Goal: Task Accomplishment & Management: Manage account settings

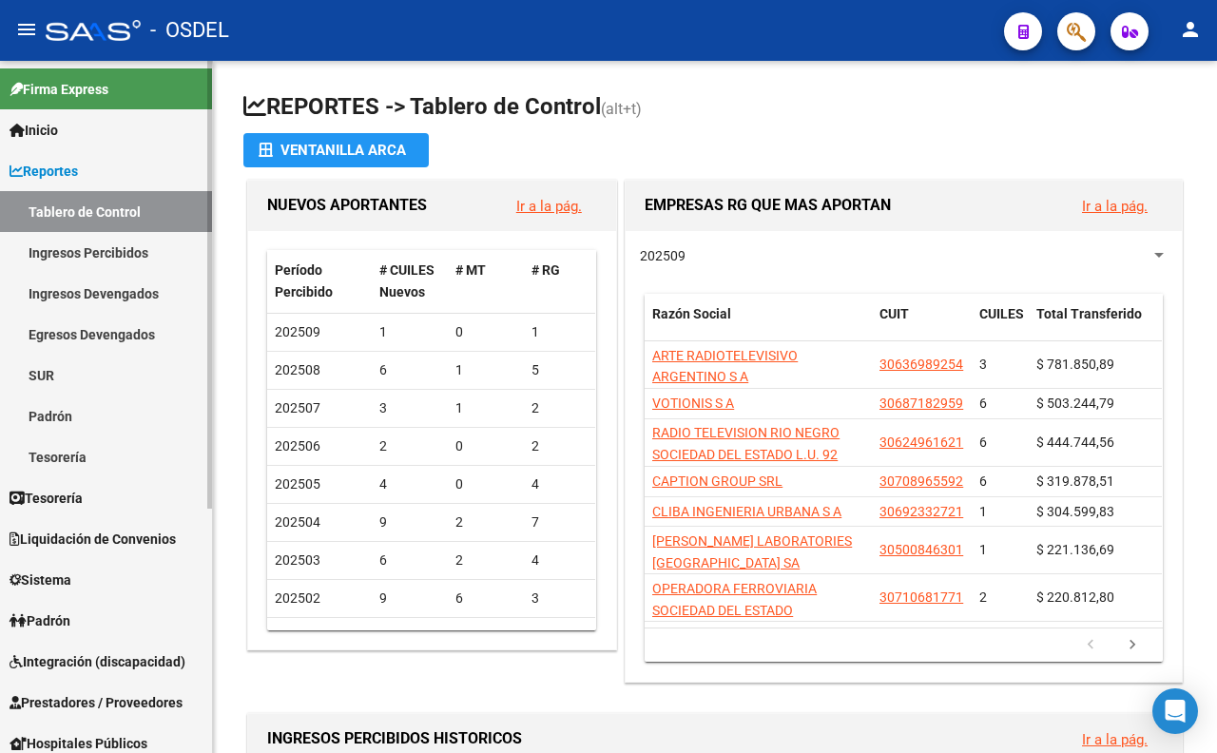
click at [49, 249] on link "Ingresos Percibidos" at bounding box center [106, 252] width 212 height 41
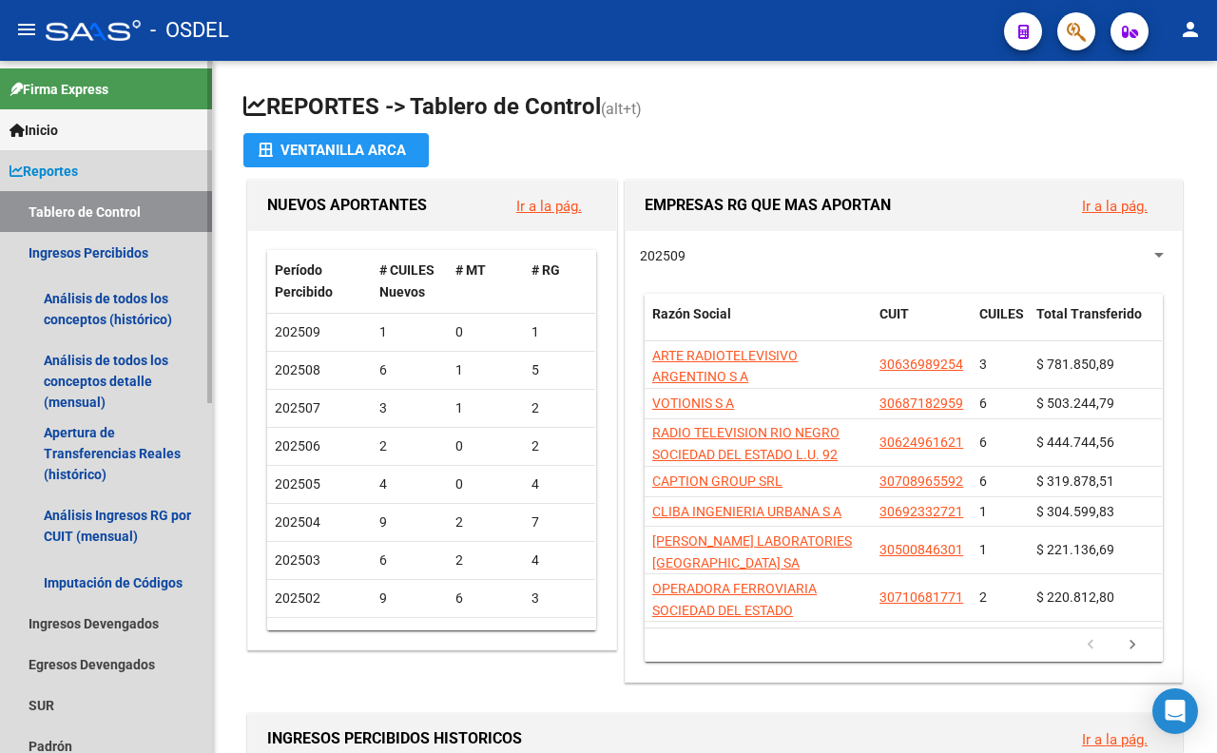
click at [58, 205] on link "Tablero de Control" at bounding box center [106, 211] width 212 height 41
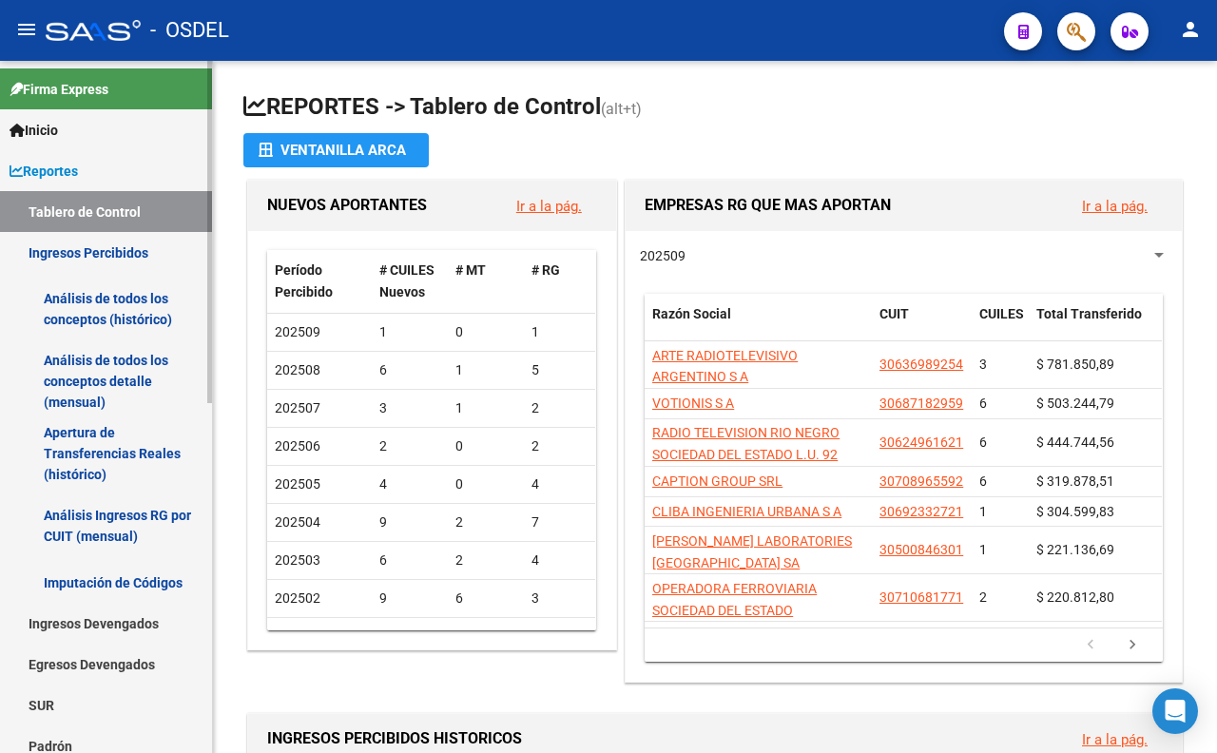
click at [61, 159] on link "Reportes" at bounding box center [106, 170] width 212 height 41
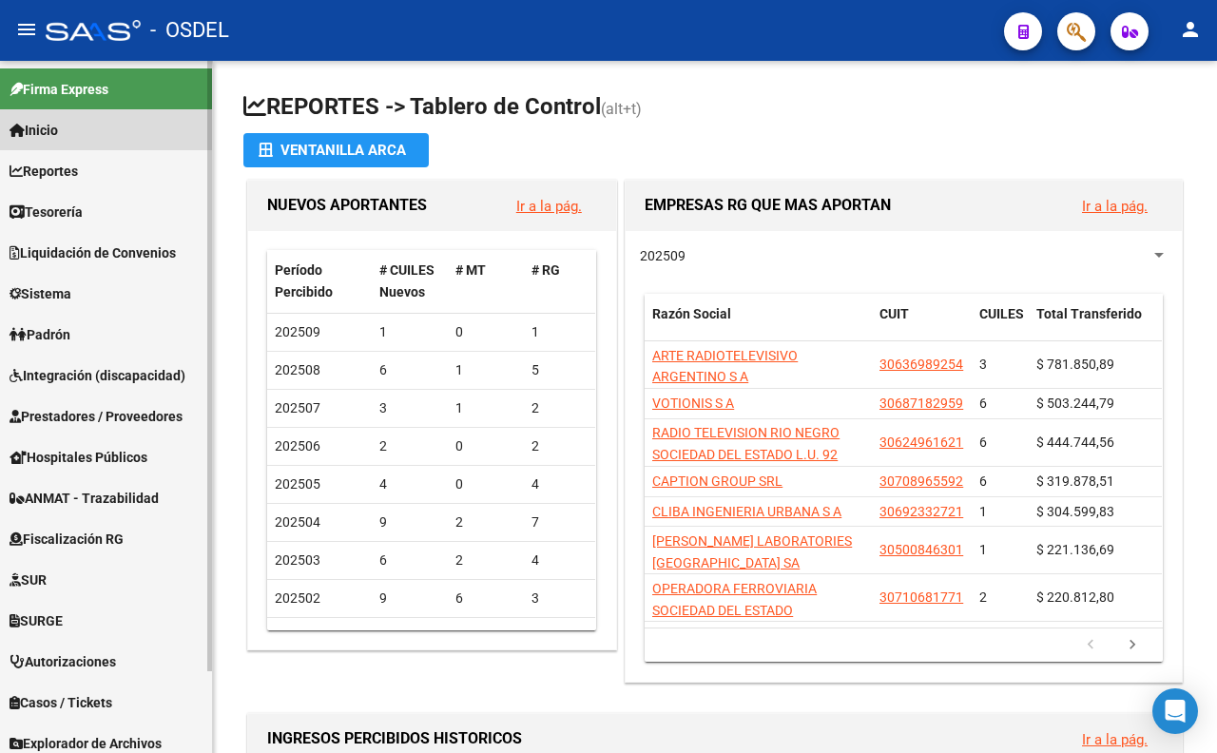
click at [58, 140] on span "Inicio" at bounding box center [34, 130] width 48 height 21
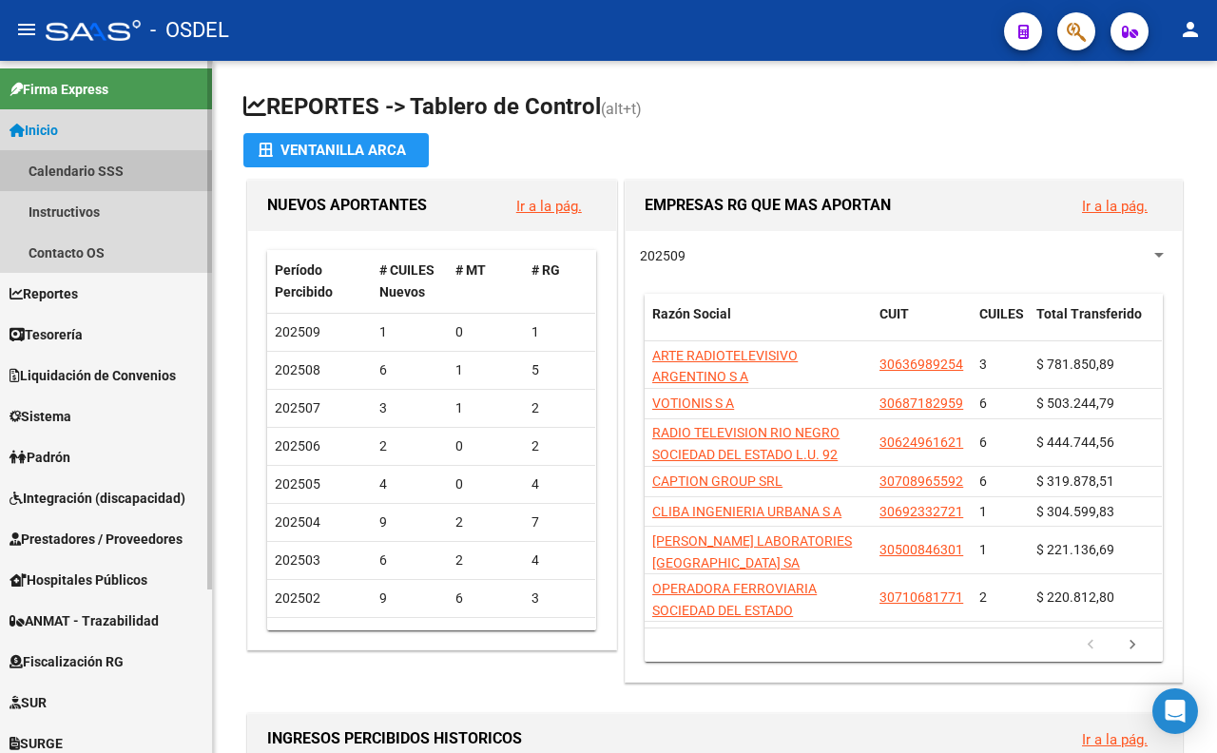
click at [60, 178] on link "Calendario SSS" at bounding box center [106, 170] width 212 height 41
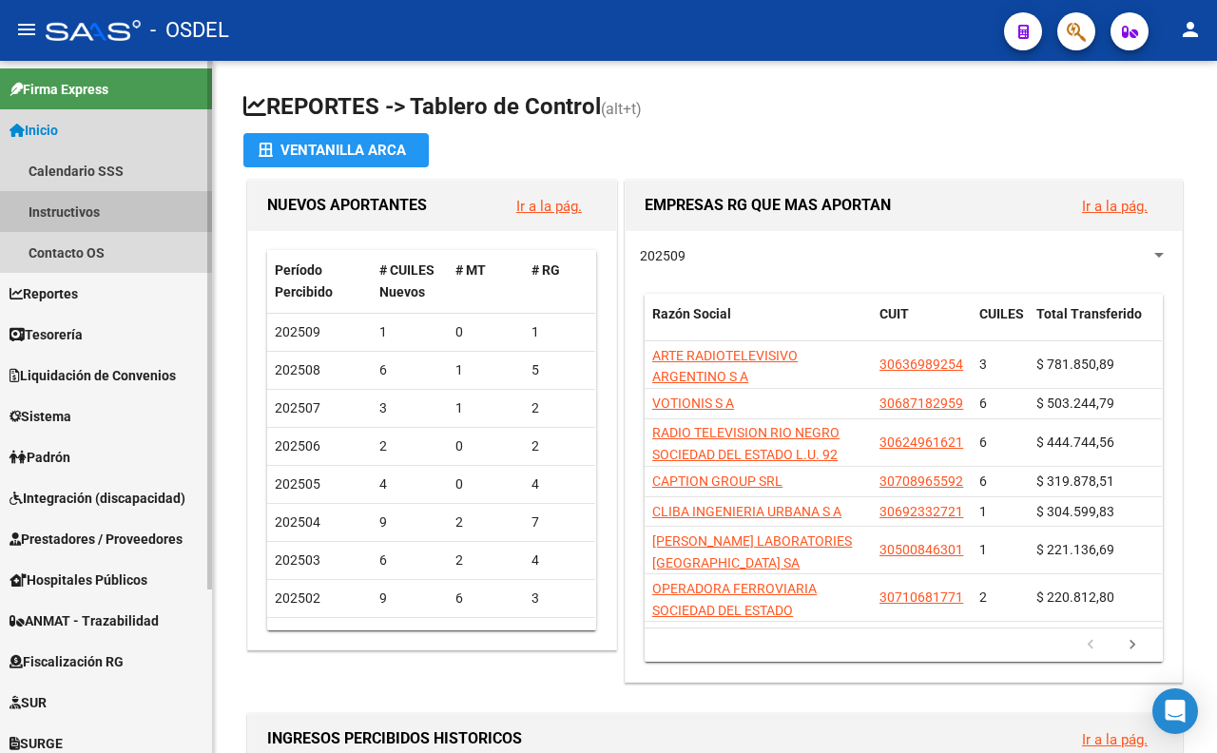
click at [71, 207] on link "Instructivos" at bounding box center [106, 211] width 212 height 41
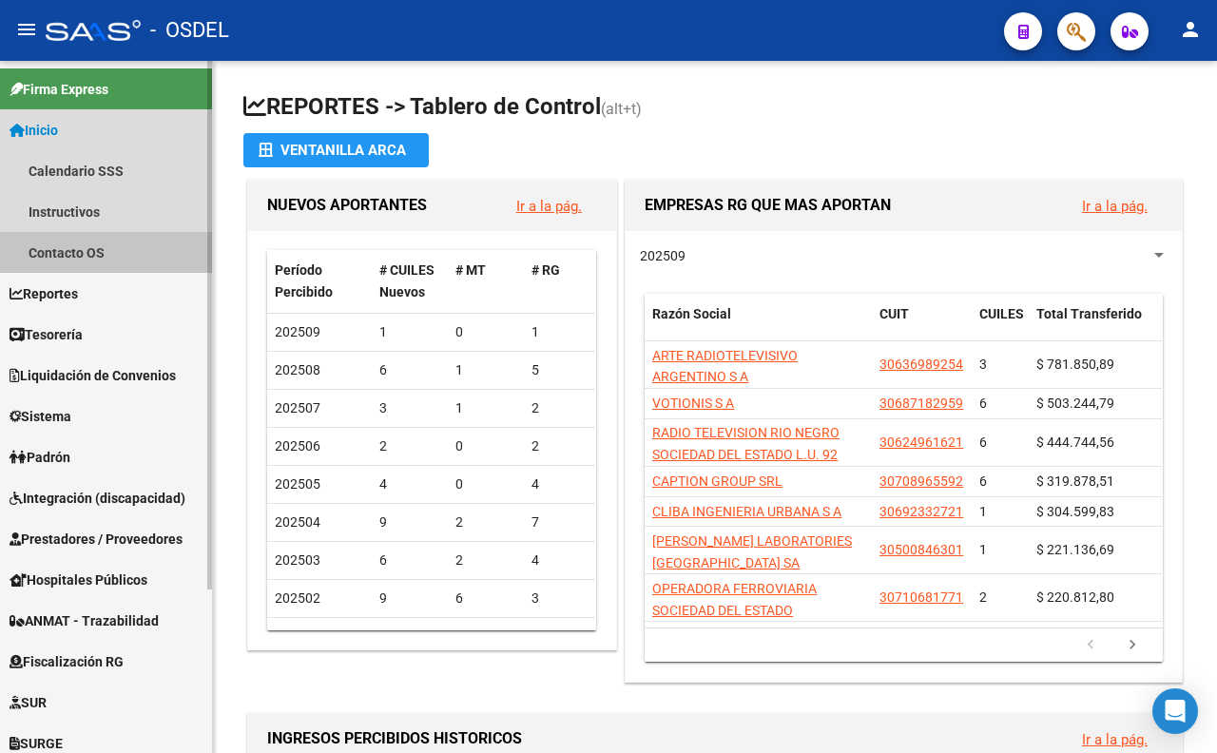
click at [89, 253] on link "Contacto OS" at bounding box center [106, 252] width 212 height 41
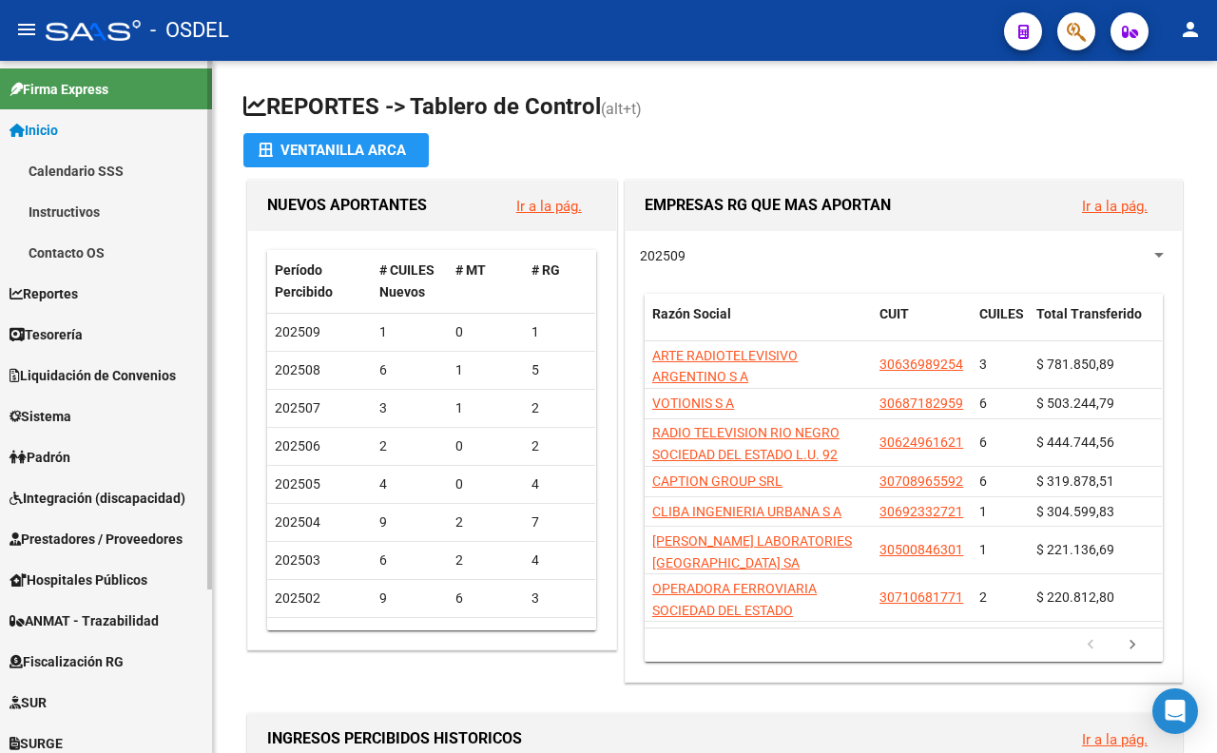
click at [71, 122] on link "Inicio" at bounding box center [106, 129] width 212 height 41
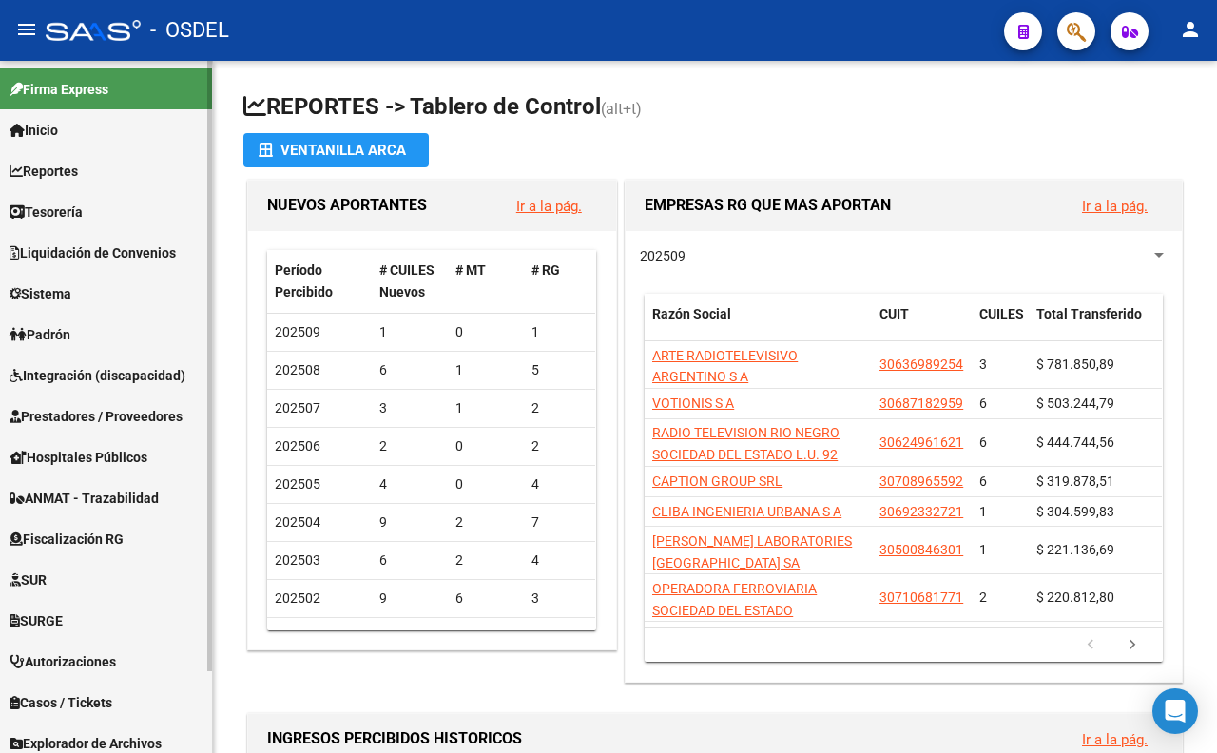
click at [90, 175] on link "Reportes" at bounding box center [106, 170] width 212 height 41
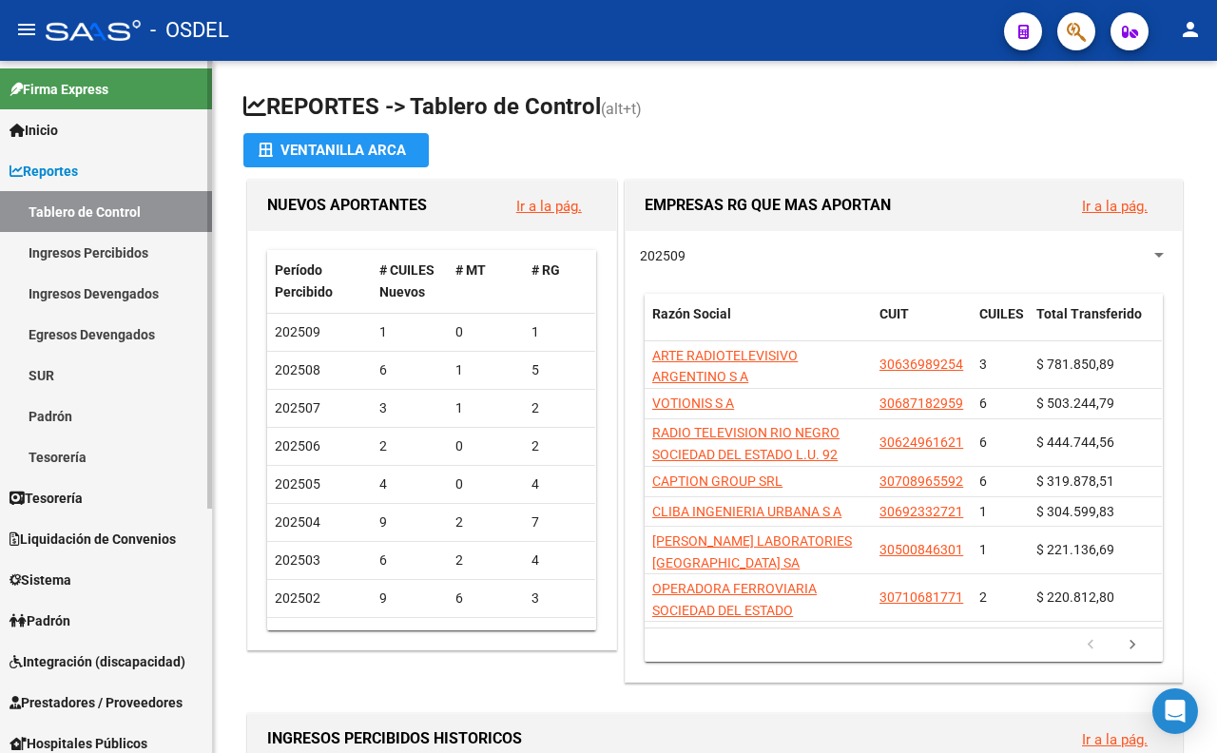
click at [61, 418] on link "Padrón" at bounding box center [106, 415] width 212 height 41
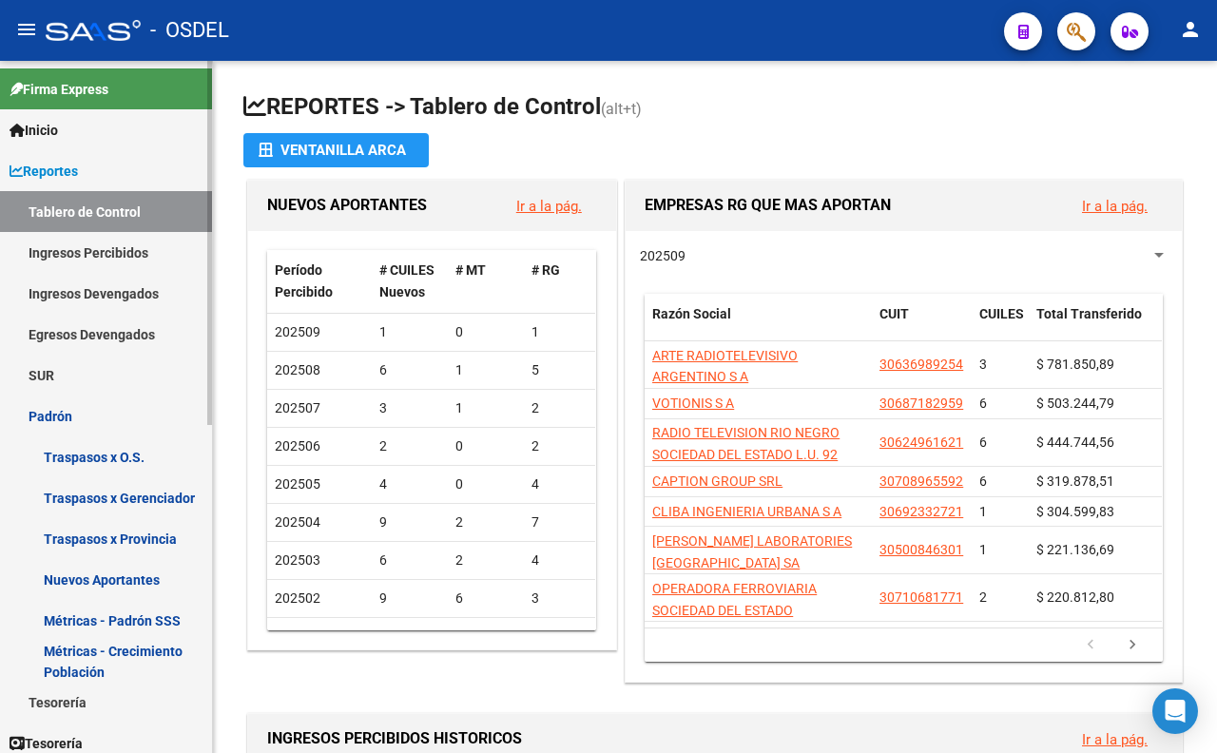
click at [117, 458] on link "Traspasos x O.S." at bounding box center [106, 456] width 212 height 41
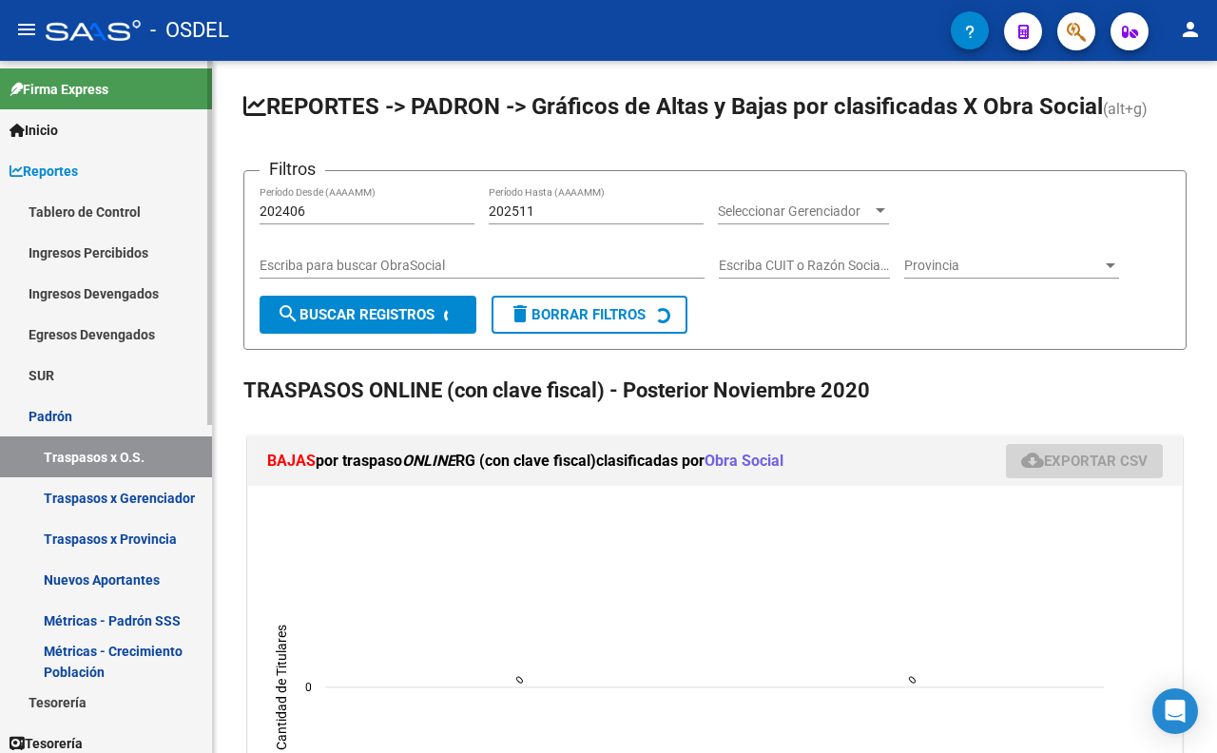
click at [163, 498] on link "Traspasos x Gerenciador" at bounding box center [106, 497] width 212 height 41
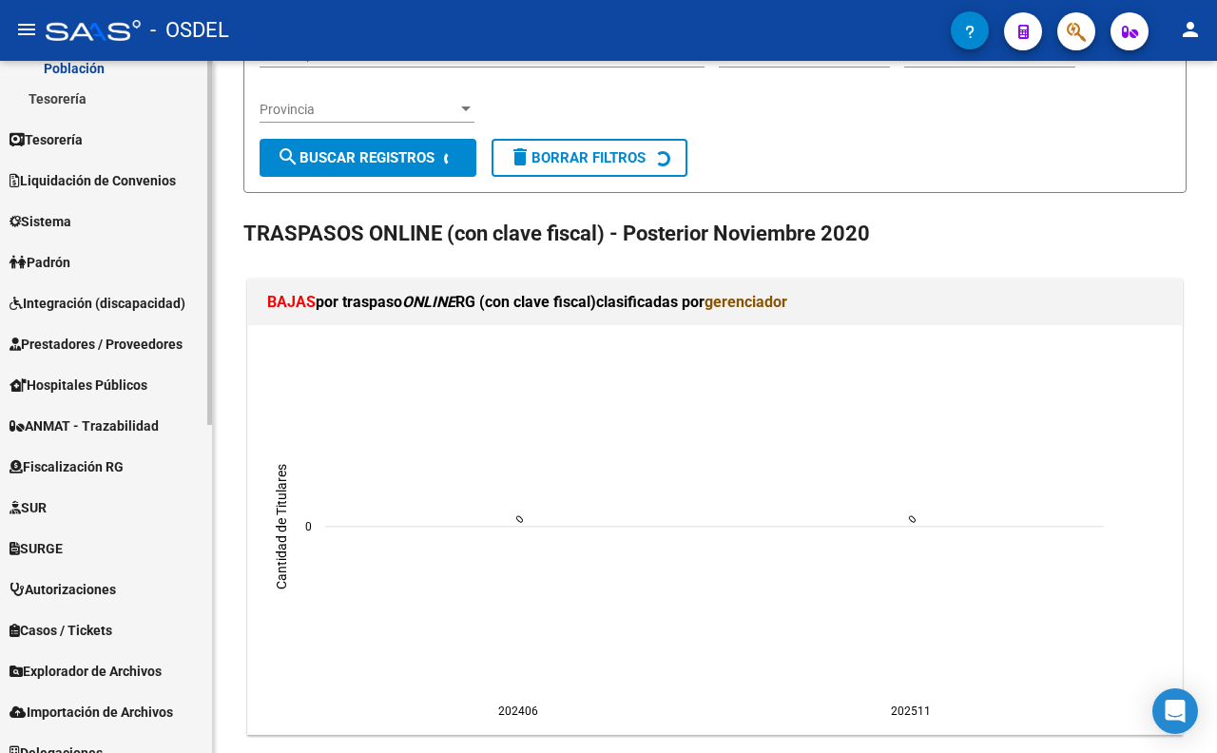
scroll to position [623, 0]
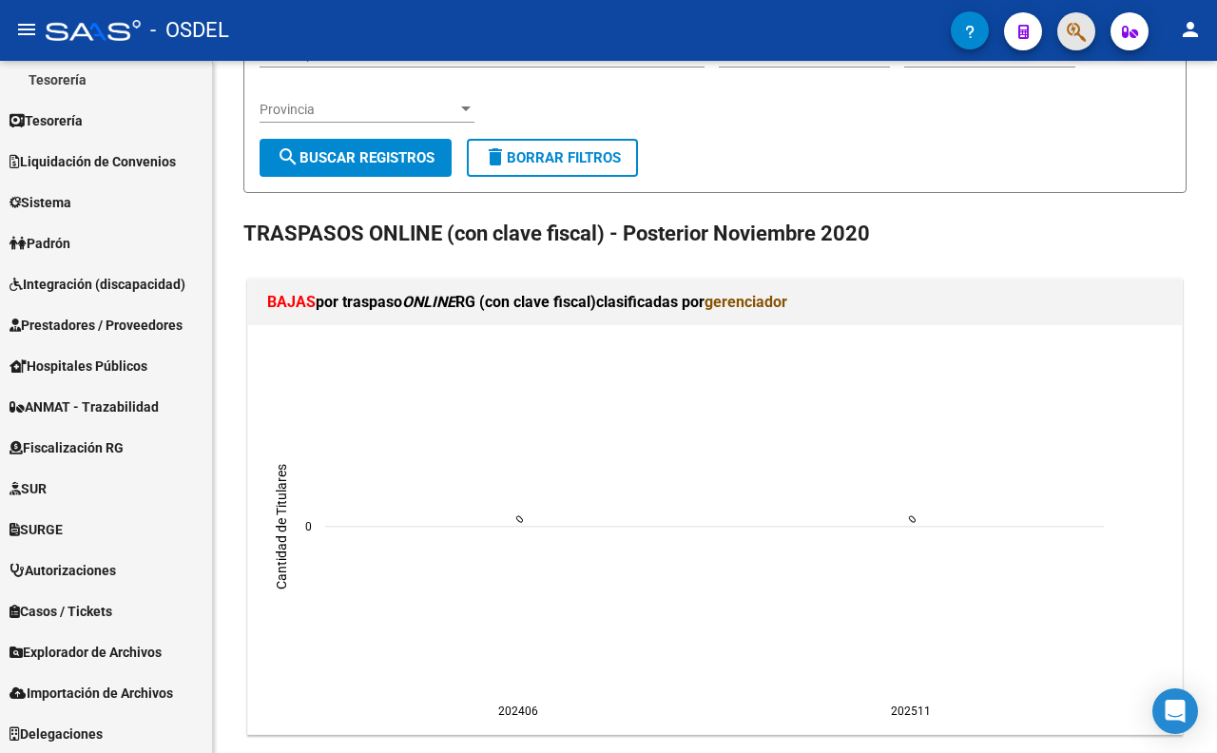
click at [1086, 33] on button "button" at bounding box center [1076, 31] width 38 height 38
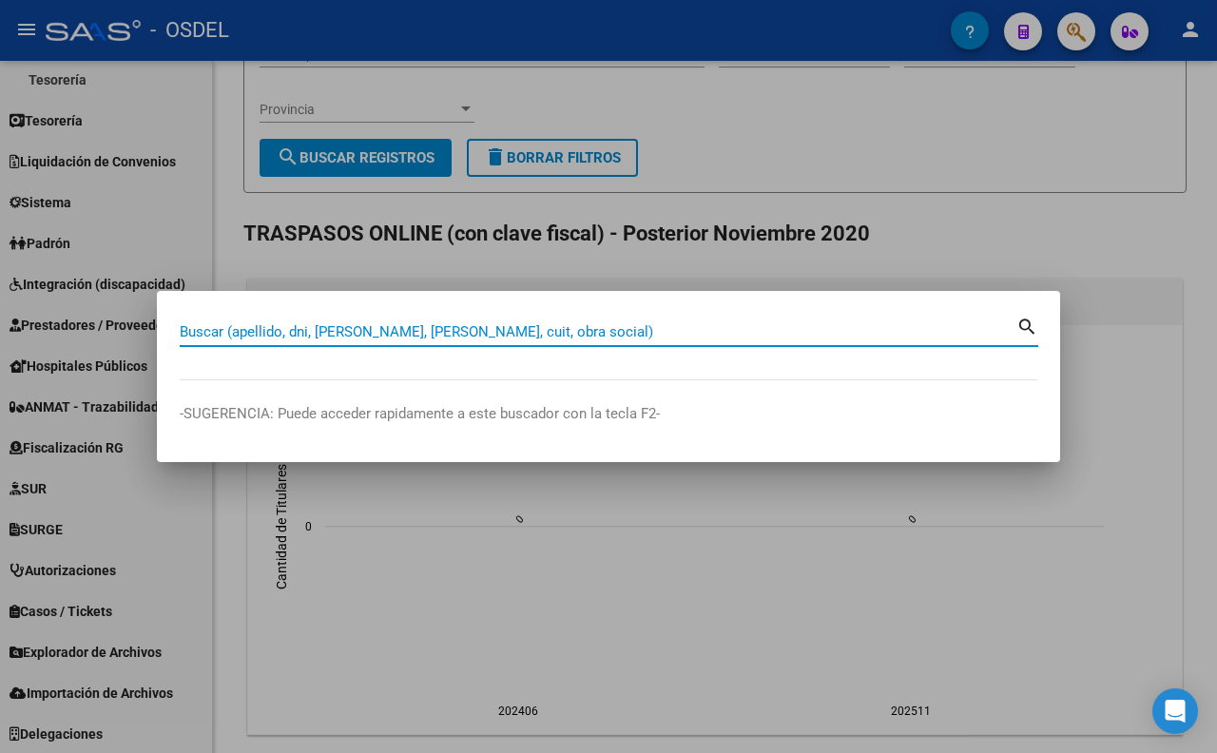
click at [57, 173] on div at bounding box center [608, 376] width 1217 height 753
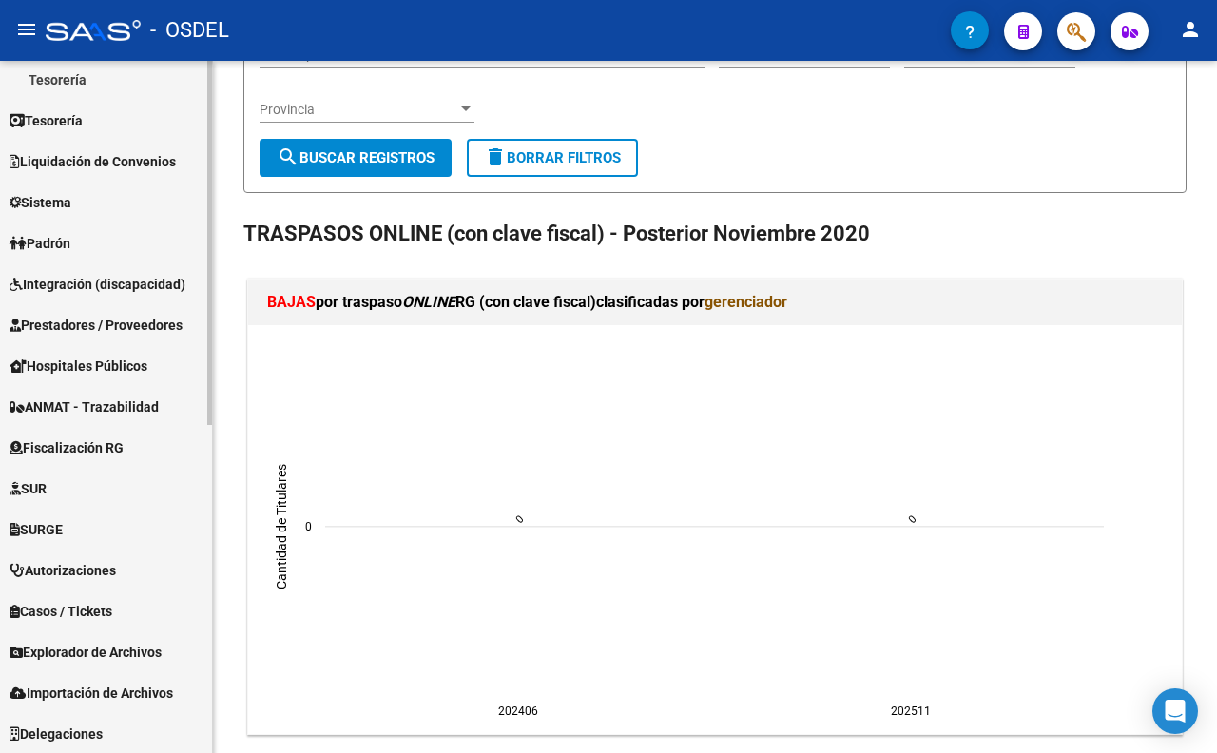
click at [59, 169] on span "Liquidación de Convenios" at bounding box center [93, 161] width 166 height 21
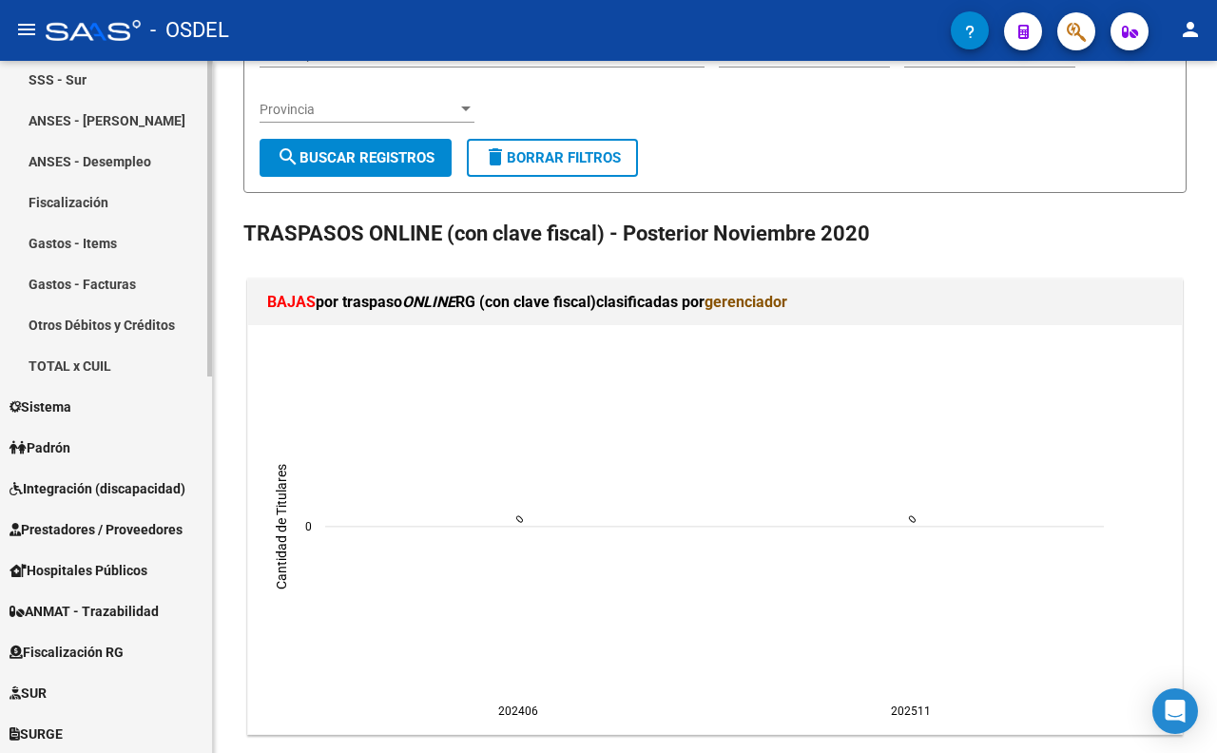
click at [74, 279] on link "Gastos - Facturas" at bounding box center [106, 283] width 212 height 41
click at [55, 430] on link "Padrón" at bounding box center [106, 447] width 212 height 41
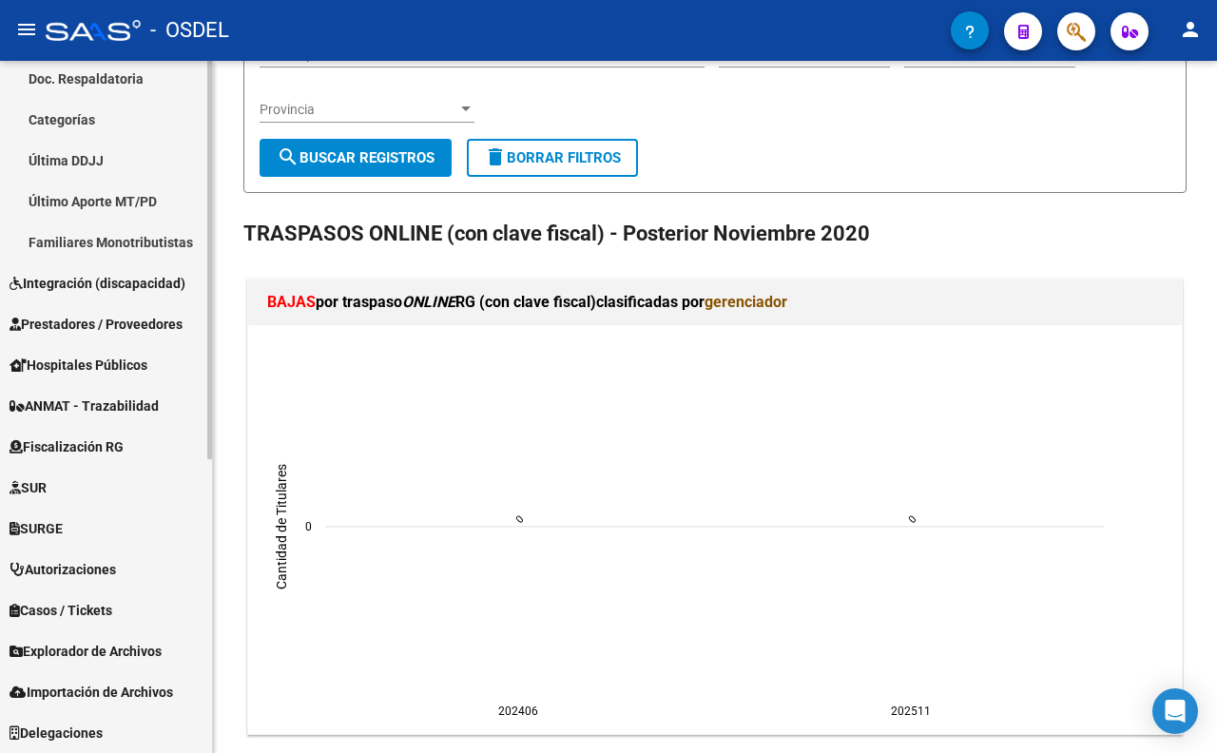
scroll to position [499, 0]
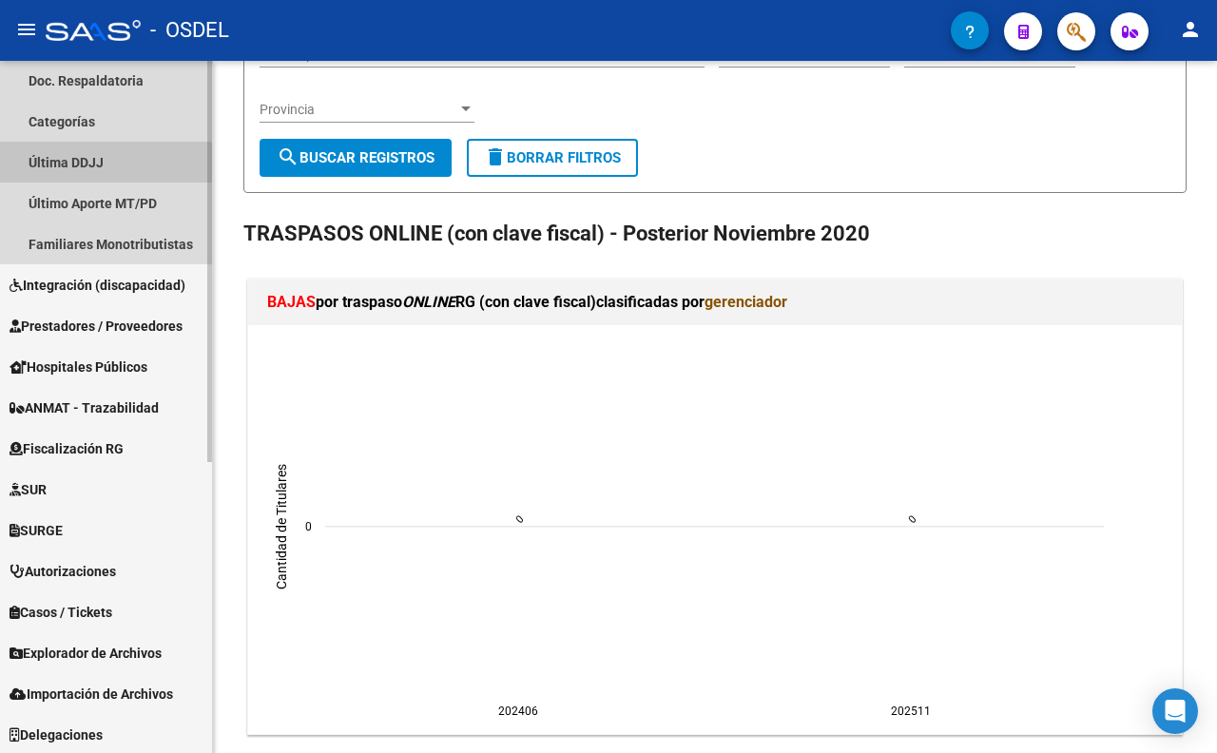
click at [40, 162] on link "Última DDJJ" at bounding box center [106, 162] width 212 height 41
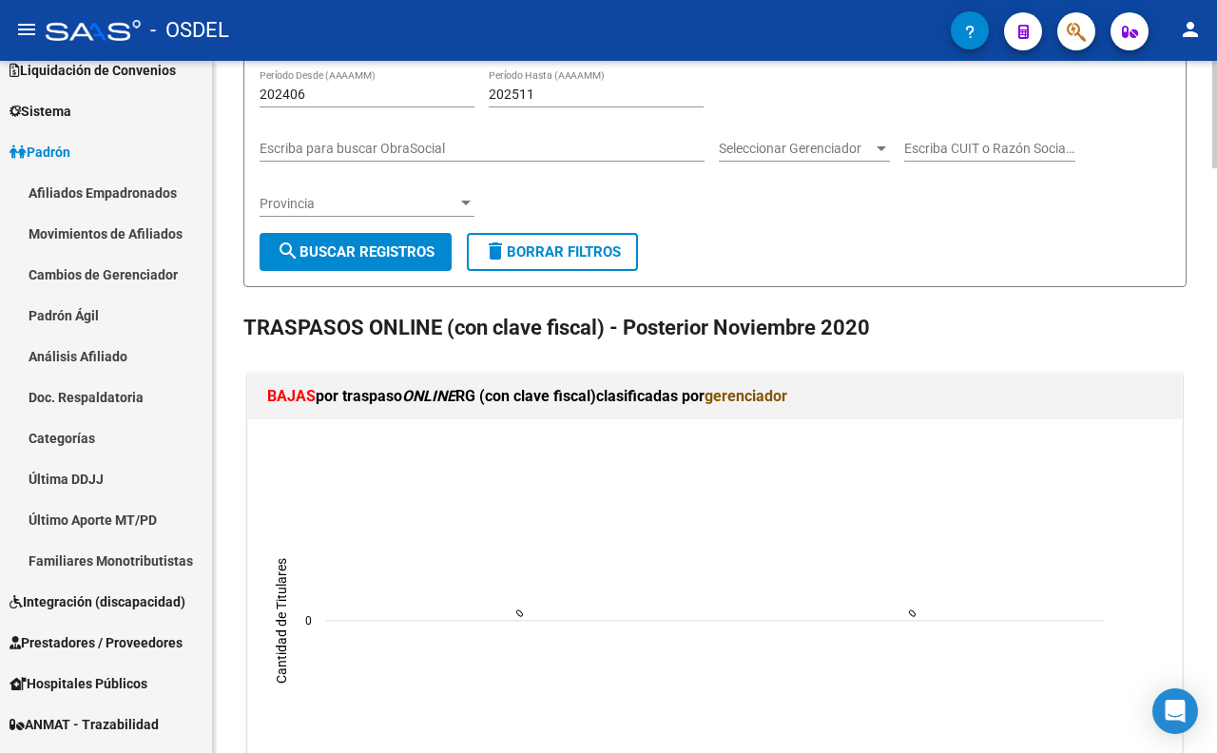
scroll to position [0, 0]
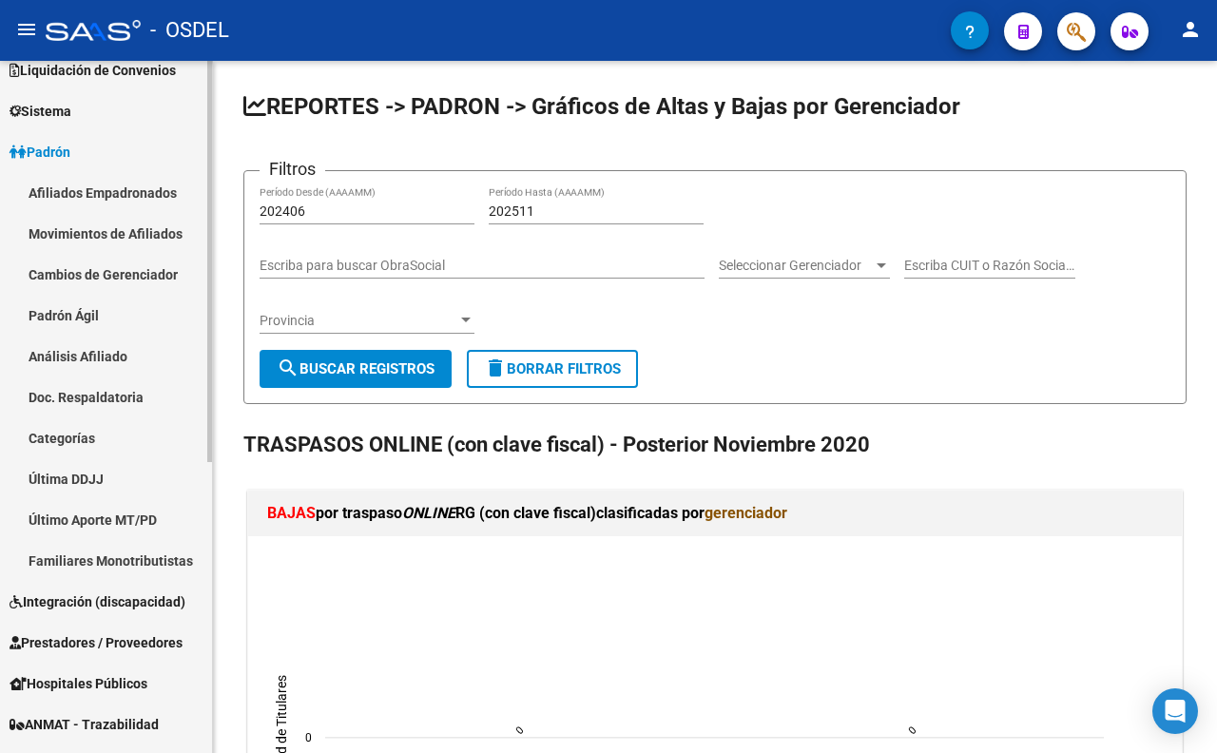
click at [121, 280] on link "Cambios de Gerenciador" at bounding box center [106, 274] width 212 height 41
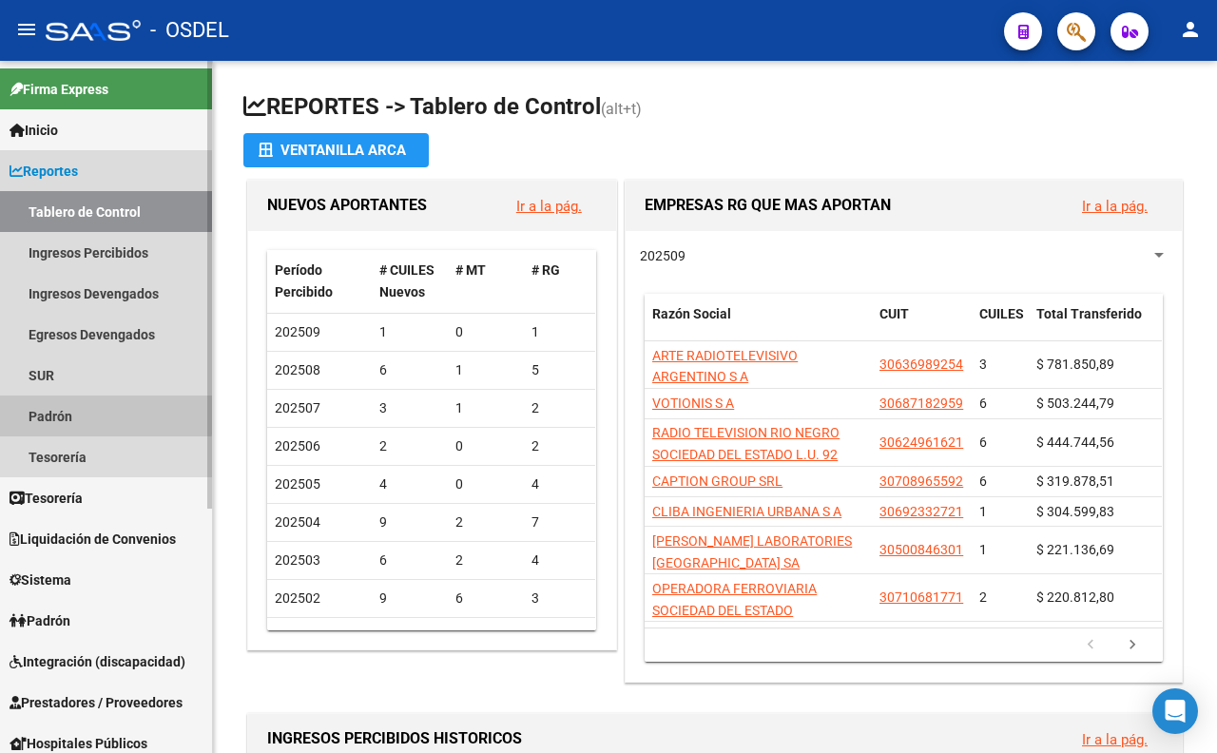
click at [50, 395] on link "Padrón" at bounding box center [106, 415] width 212 height 41
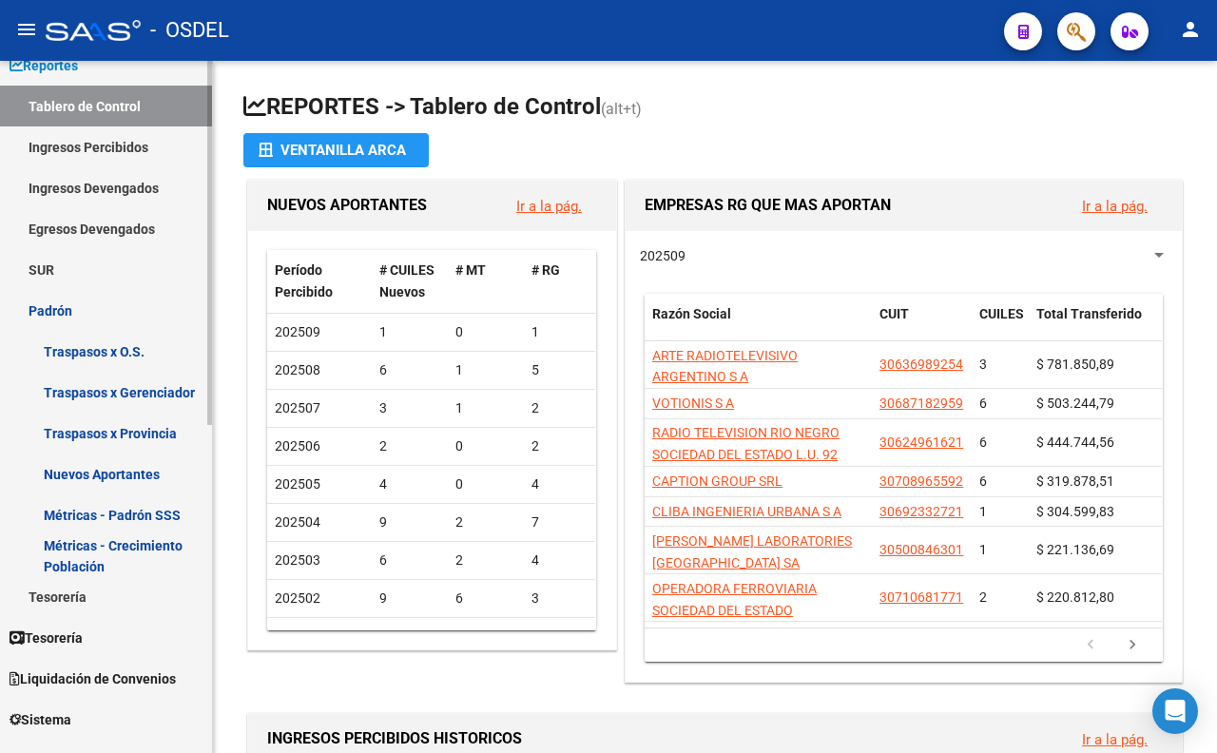
scroll to position [211, 0]
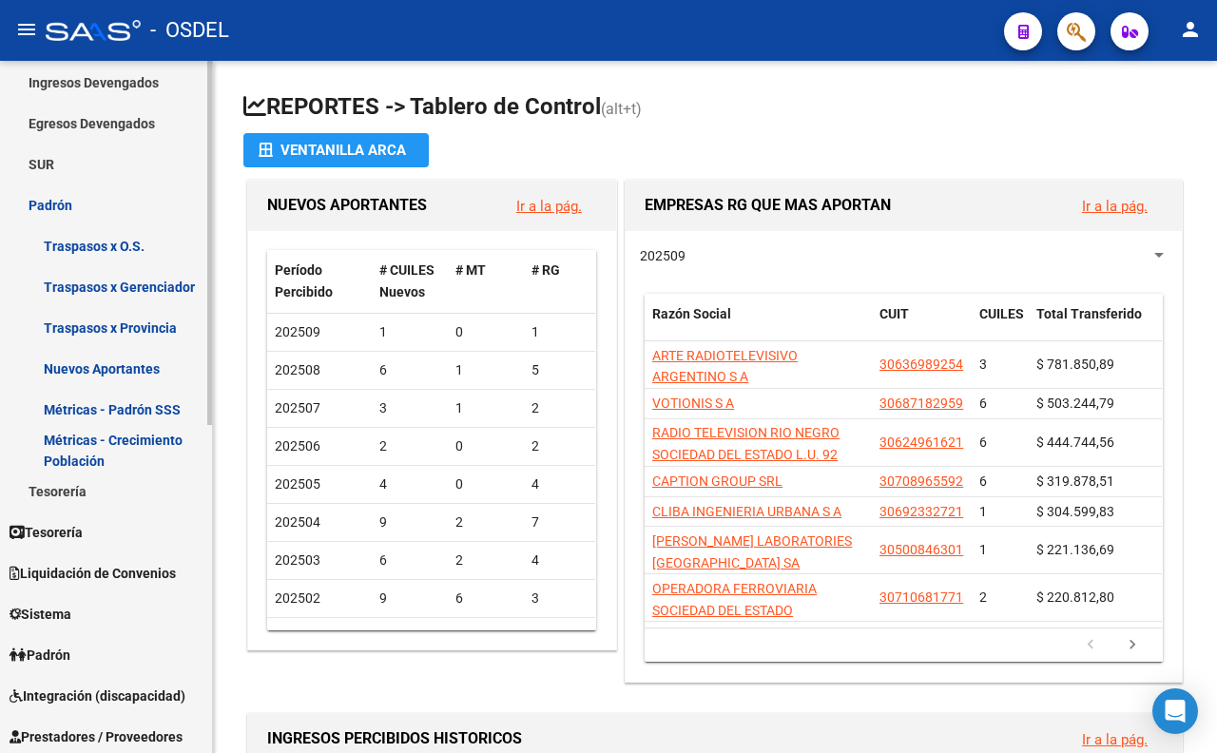
click at [90, 602] on link "Sistema" at bounding box center [106, 613] width 212 height 41
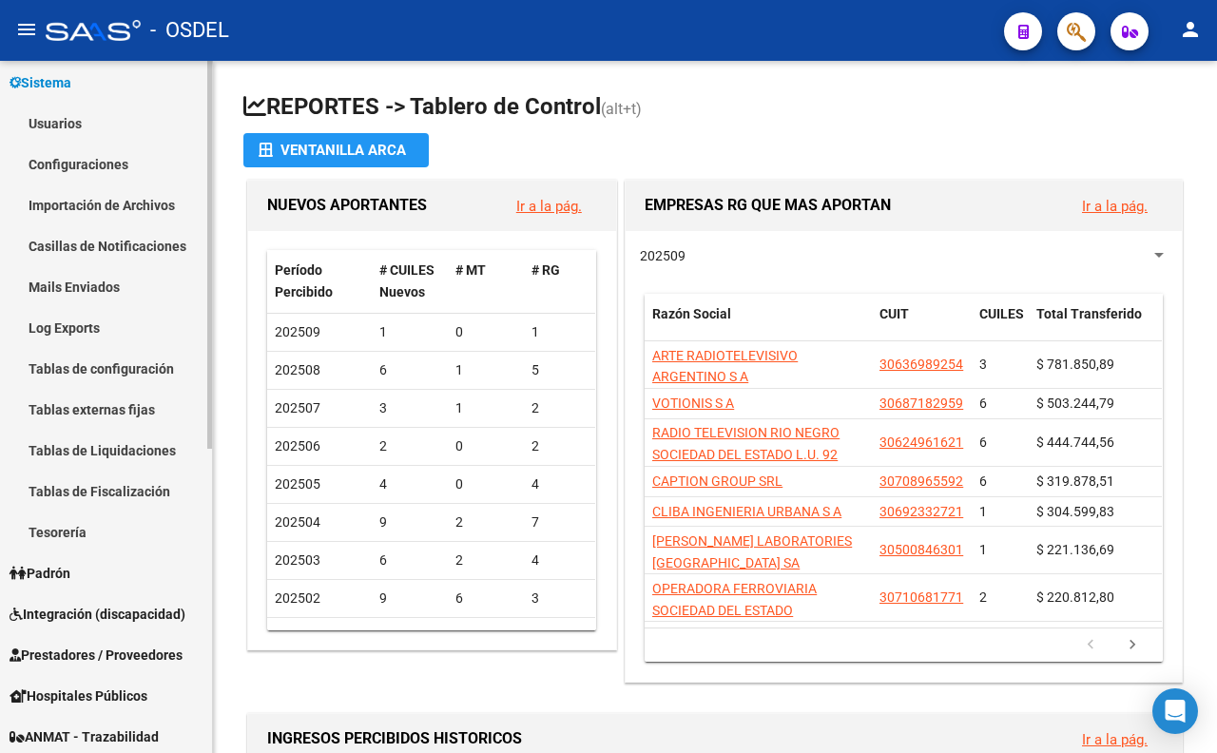
click at [45, 568] on span "Padrón" at bounding box center [40, 573] width 61 height 21
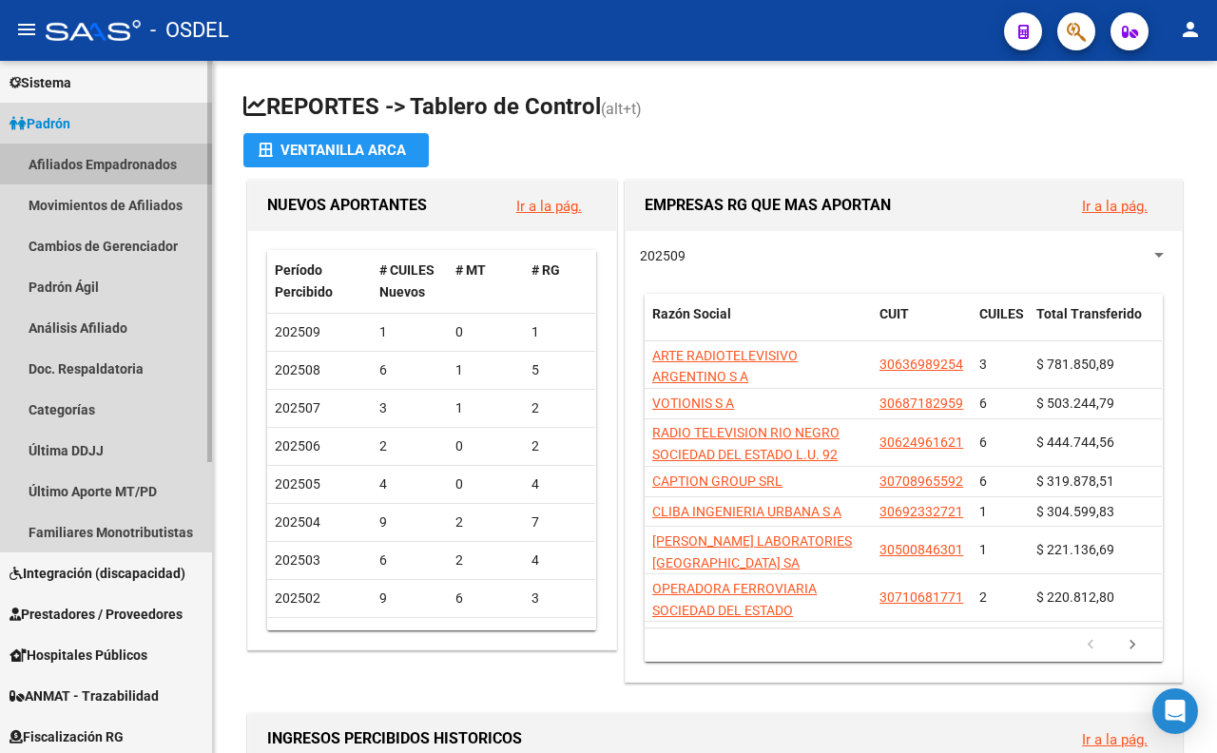
click at [126, 169] on link "Afiliados Empadronados" at bounding box center [106, 164] width 212 height 41
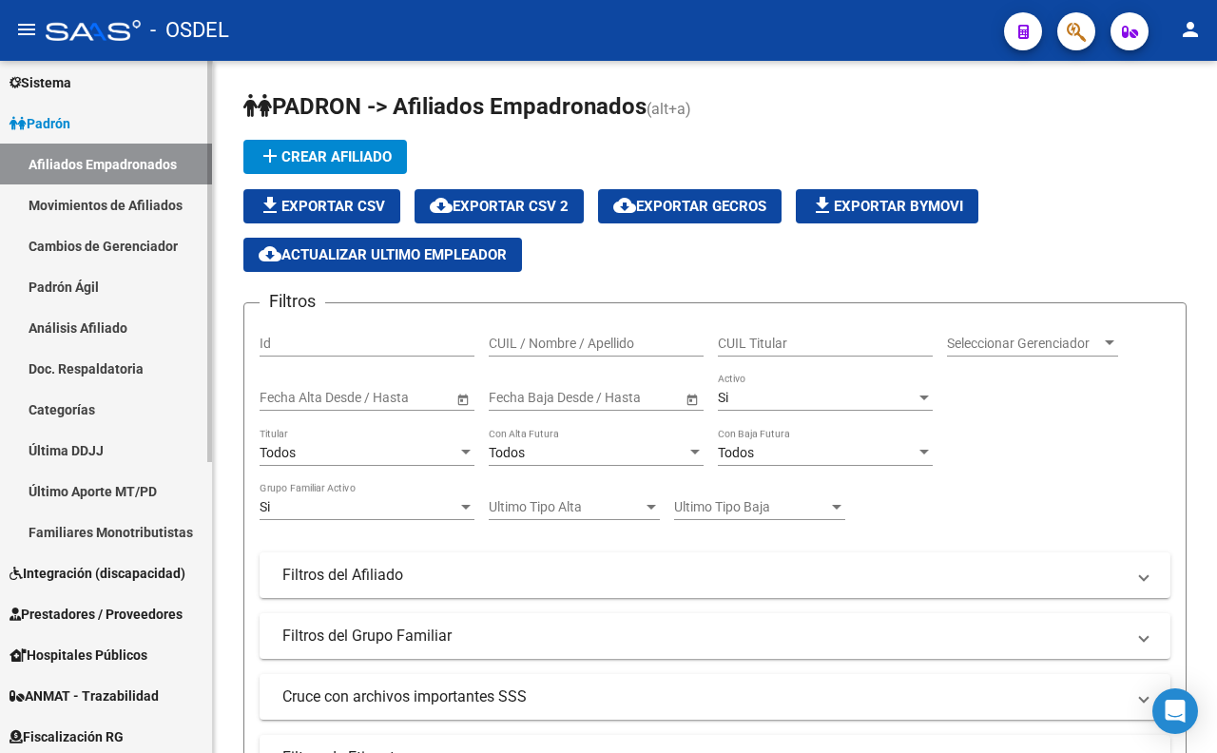
click at [148, 202] on link "Movimientos de Afiliados" at bounding box center [106, 204] width 212 height 41
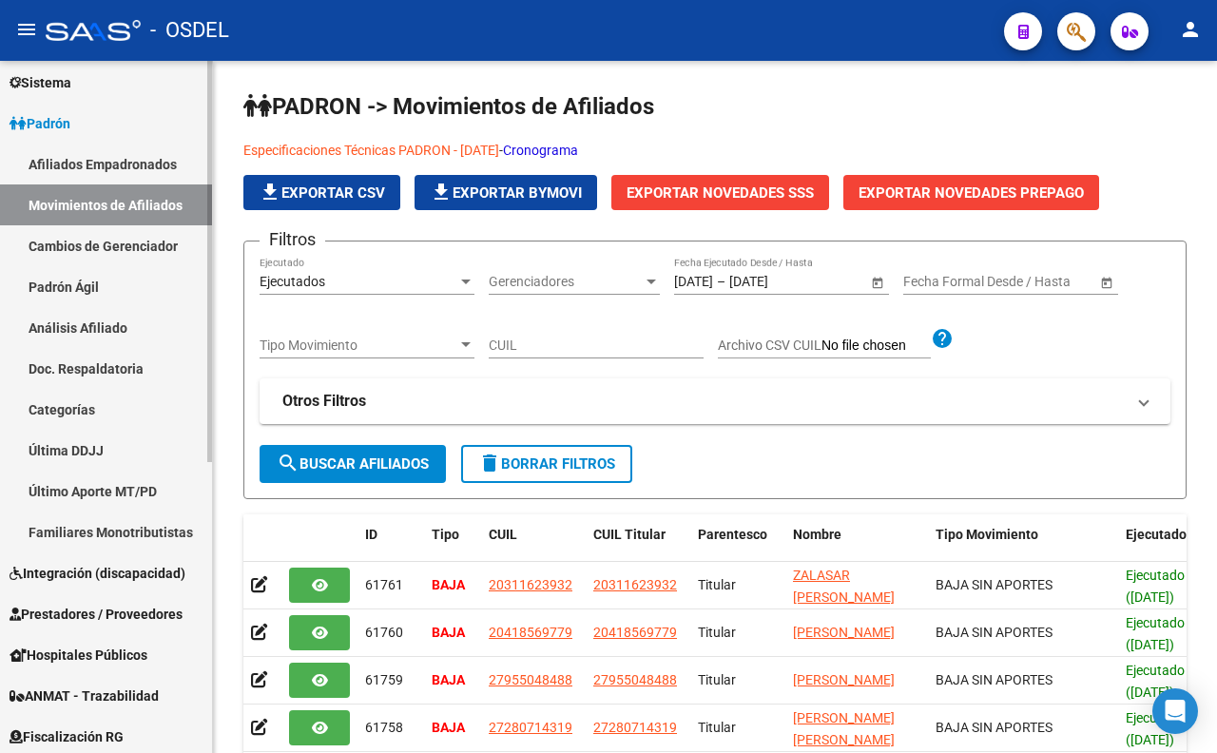
click at [81, 293] on link "Padrón Ágil" at bounding box center [106, 286] width 212 height 41
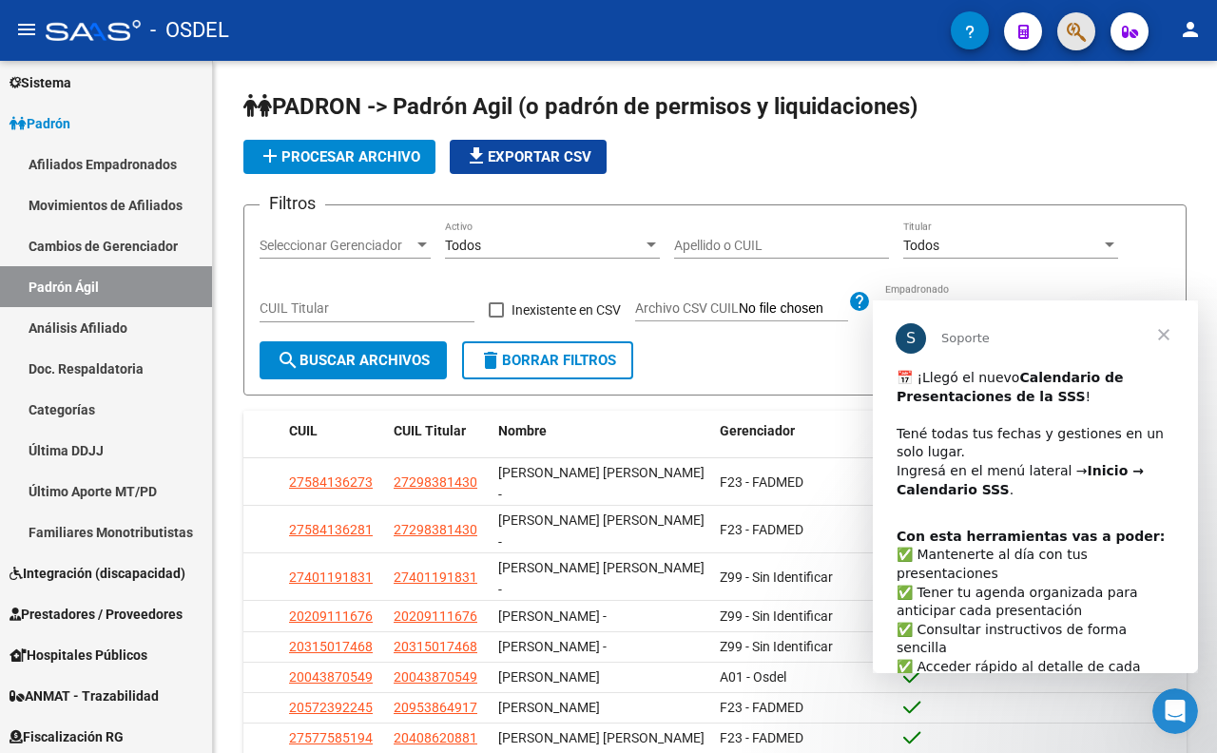
click at [1082, 44] on span "button" at bounding box center [1075, 31] width 19 height 39
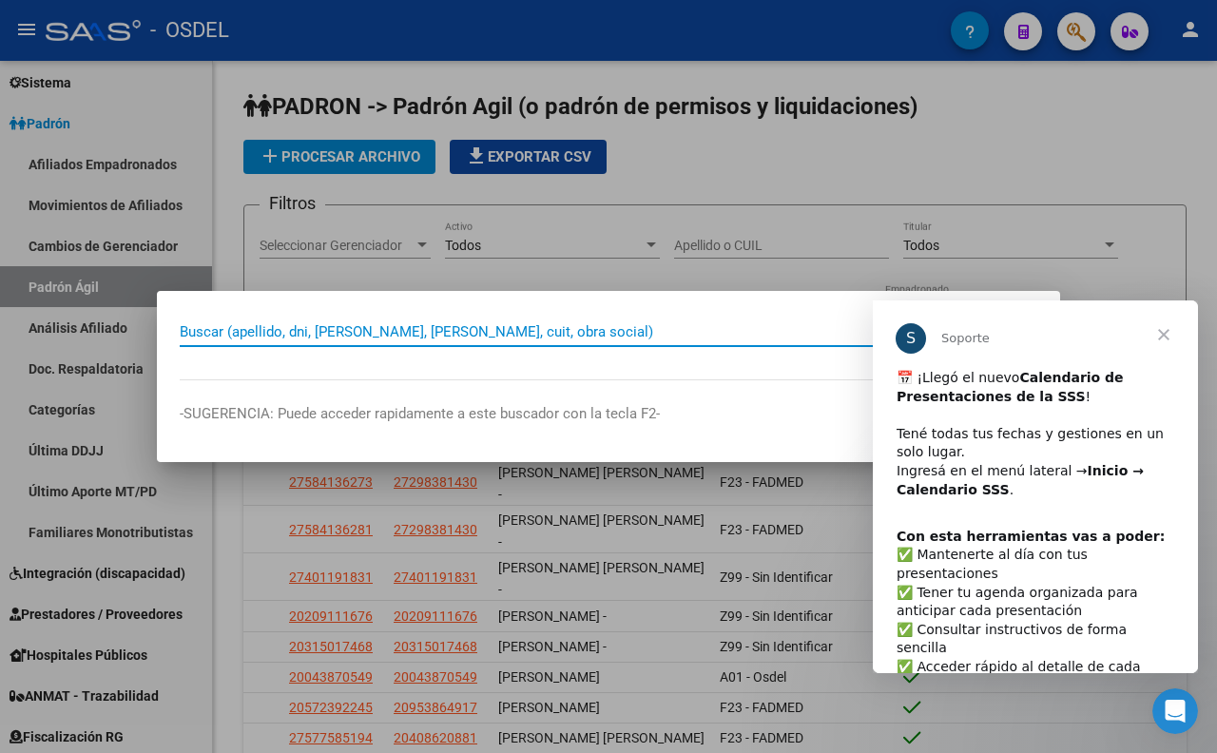
click at [627, 331] on input "Buscar (apellido, dni, [PERSON_NAME], [PERSON_NAME], cuit, obra social)" at bounding box center [598, 331] width 836 height 17
paste input "23689804"
type input "23689804"
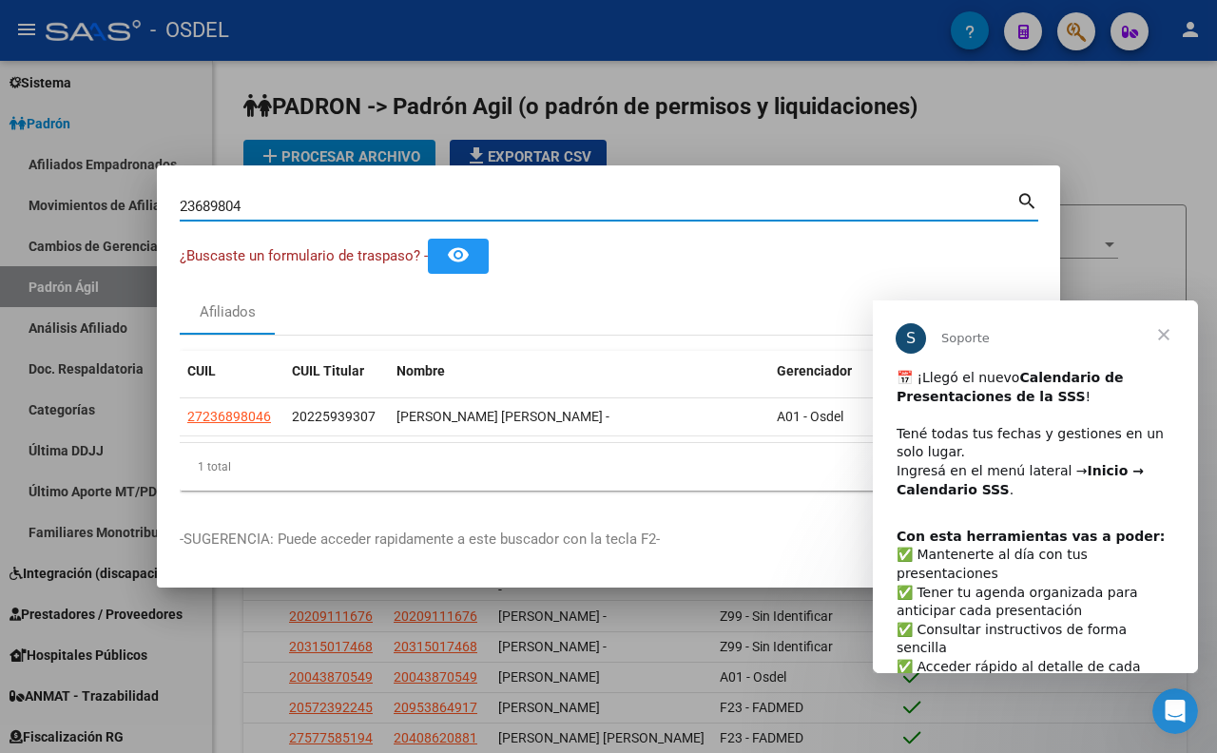
click at [1168, 342] on span "Cerrar" at bounding box center [1163, 334] width 68 height 68
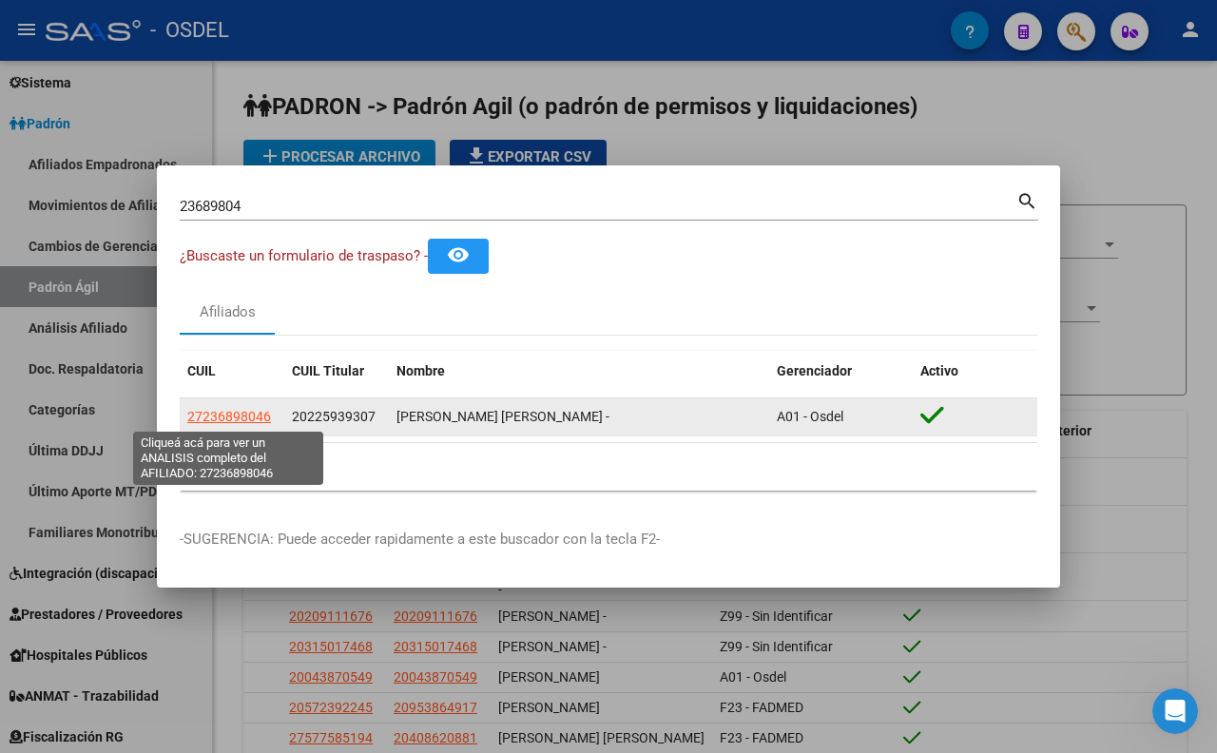
click at [254, 413] on span "27236898046" at bounding box center [229, 416] width 84 height 15
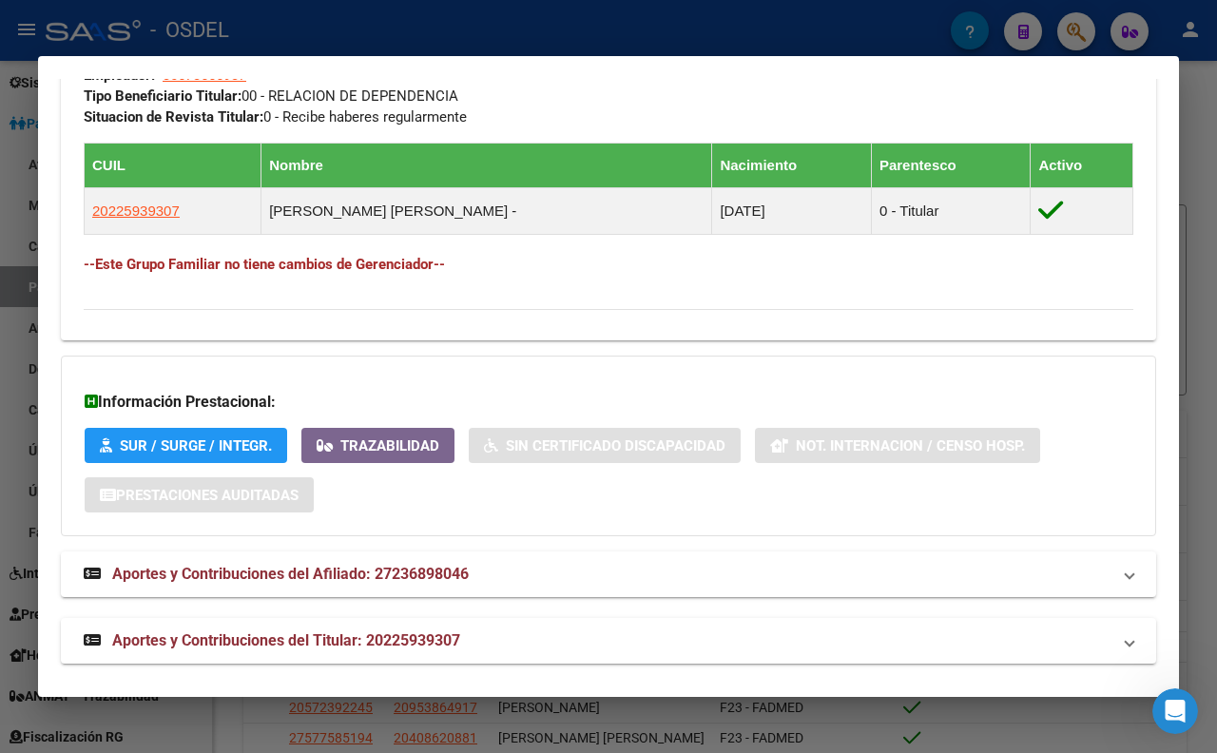
scroll to position [1008, 0]
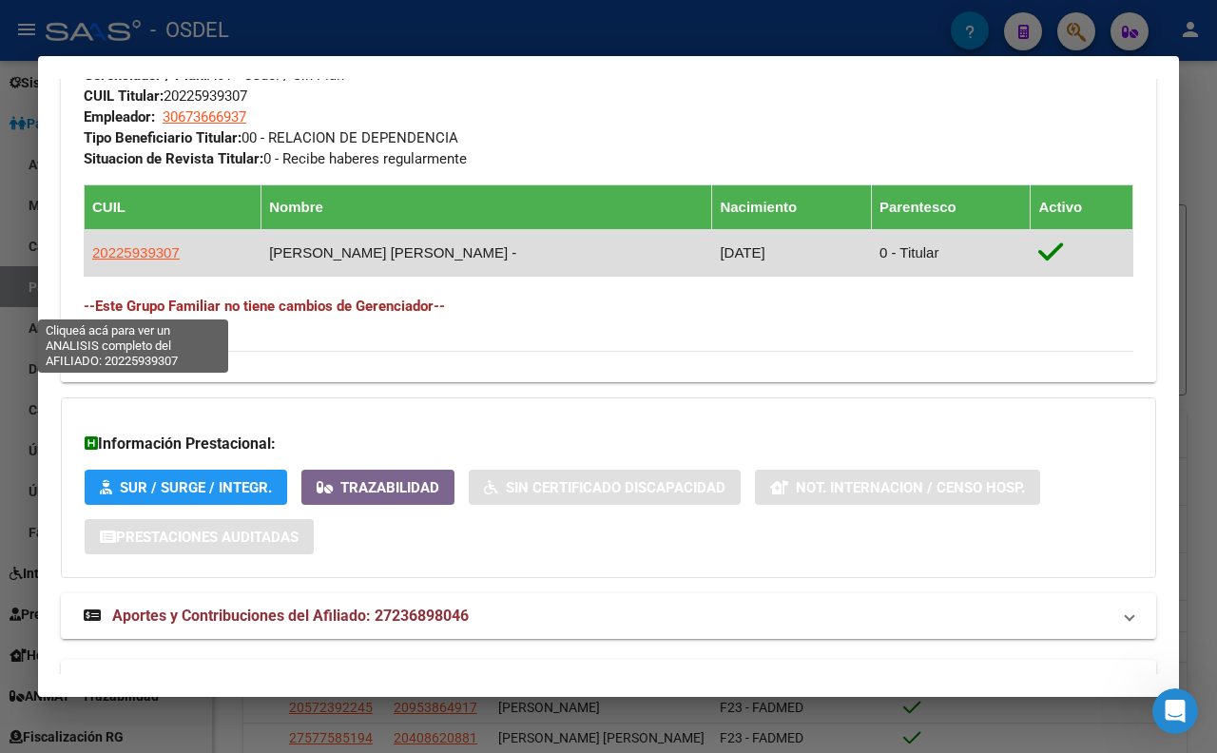
click at [144, 260] on span "20225939307" at bounding box center [135, 252] width 87 height 16
type textarea "20225939307"
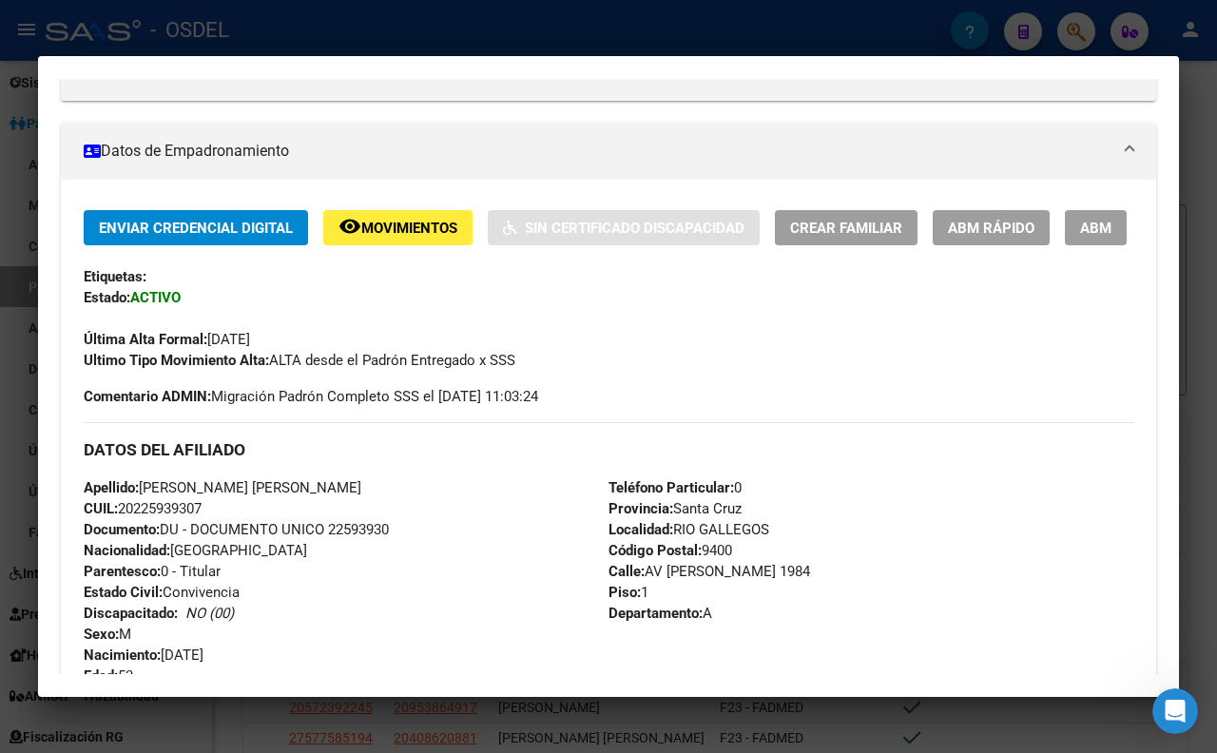
scroll to position [279, 0]
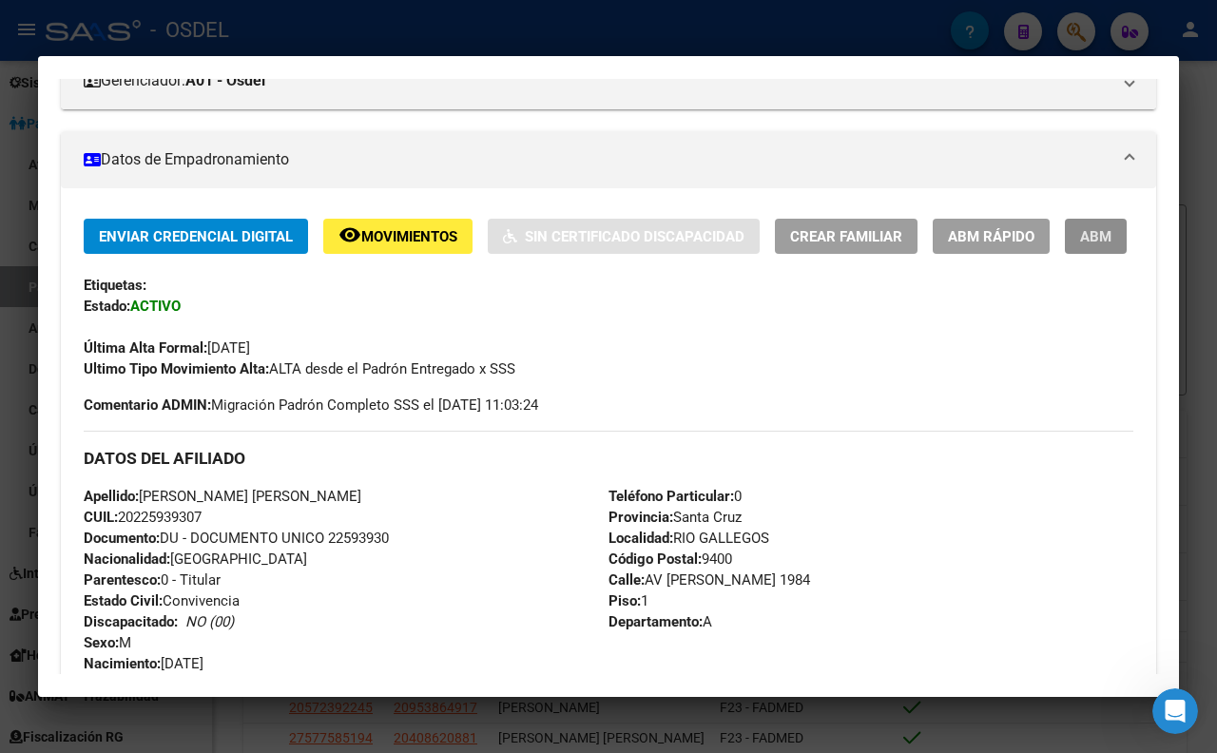
click at [1080, 245] on span "ABM" at bounding box center [1095, 236] width 31 height 17
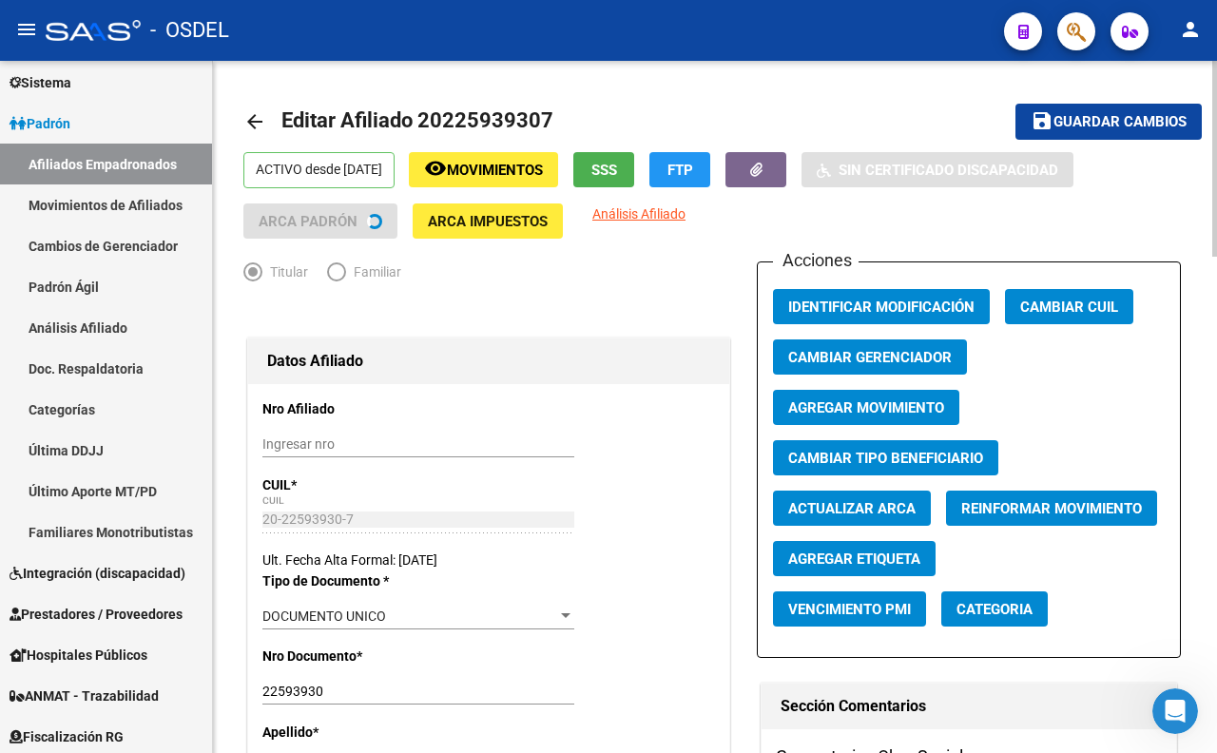
radio input "true"
type input "30-67366693-7"
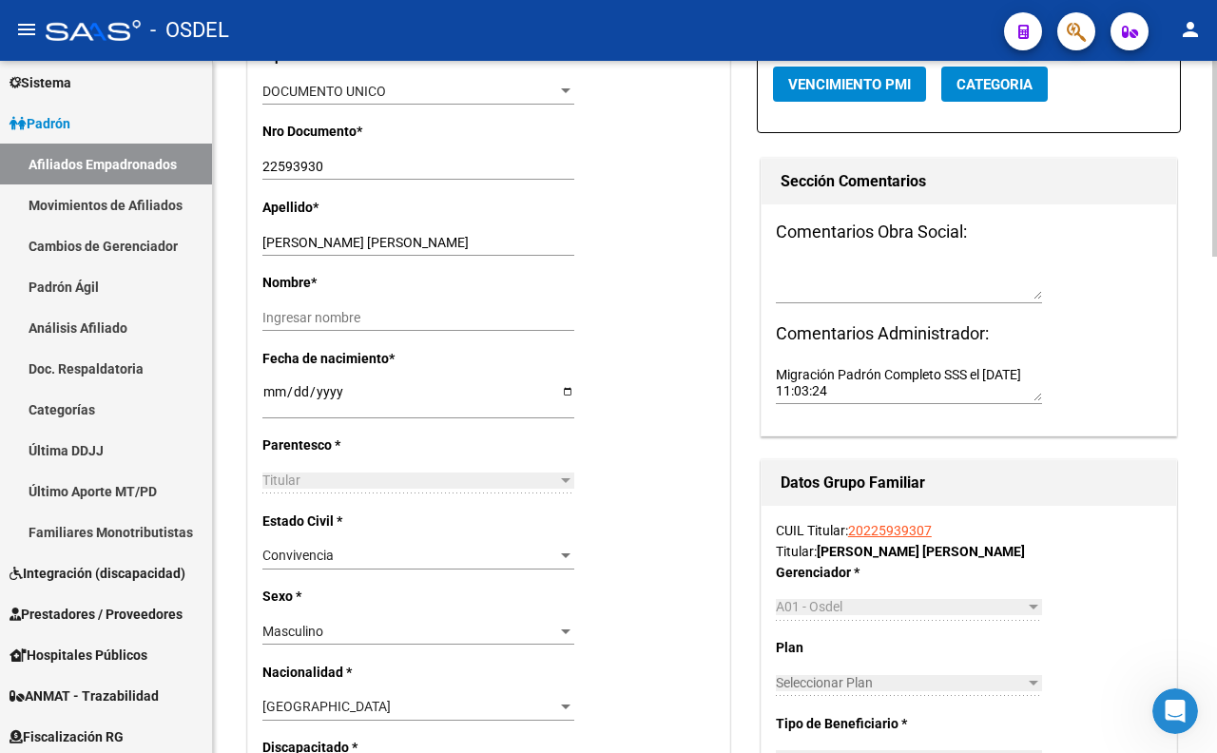
scroll to position [487, 0]
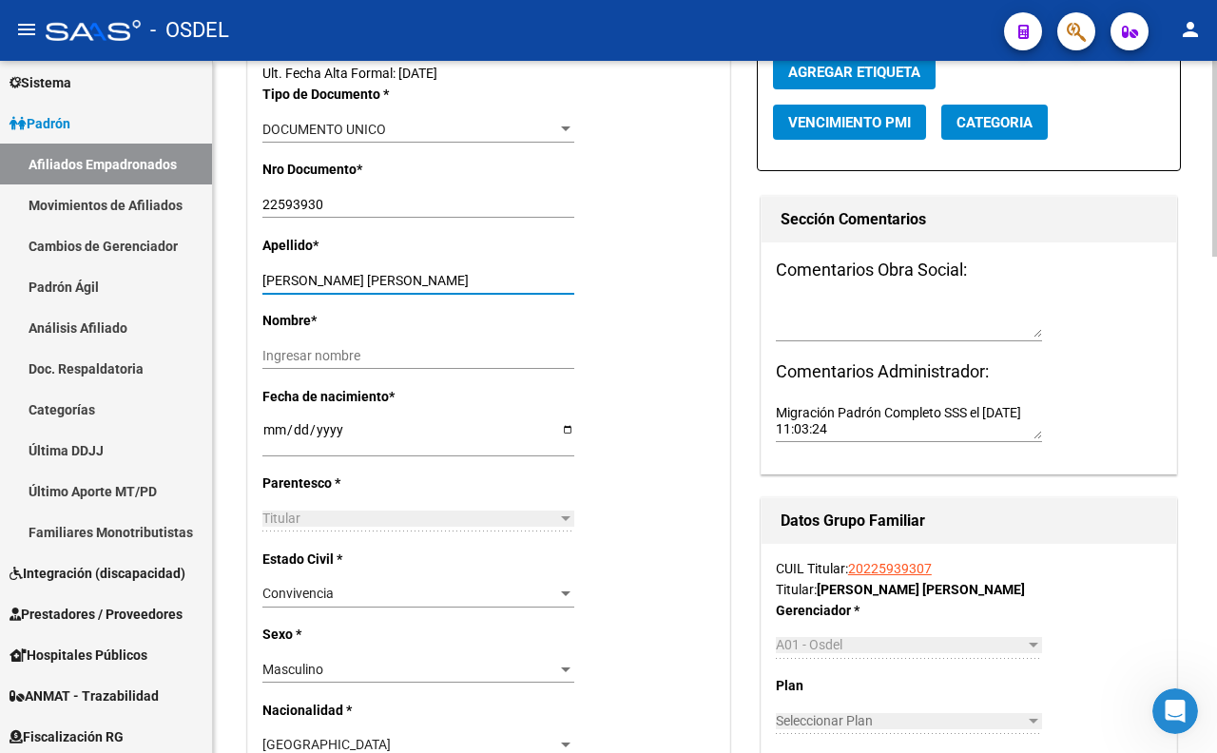
drag, startPoint x: 317, startPoint y: 280, endPoint x: 439, endPoint y: 276, distance: 122.7
click at [439, 276] on input "VARGAS,ANGEL ALBERTO" at bounding box center [418, 281] width 312 height 16
type input "VARGAS,"
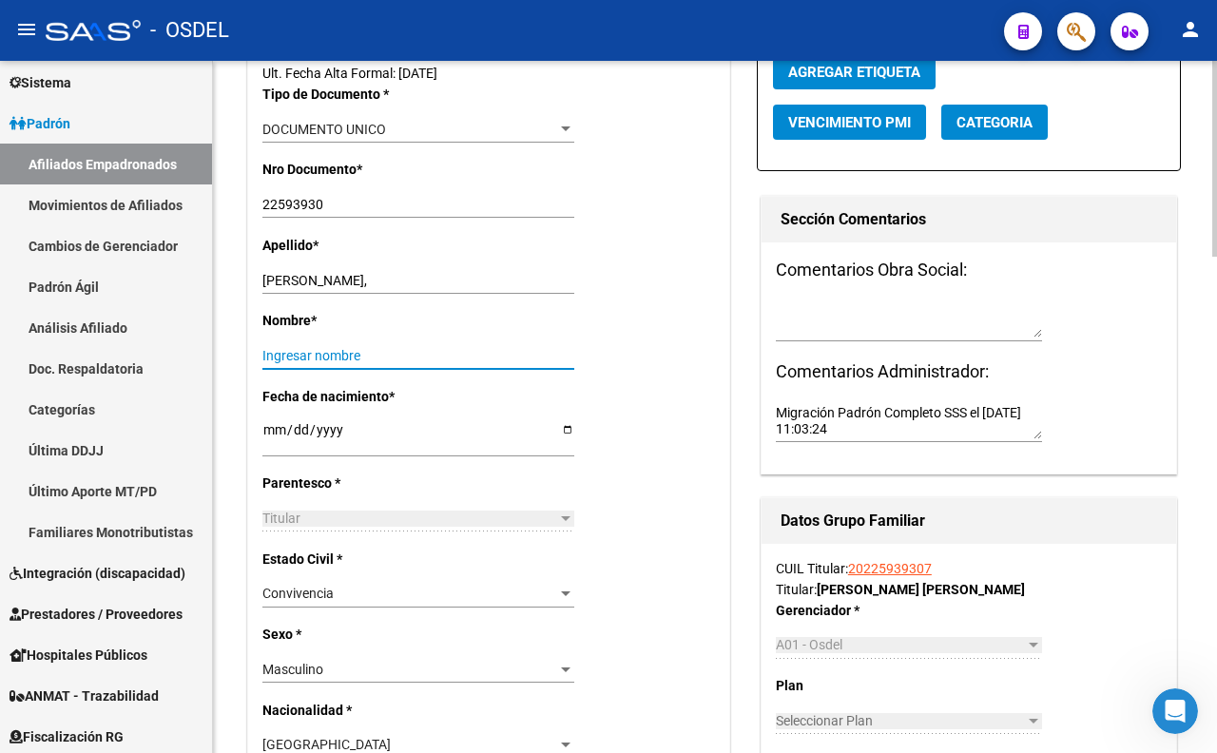
click at [382, 355] on input "Ingresar nombre" at bounding box center [418, 356] width 312 height 16
paste input "ANGEL ALBERTO"
type input "ANGEL ALBERTO"
click at [327, 273] on input "VARGAS," at bounding box center [418, 281] width 312 height 16
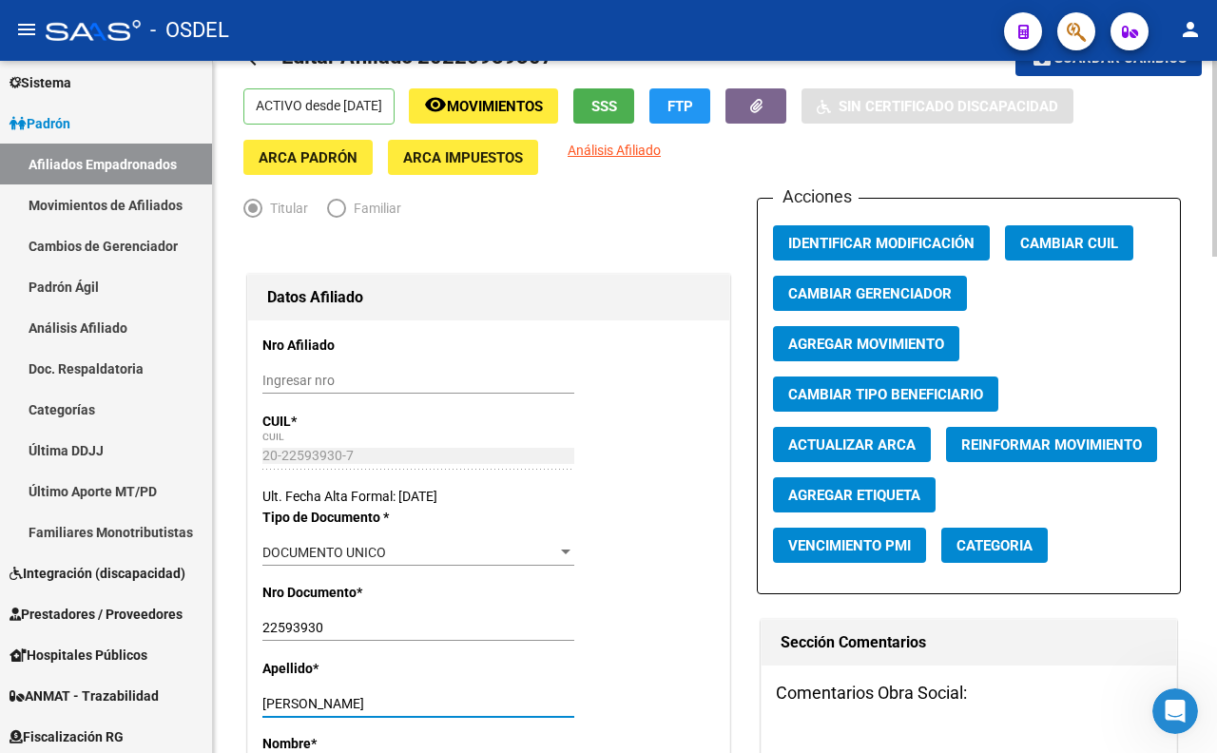
scroll to position [0, 0]
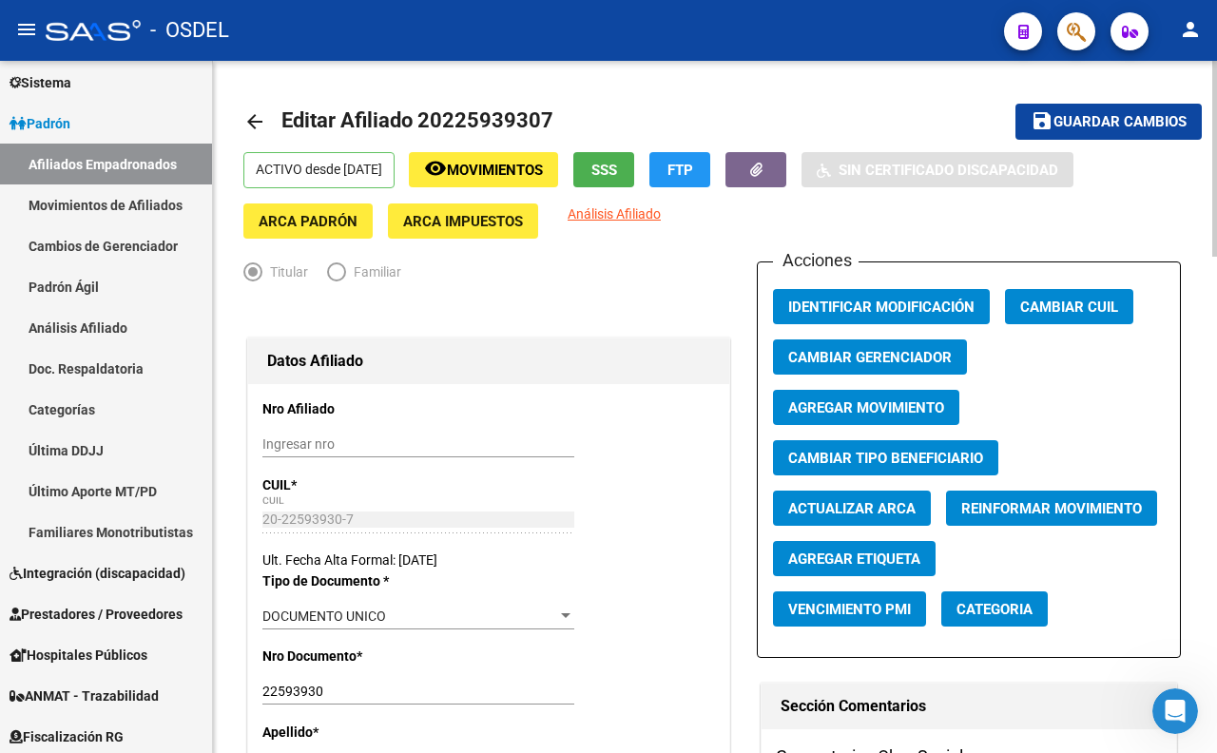
type input "VARGAS"
click at [1136, 120] on span "Guardar cambios" at bounding box center [1119, 122] width 133 height 17
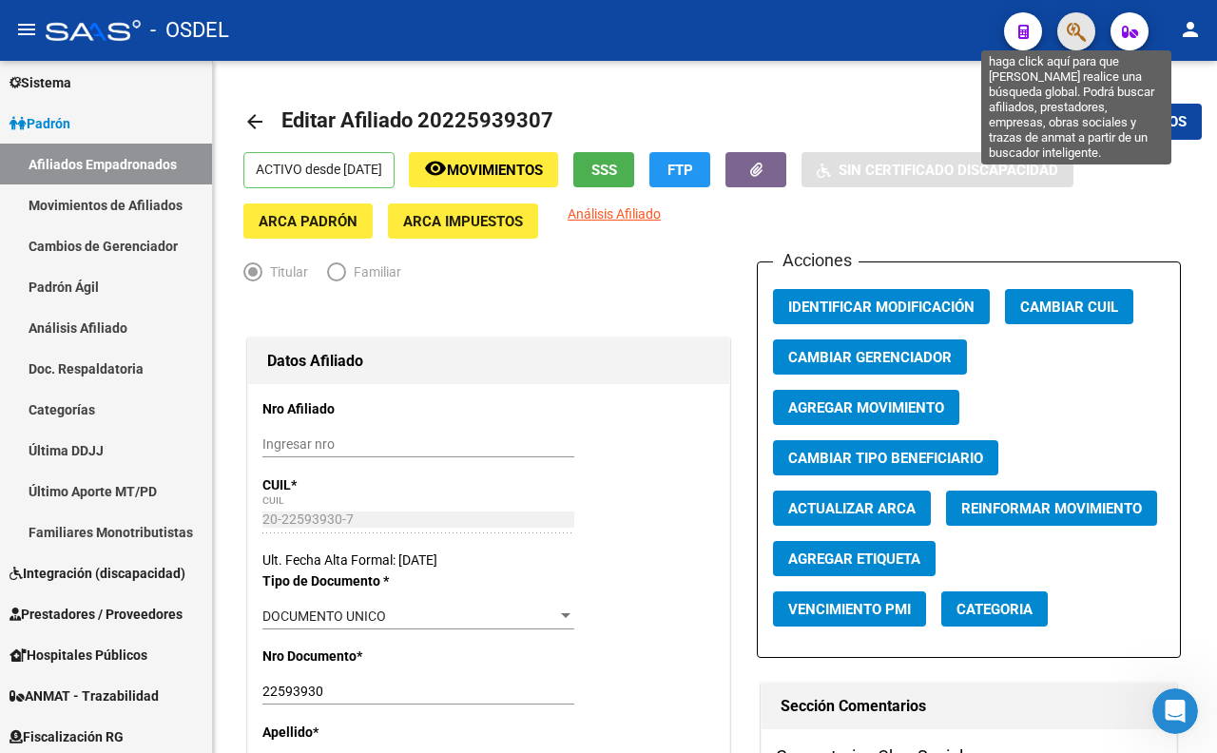
click at [1066, 29] on icon "button" at bounding box center [1075, 32] width 19 height 22
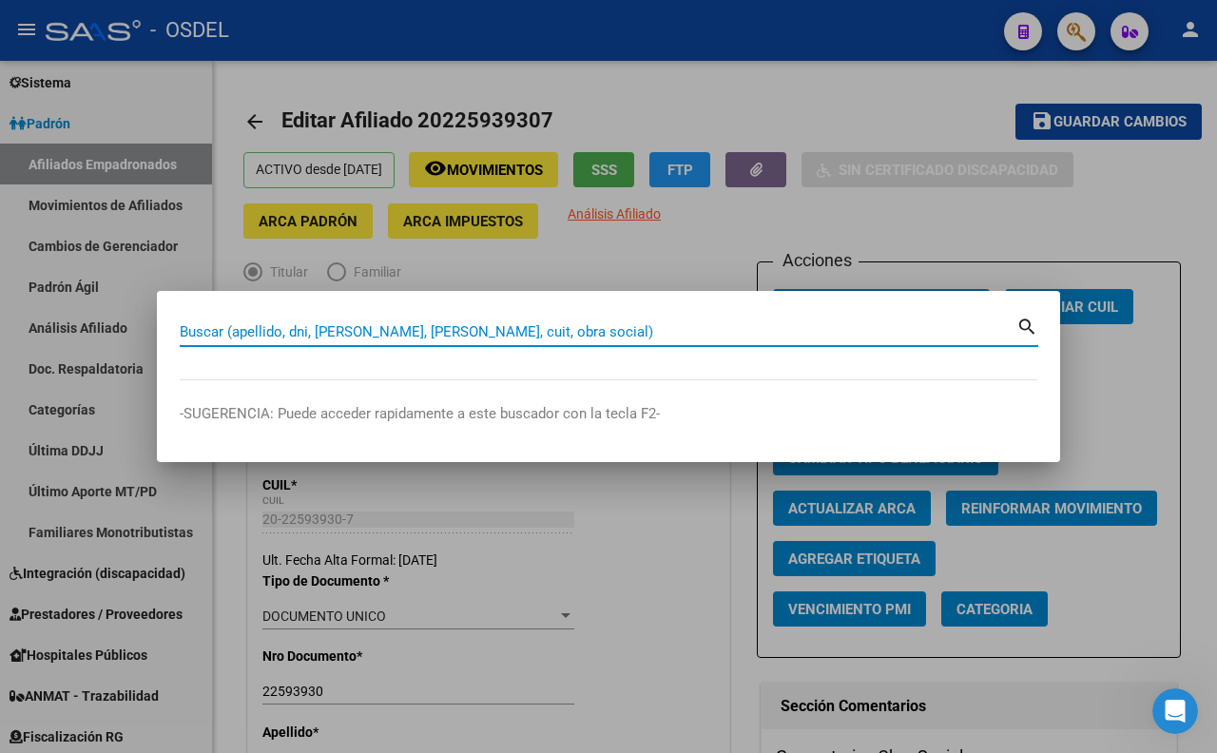
click at [464, 328] on input "Buscar (apellido, dni, [PERSON_NAME], [PERSON_NAME], cuit, obra social)" at bounding box center [598, 331] width 836 height 17
click at [564, 327] on input "Buscar (apellido, dni, [PERSON_NAME], [PERSON_NAME], cuit, obra social)" at bounding box center [598, 331] width 836 height 17
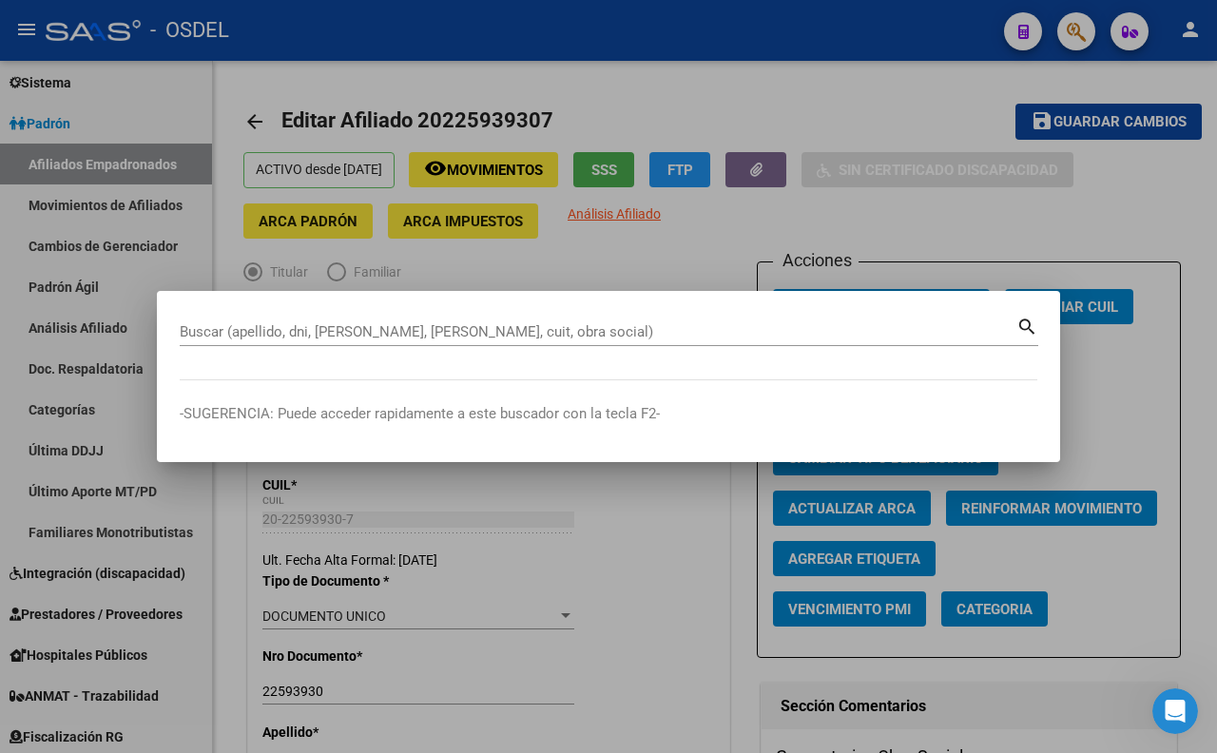
click at [691, 264] on div at bounding box center [608, 376] width 1217 height 753
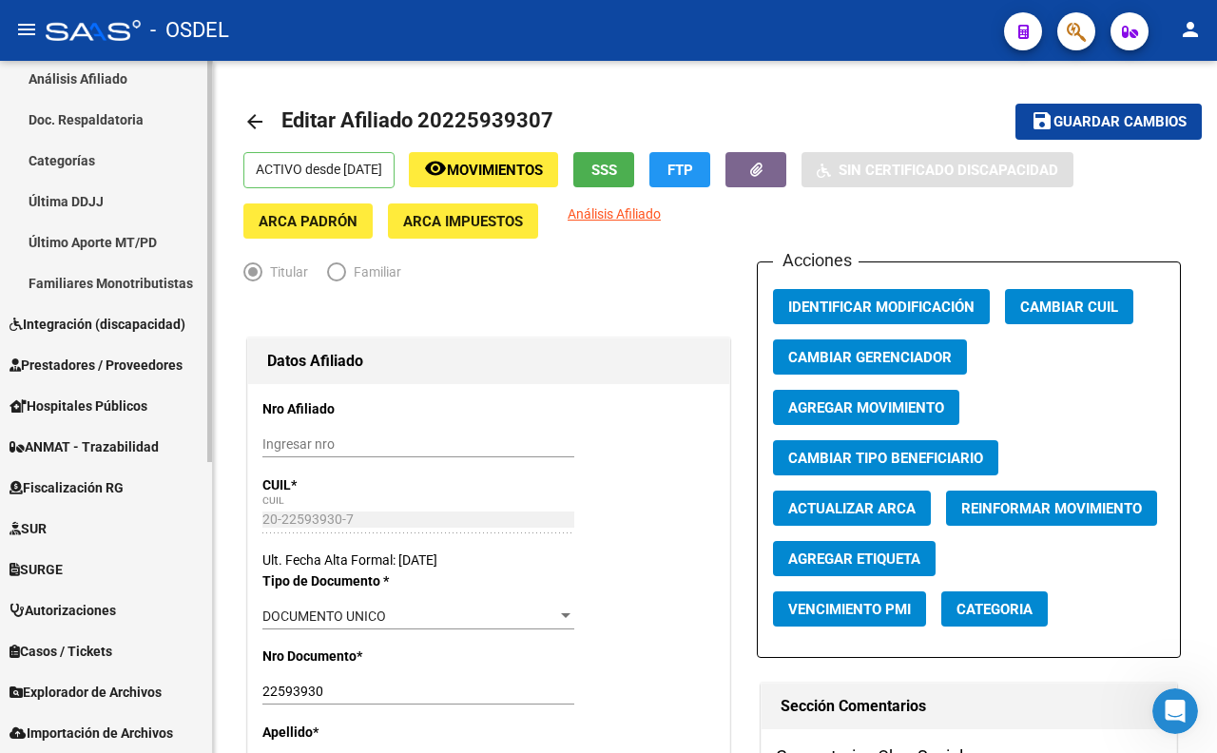
scroll to position [500, 0]
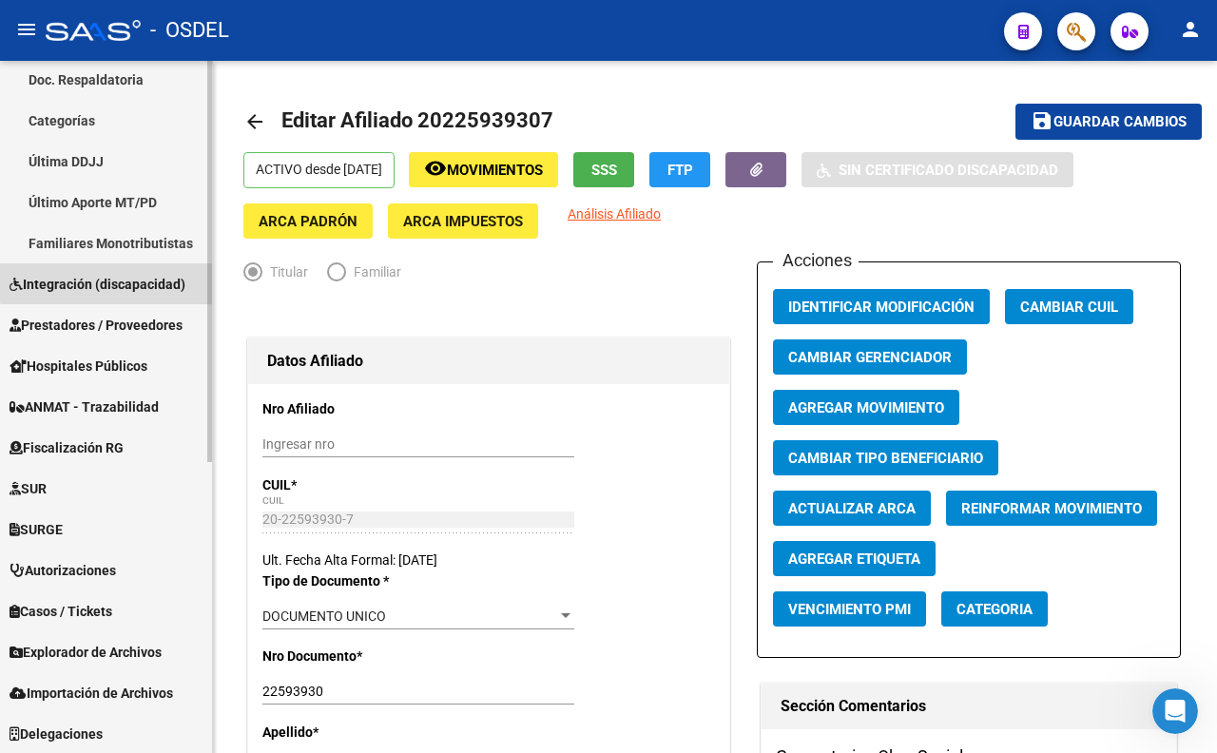
click at [138, 279] on span "Integración (discapacidad)" at bounding box center [98, 284] width 176 height 21
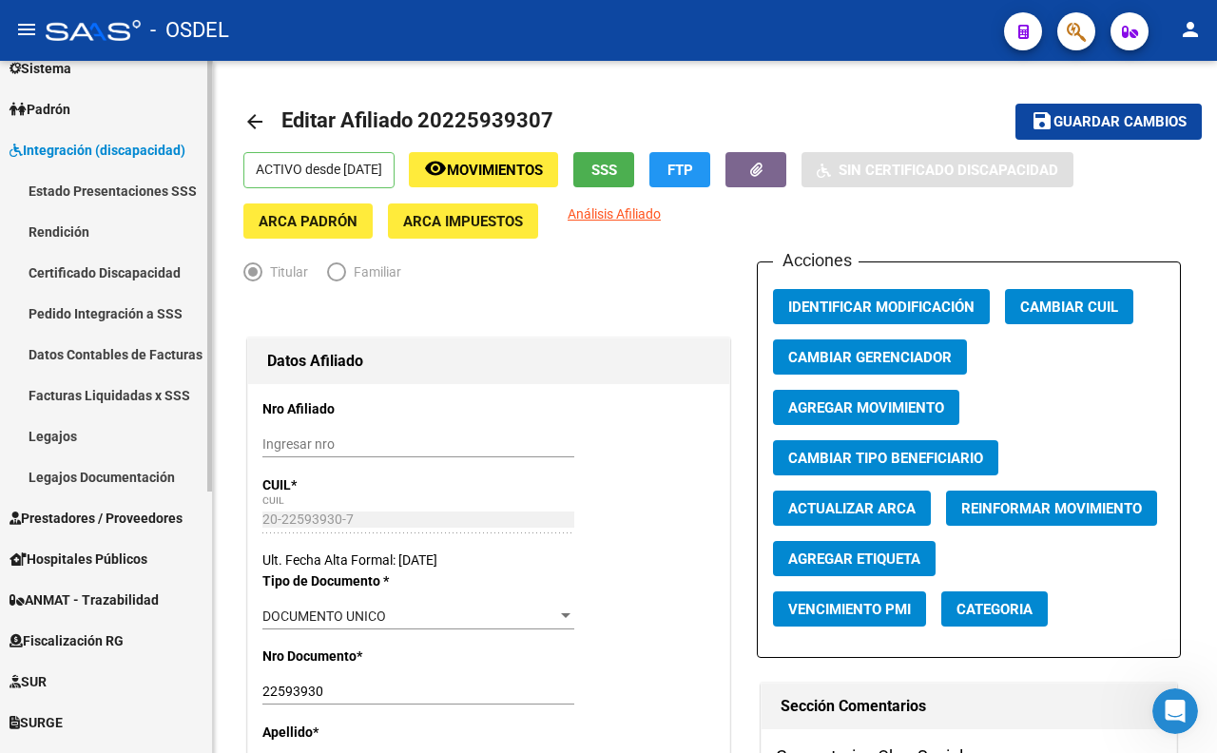
scroll to position [102, 0]
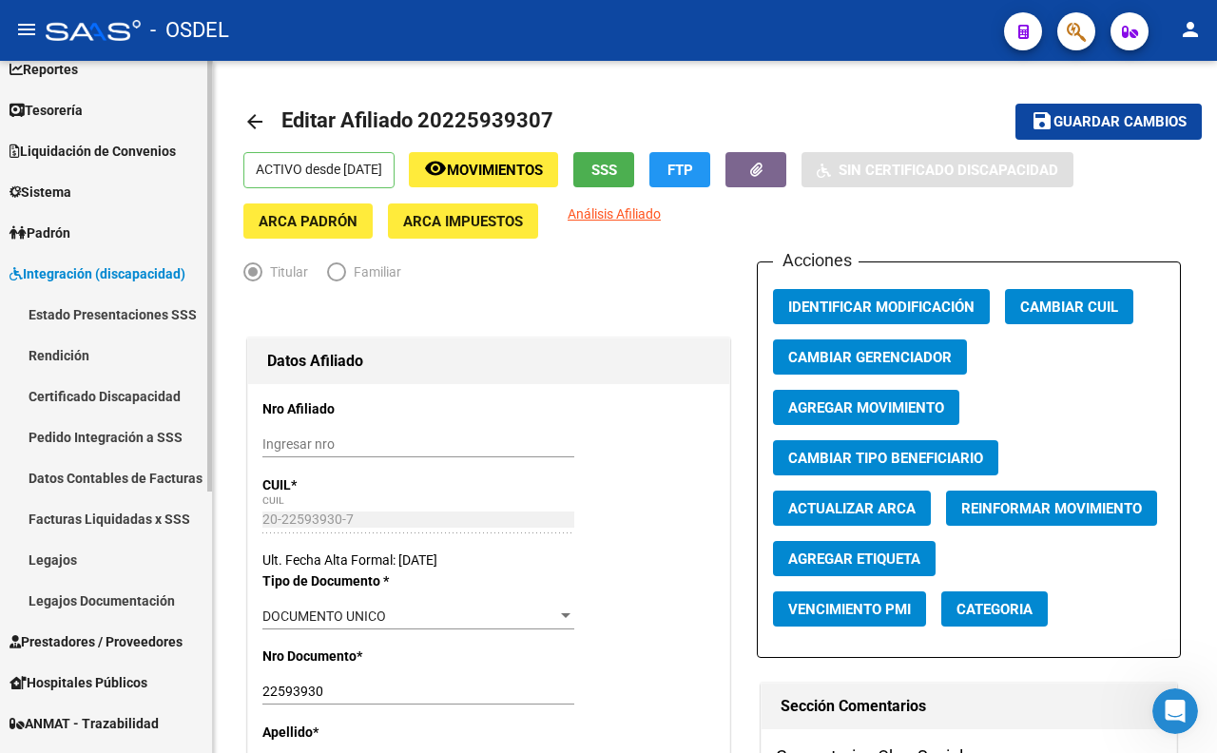
click at [143, 325] on link "Estado Presentaciones SSS" at bounding box center [106, 314] width 212 height 41
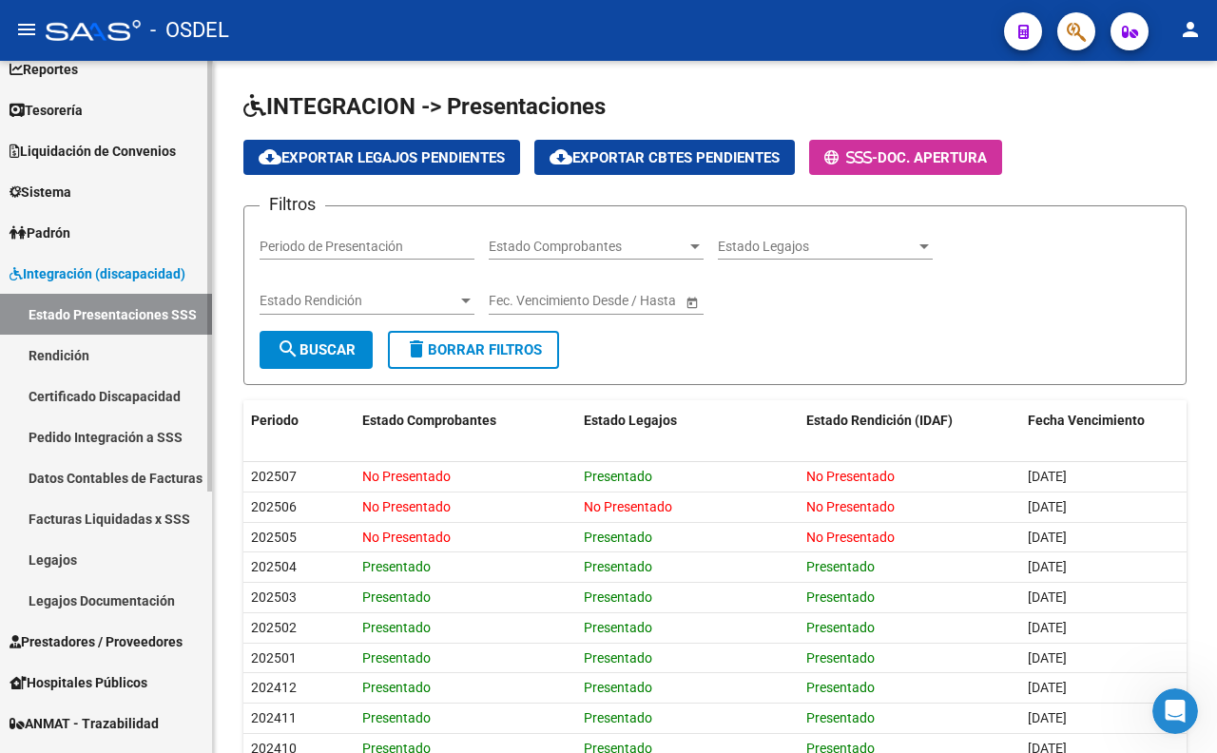
click at [125, 403] on link "Certificado Discapacidad" at bounding box center [106, 395] width 212 height 41
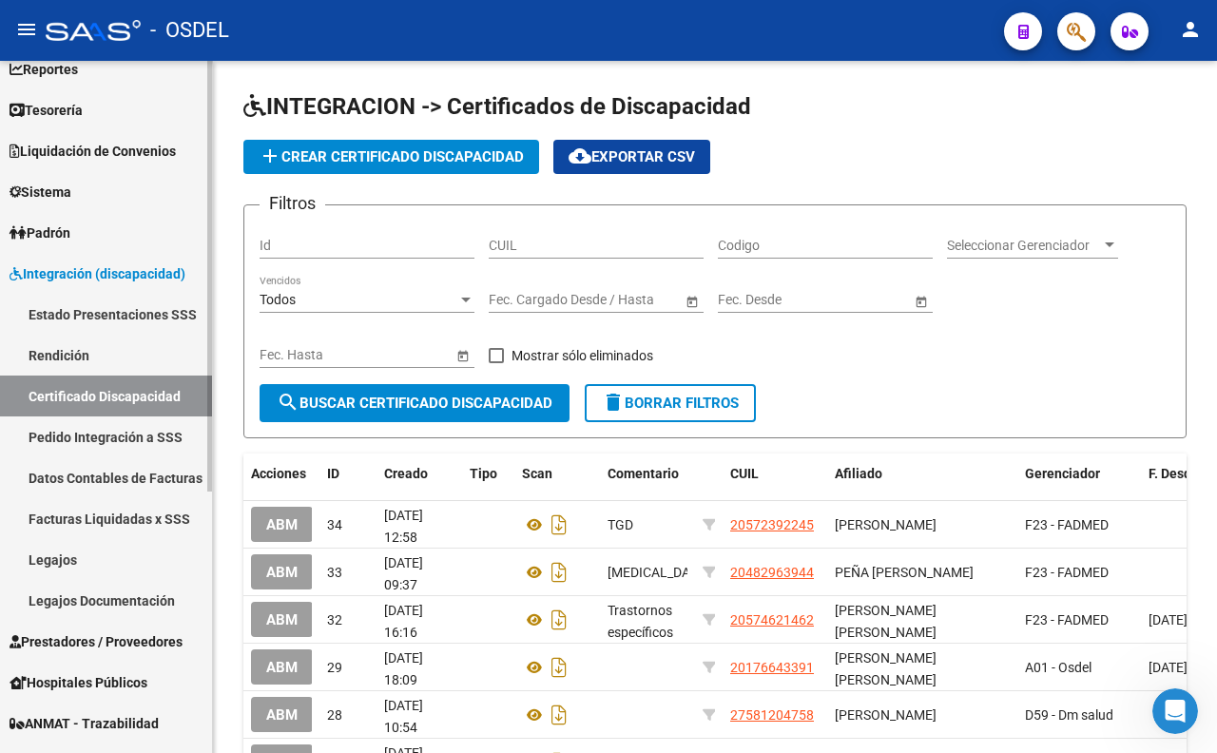
click at [129, 358] on link "Rendición" at bounding box center [106, 355] width 212 height 41
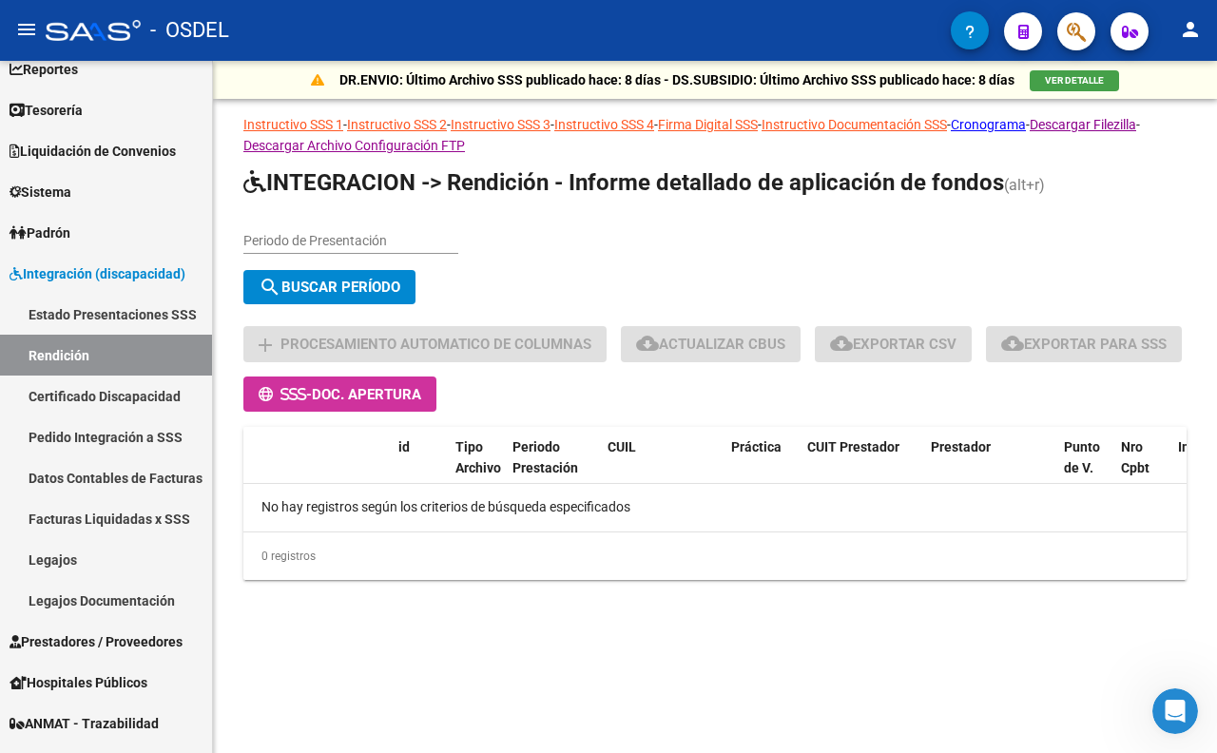
click at [1075, 17] on span "button" at bounding box center [1075, 31] width 19 height 39
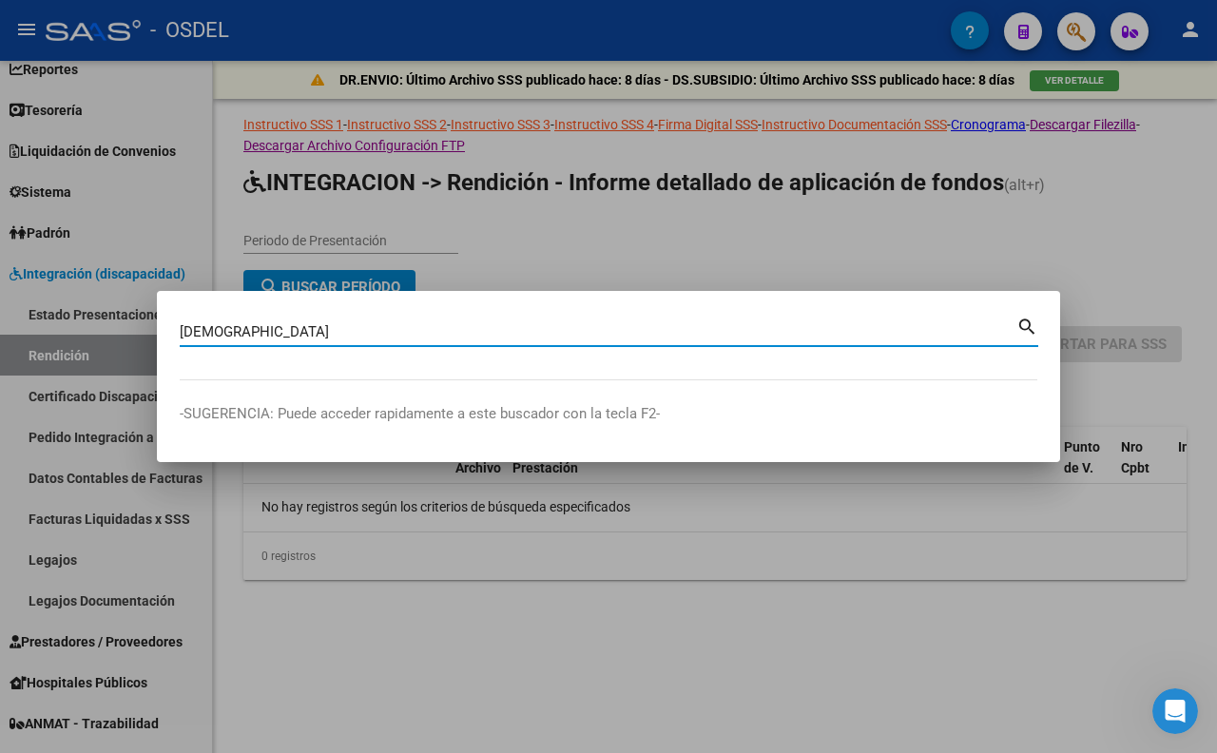
type input "baptista"
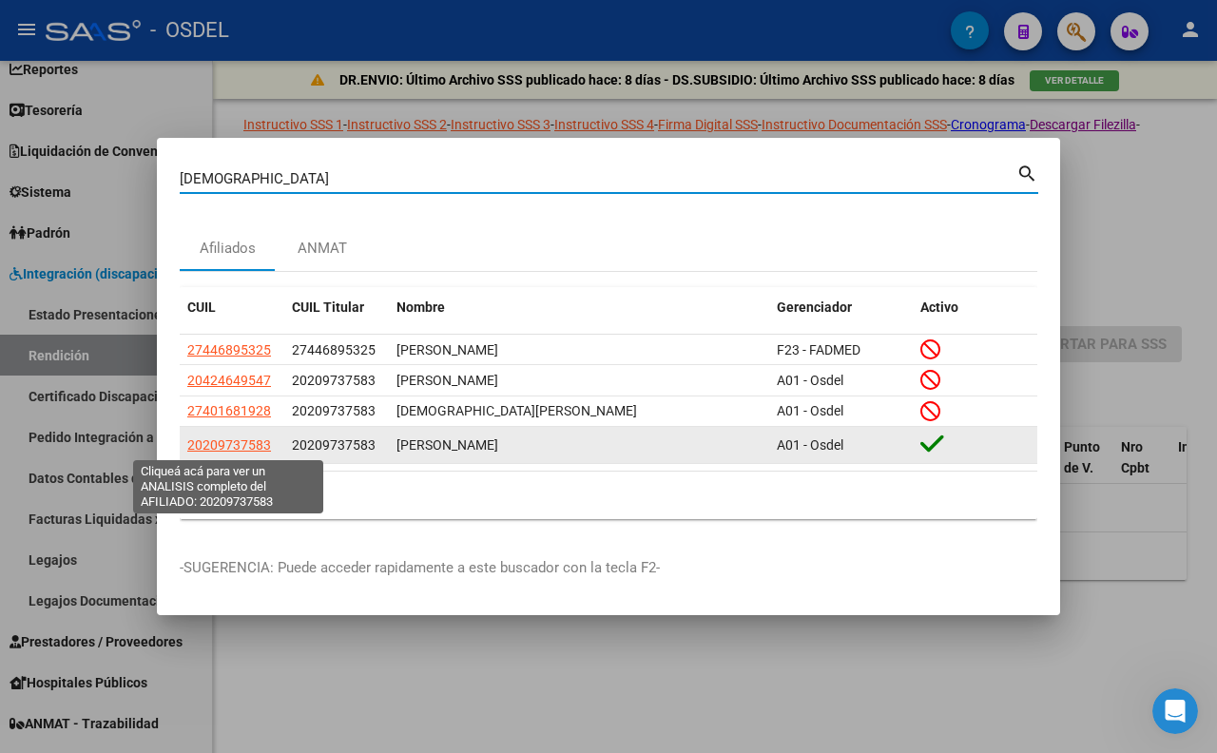
click at [217, 445] on span "20209737583" at bounding box center [229, 444] width 84 height 15
type textarea "20209737583"
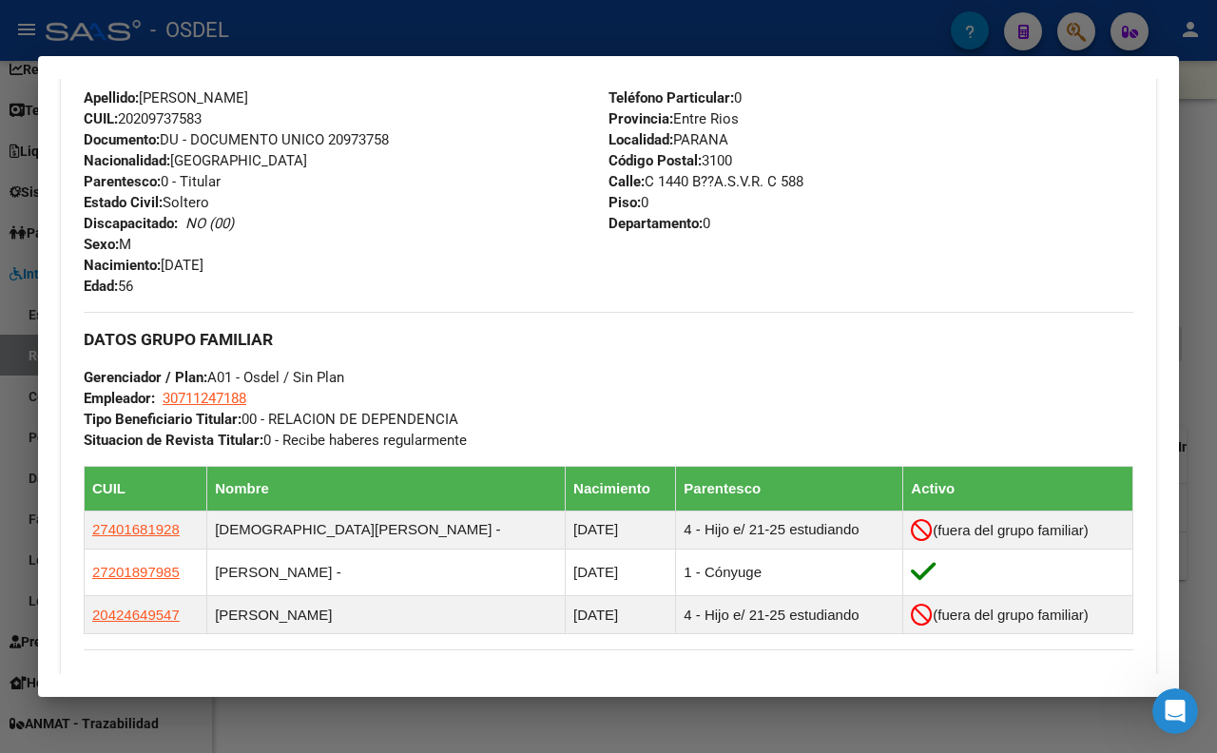
scroll to position [422, 0]
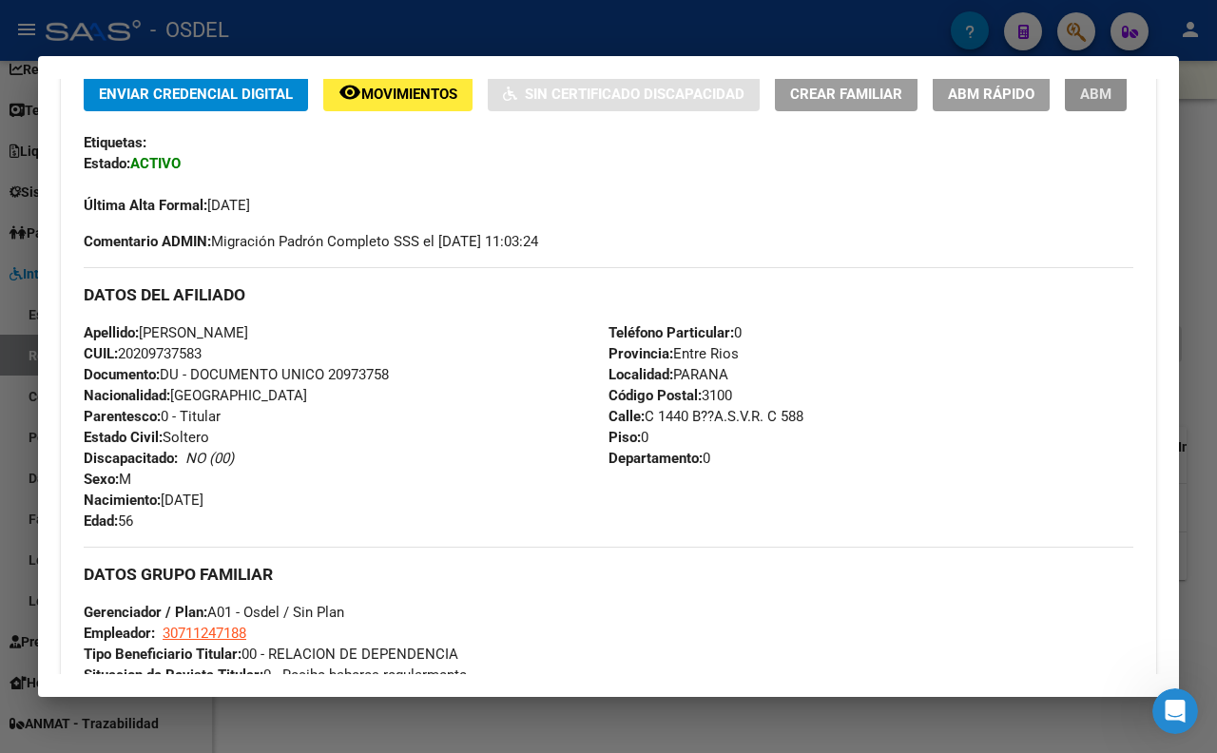
click at [1080, 103] on span "ABM" at bounding box center [1095, 94] width 31 height 17
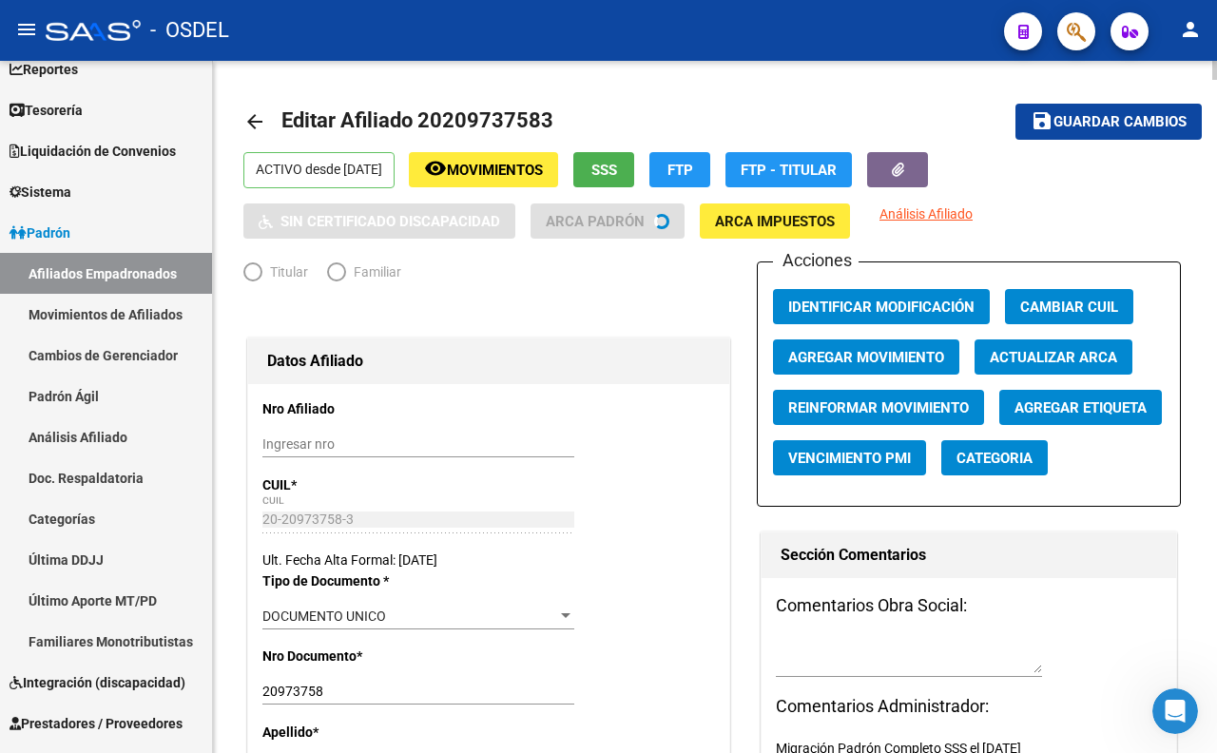
radio input "true"
type input "30-71124718-8"
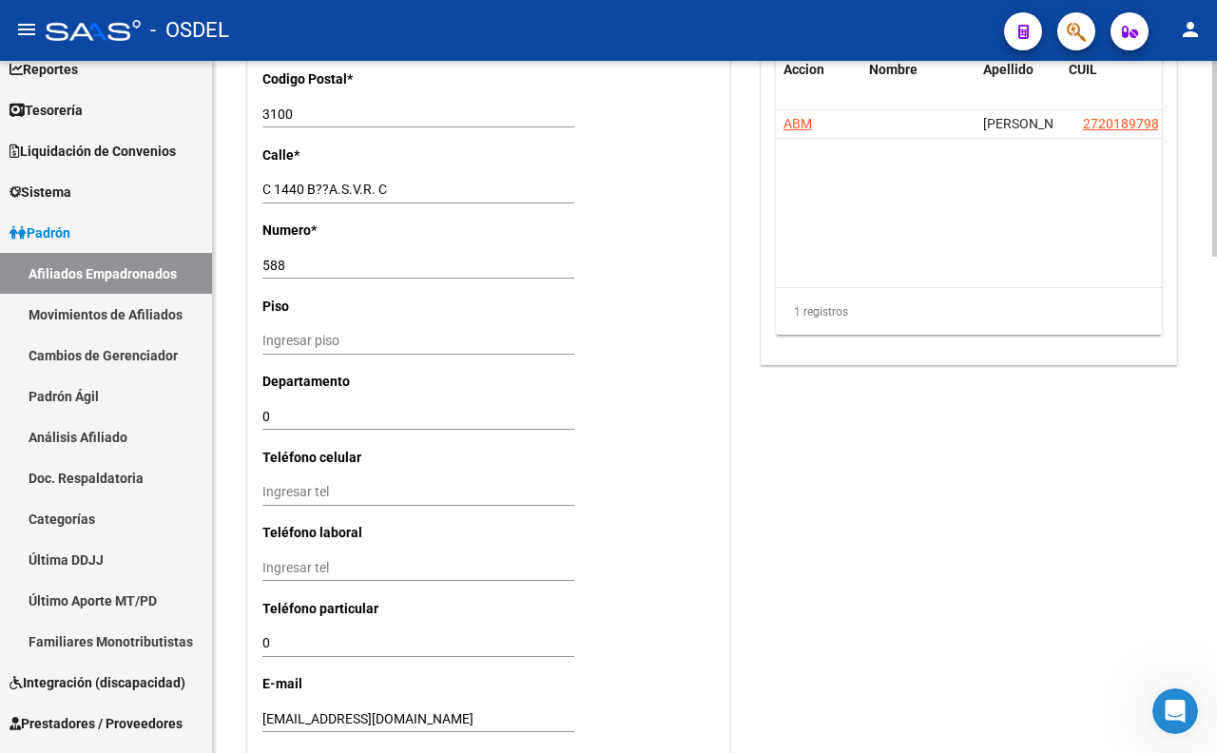
scroll to position [1754, 0]
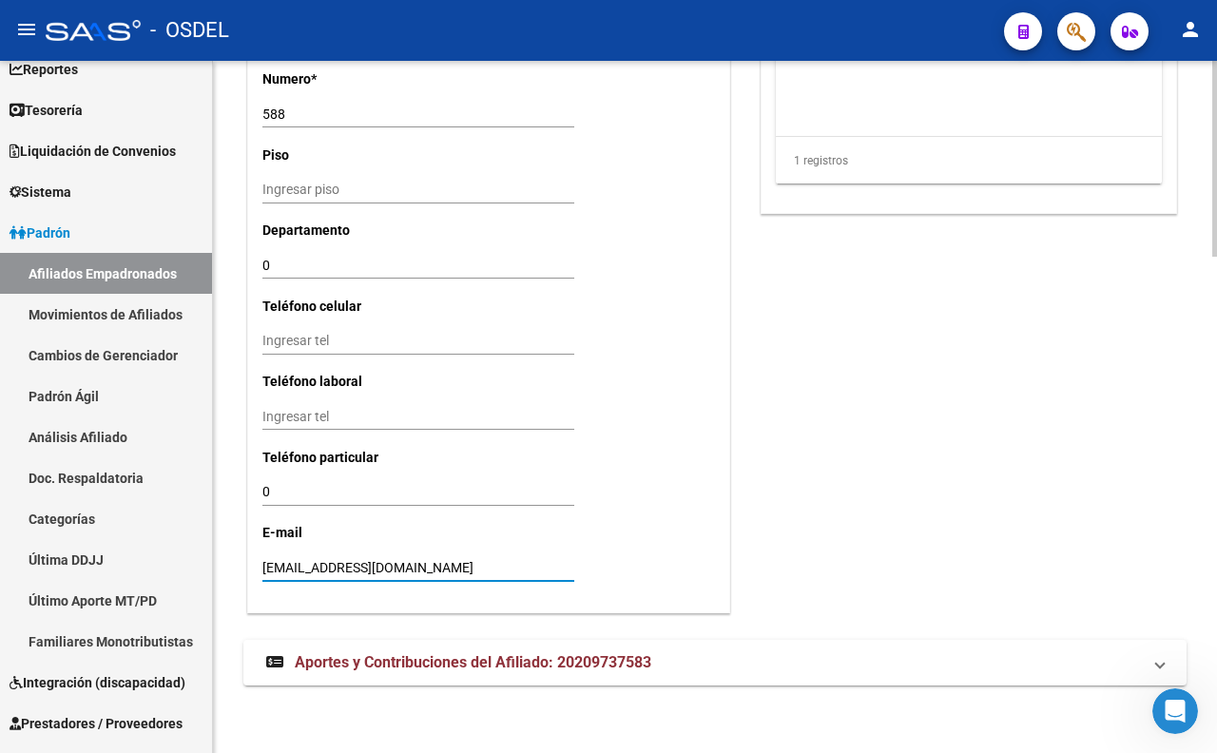
drag, startPoint x: 475, startPoint y: 570, endPoint x: 259, endPoint y: 567, distance: 216.7
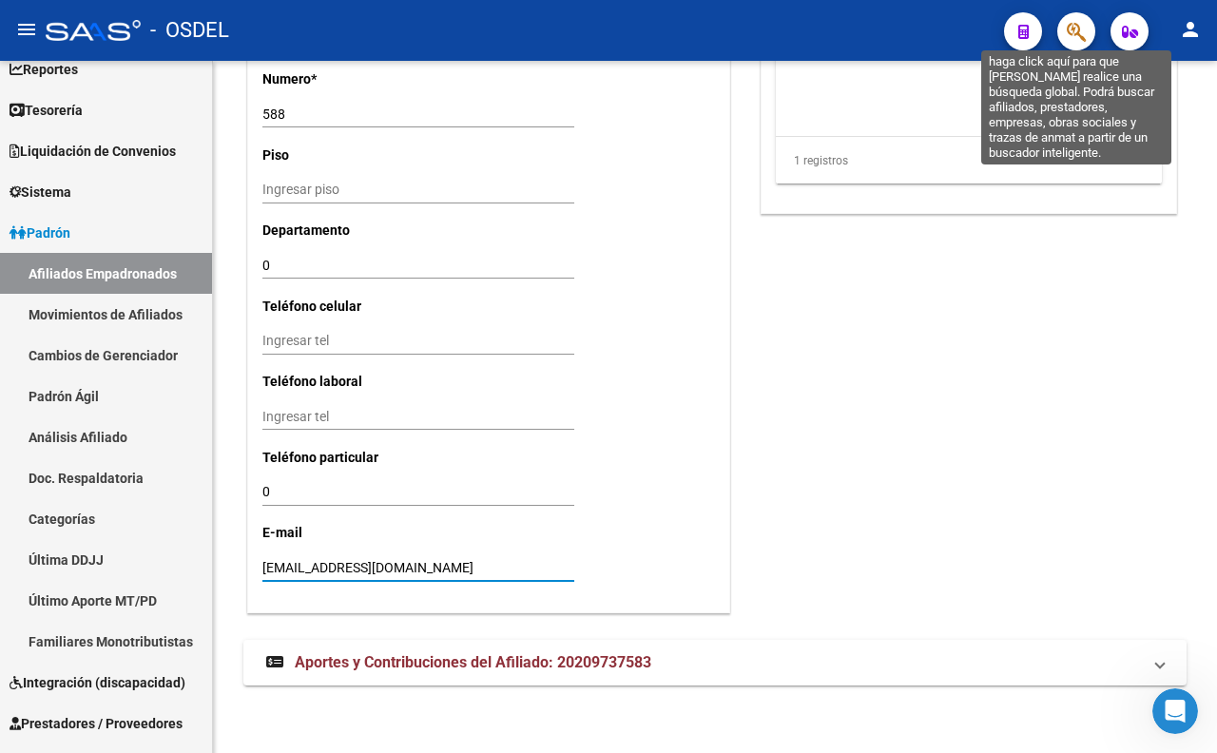
click at [1071, 27] on icon "button" at bounding box center [1075, 32] width 19 height 22
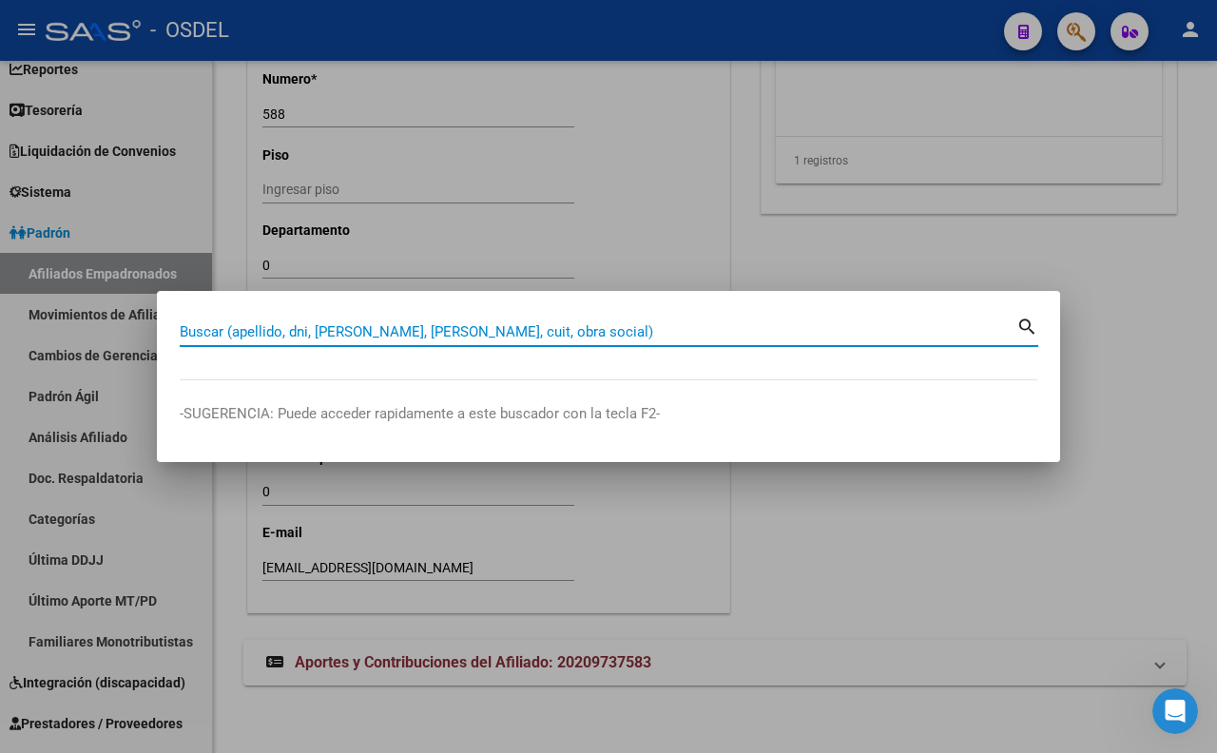
click at [651, 331] on input "Buscar (apellido, dni, [PERSON_NAME], [PERSON_NAME], cuit, obra social)" at bounding box center [598, 331] width 836 height 17
paste input "23300946"
type input "23300946"
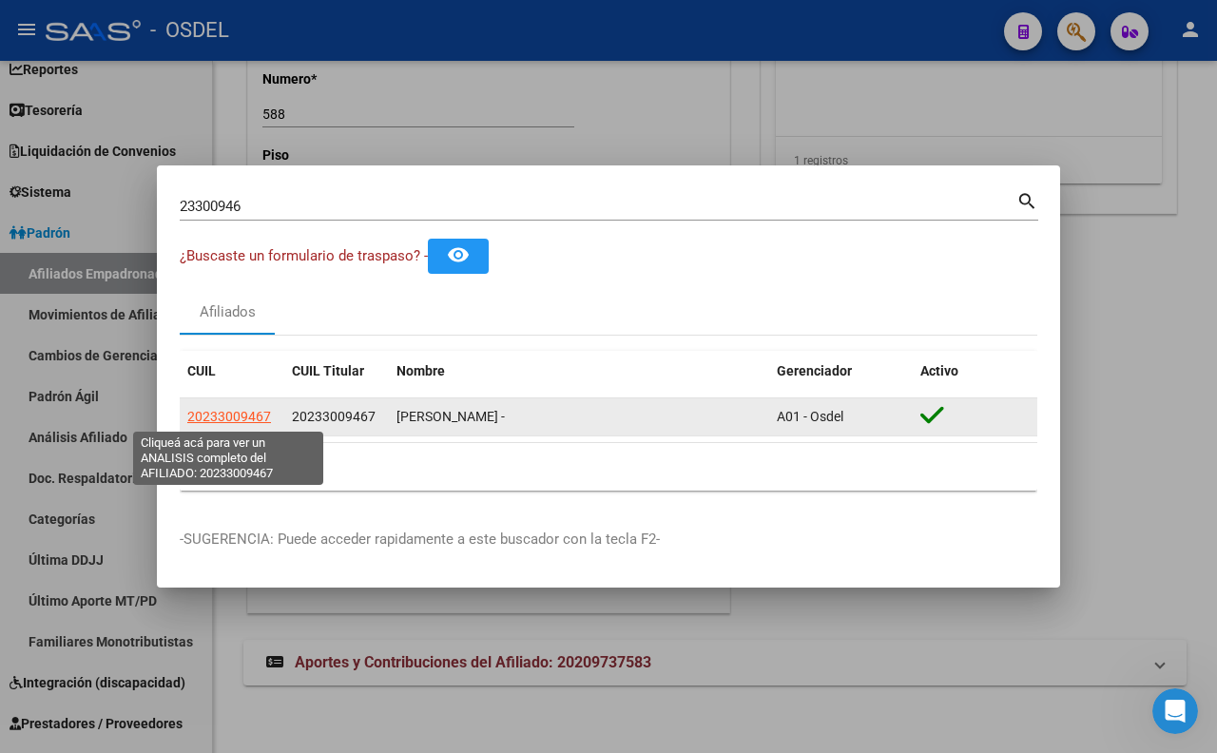
click at [217, 420] on span "20233009467" at bounding box center [229, 416] width 84 height 15
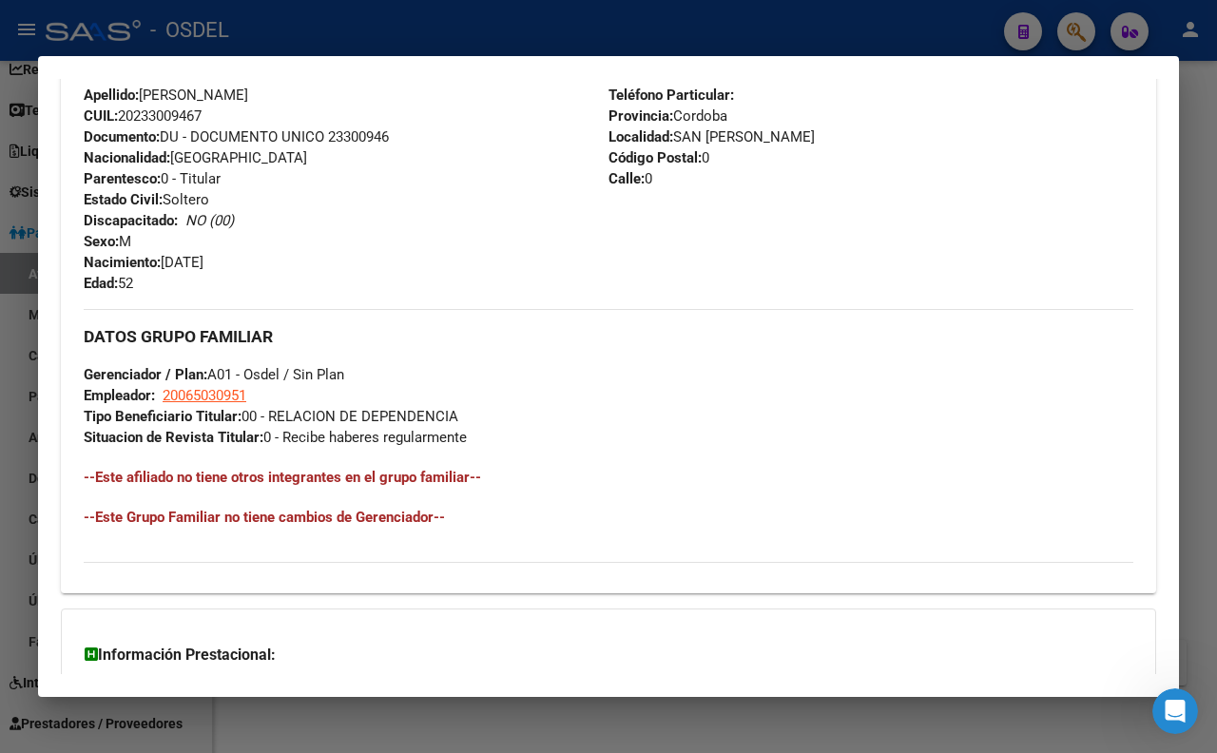
scroll to position [634, 0]
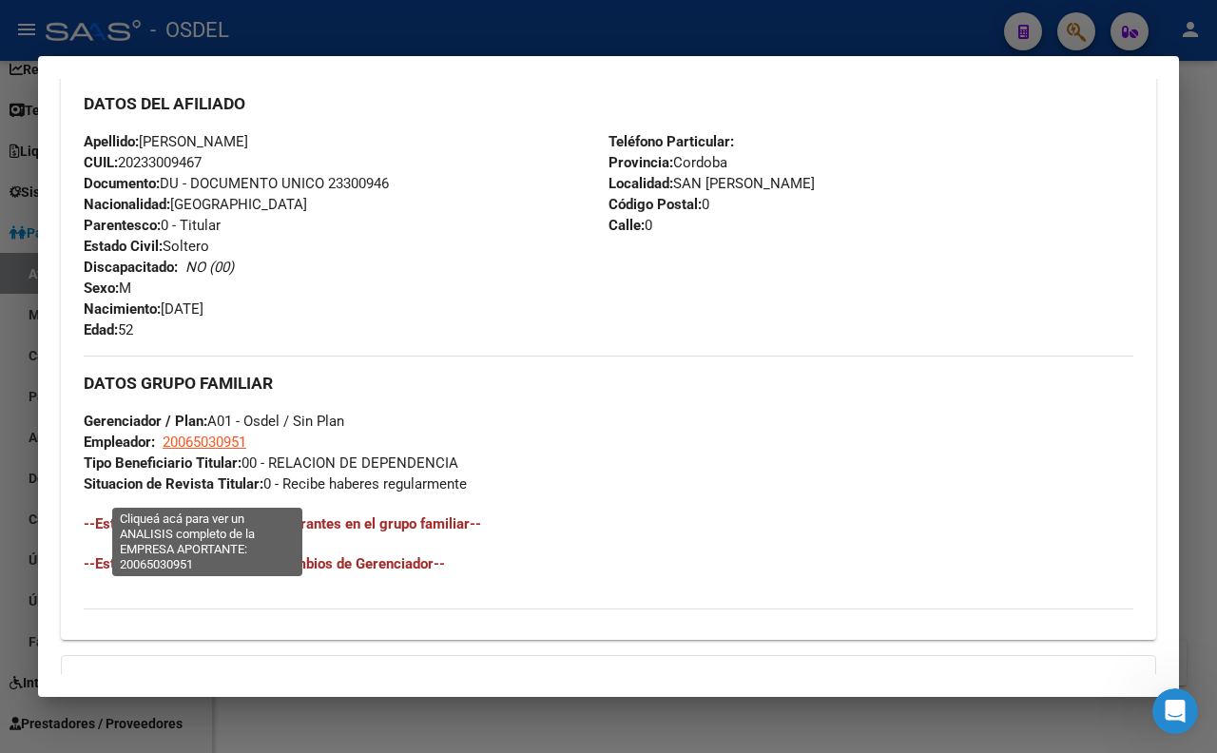
click at [225, 451] on span "20065030951" at bounding box center [205, 441] width 84 height 17
type textarea "20065030951"
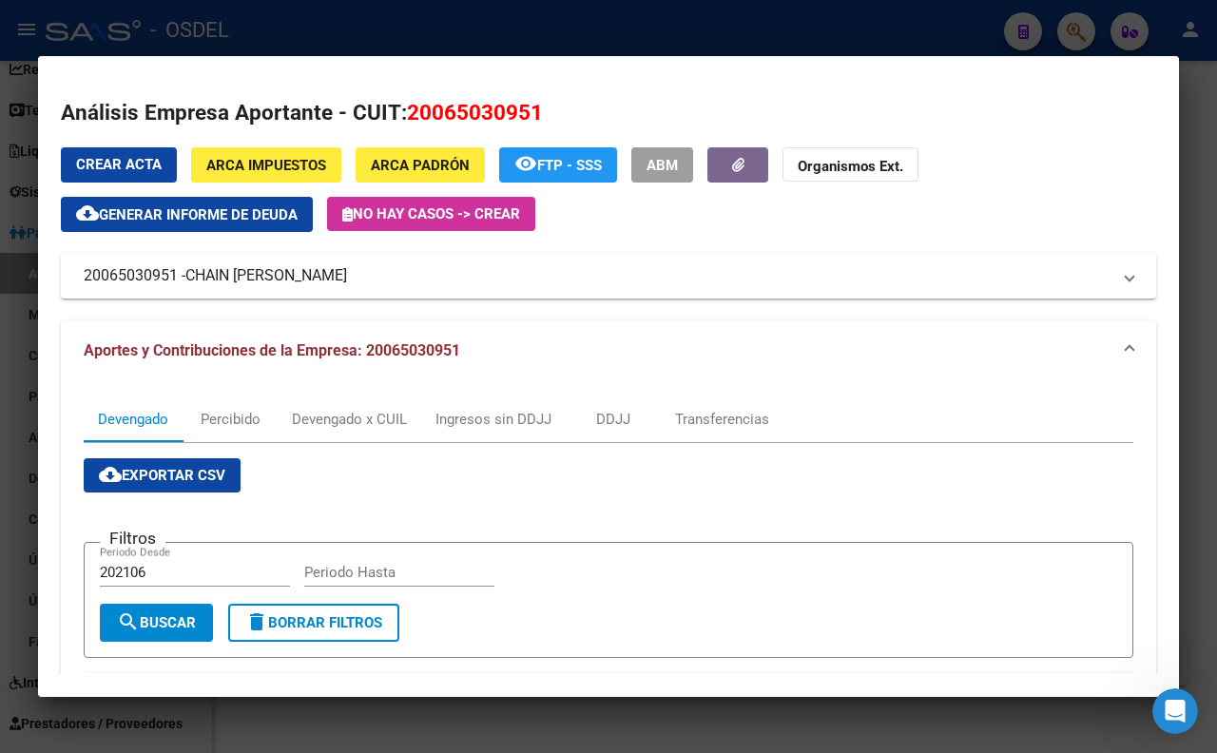
click at [536, 48] on div at bounding box center [608, 376] width 1217 height 753
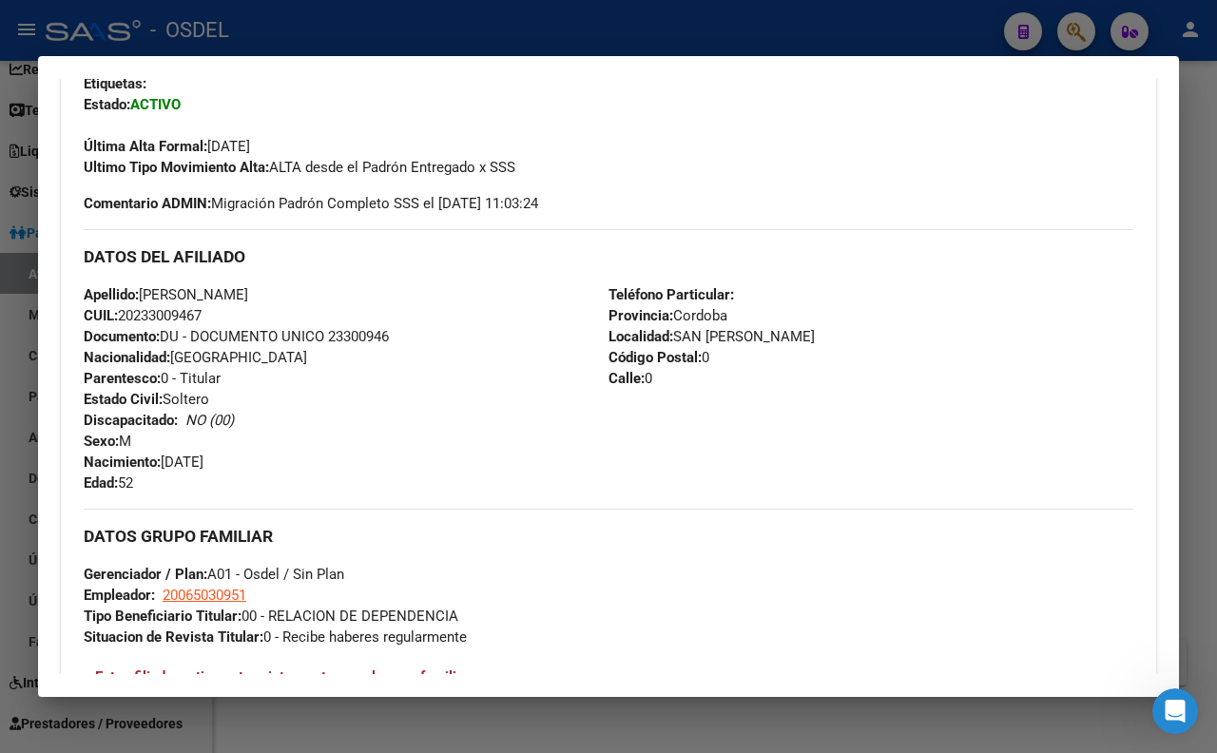
scroll to position [212, 0]
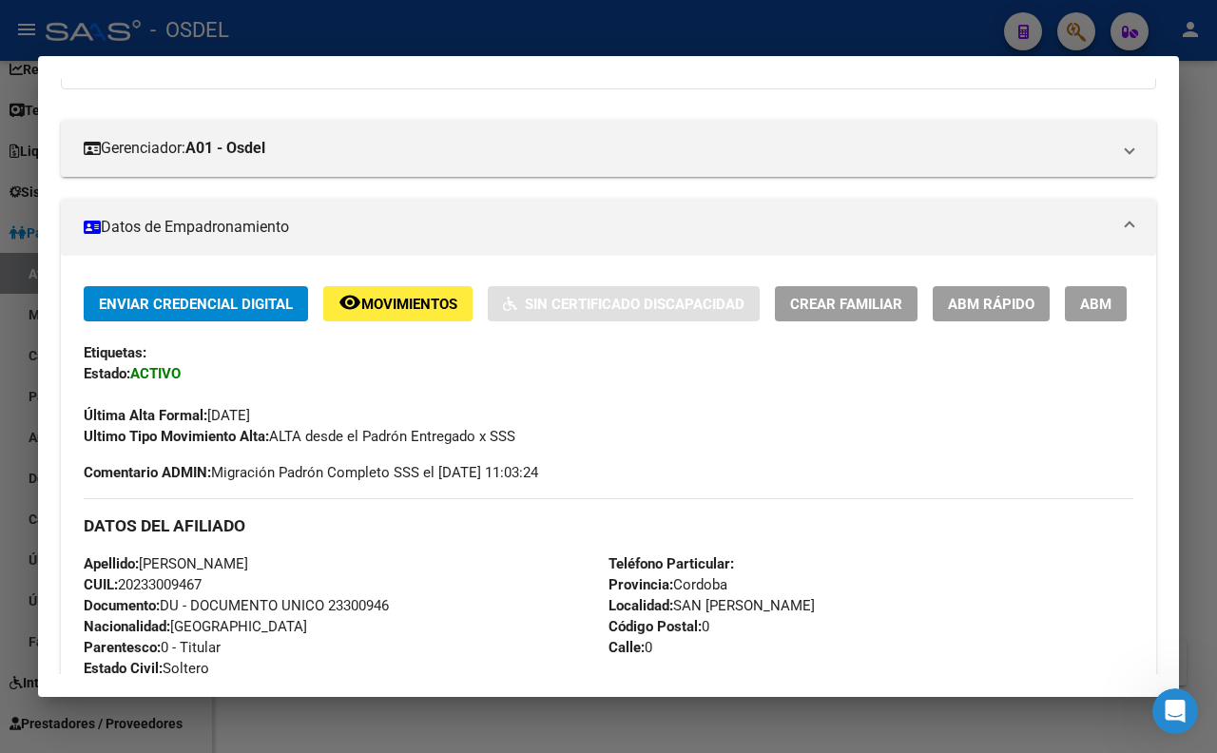
click at [1065, 321] on button "ABM" at bounding box center [1096, 303] width 62 height 35
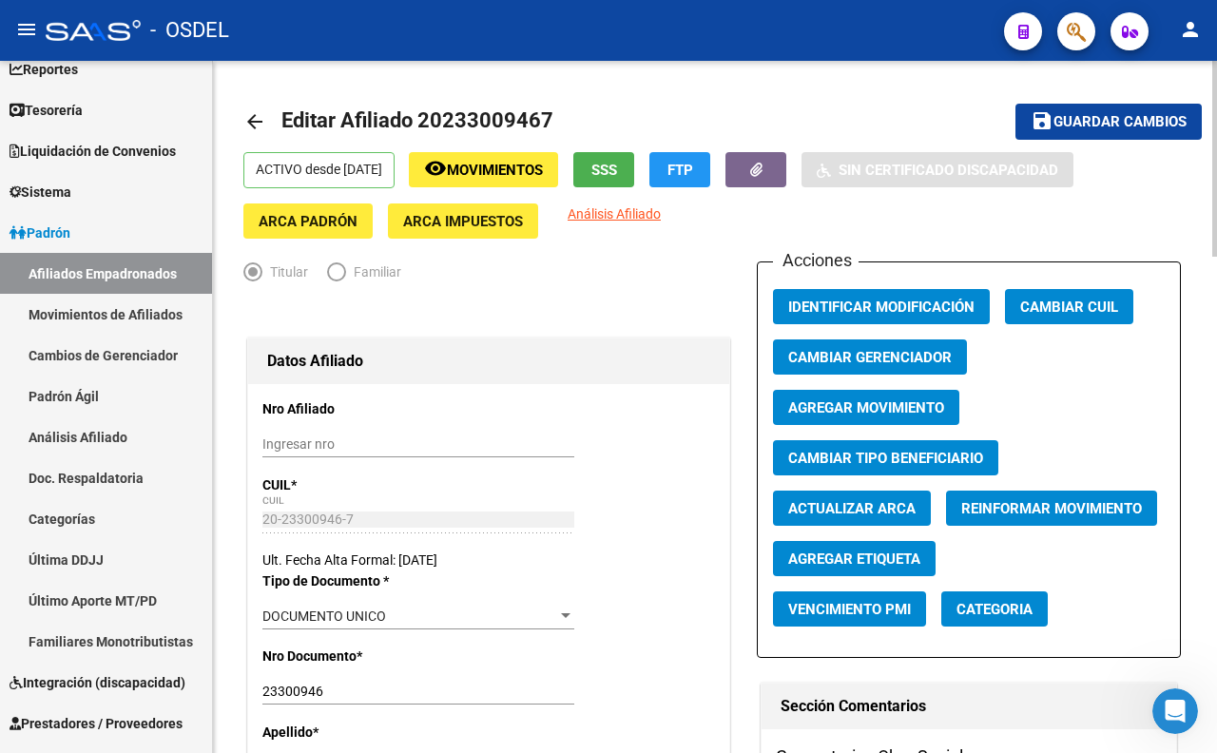
click at [617, 168] on span "SSS" at bounding box center [604, 170] width 26 height 17
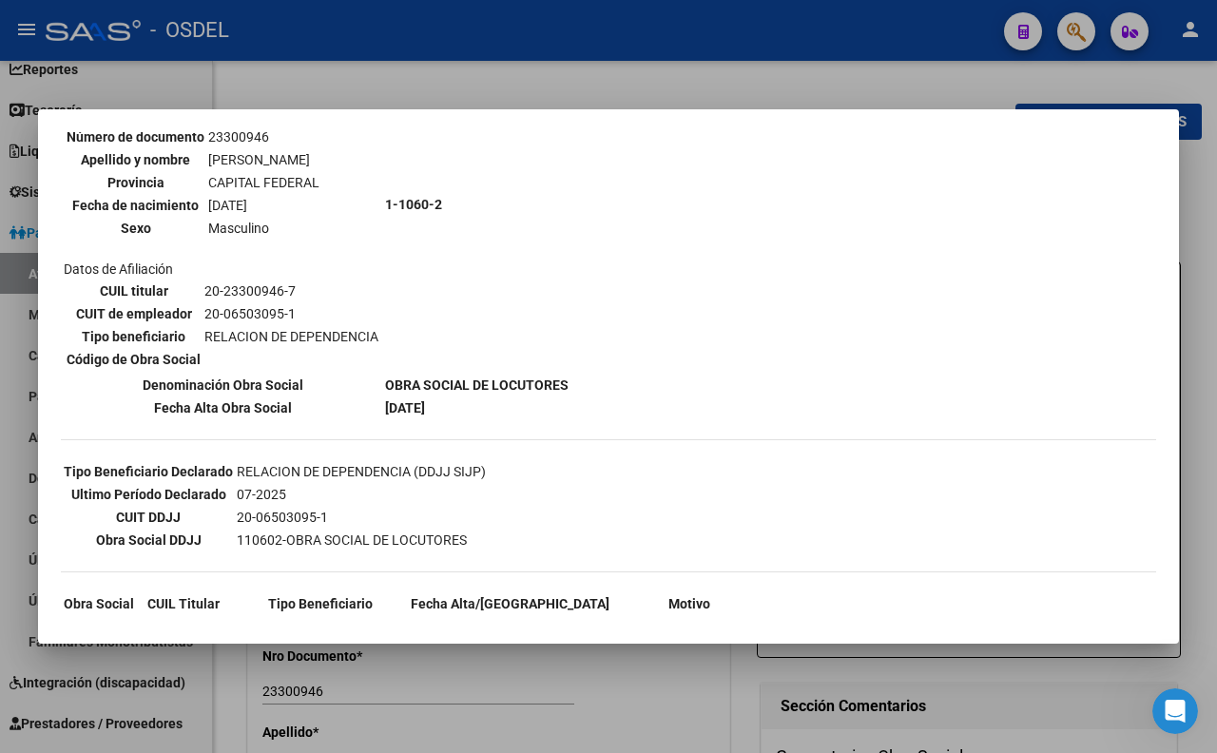
scroll to position [225, 0]
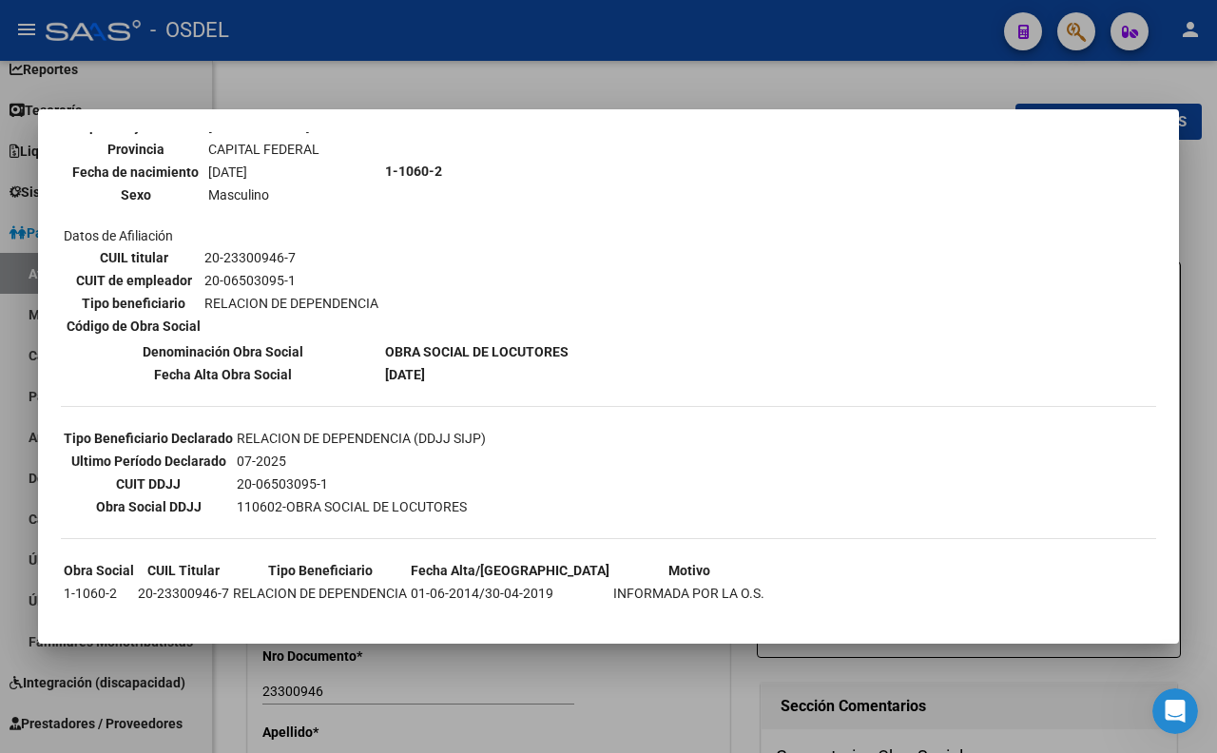
click at [643, 80] on div at bounding box center [608, 376] width 1217 height 753
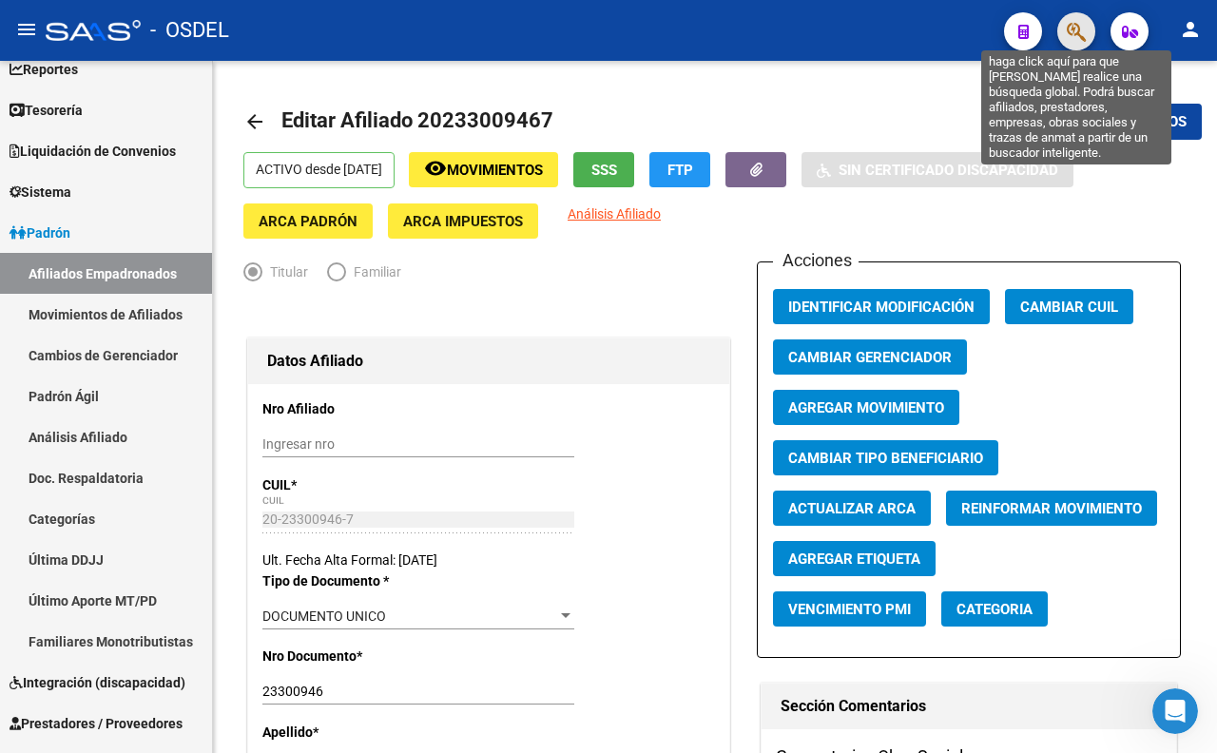
click at [1066, 24] on icon "button" at bounding box center [1075, 32] width 19 height 22
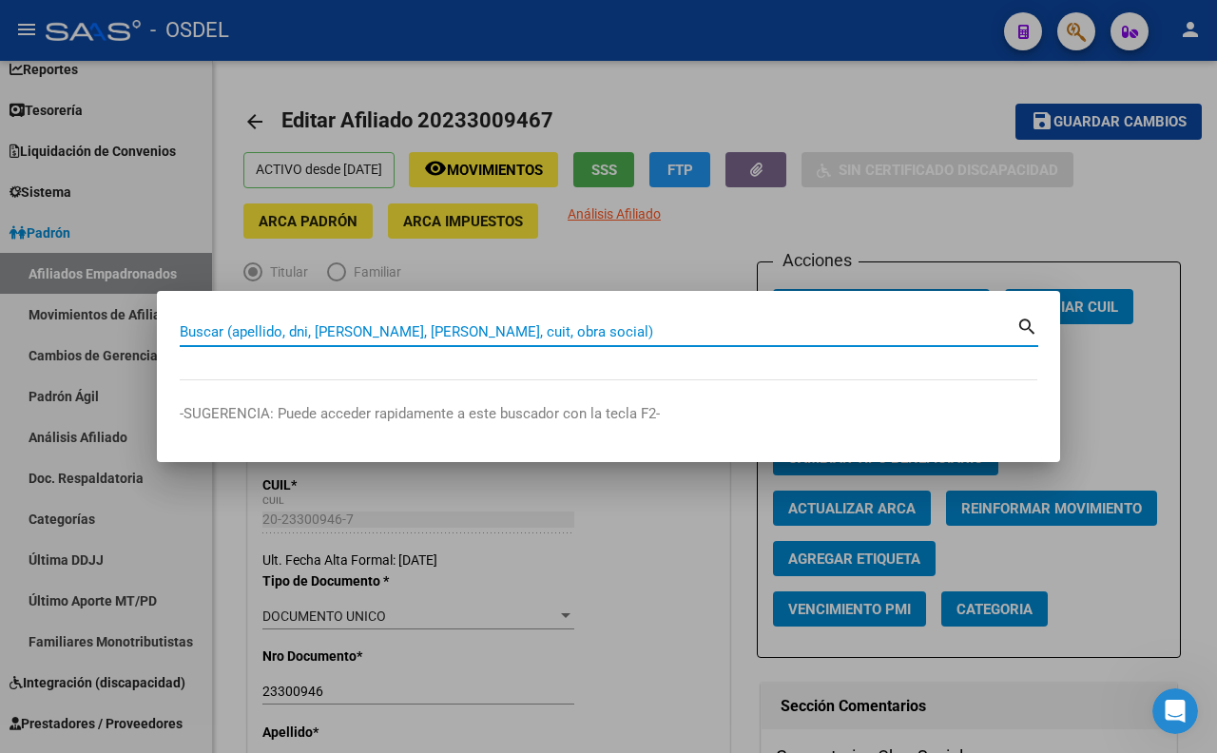
click at [618, 328] on input "Buscar (apellido, dni, [PERSON_NAME], [PERSON_NAME], cuit, obra social)" at bounding box center [598, 331] width 836 height 17
paste input "25088723"
type input "25088723"
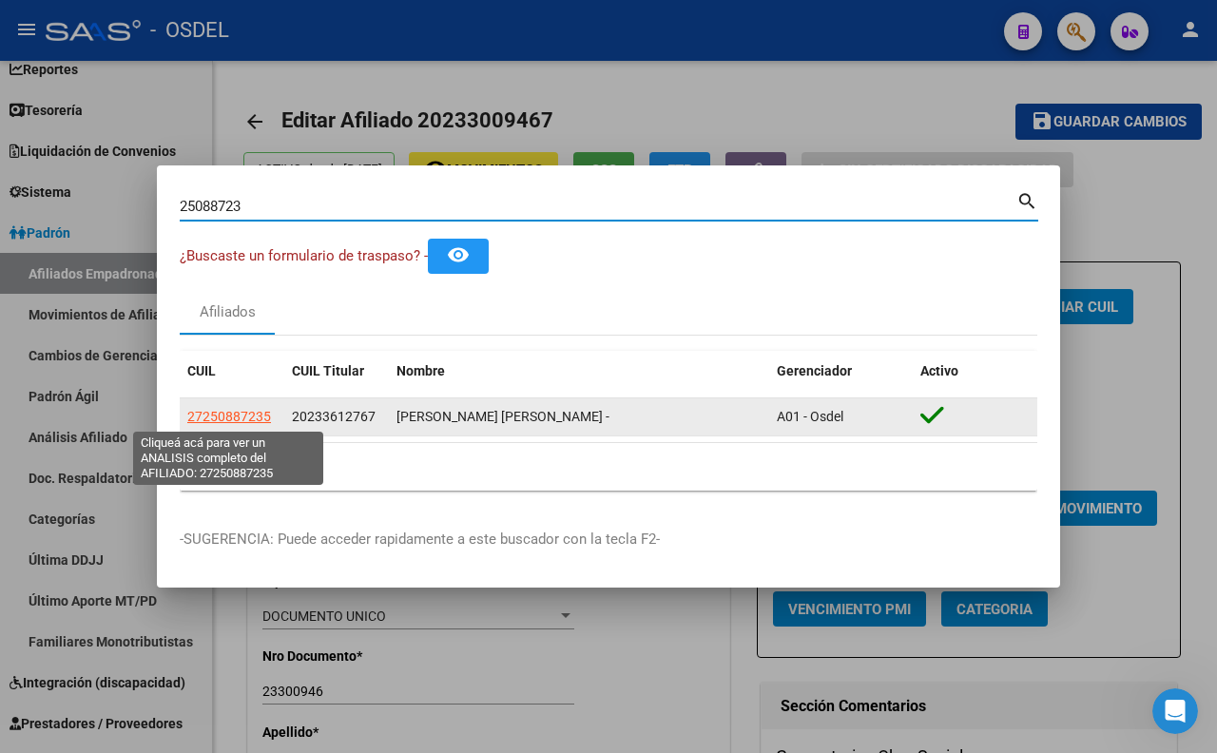
click at [248, 413] on span "27250887235" at bounding box center [229, 416] width 84 height 15
type textarea "27250887235"
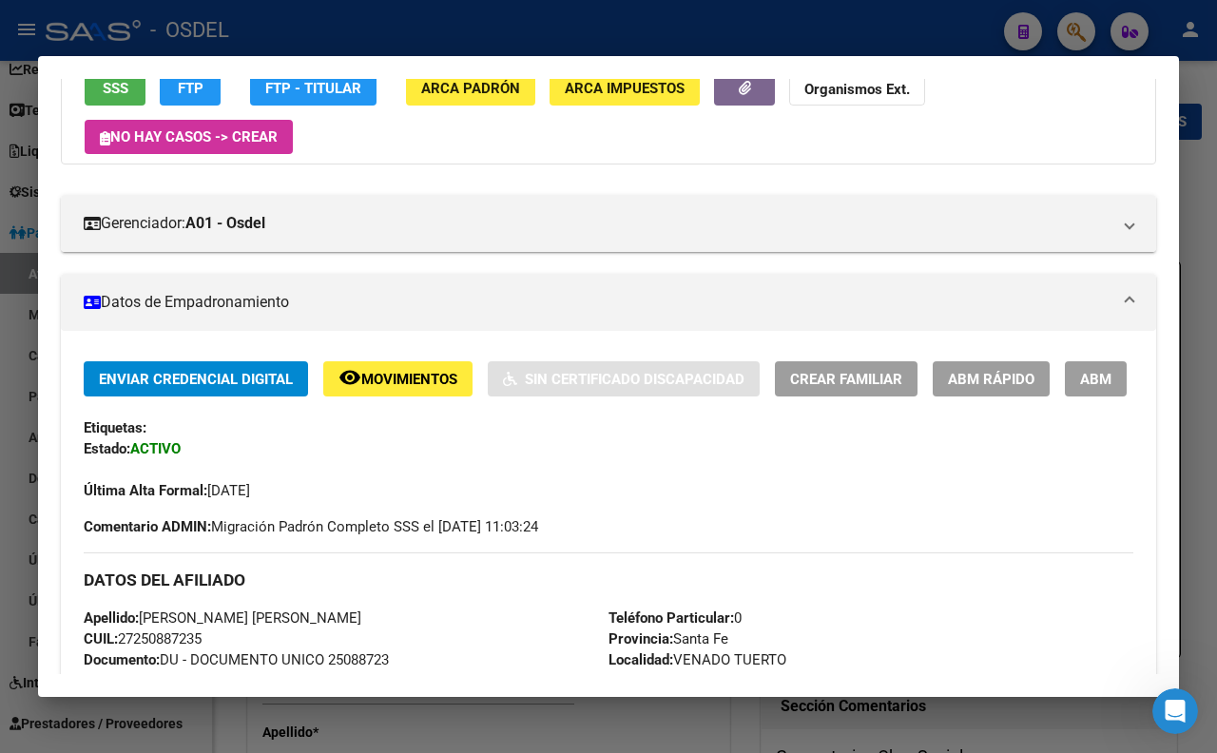
scroll to position [103, 0]
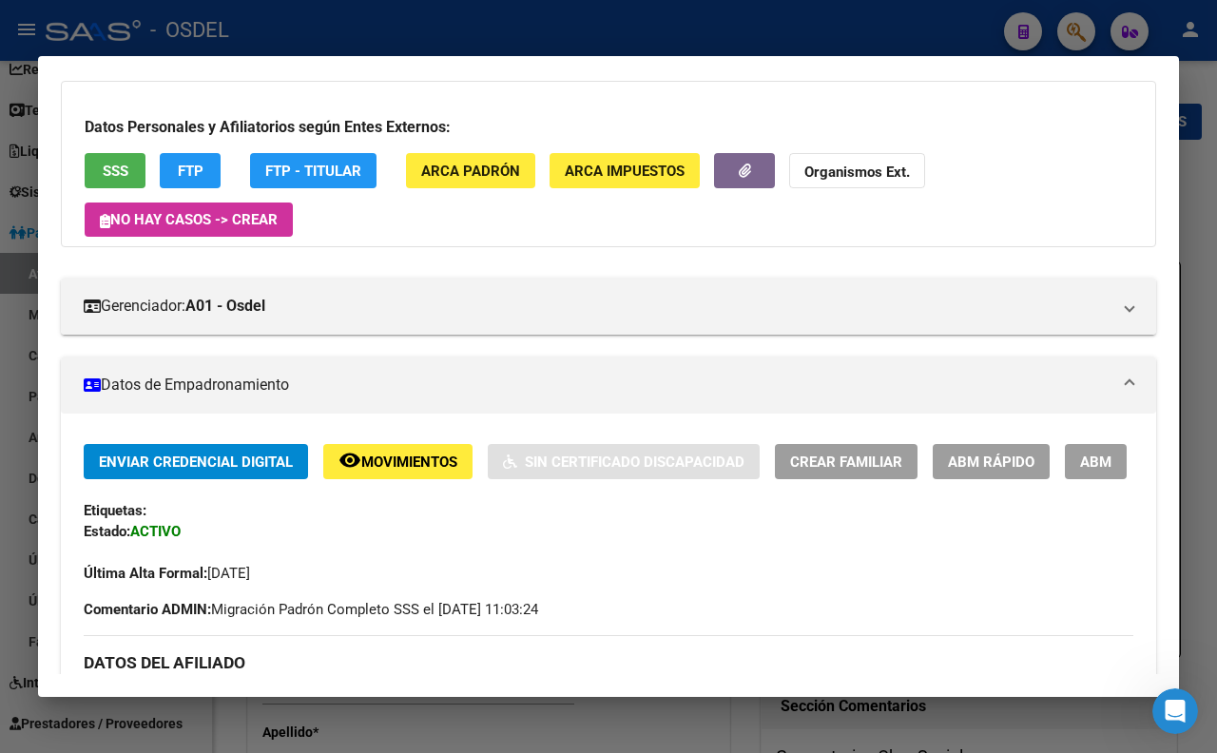
click at [1080, 471] on span "ABM" at bounding box center [1095, 461] width 31 height 17
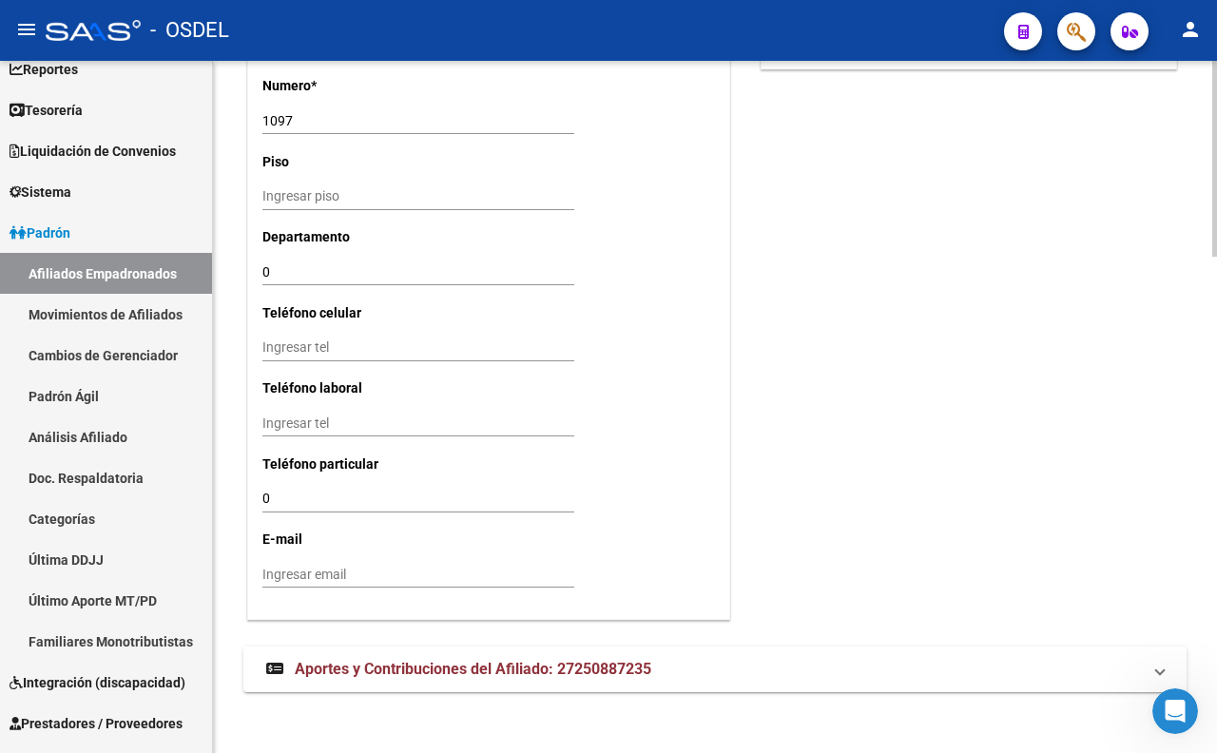
scroll to position [1754, 0]
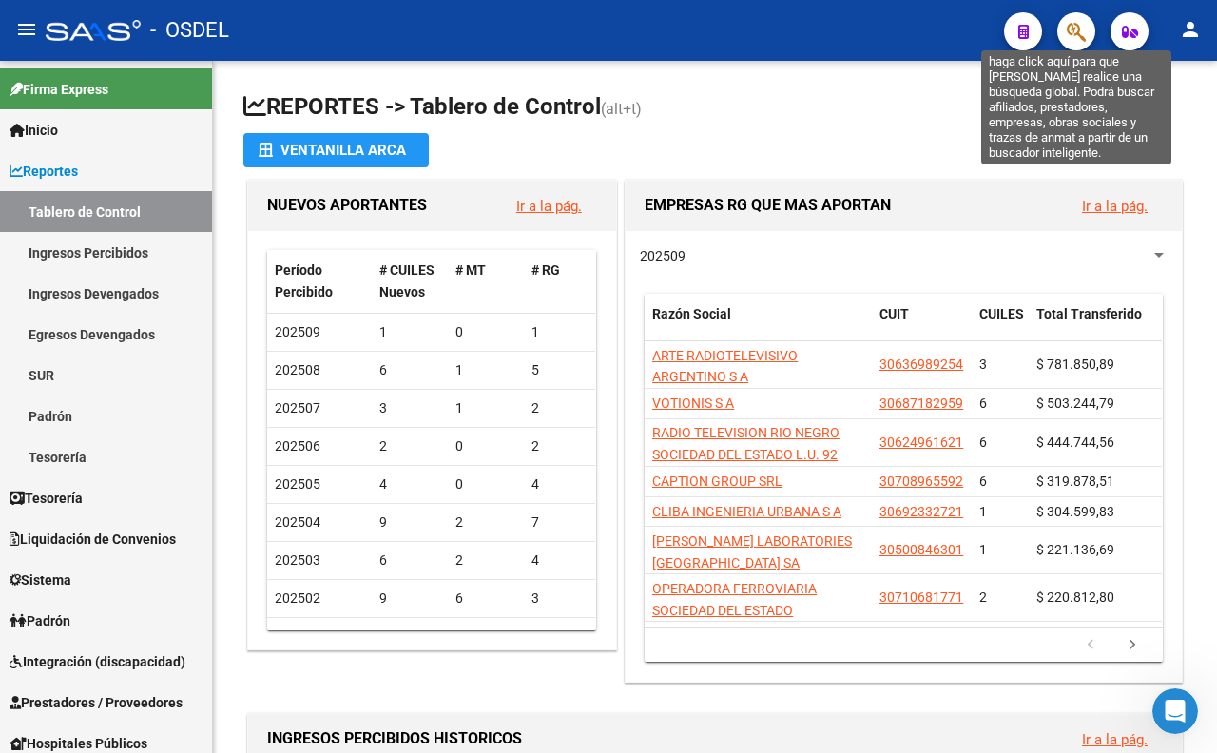
click at [1079, 33] on icon "button" at bounding box center [1075, 32] width 19 height 22
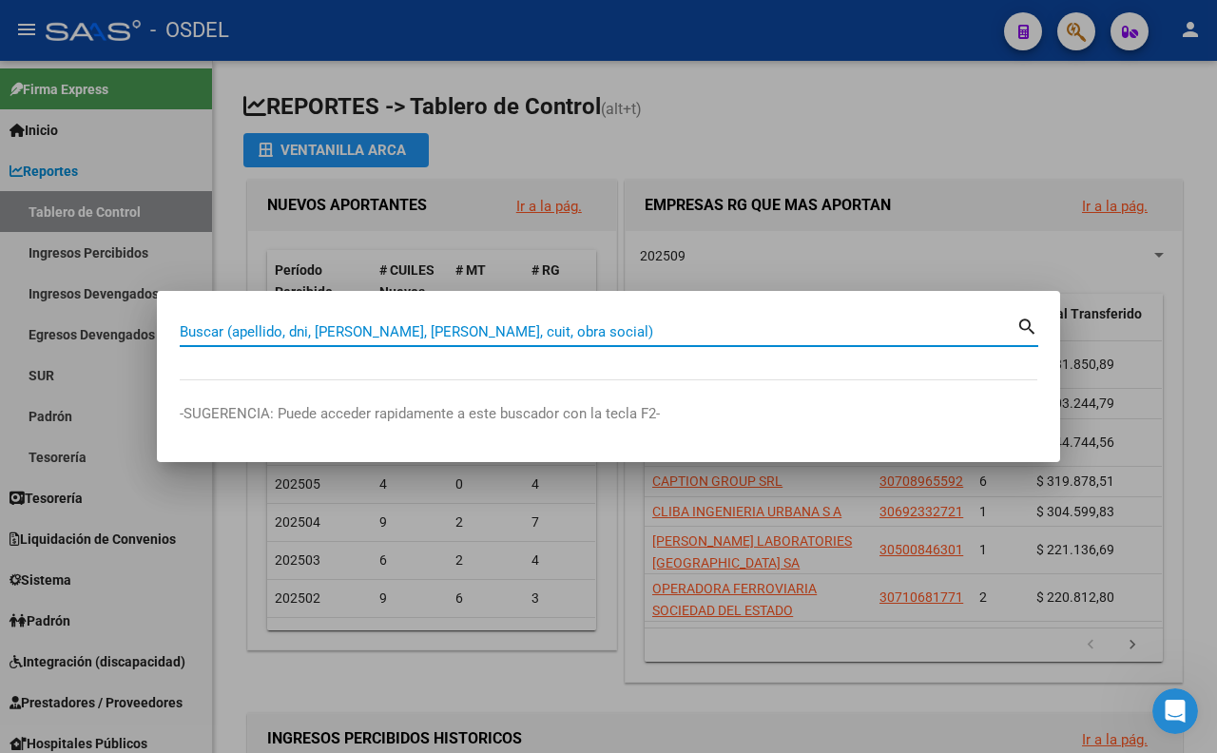
click at [773, 337] on input "Buscar (apellido, dni, [PERSON_NAME], [PERSON_NAME], cuit, obra social)" at bounding box center [598, 331] width 836 height 17
paste input "20675426"
type input "20675426"
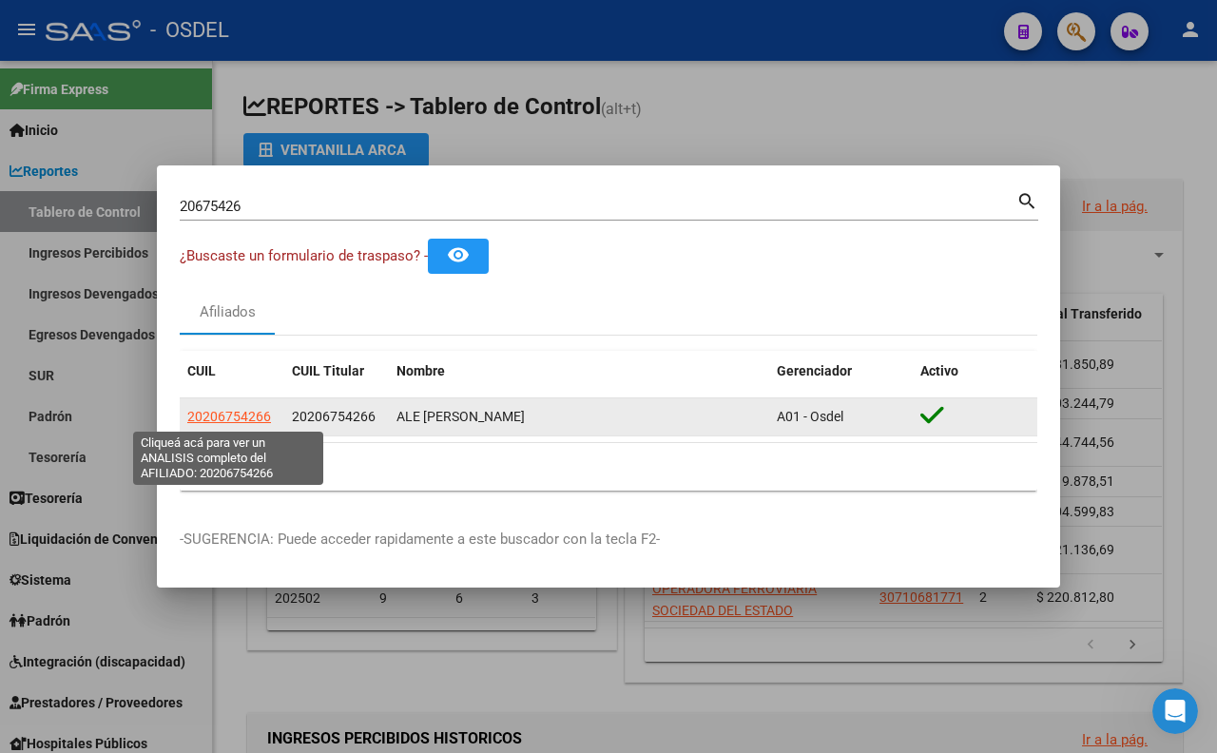
click at [254, 421] on span "20206754266" at bounding box center [229, 416] width 84 height 15
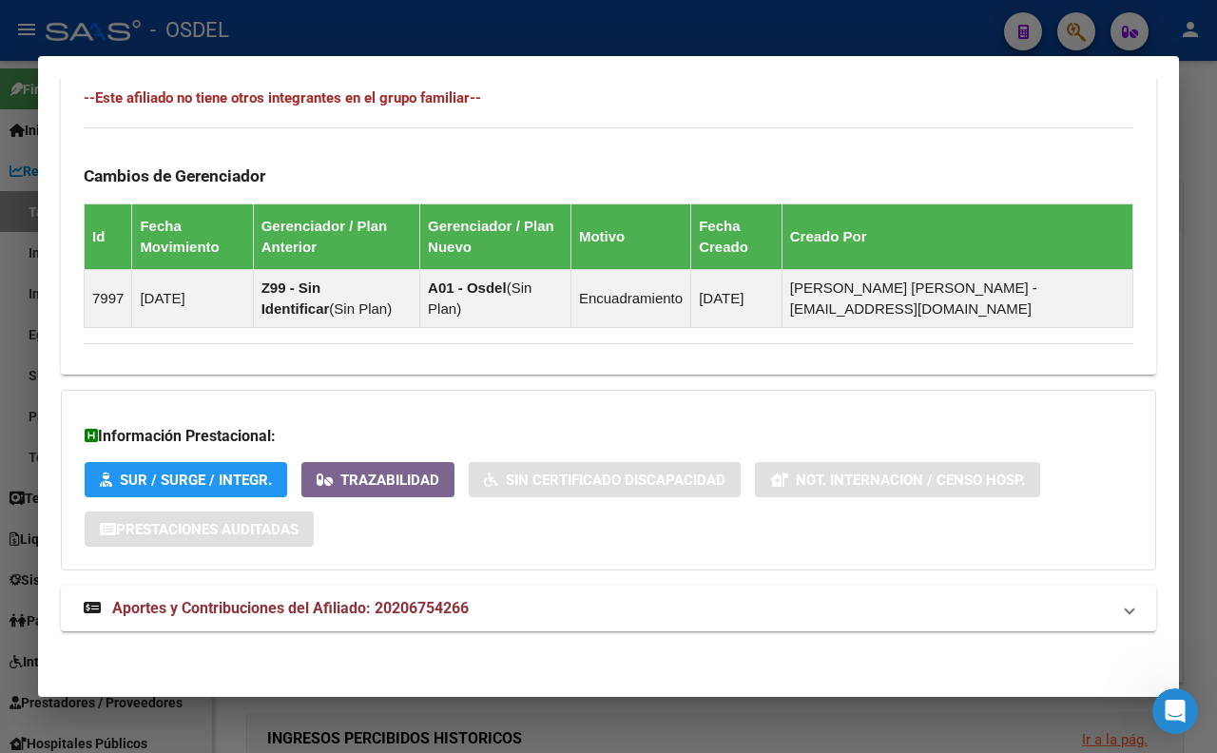
scroll to position [1091, 0]
click at [432, 589] on mat-expansion-panel-header "Aportes y Contribuciones del Afiliado: 20206754266" at bounding box center [608, 609] width 1095 height 46
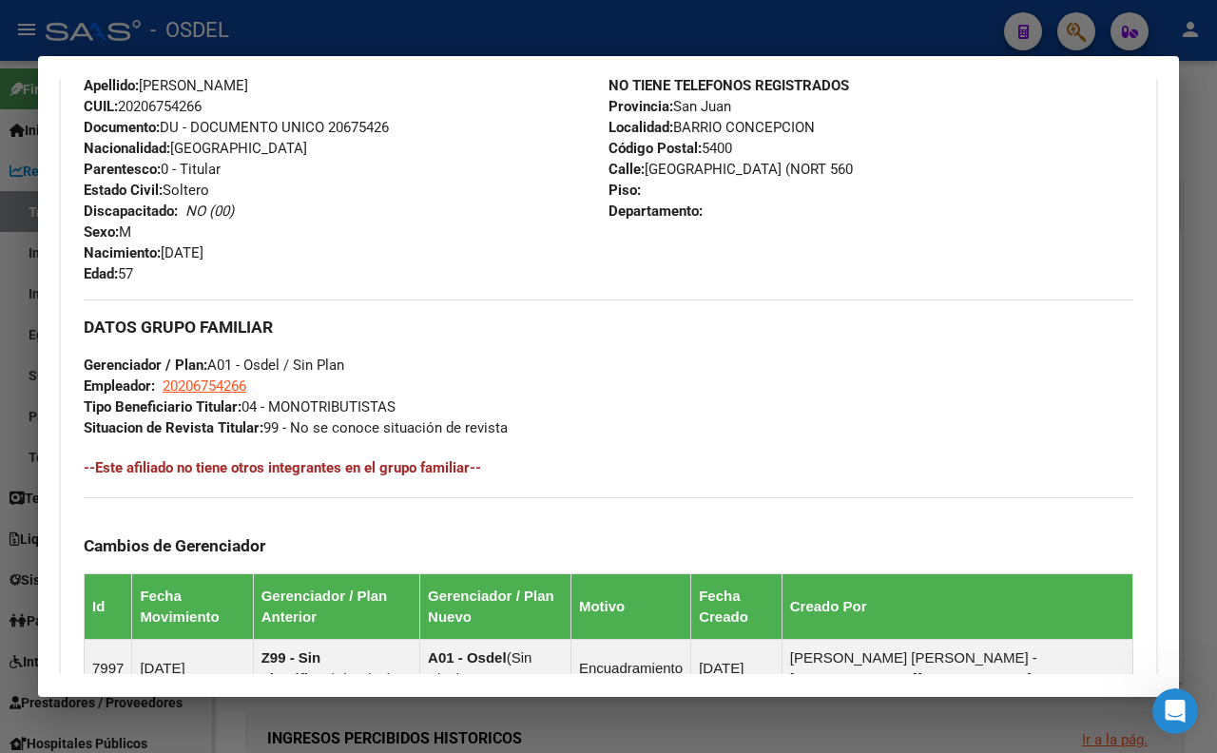
scroll to position [247, 0]
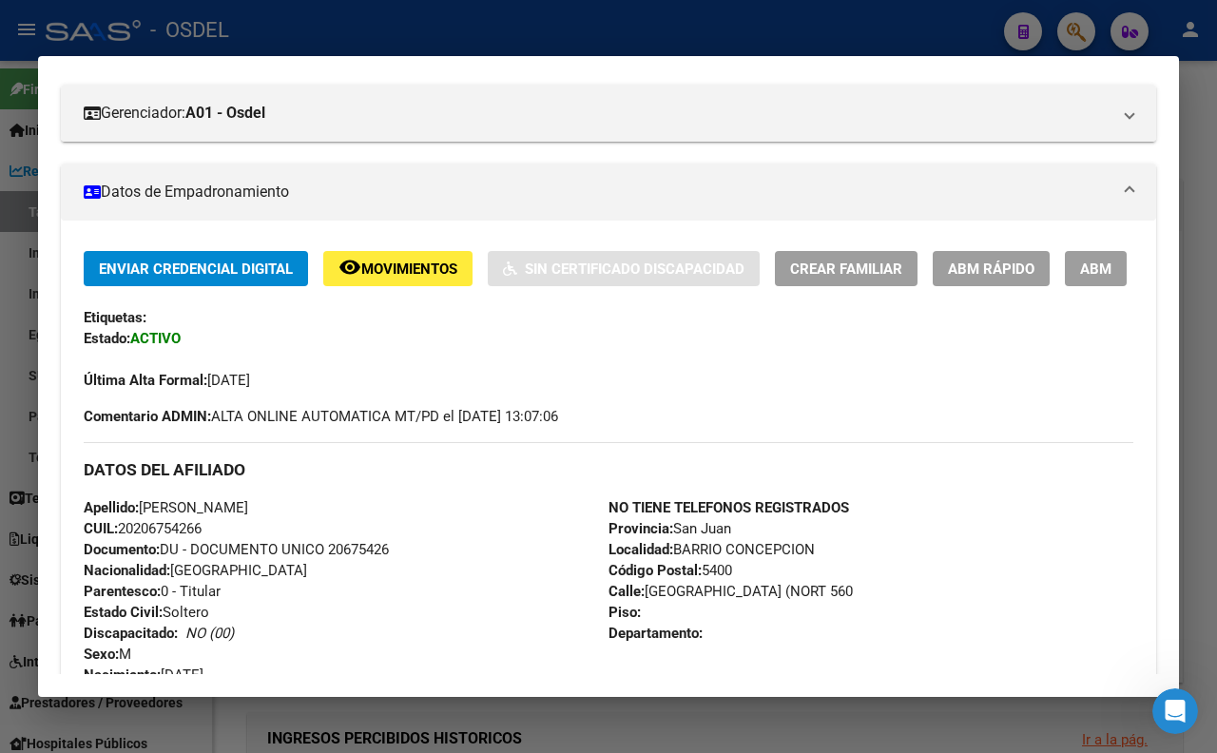
click at [1065, 286] on button "ABM" at bounding box center [1096, 268] width 62 height 35
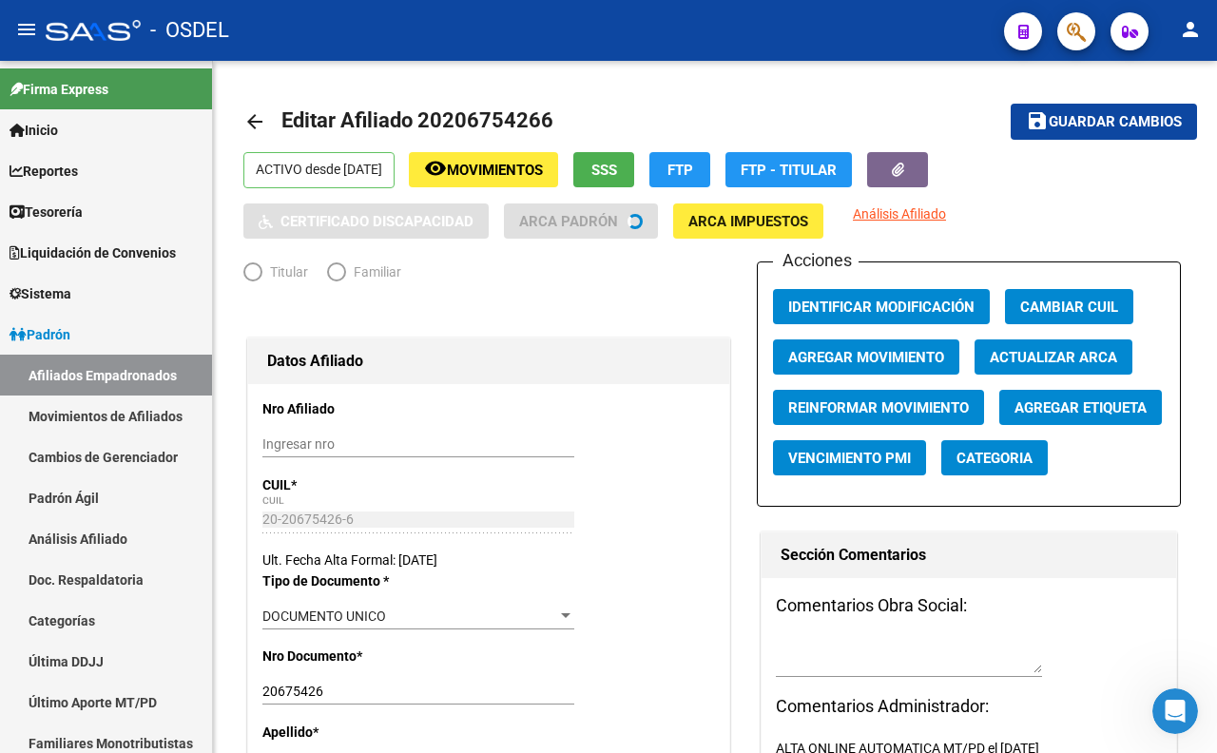
radio input "true"
type input "20-20675426-6"
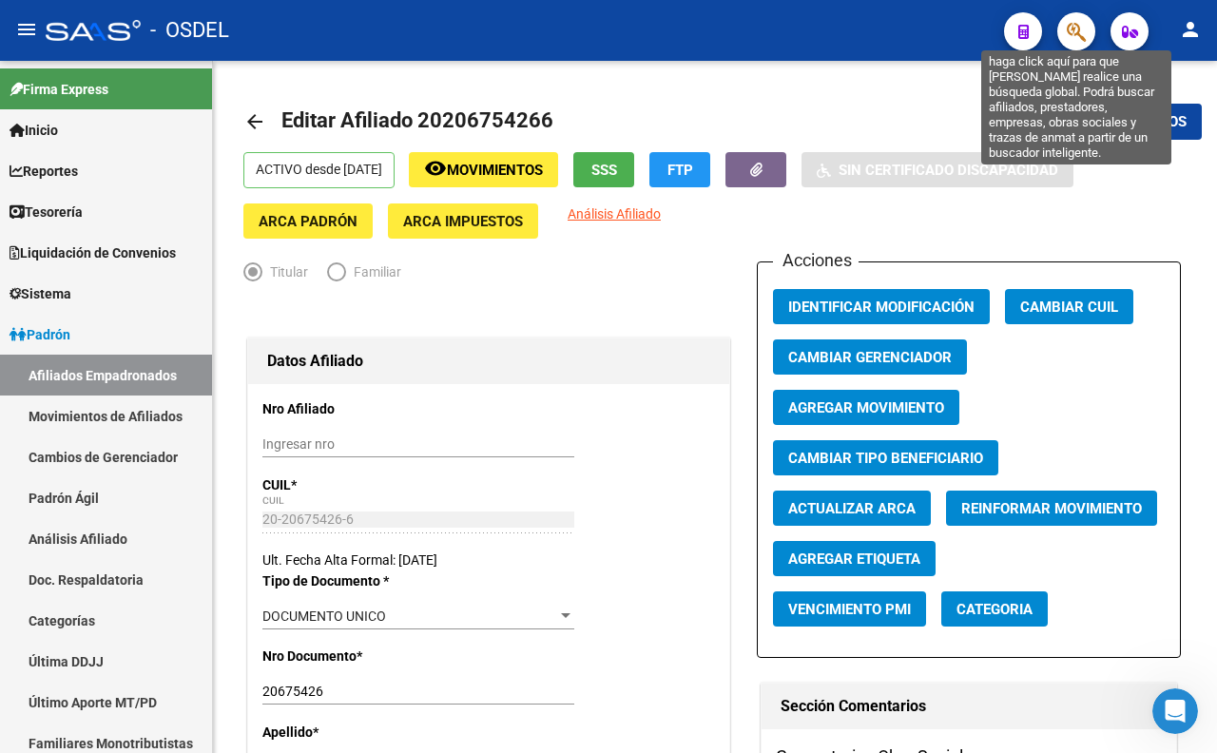
click at [1079, 32] on icon "button" at bounding box center [1075, 32] width 19 height 22
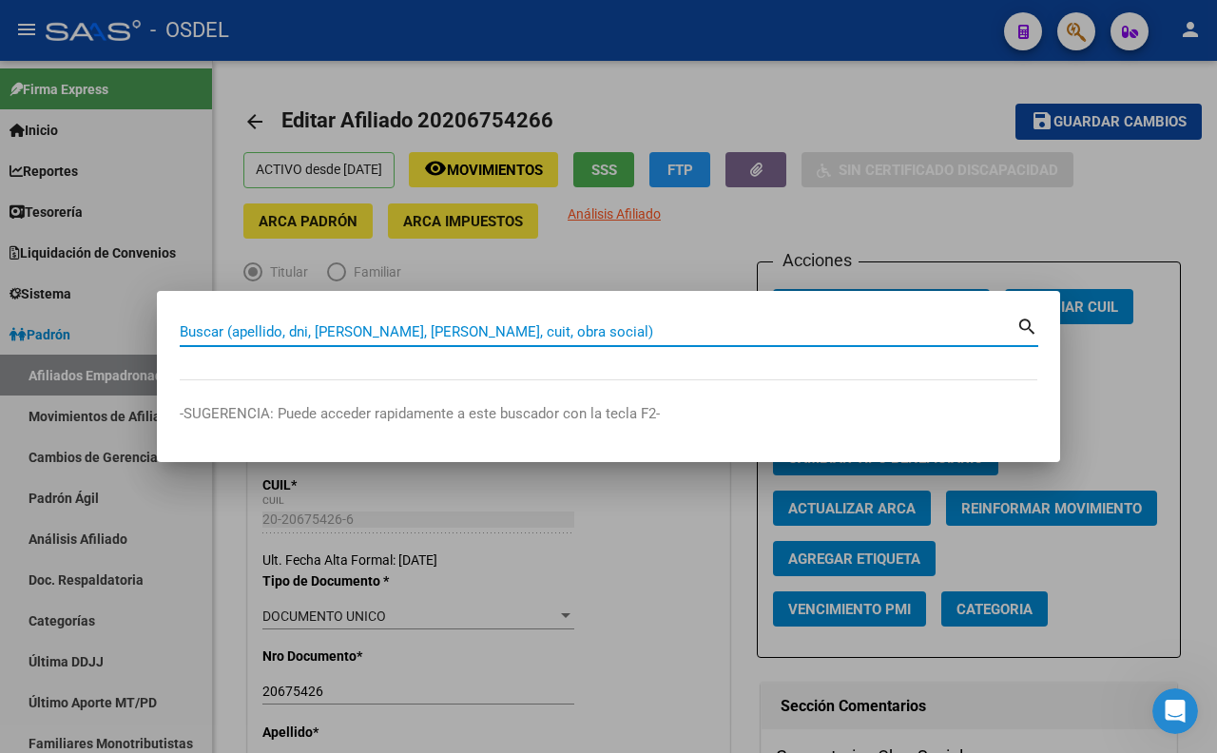
click at [760, 333] on input "Buscar (apellido, dni, [PERSON_NAME], [PERSON_NAME], cuit, obra social)" at bounding box center [598, 331] width 836 height 17
type input "30365822"
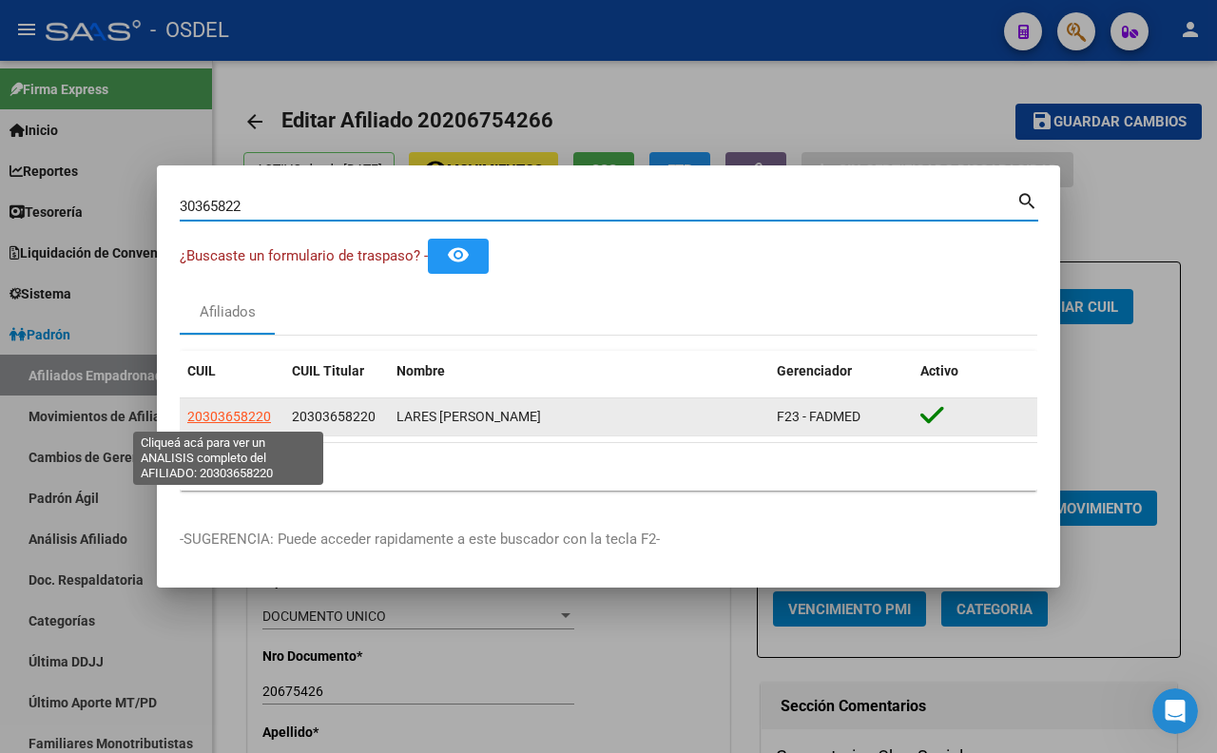
click at [243, 413] on span "20303658220" at bounding box center [229, 416] width 84 height 15
type textarea "20303658220"
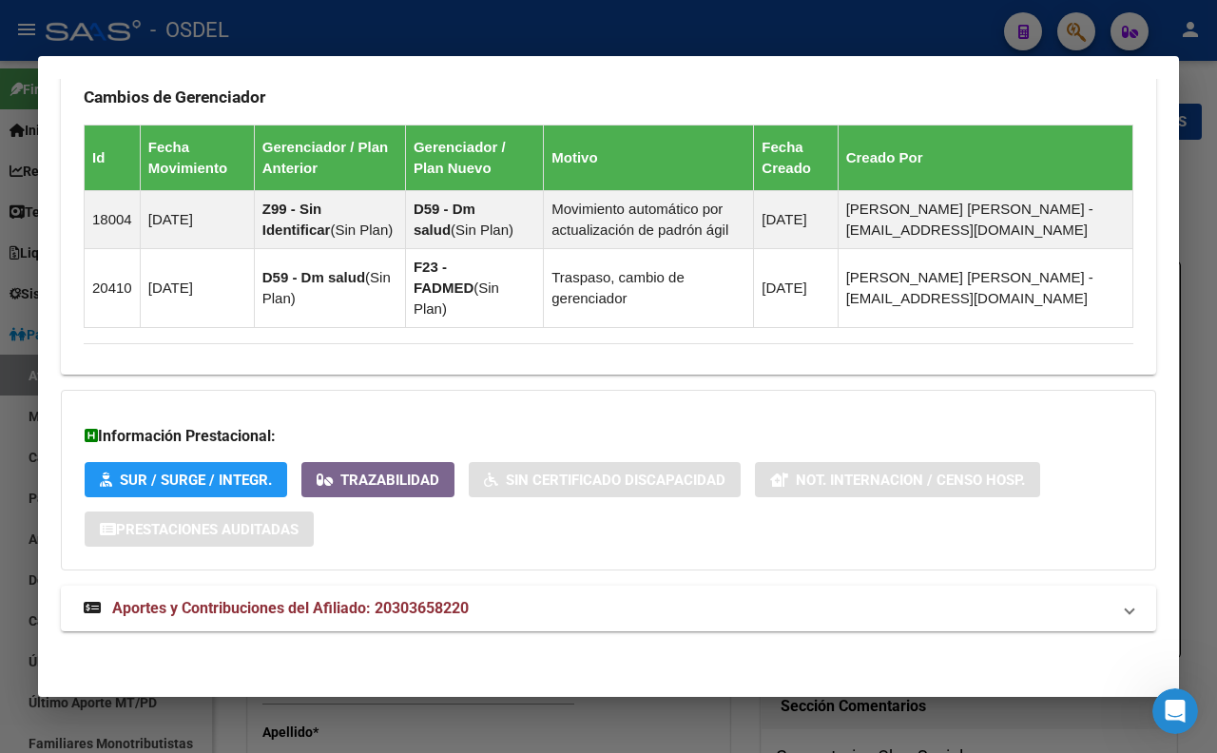
scroll to position [1170, 0]
click at [440, 601] on span "Aportes y Contribuciones del Afiliado: 20303658220" at bounding box center [290, 608] width 356 height 18
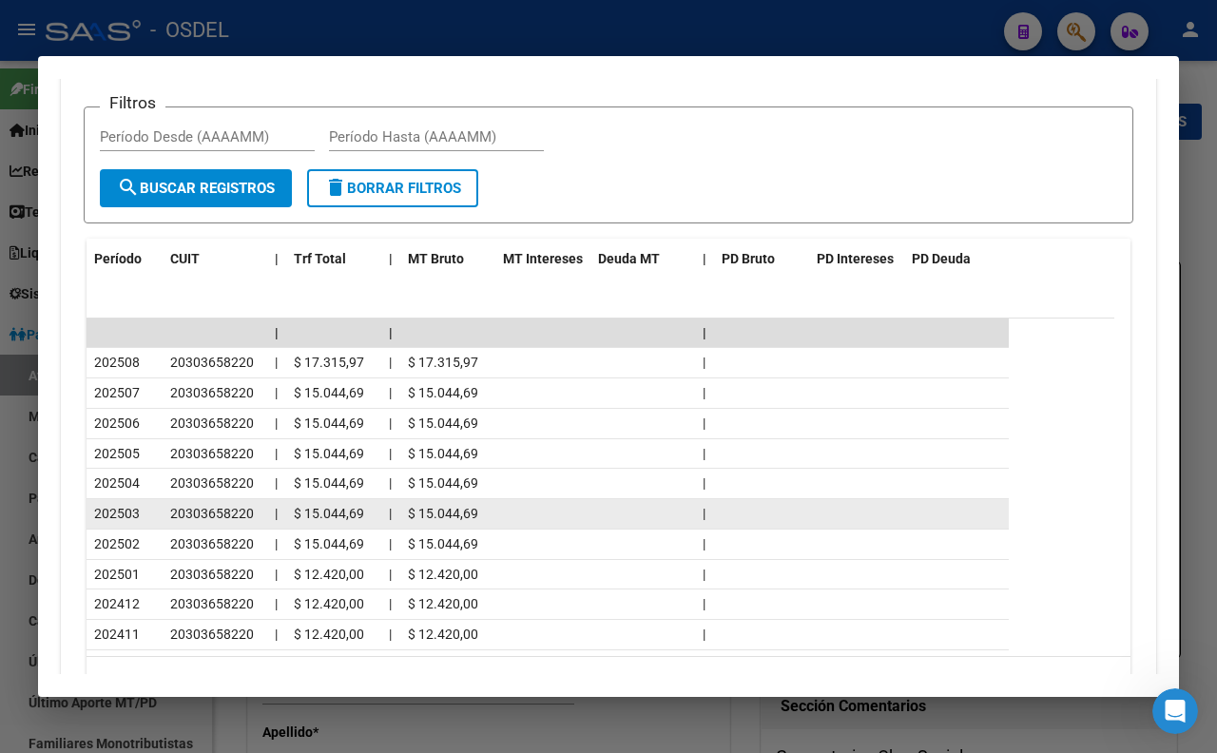
scroll to position [1592, 0]
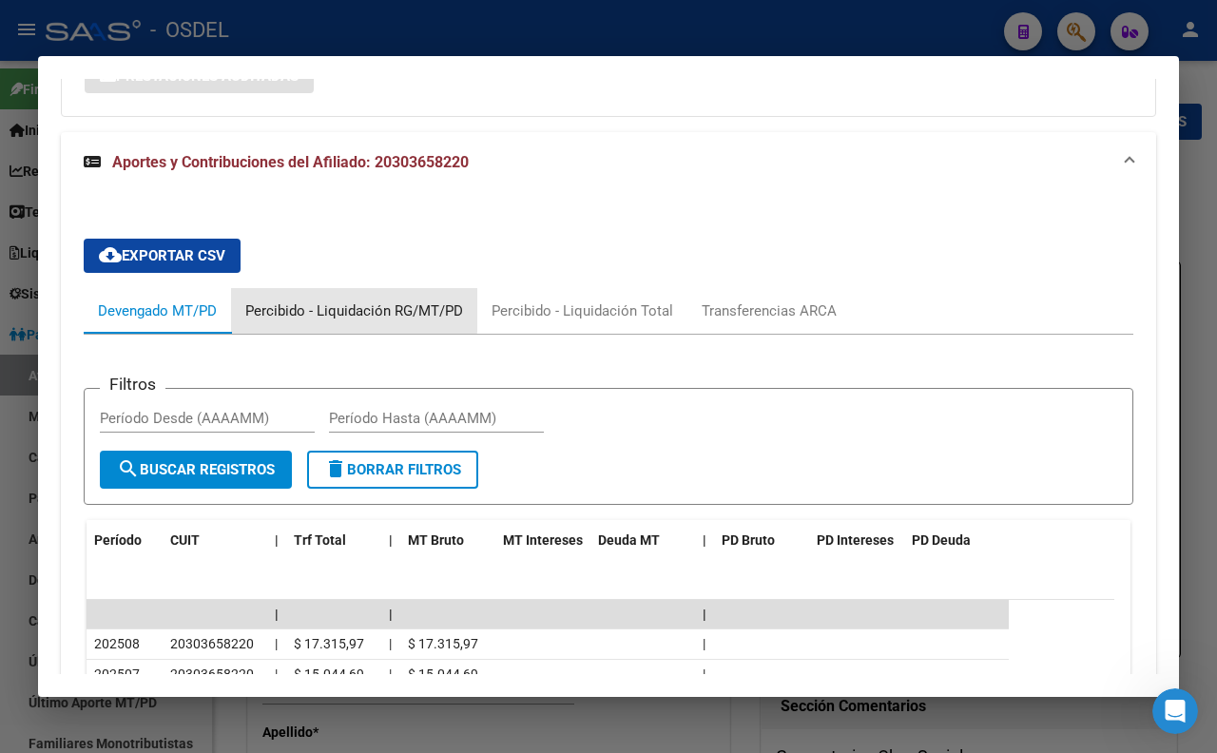
click at [290, 321] on div "Percibido - Liquidación RG/MT/PD" at bounding box center [354, 310] width 218 height 21
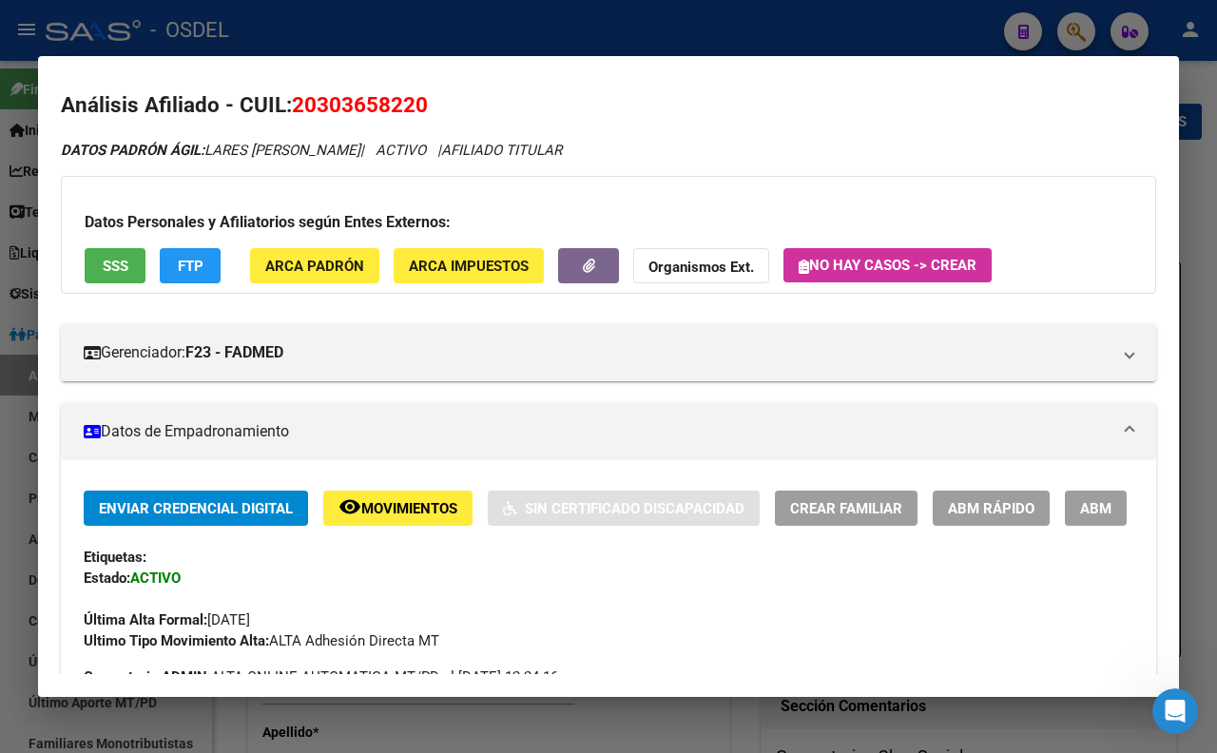
scroll to position [0, 0]
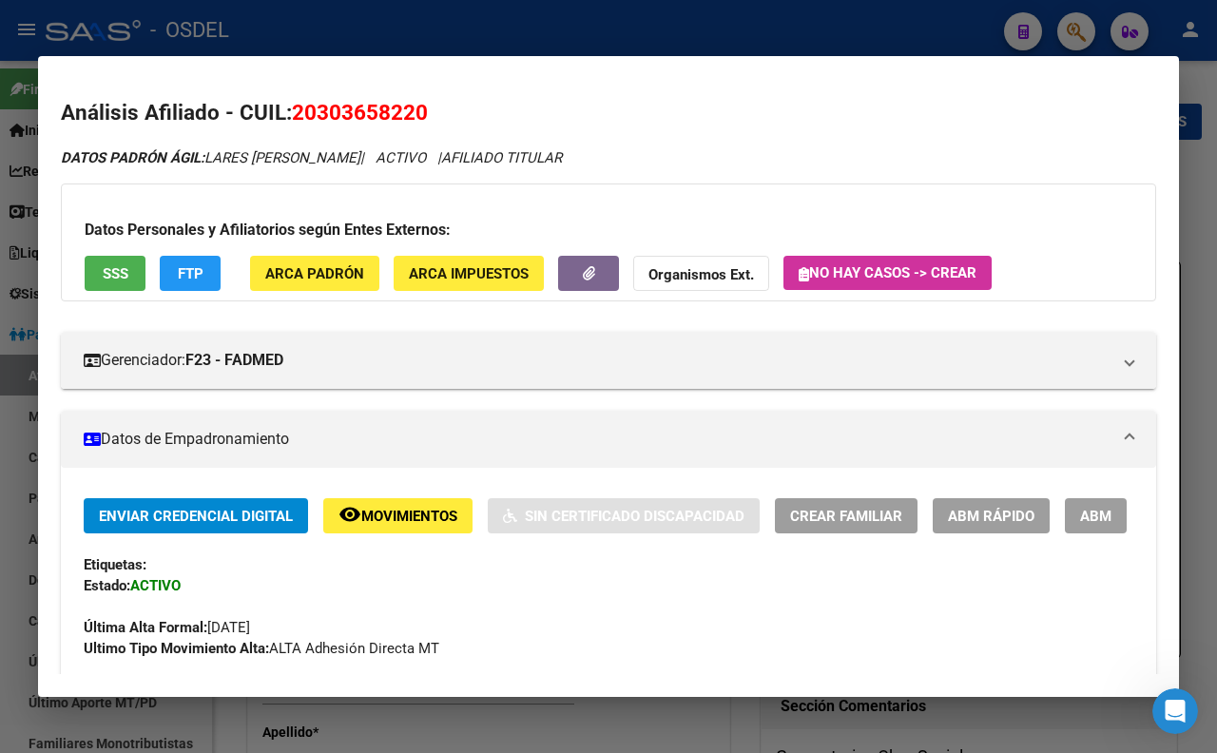
click at [112, 277] on span "SSS" at bounding box center [116, 273] width 26 height 17
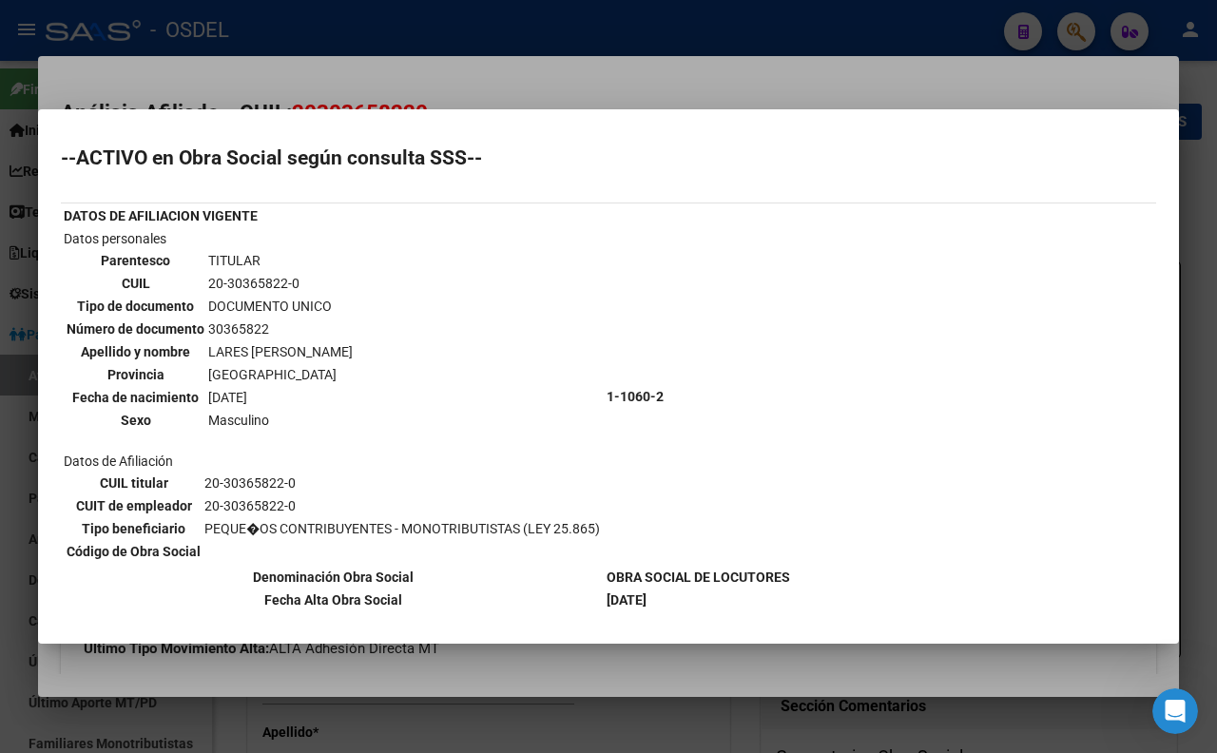
click at [578, 92] on div at bounding box center [608, 376] width 1217 height 753
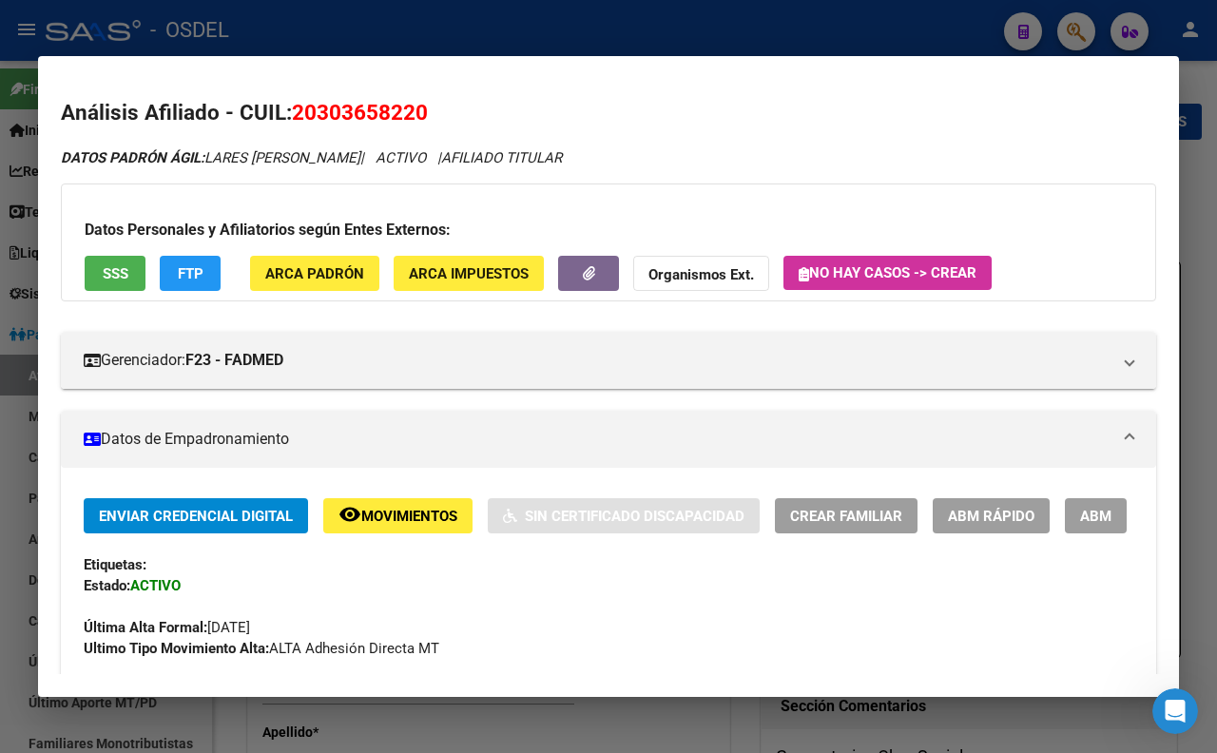
click at [115, 258] on button "SSS" at bounding box center [115, 273] width 61 height 35
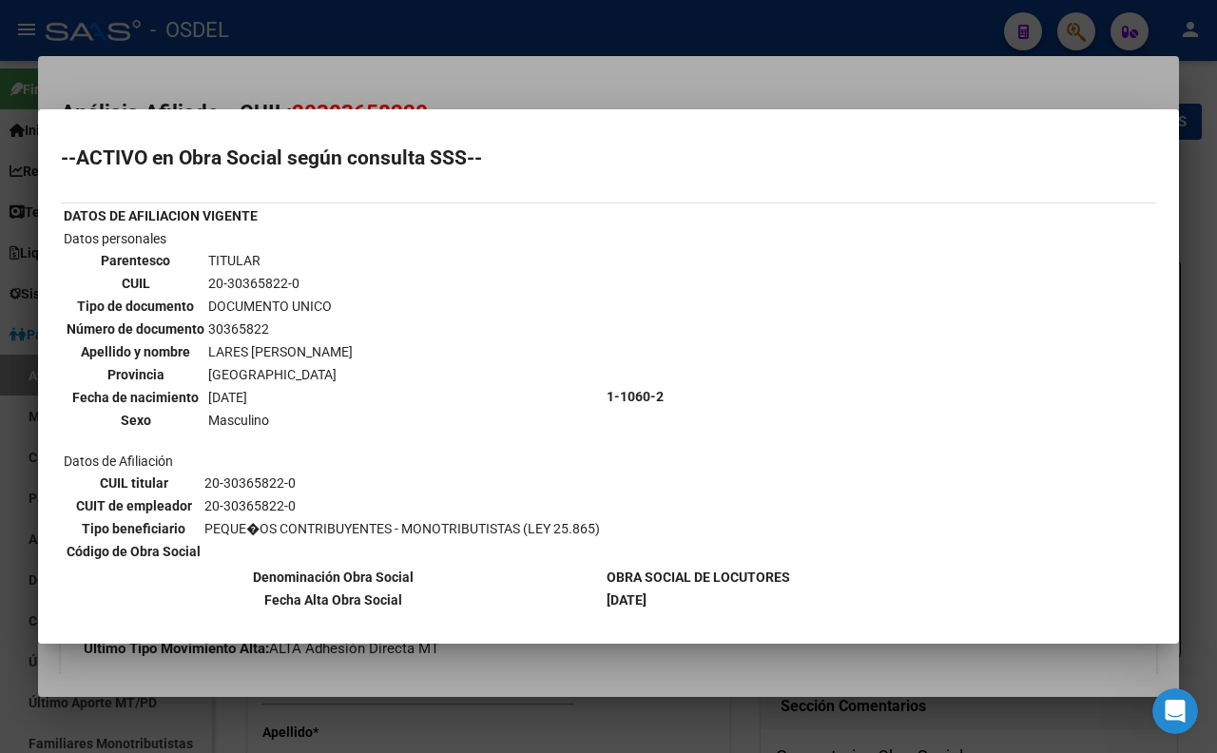
click at [511, 89] on div at bounding box center [608, 376] width 1217 height 753
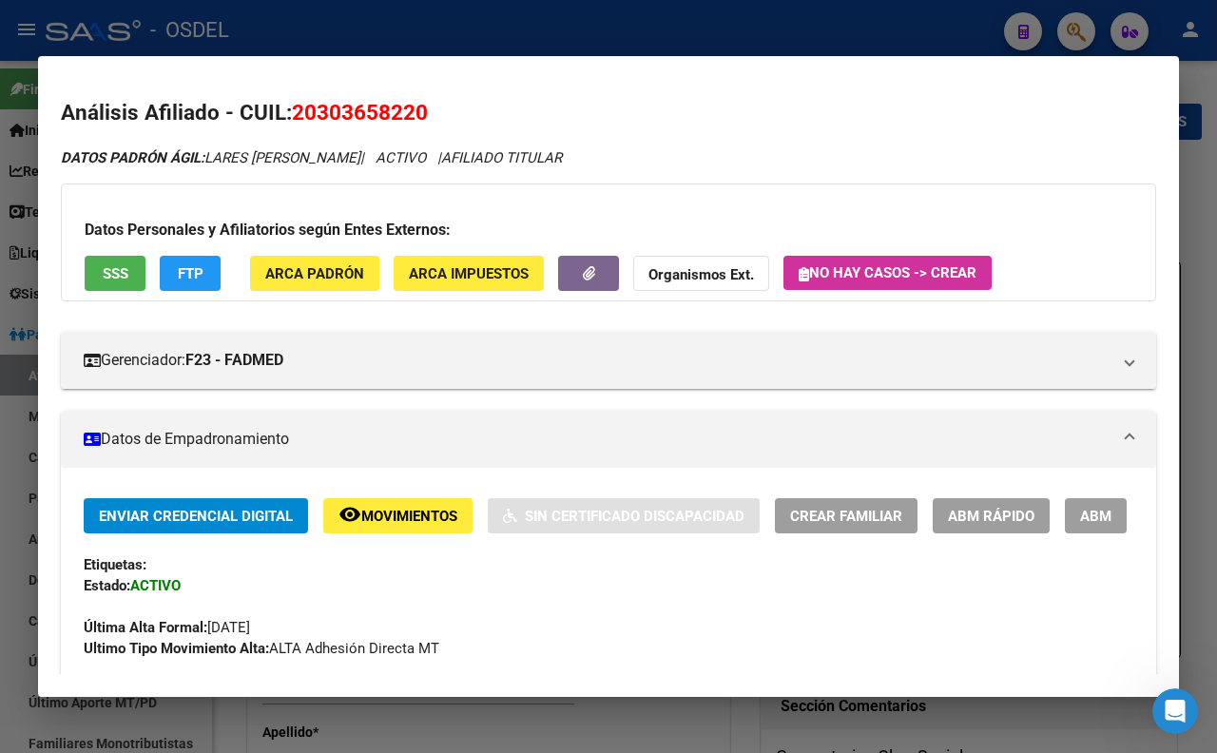
click at [130, 278] on button "SSS" at bounding box center [115, 273] width 61 height 35
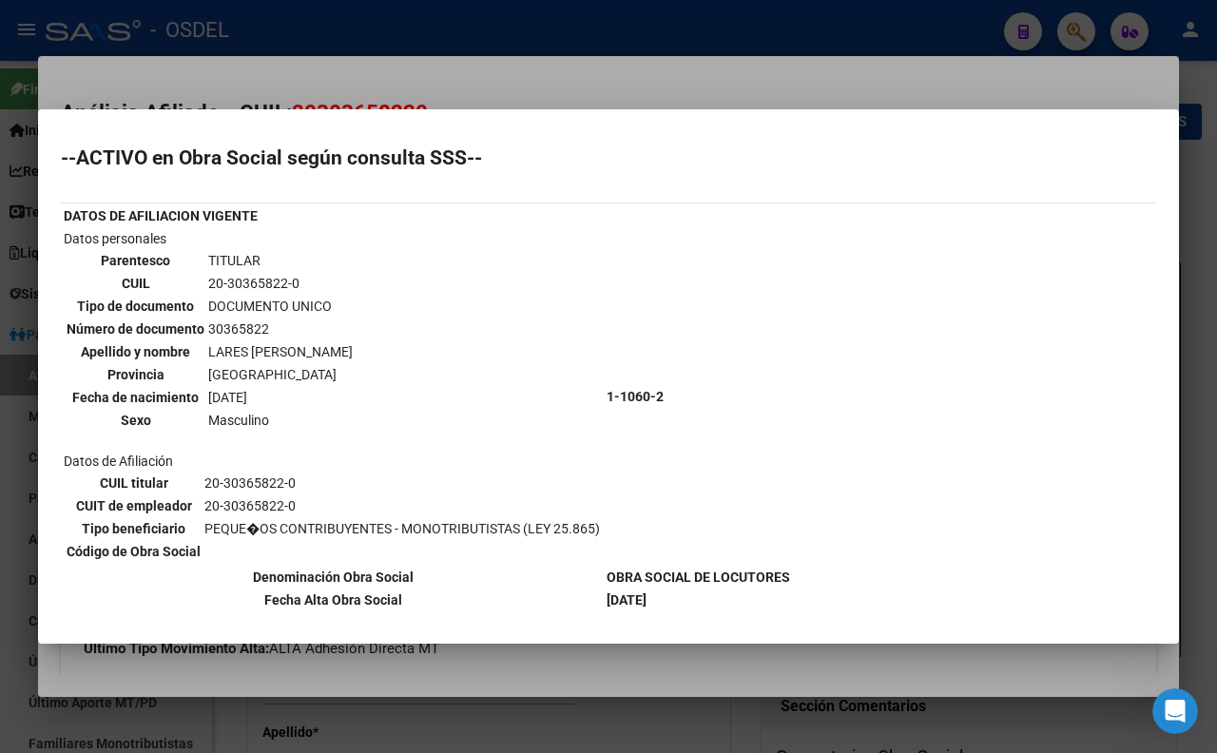
click at [515, 61] on div at bounding box center [608, 376] width 1217 height 753
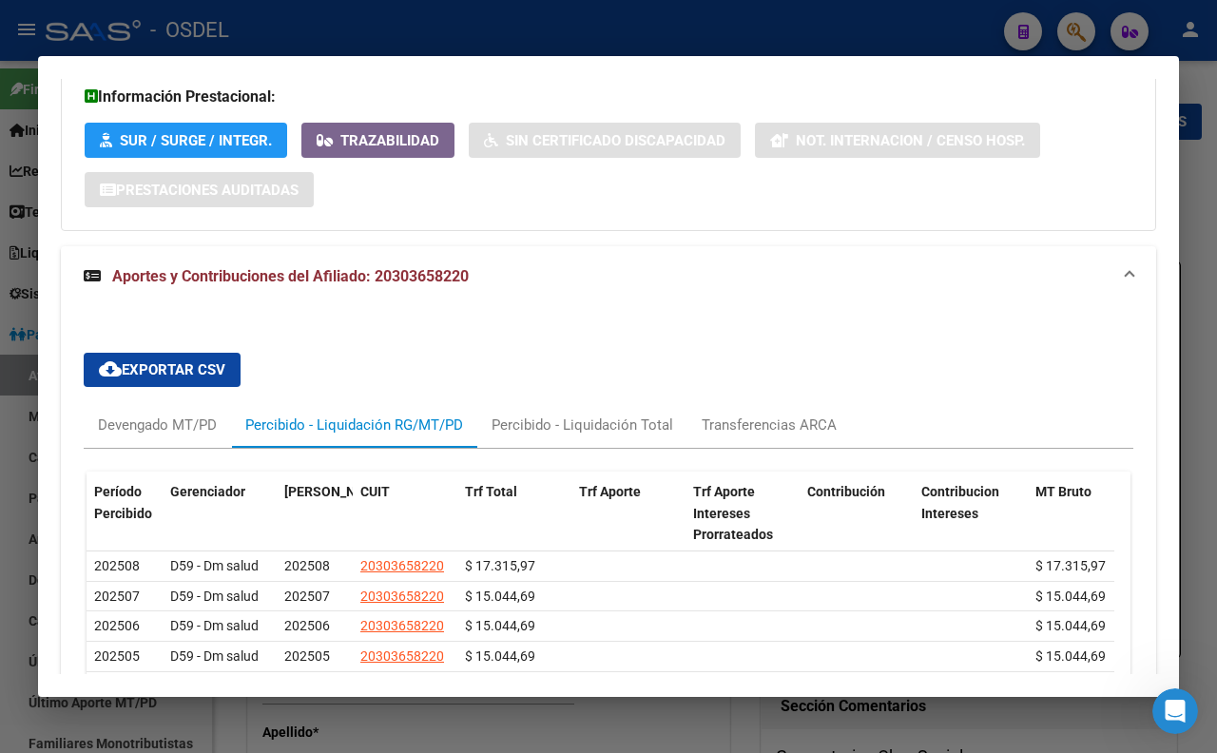
scroll to position [1584, 0]
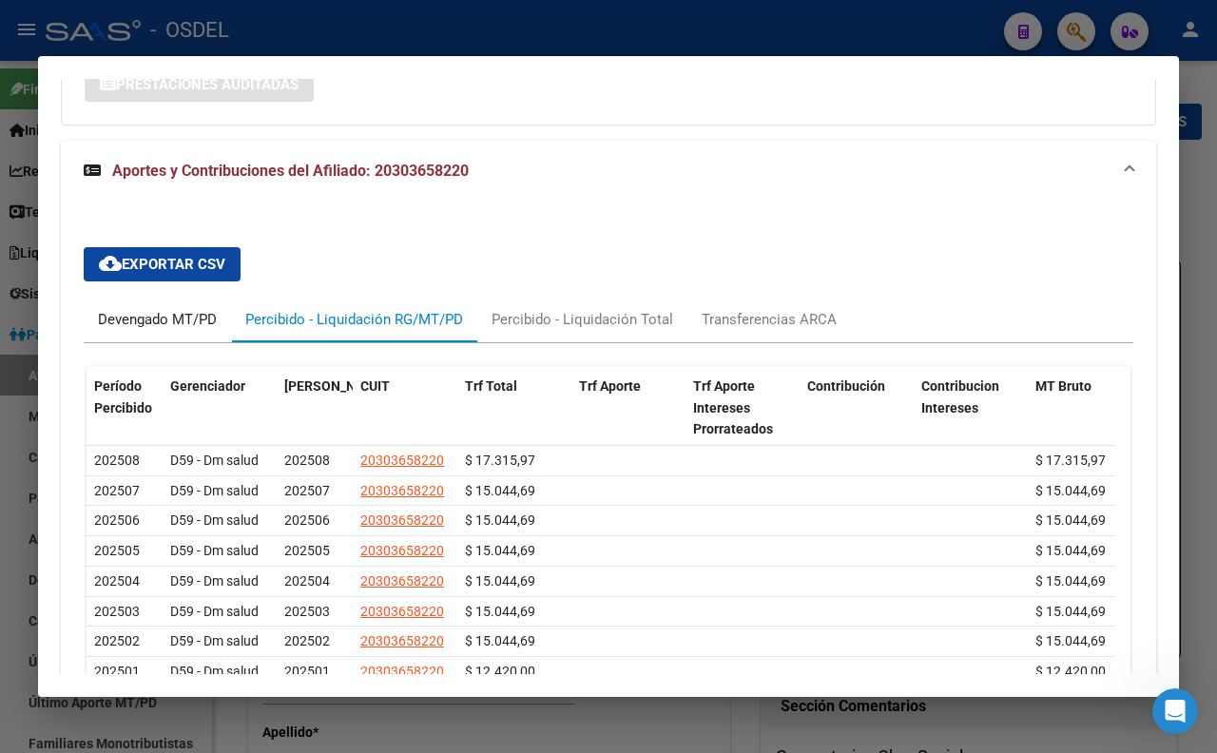
click at [215, 330] on div "Devengado MT/PD" at bounding box center [157, 319] width 119 height 21
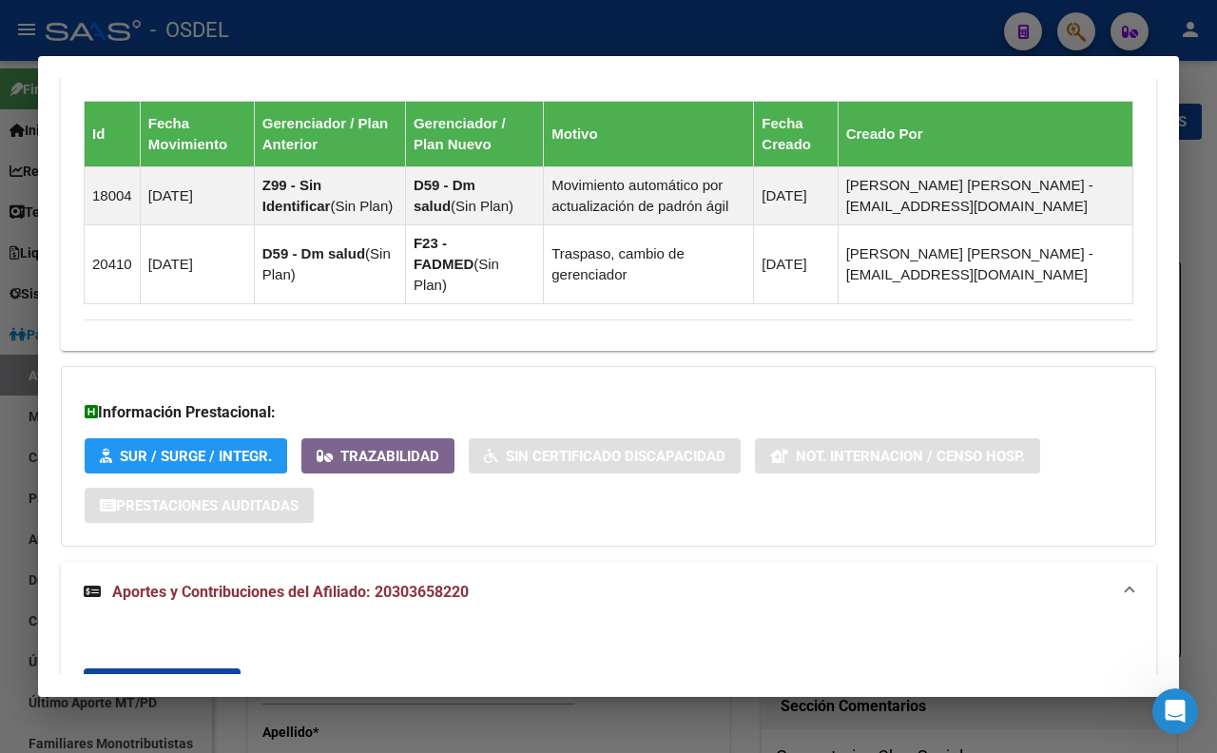
scroll to position [1162, 0]
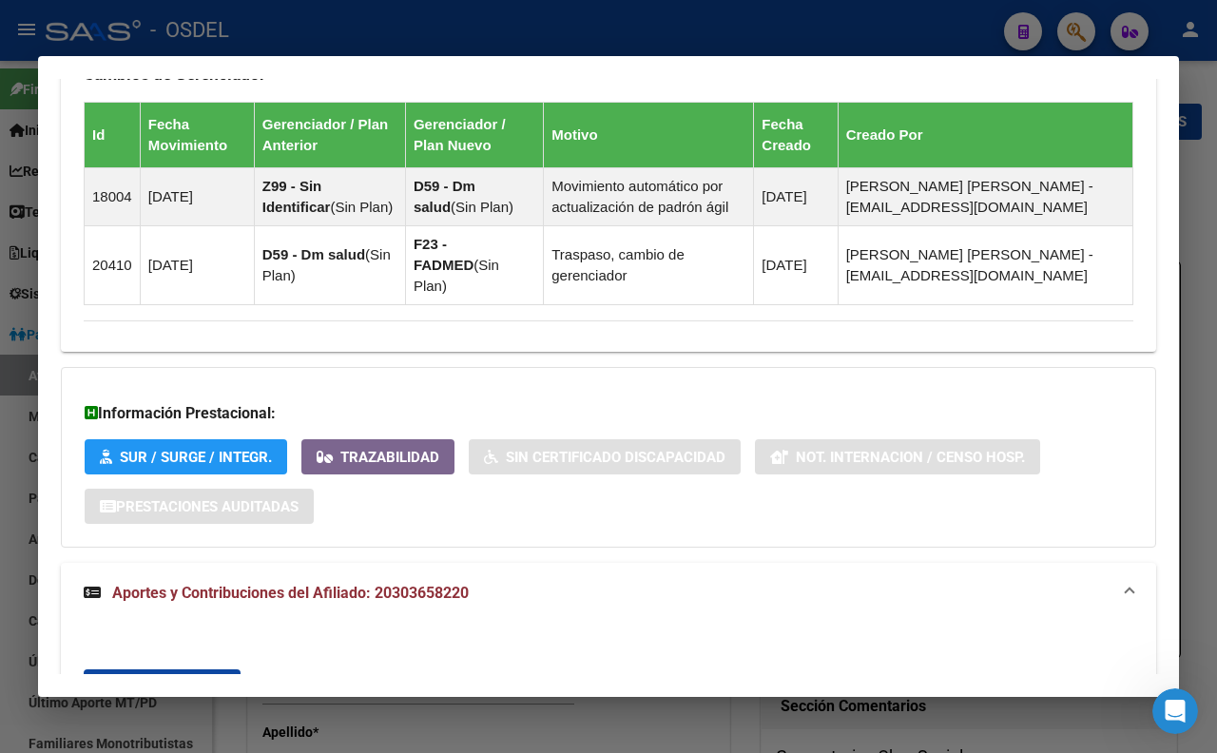
click at [839, 27] on div at bounding box center [608, 376] width 1217 height 753
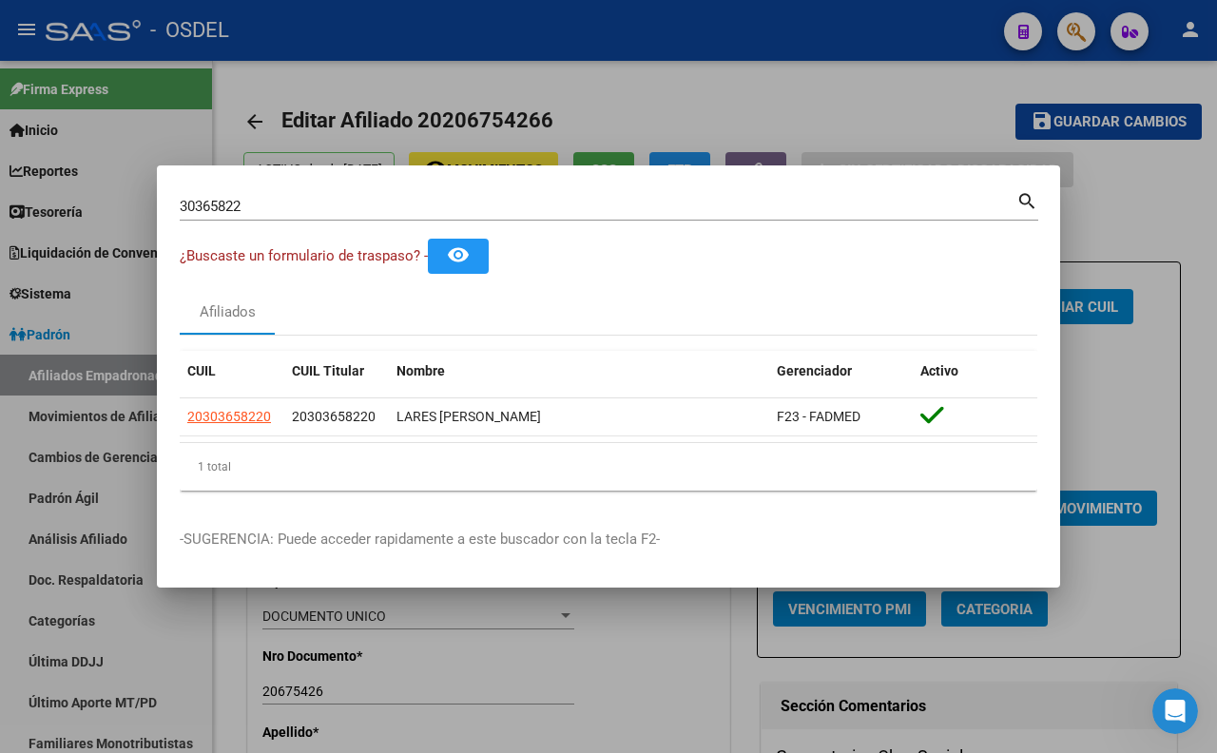
click at [854, 102] on div at bounding box center [608, 376] width 1217 height 753
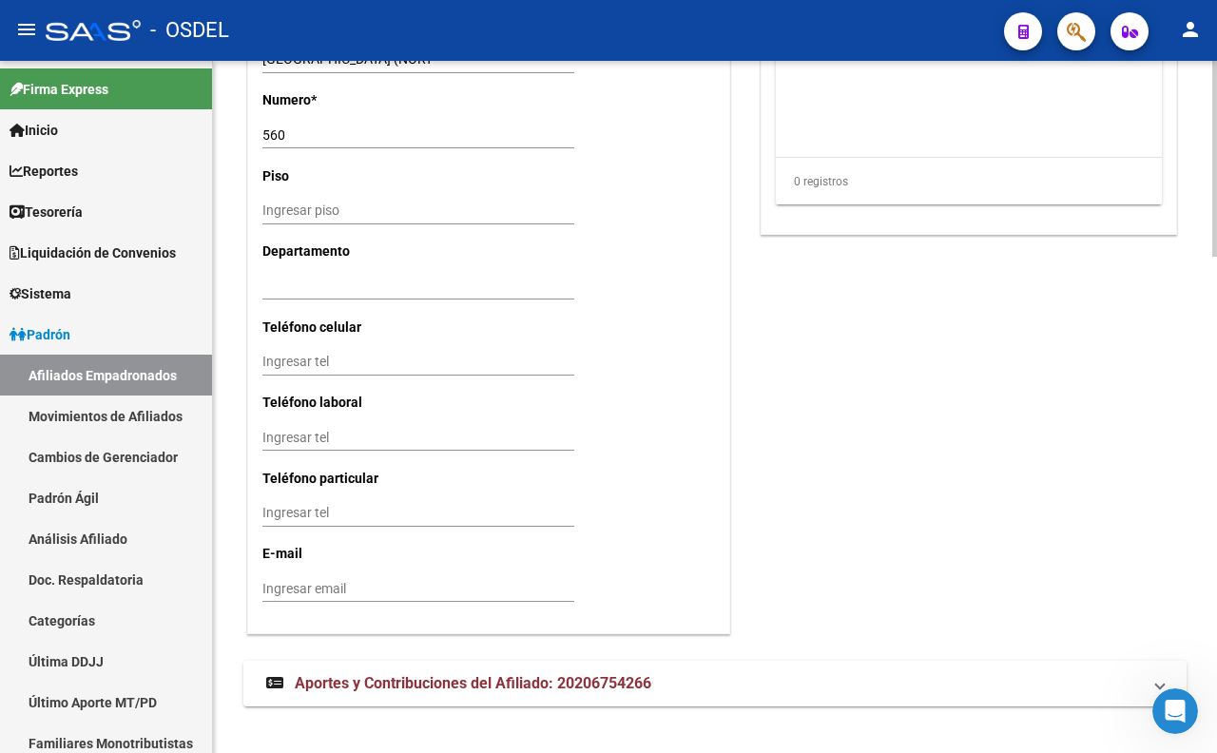
scroll to position [1754, 0]
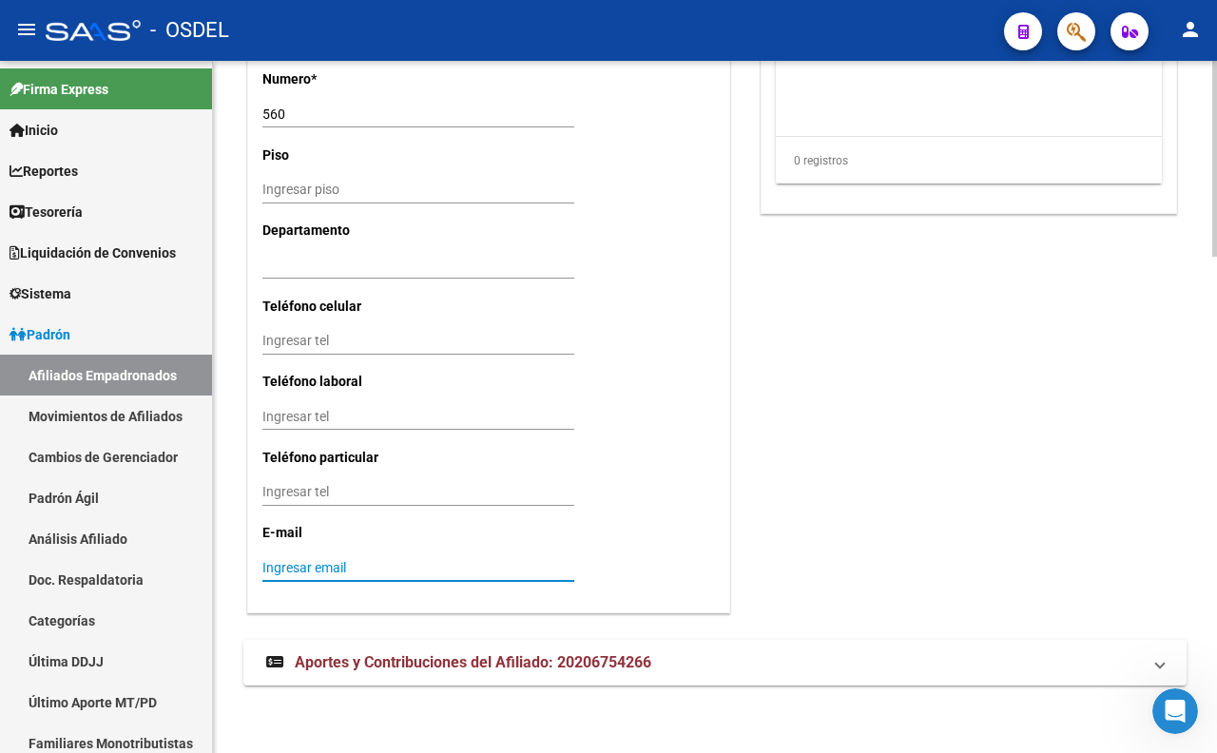
click at [440, 567] on input "Ingresar email" at bounding box center [418, 568] width 312 height 16
drag, startPoint x: 499, startPoint y: 565, endPoint x: 257, endPoint y: 574, distance: 242.6
type input "ismaelaleradio@gmail.com"
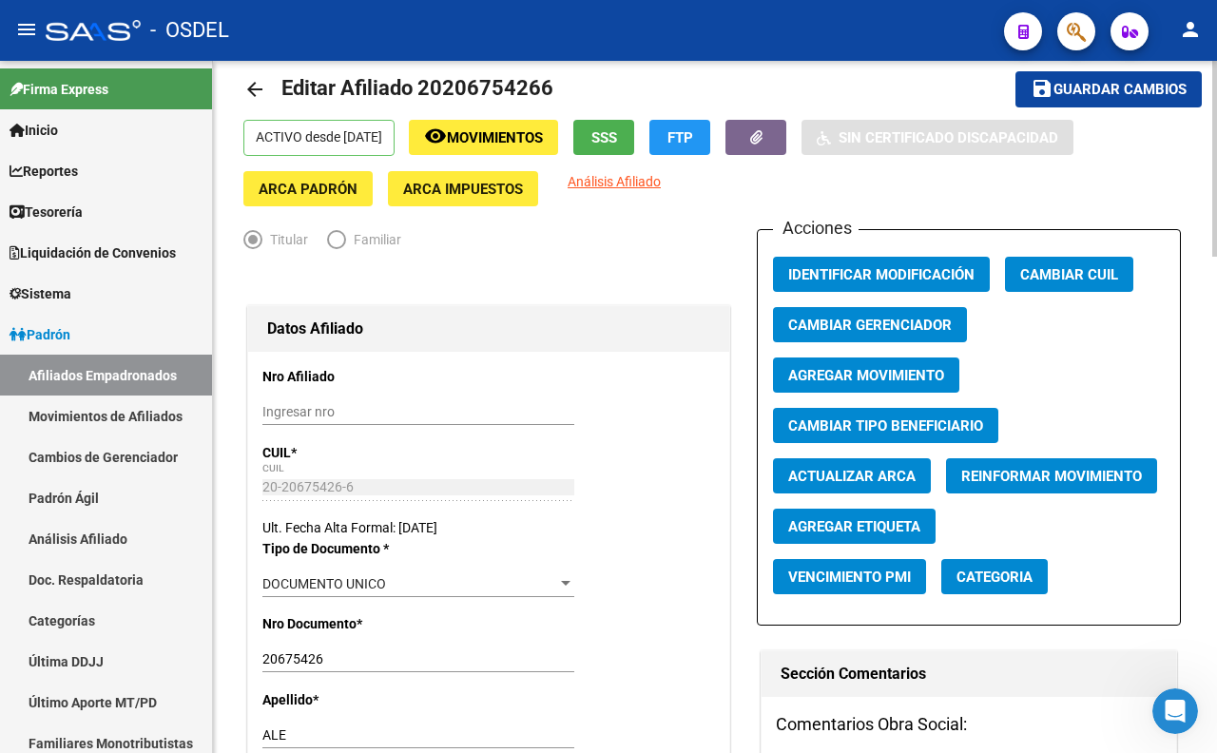
scroll to position [0, 0]
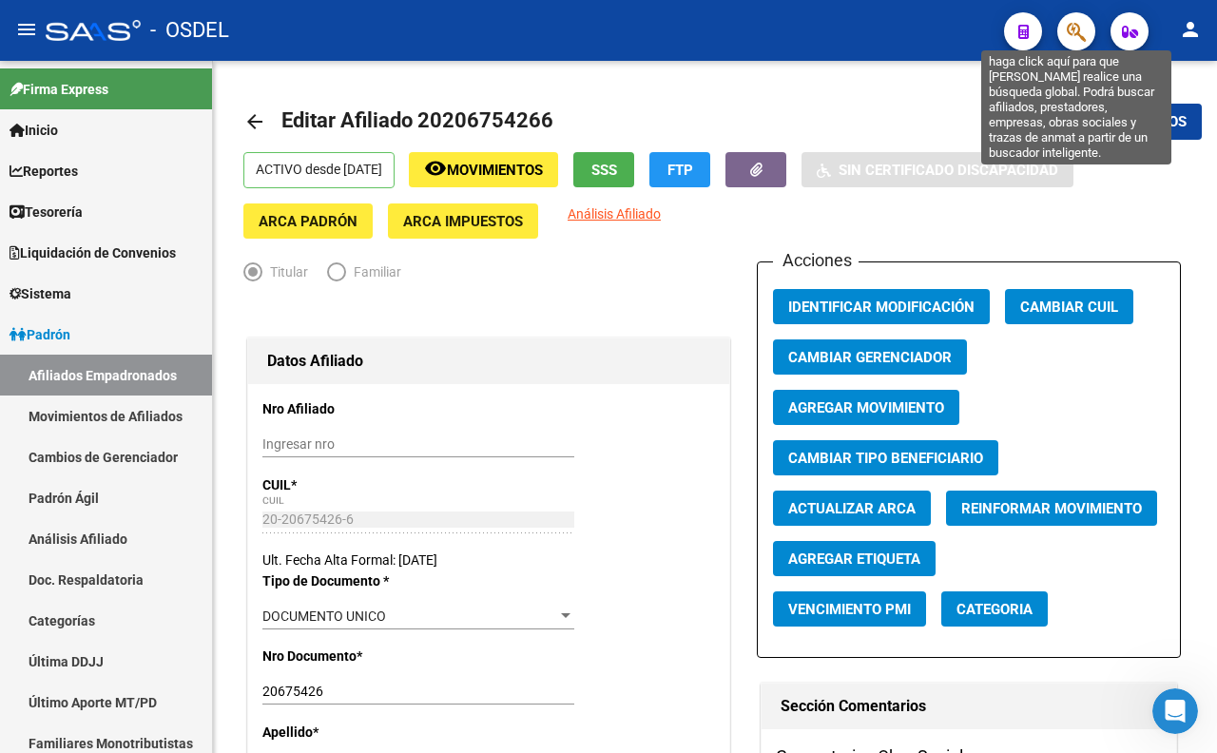
click at [1067, 26] on icon "button" at bounding box center [1075, 32] width 19 height 22
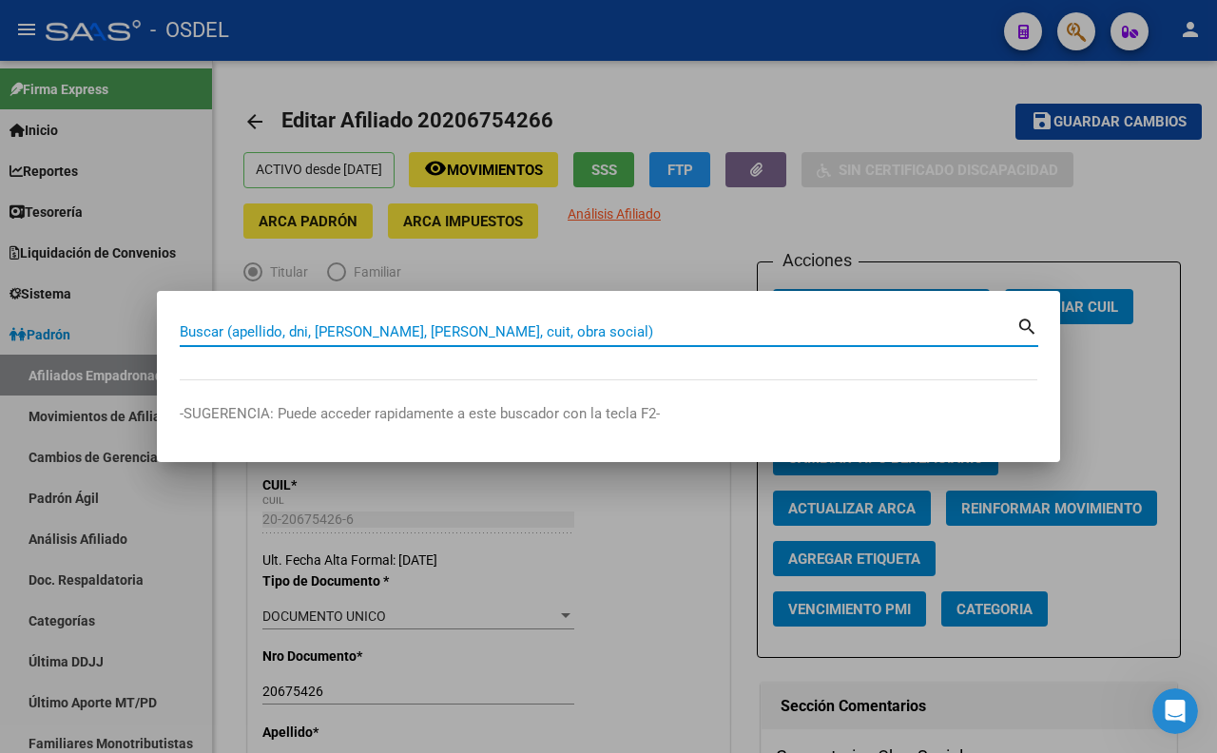
click at [640, 323] on input "Buscar (apellido, dni, [PERSON_NAME], [PERSON_NAME], cuit, obra social)" at bounding box center [598, 331] width 836 height 17
type input "ALONSO"
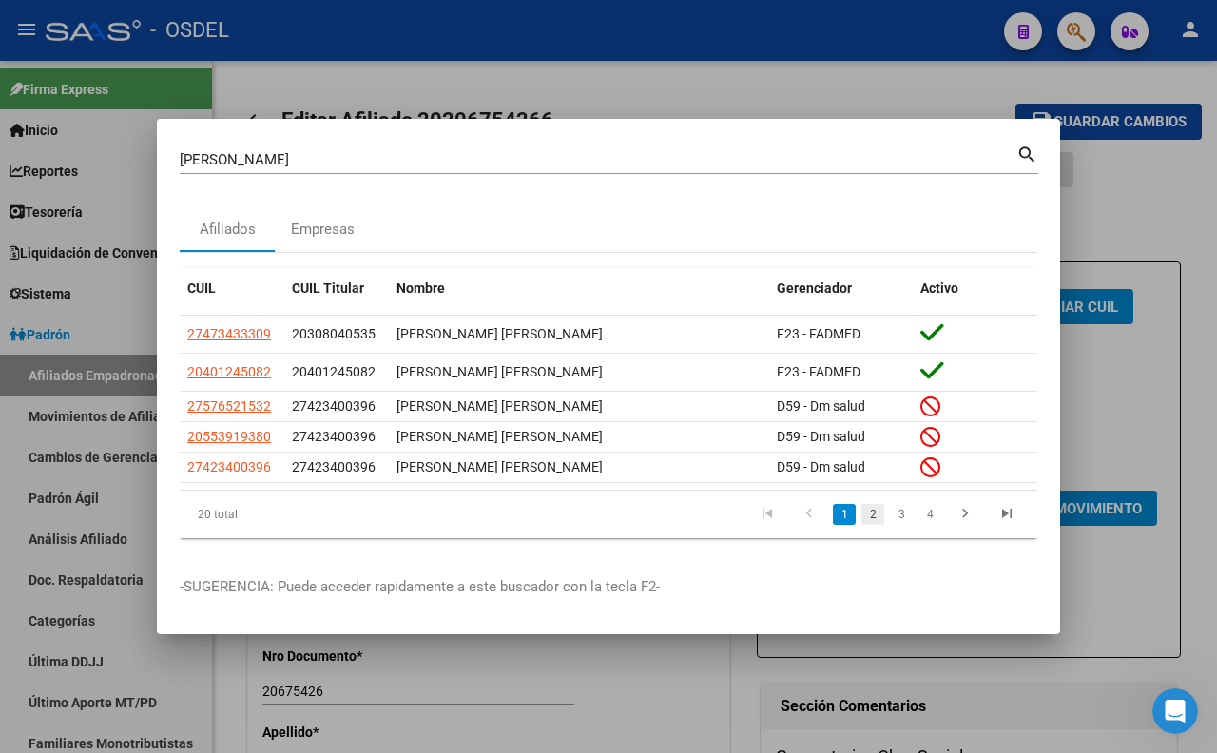
click at [870, 519] on link "2" at bounding box center [872, 514] width 23 height 21
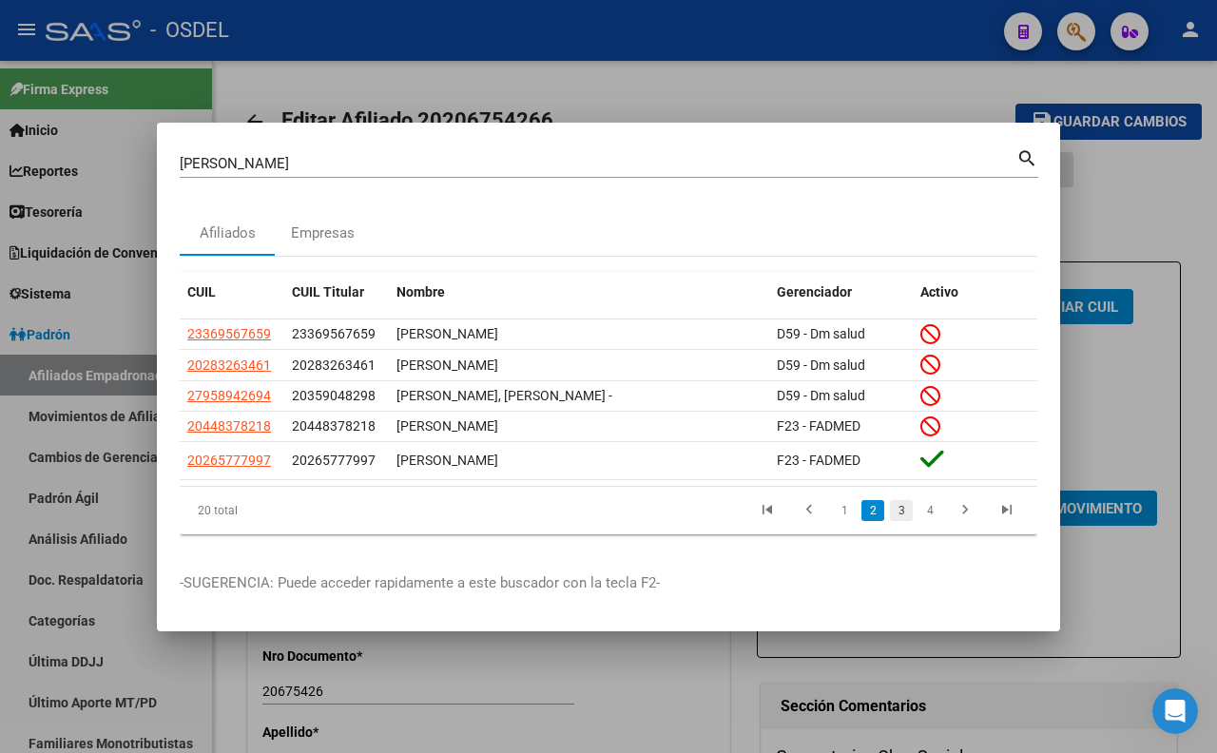
click at [894, 511] on link "3" at bounding box center [901, 510] width 23 height 21
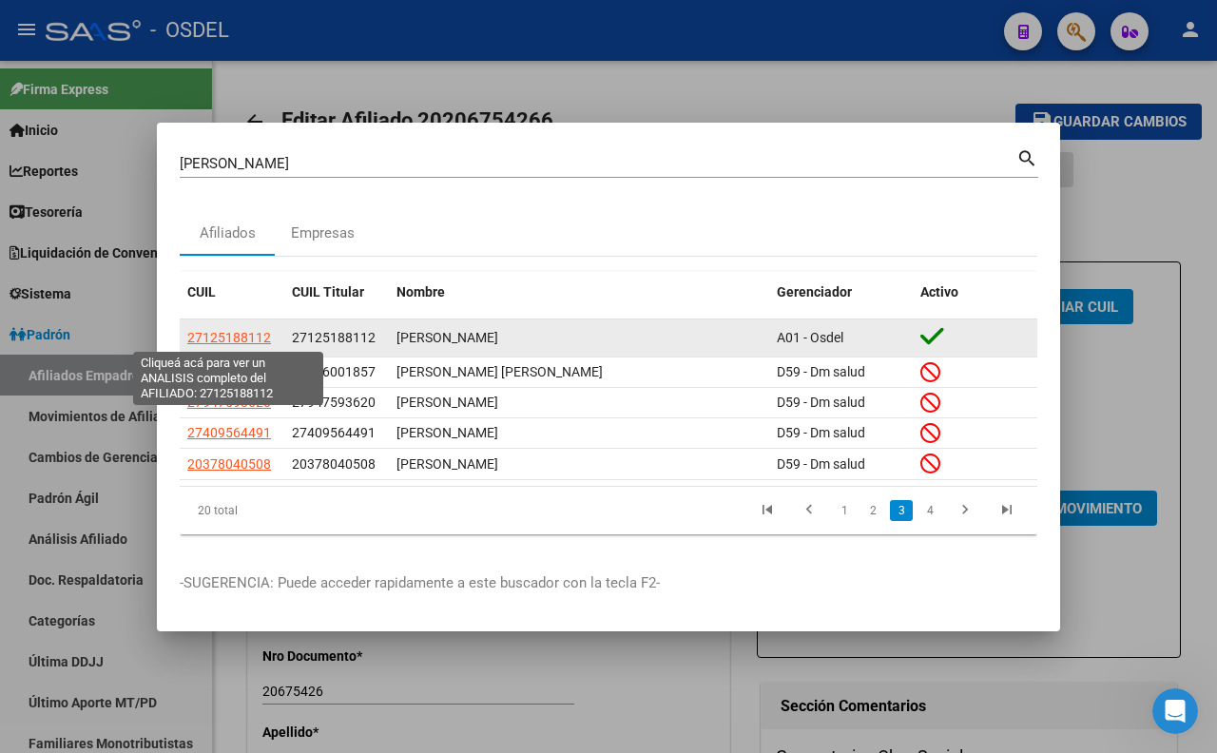
click at [224, 340] on span "27125188112" at bounding box center [229, 337] width 84 height 15
type textarea "27125188112"
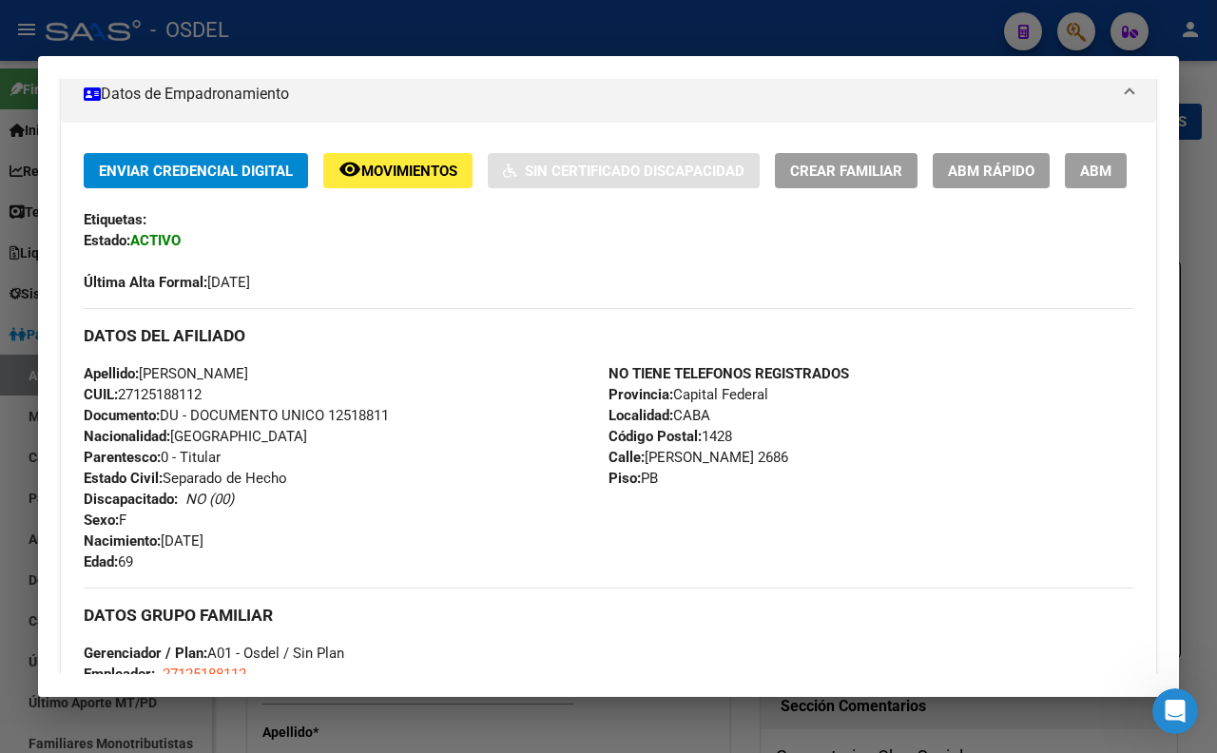
scroll to position [316, 0]
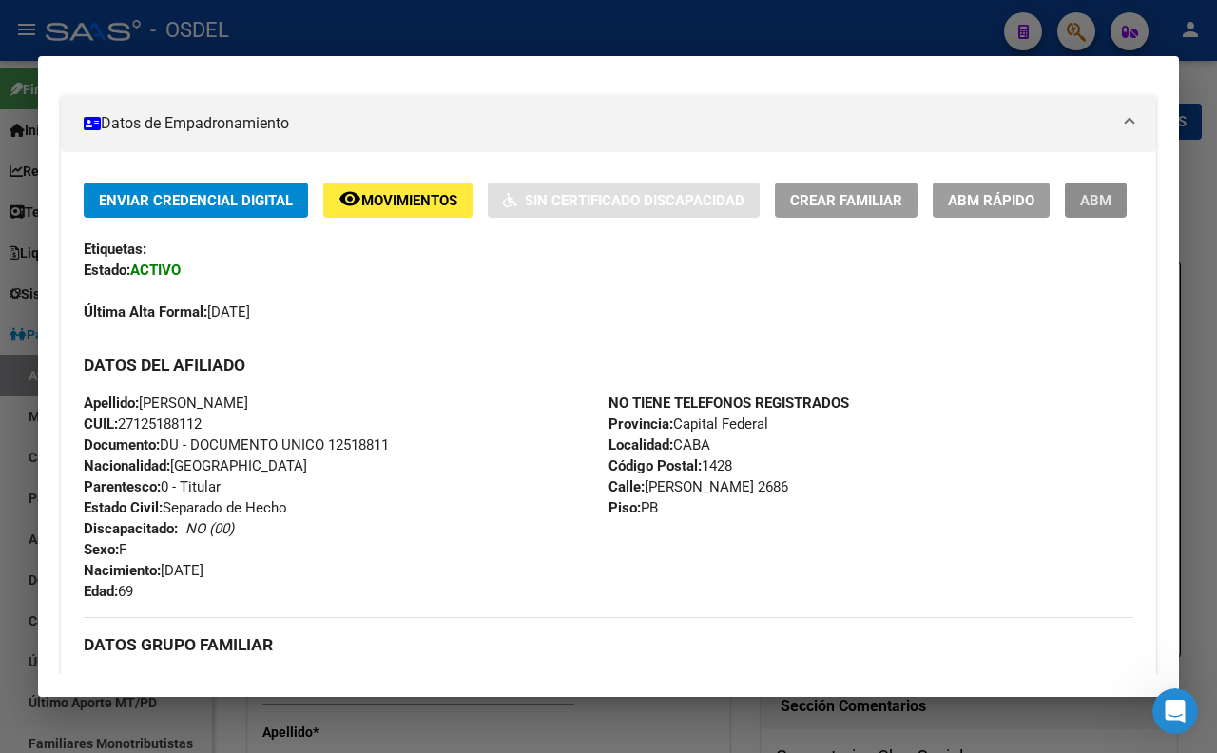
click at [1065, 218] on button "ABM" at bounding box center [1096, 199] width 62 height 35
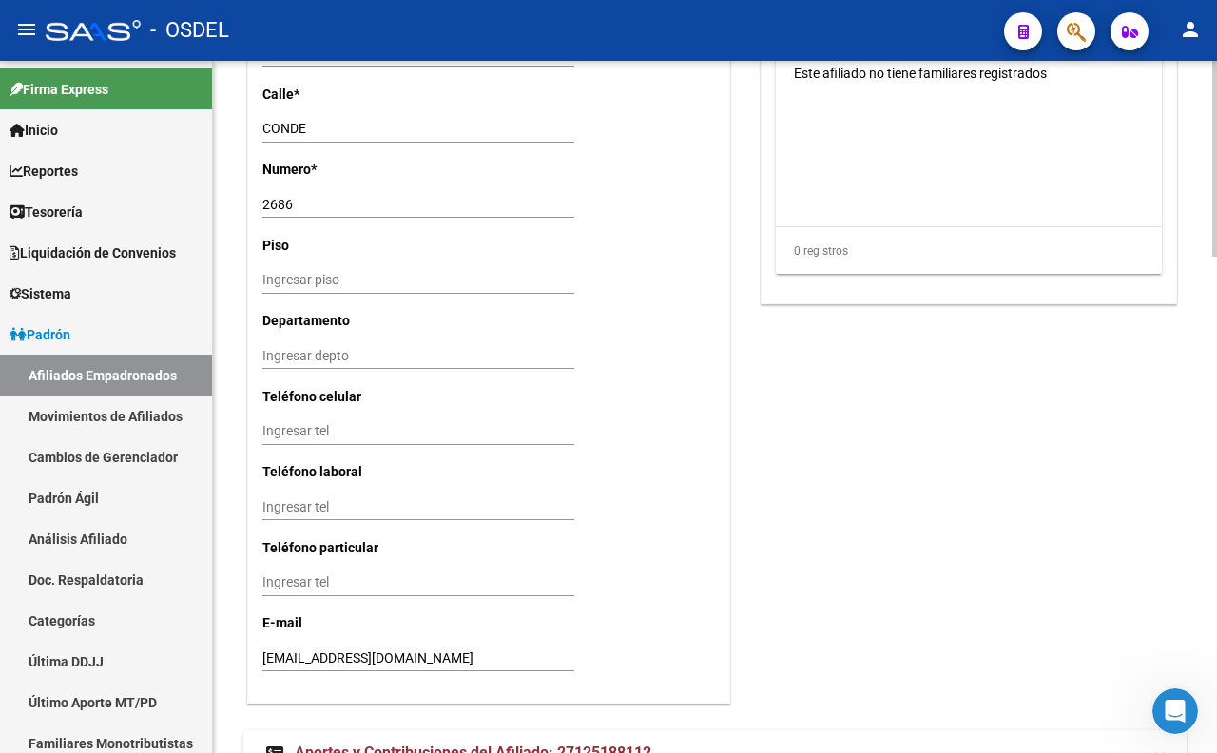
scroll to position [1754, 0]
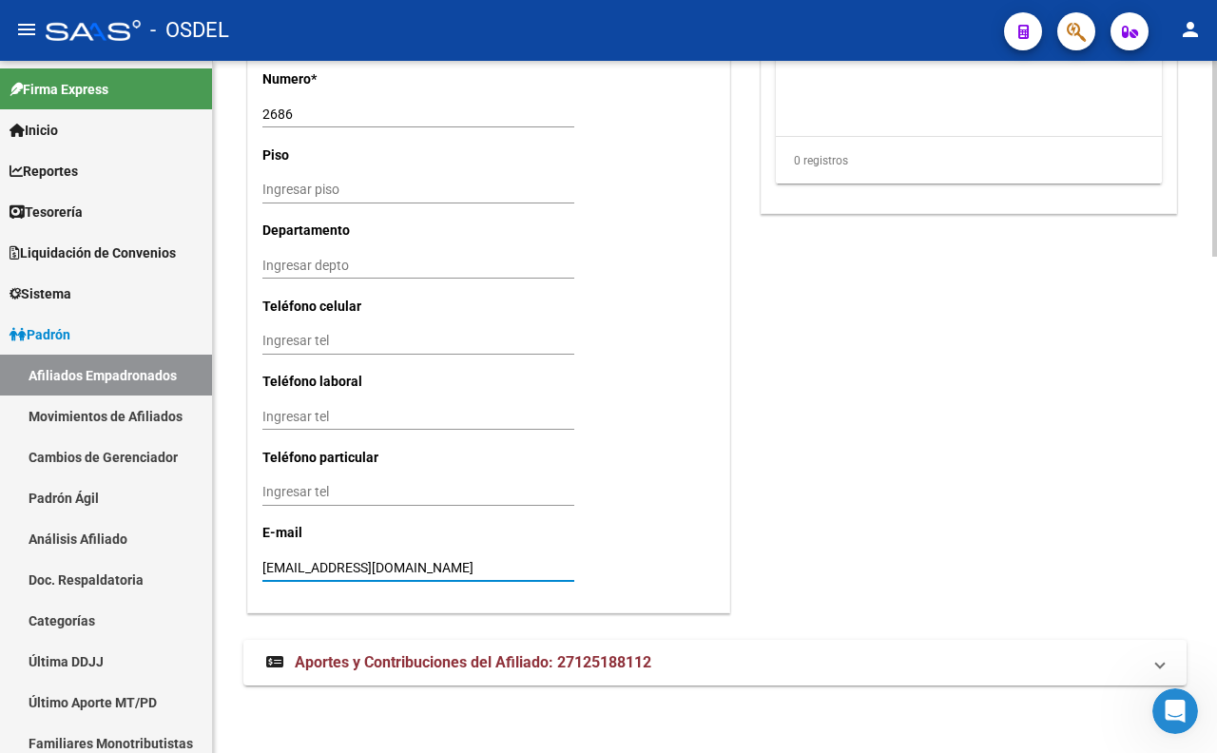
drag, startPoint x: 467, startPoint y: 568, endPoint x: 252, endPoint y: 553, distance: 215.4
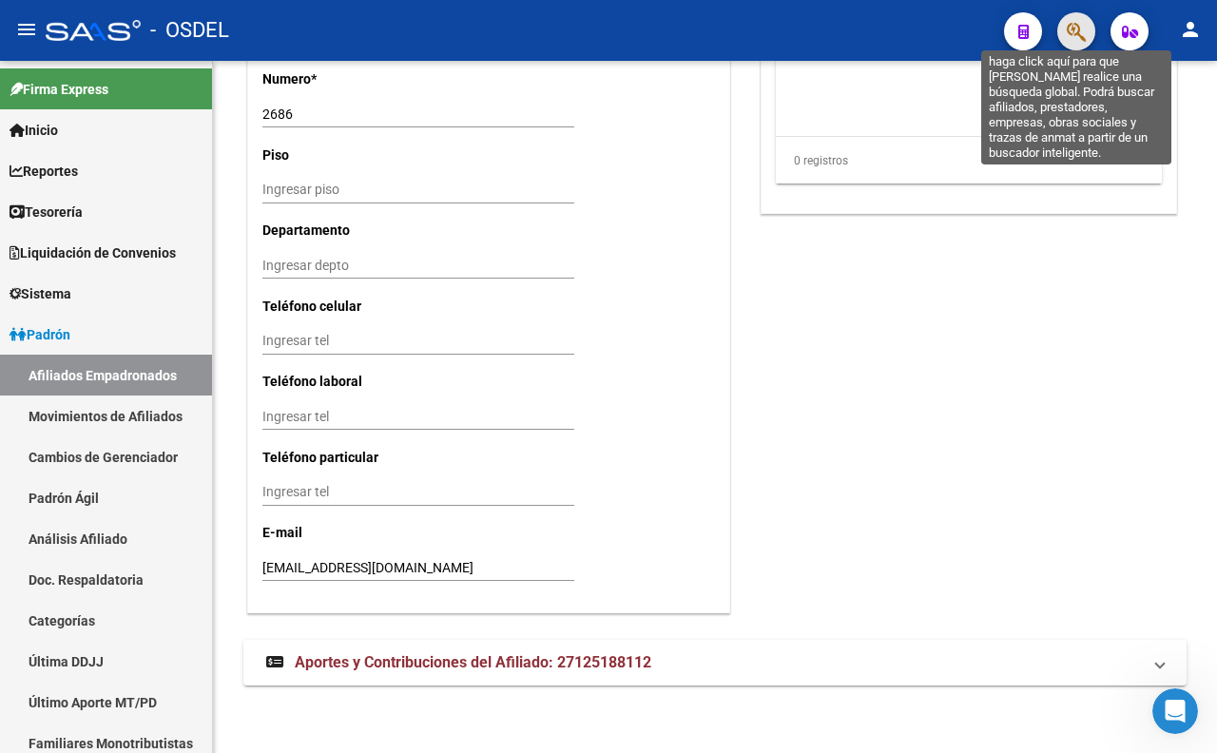
click at [1082, 38] on icon "button" at bounding box center [1075, 32] width 19 height 22
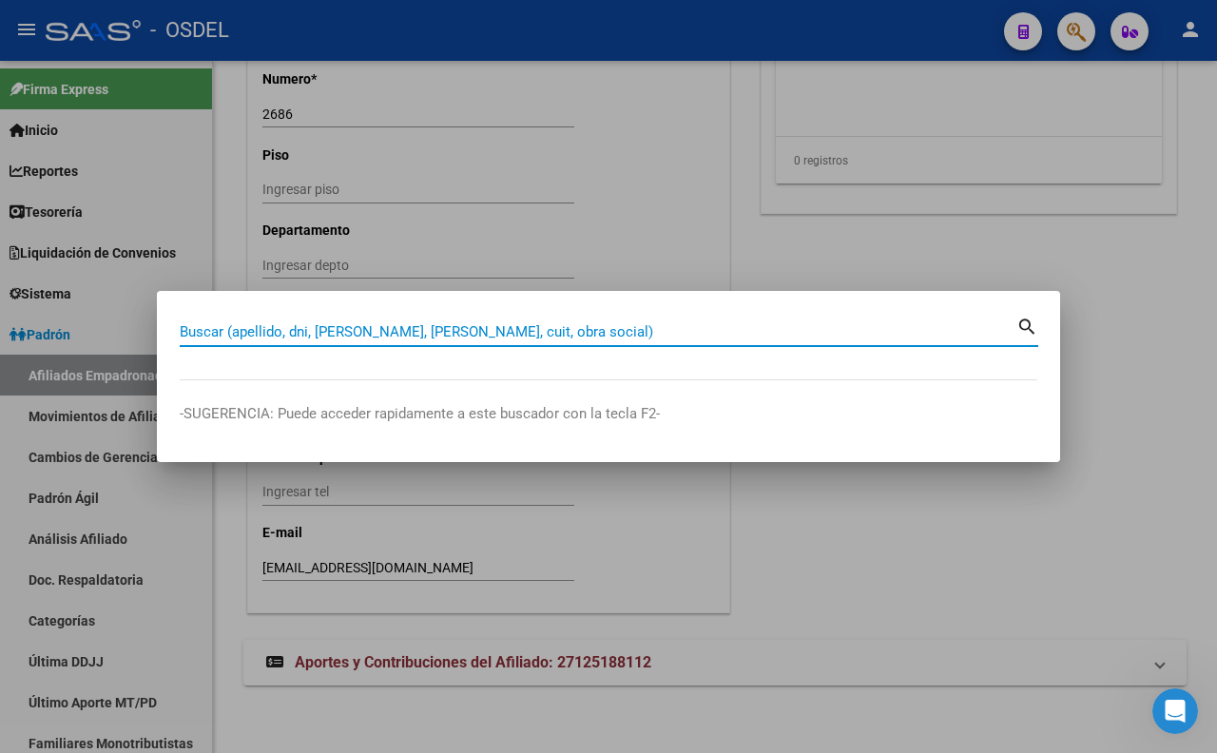
click at [629, 339] on input "Buscar (apellido, dni, [PERSON_NAME], [PERSON_NAME], cuit, obra social)" at bounding box center [598, 331] width 836 height 17
paste input "27672397"
type input "27672397"
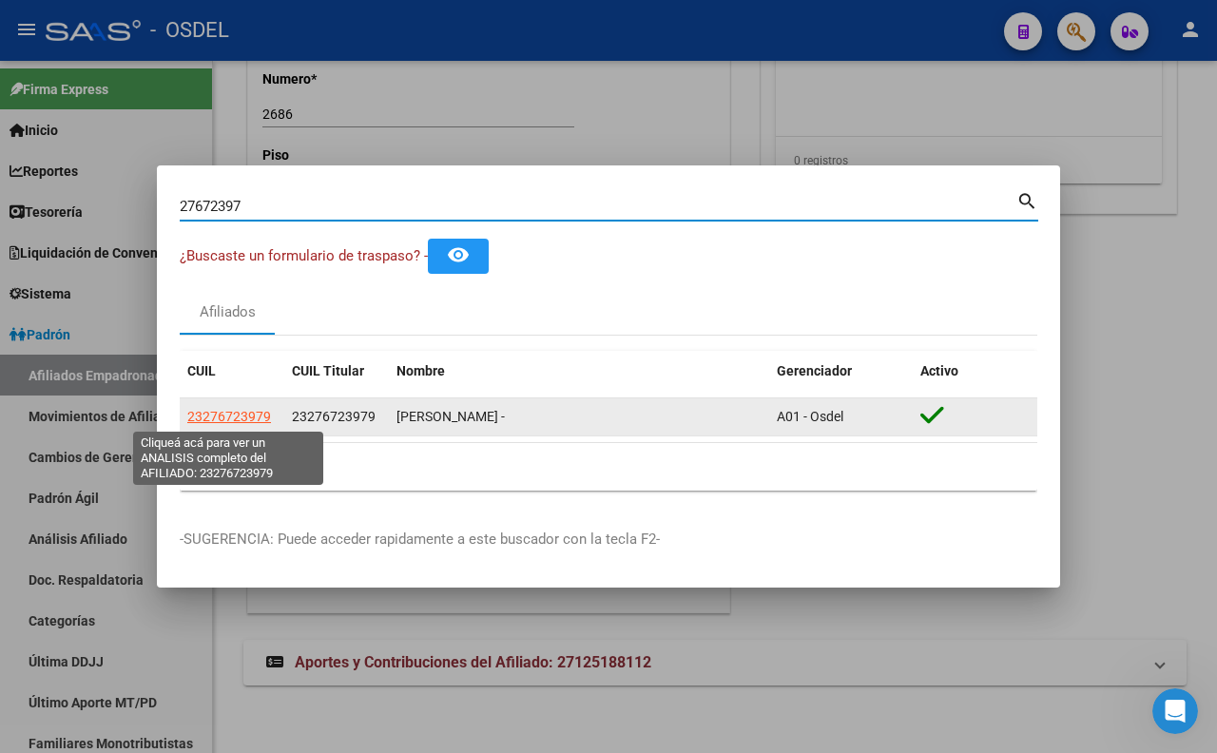
click at [229, 419] on span "23276723979" at bounding box center [229, 416] width 84 height 15
type textarea "23276723979"
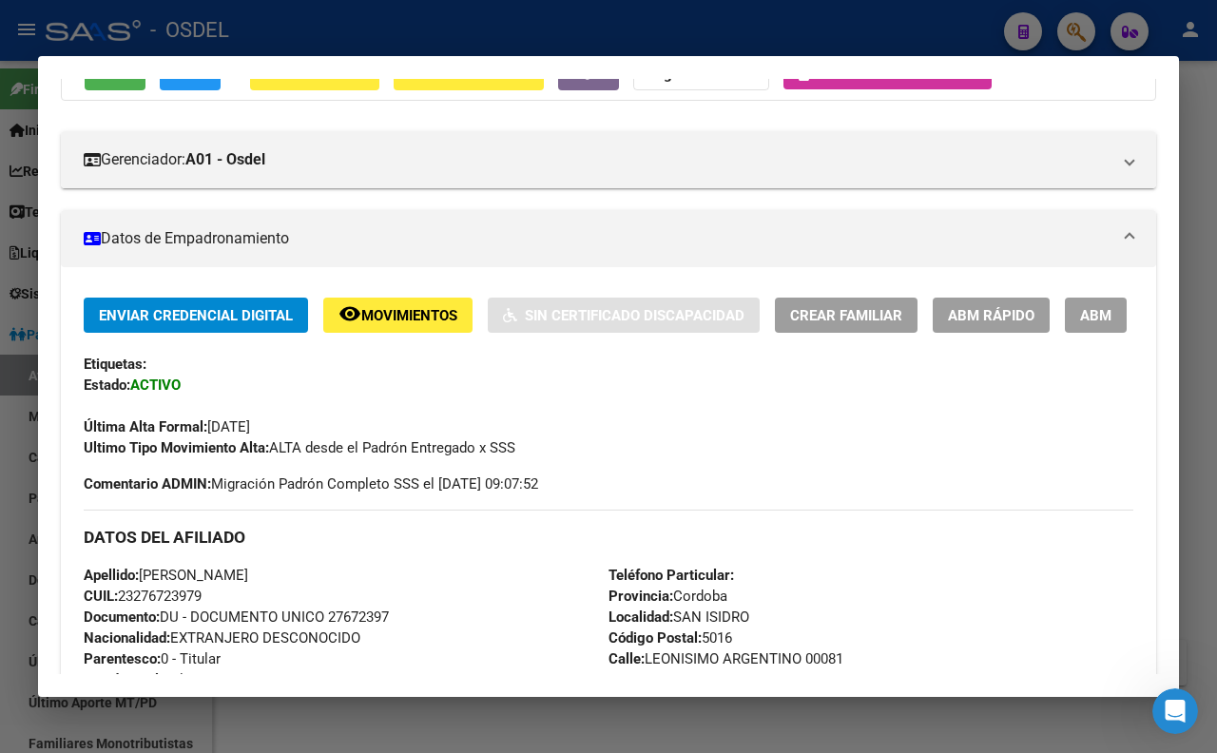
scroll to position [317, 0]
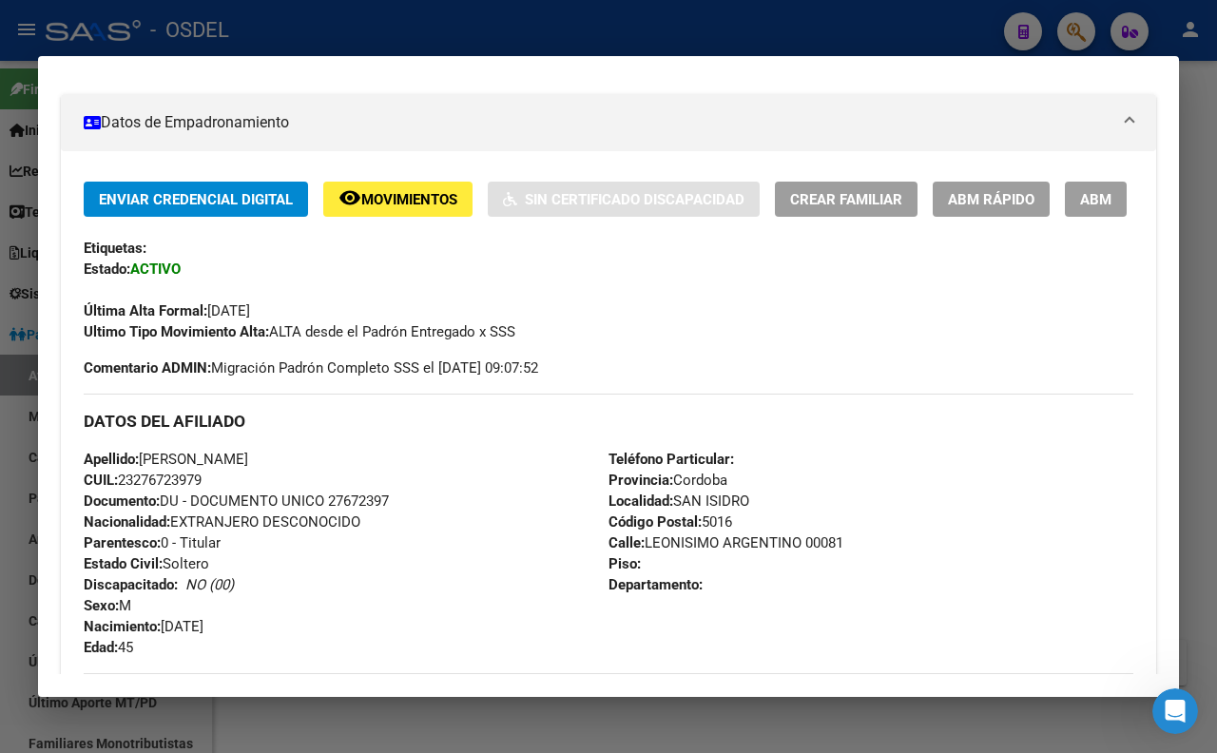
click at [1065, 217] on button "ABM" at bounding box center [1096, 199] width 62 height 35
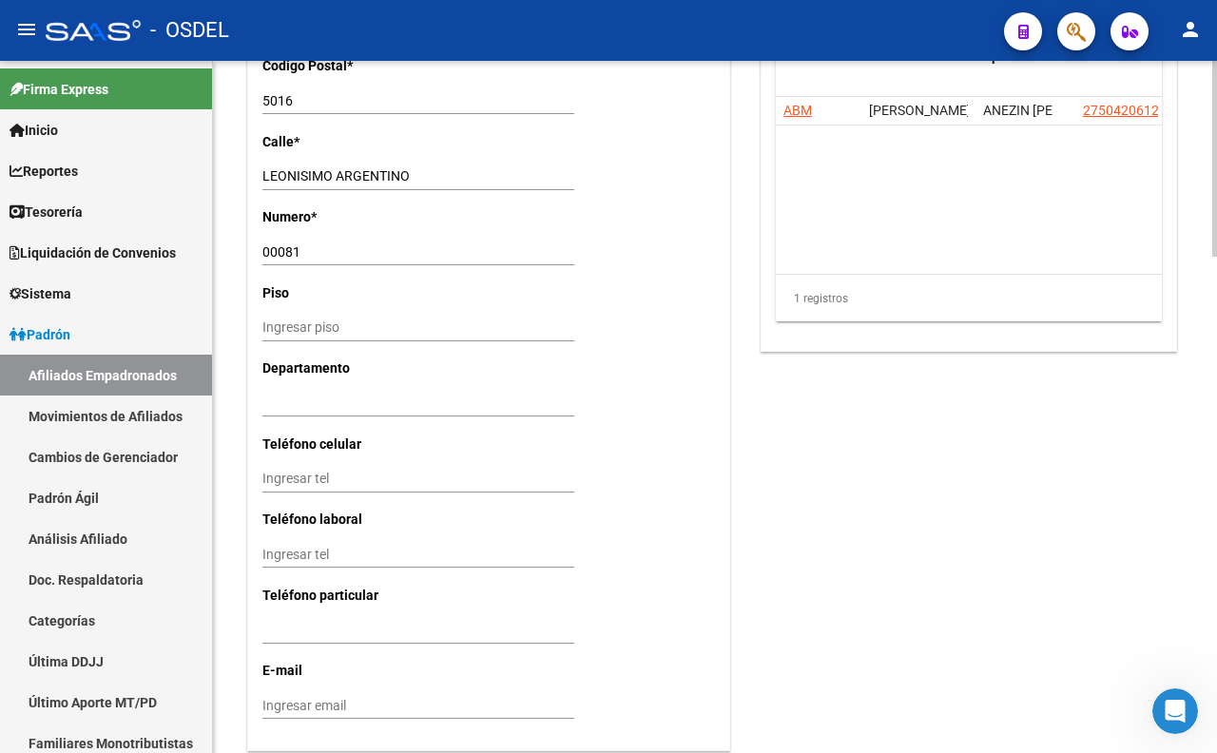
scroll to position [1754, 0]
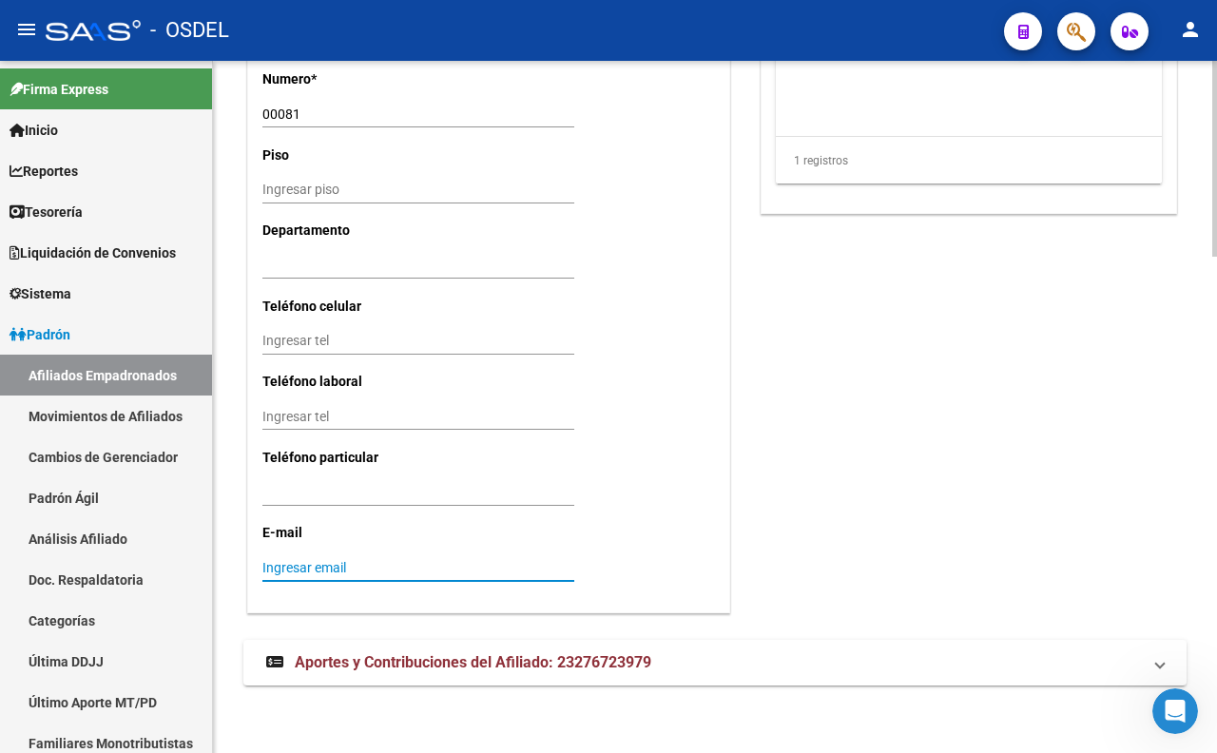
click at [342, 562] on input "Ingresar email" at bounding box center [418, 568] width 312 height 16
type input "E"
drag, startPoint x: 519, startPoint y: 563, endPoint x: 249, endPoint y: 567, distance: 270.0
type input "emanuelanezin@hotmail.com"
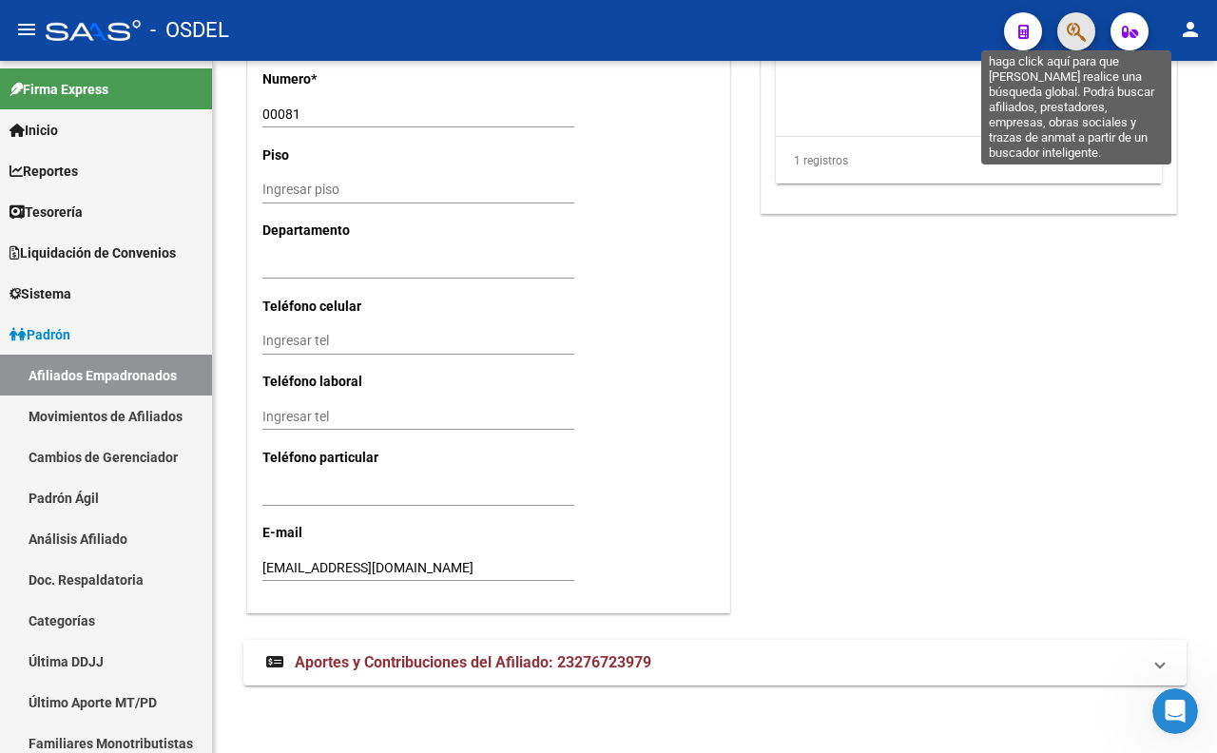
click at [1071, 26] on icon "button" at bounding box center [1075, 32] width 19 height 22
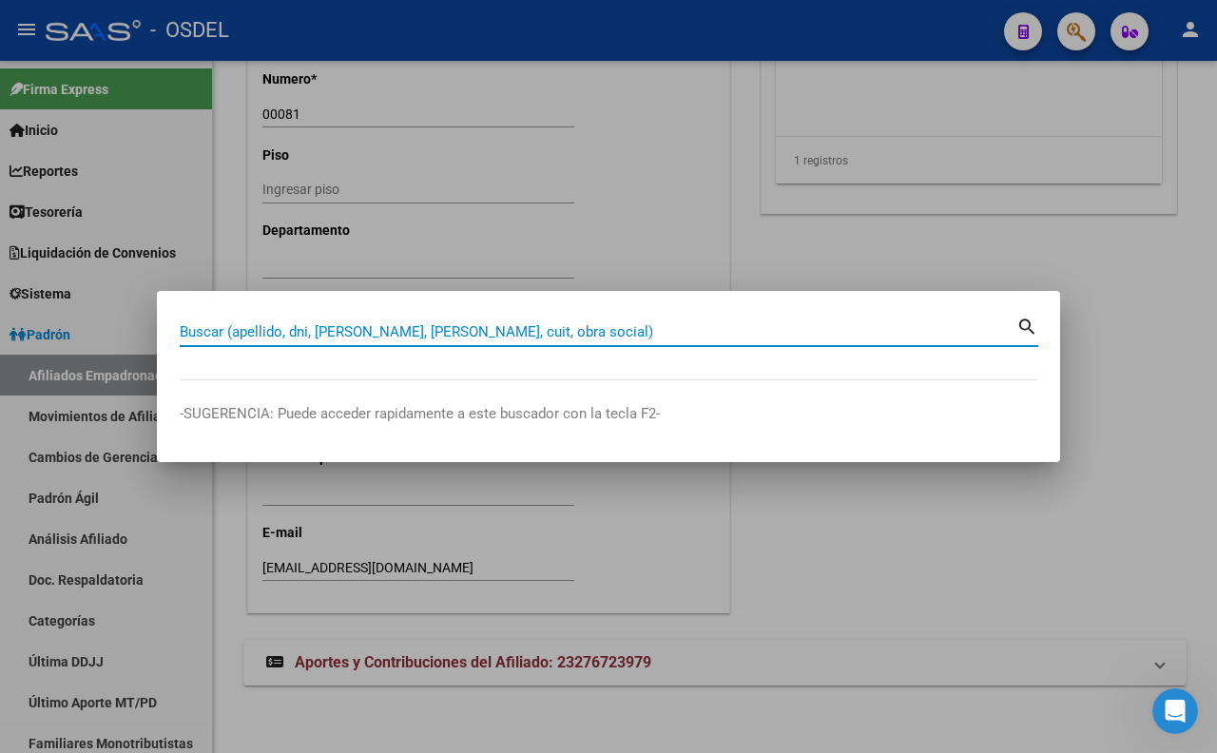
click at [725, 338] on input "Buscar (apellido, dni, [PERSON_NAME], [PERSON_NAME], cuit, obra social)" at bounding box center [598, 331] width 836 height 17
paste input "18193832"
type input "18193832"
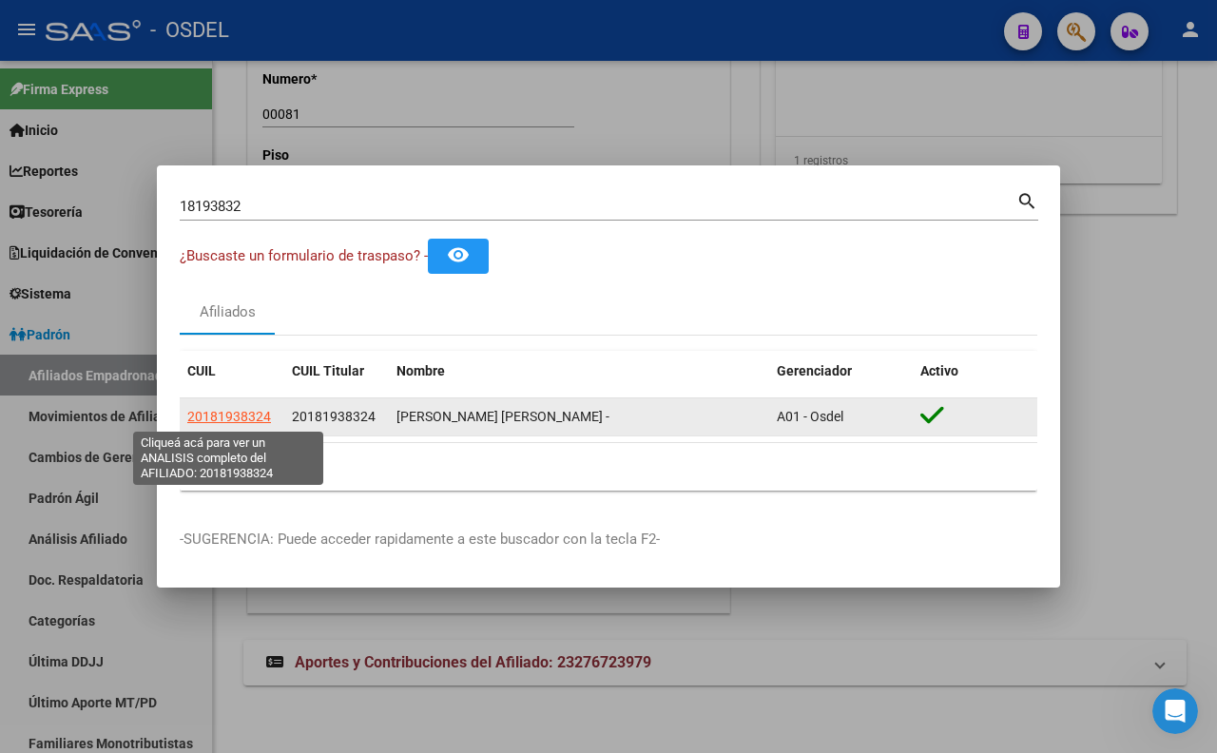
click at [260, 419] on span "20181938324" at bounding box center [229, 416] width 84 height 15
type textarea "20181938324"
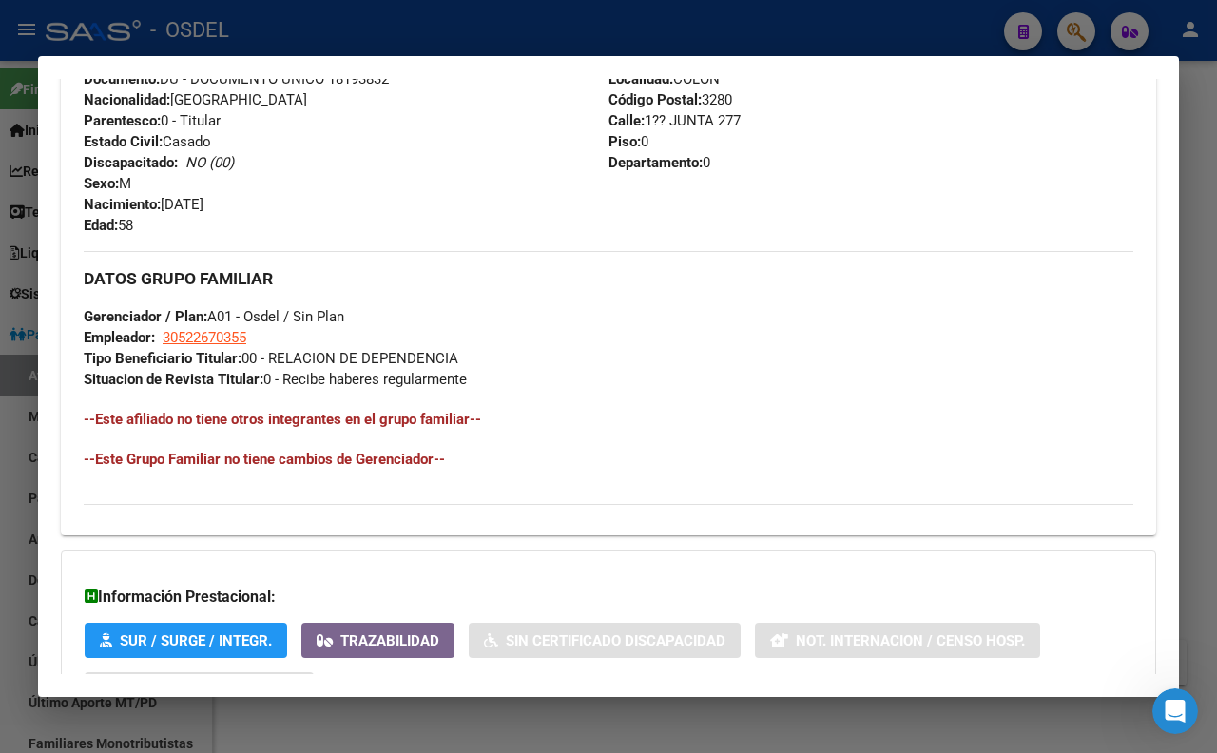
scroll to position [422, 0]
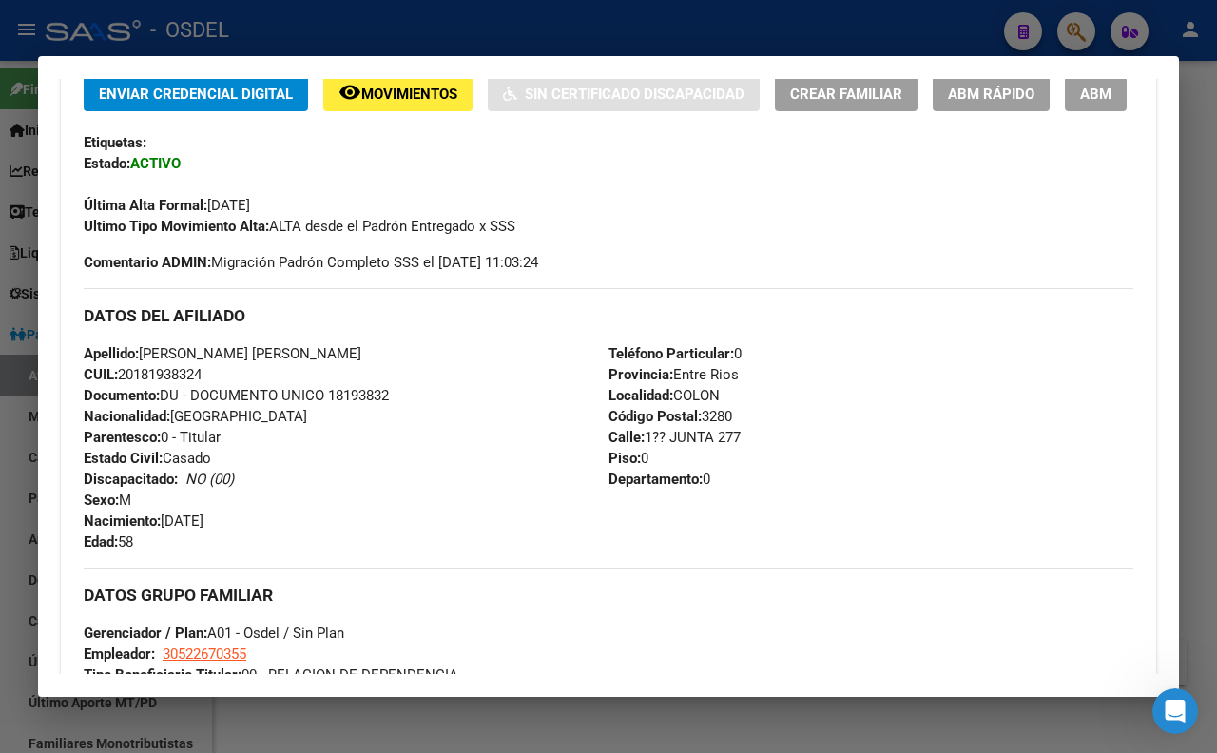
click at [1065, 111] on button "ABM" at bounding box center [1096, 93] width 62 height 35
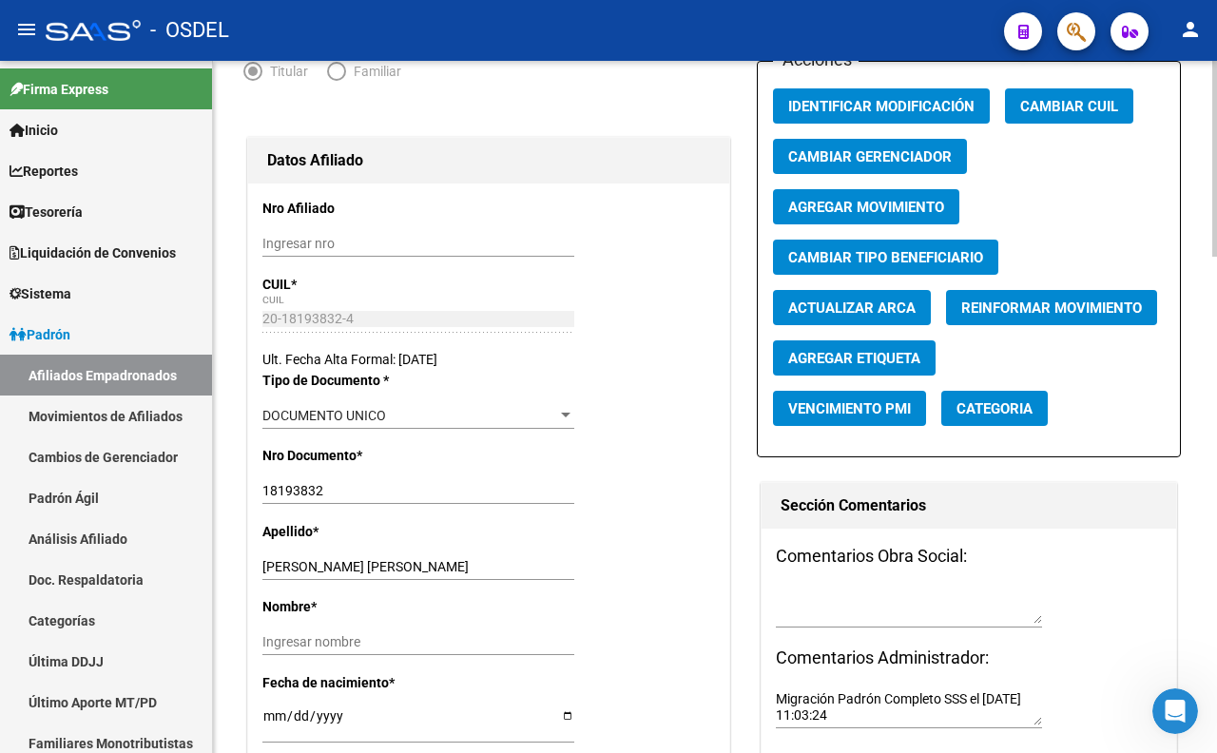
scroll to position [169, 0]
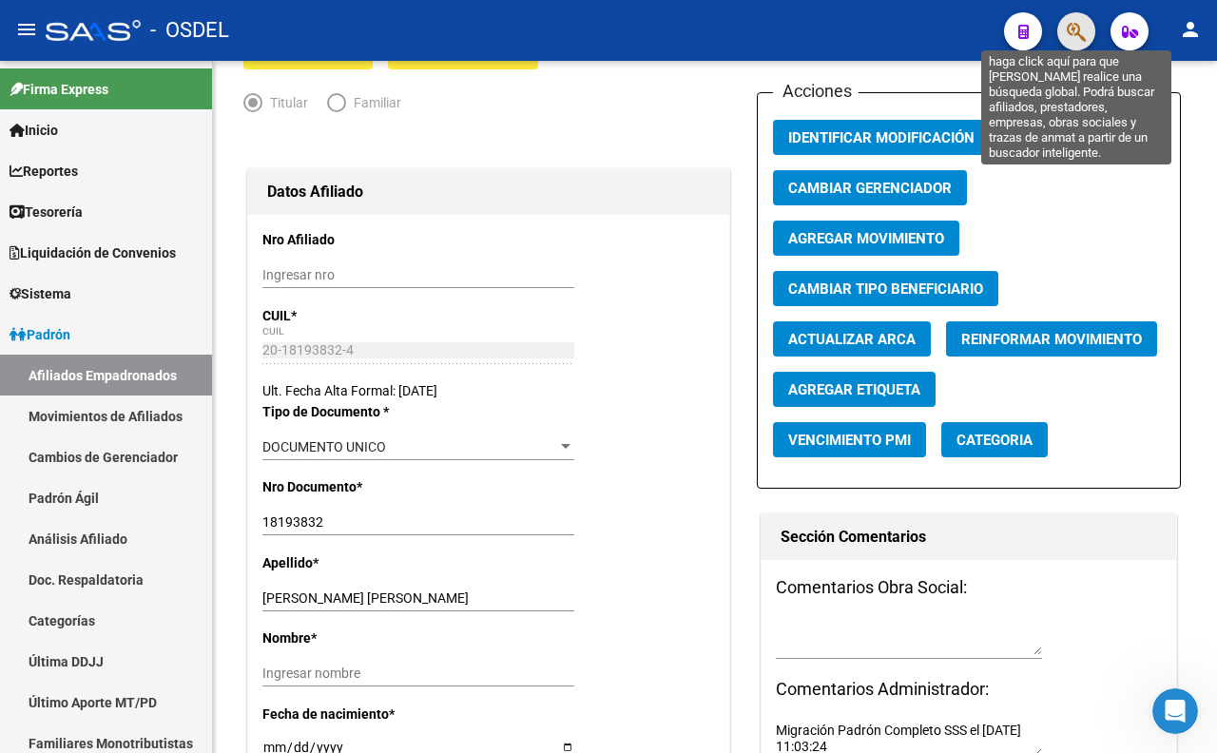
click at [1070, 32] on icon "button" at bounding box center [1075, 32] width 19 height 22
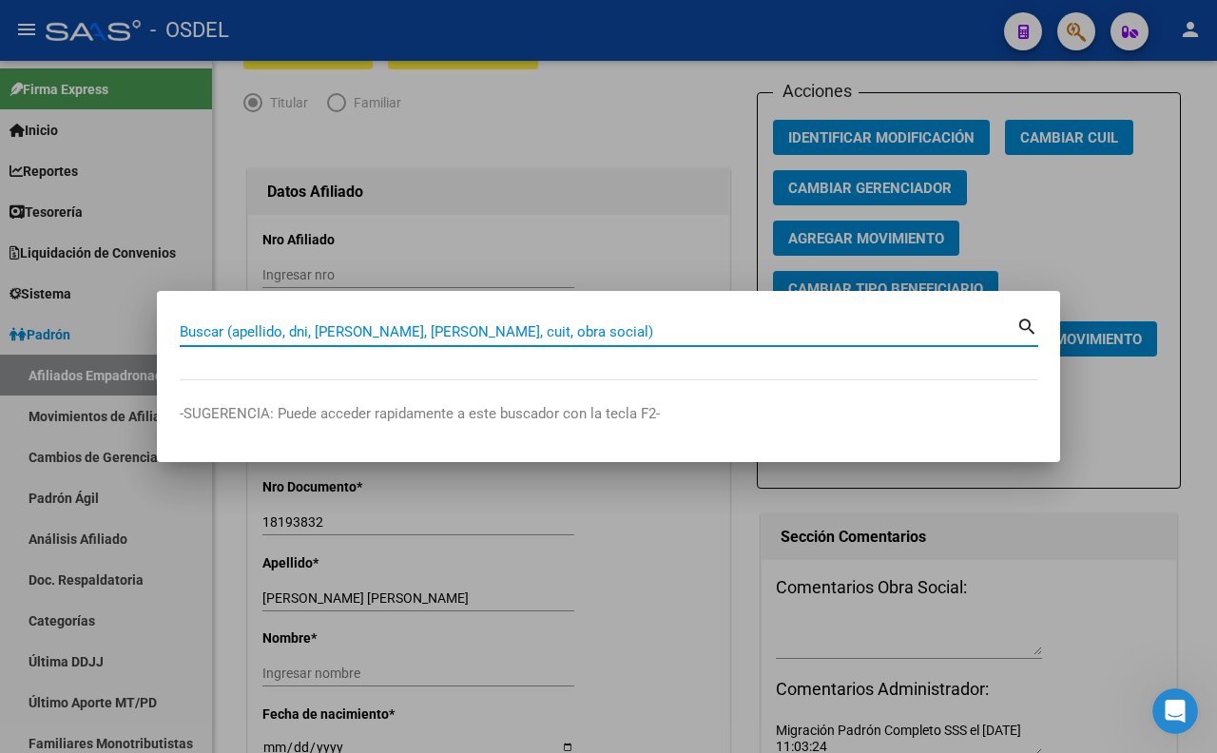
click at [624, 329] on input "Buscar (apellido, dni, [PERSON_NAME], [PERSON_NAME], cuit, obra social)" at bounding box center [598, 331] width 836 height 17
paste input "28796656"
type input "28796656"
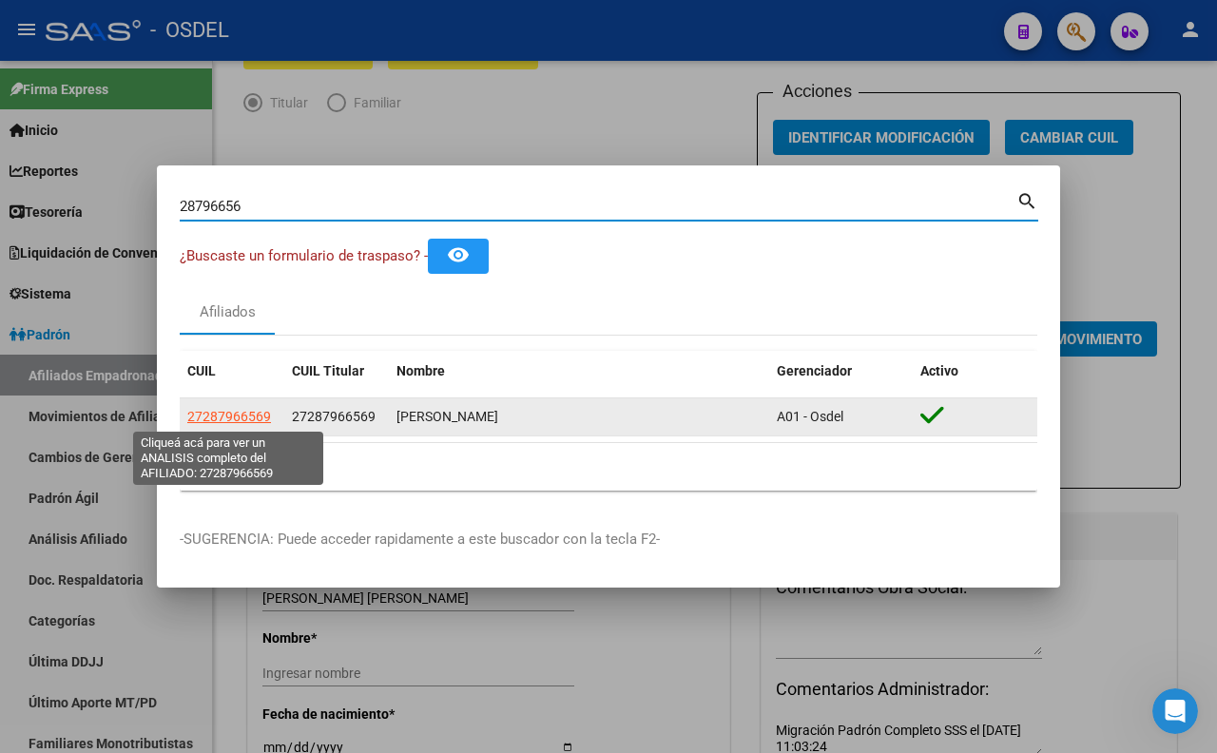
click at [223, 423] on span "27287966569" at bounding box center [229, 416] width 84 height 15
type textarea "27287966569"
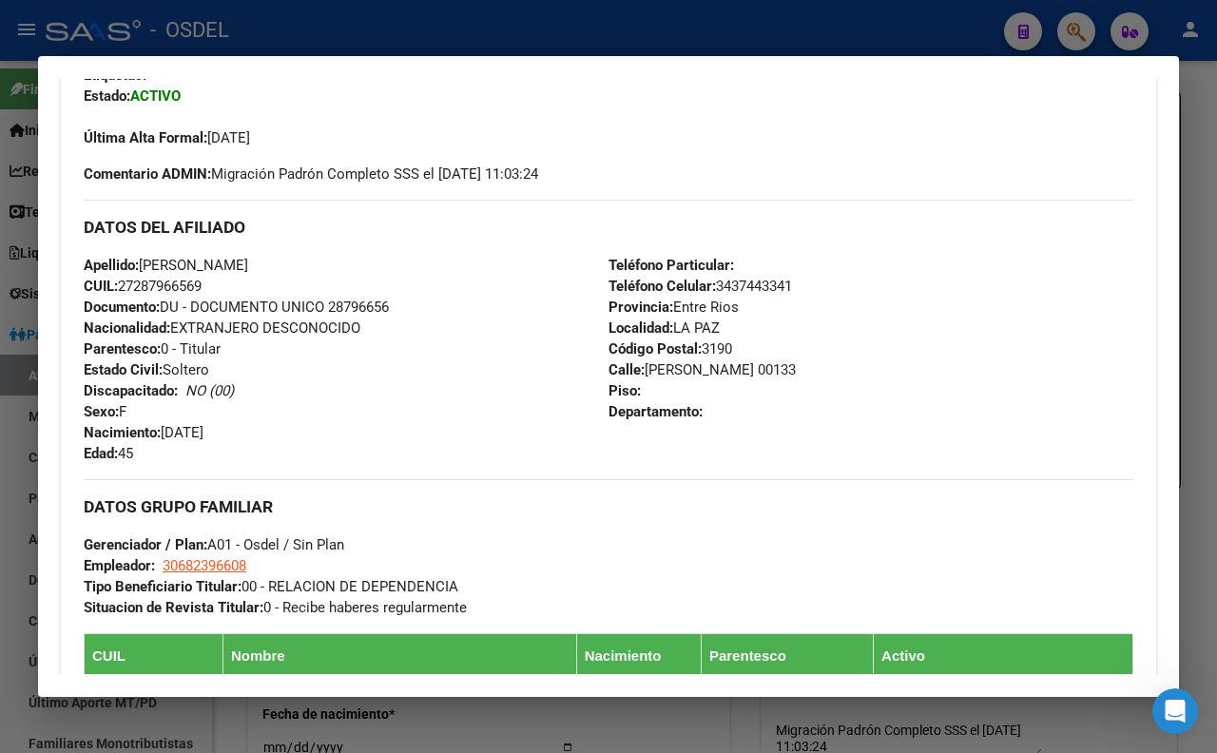
scroll to position [289, 0]
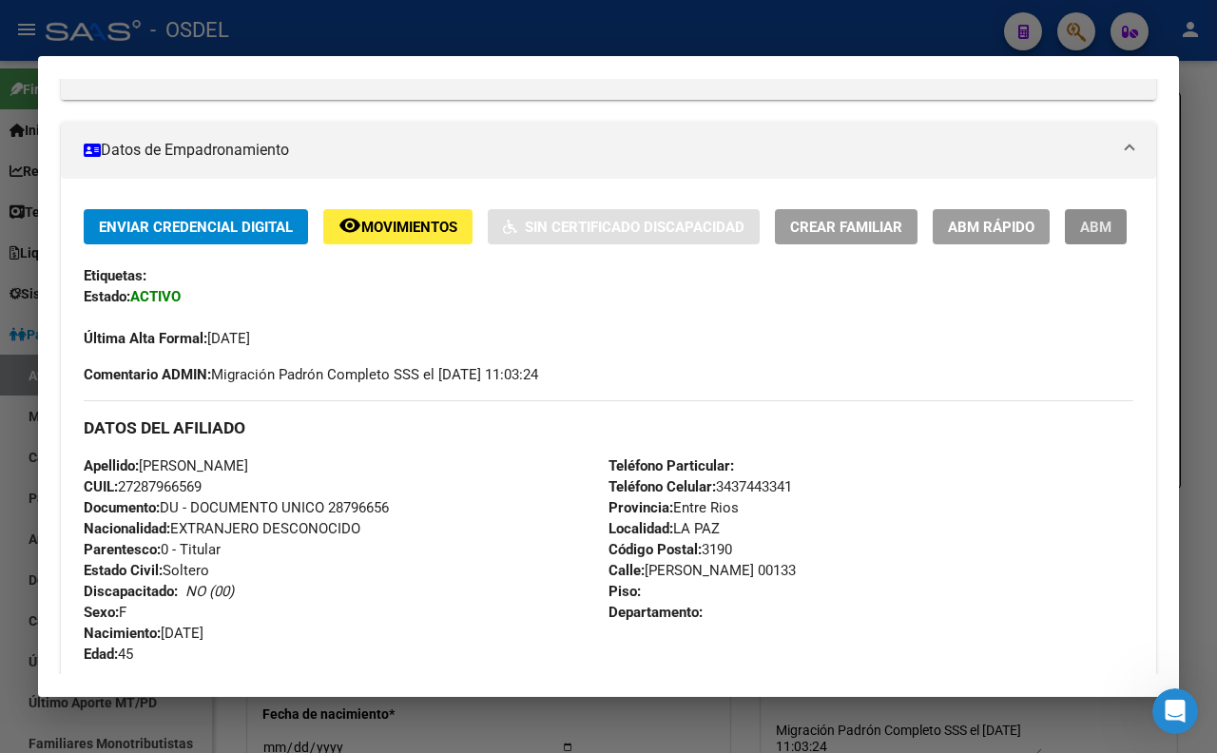
click at [1080, 236] on span "ABM" at bounding box center [1095, 227] width 31 height 17
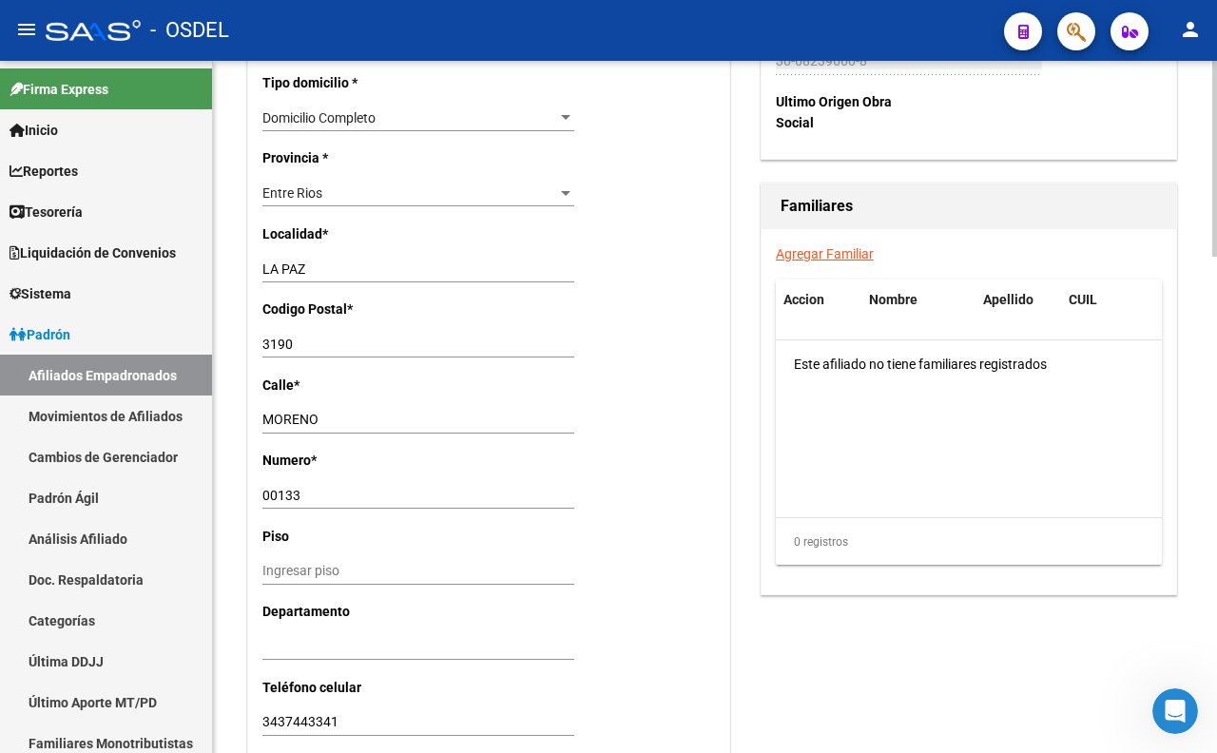
scroll to position [1754, 0]
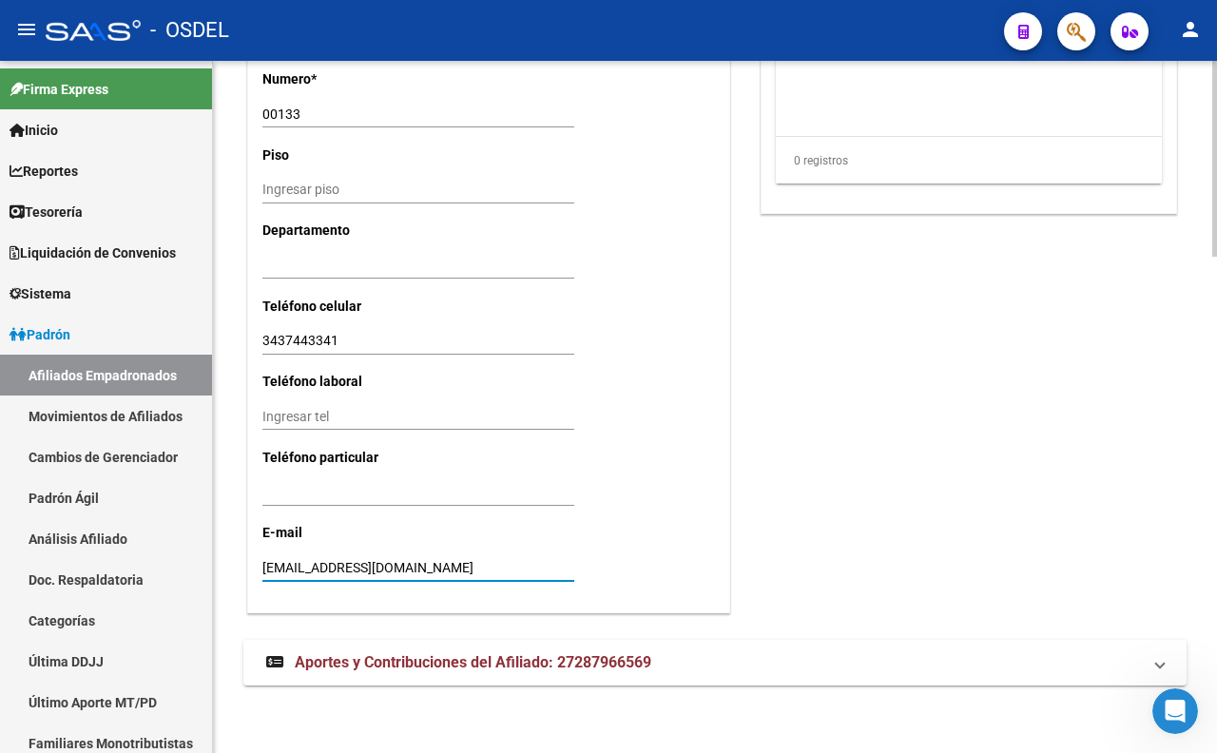
drag, startPoint x: 509, startPoint y: 564, endPoint x: 234, endPoint y: 565, distance: 275.7
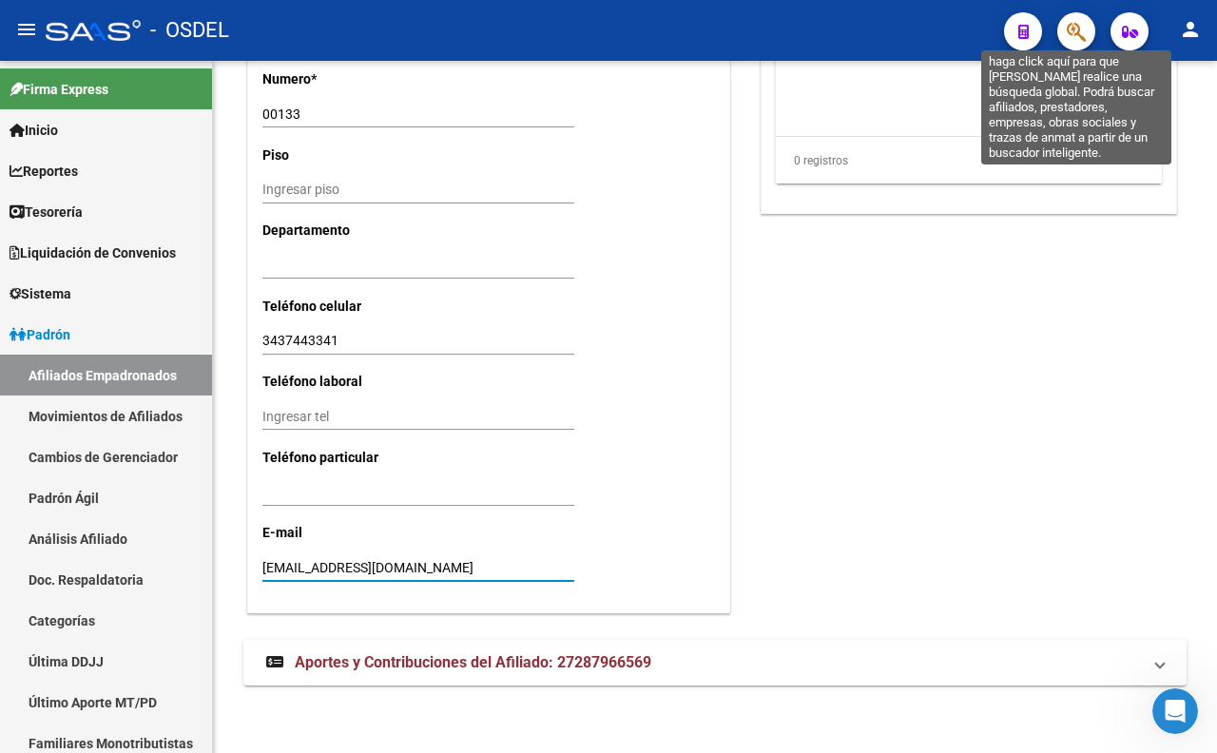
click at [1084, 32] on icon "button" at bounding box center [1075, 32] width 19 height 22
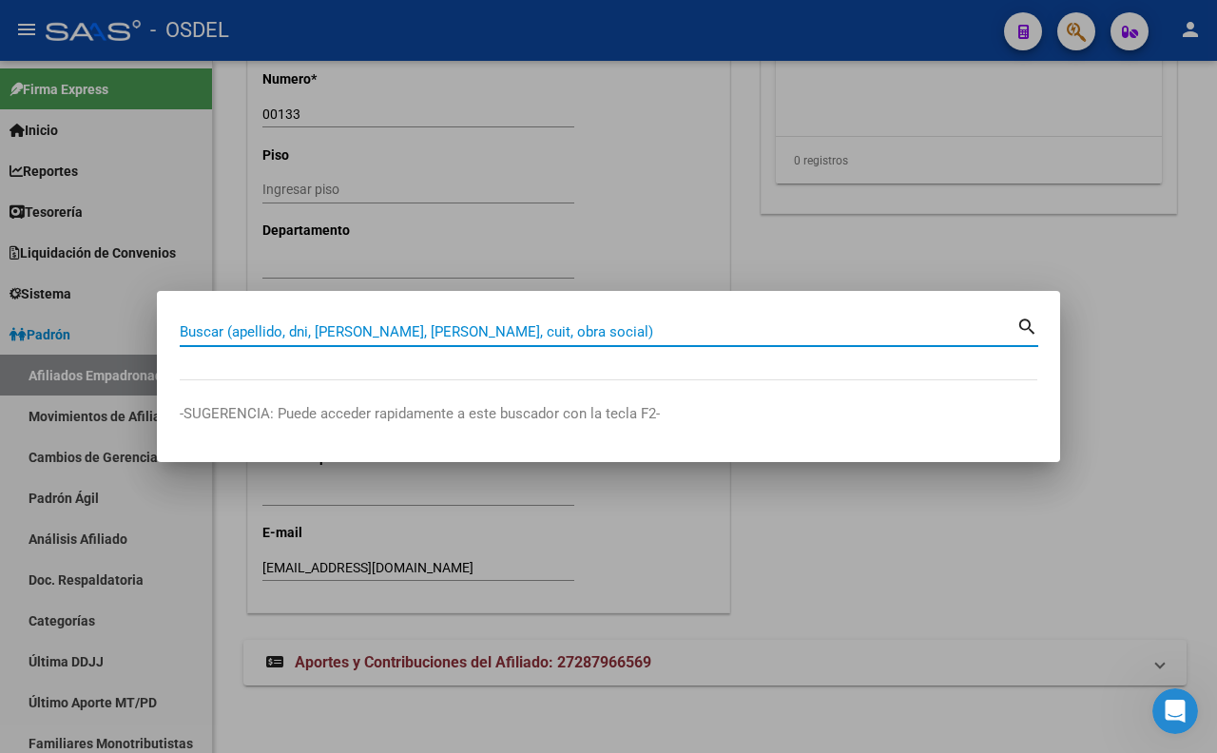
click at [501, 335] on input "Buscar (apellido, dni, [PERSON_NAME], [PERSON_NAME], cuit, obra social)" at bounding box center [598, 331] width 836 height 17
paste input "17264476"
type input "17264476"
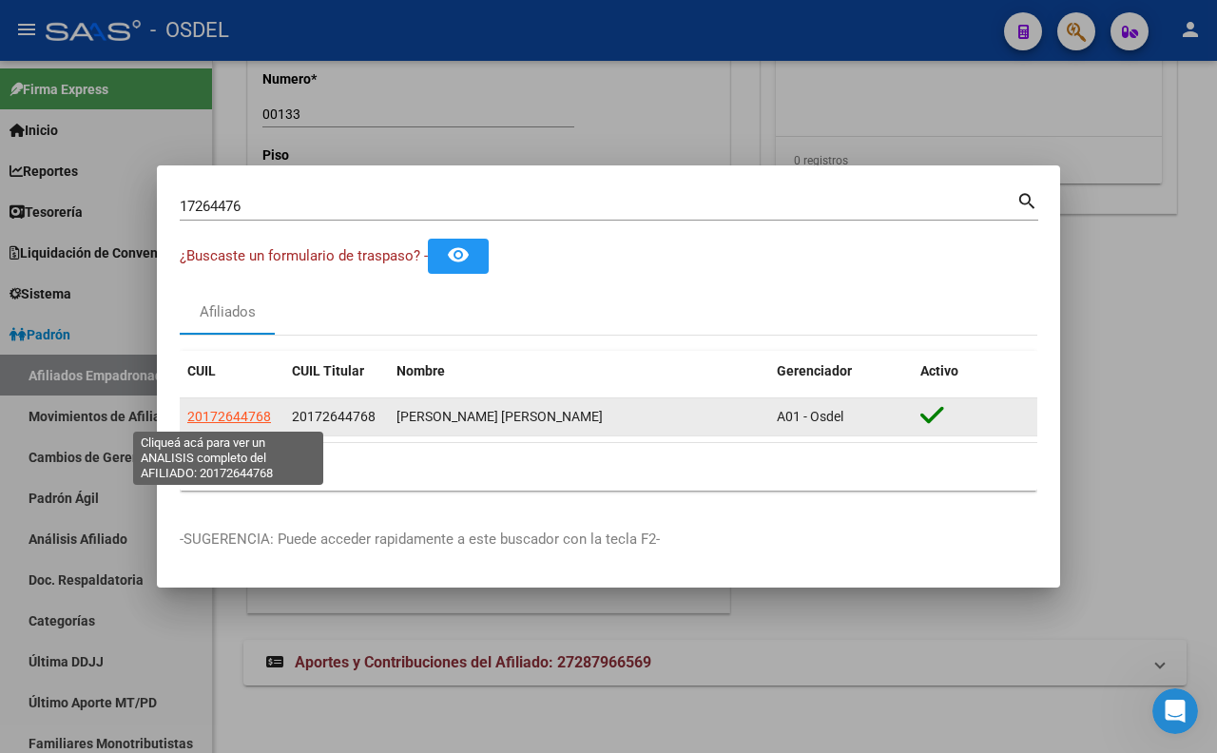
click at [240, 410] on span "20172644768" at bounding box center [229, 416] width 84 height 15
type textarea "20172644768"
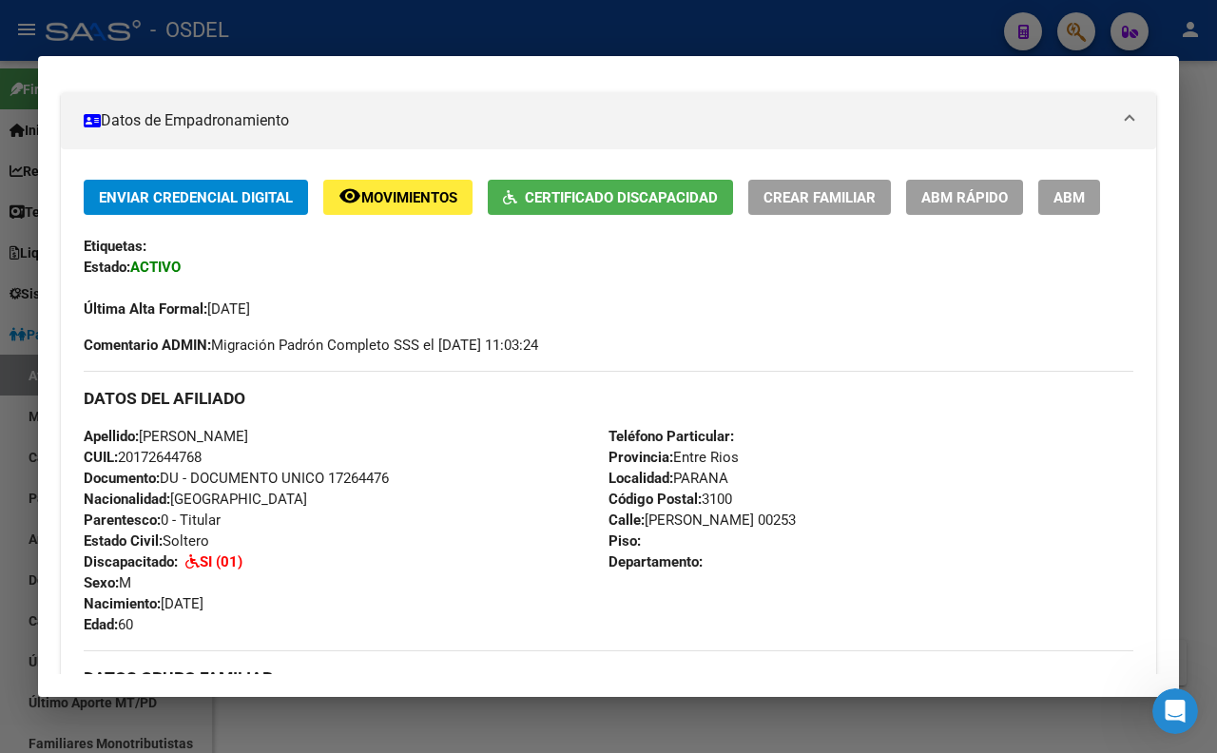
scroll to position [154, 0]
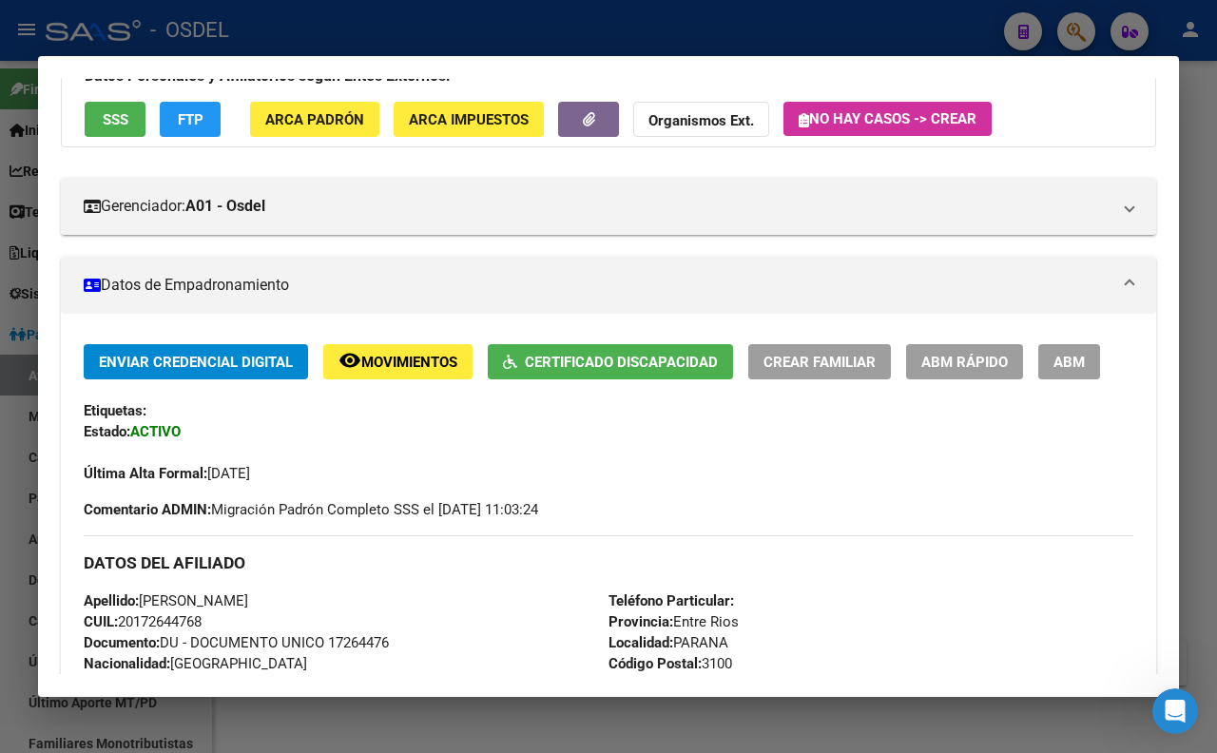
click at [1071, 367] on span "ABM" at bounding box center [1068, 362] width 31 height 17
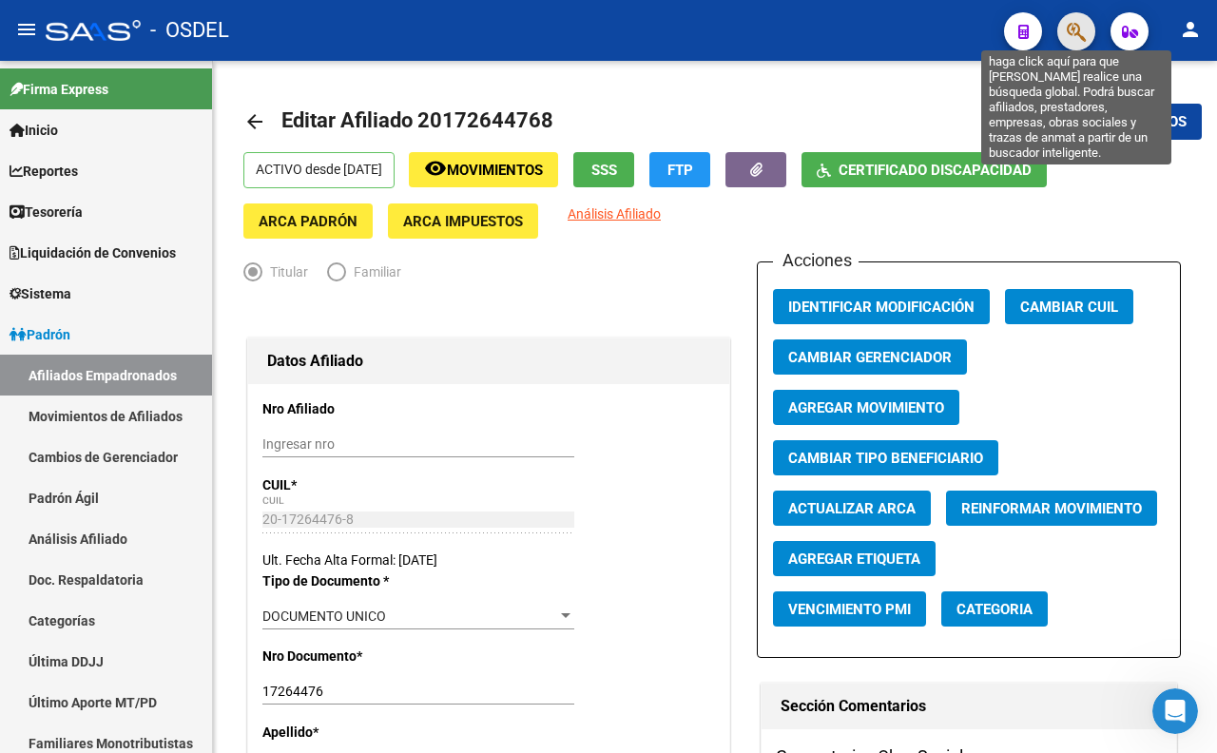
click at [1081, 30] on icon "button" at bounding box center [1075, 32] width 19 height 22
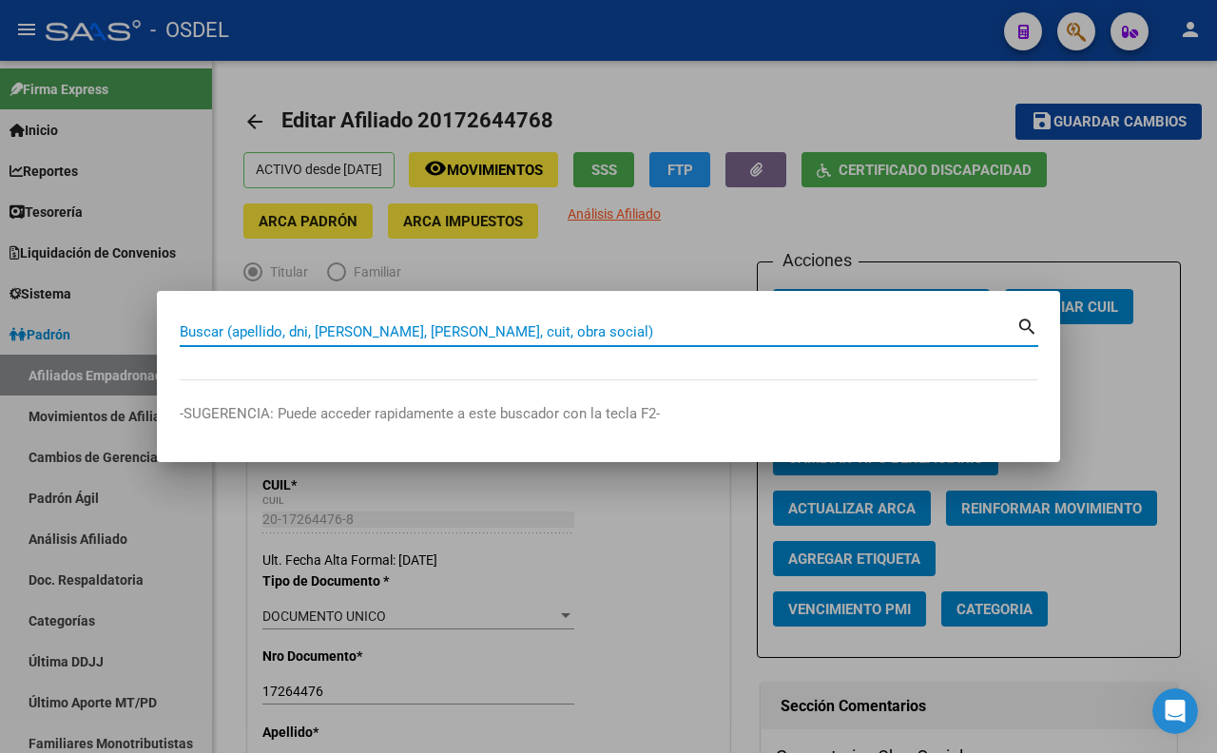
click at [601, 330] on input "Buscar (apellido, dni, [PERSON_NAME], [PERSON_NAME], cuit, obra social)" at bounding box center [598, 331] width 836 height 17
type input "di claudio"
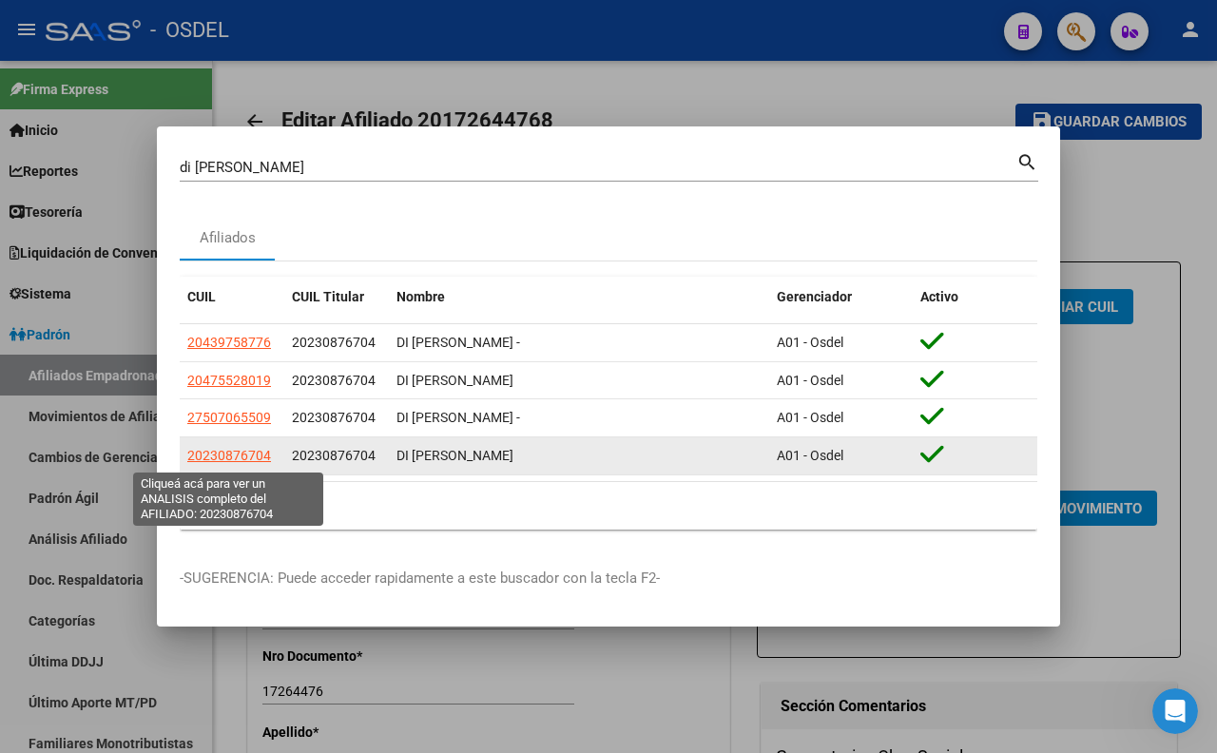
click at [244, 462] on span "20230876704" at bounding box center [229, 455] width 84 height 15
type textarea "20230876704"
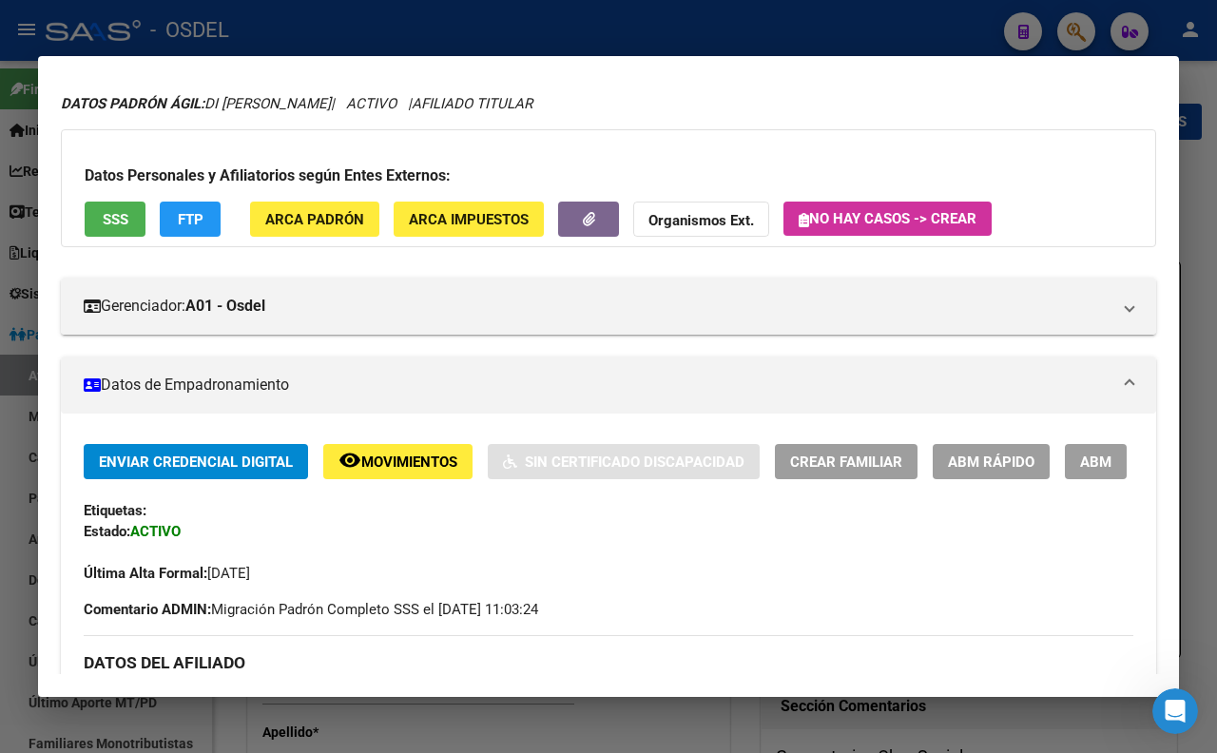
scroll to position [211, 0]
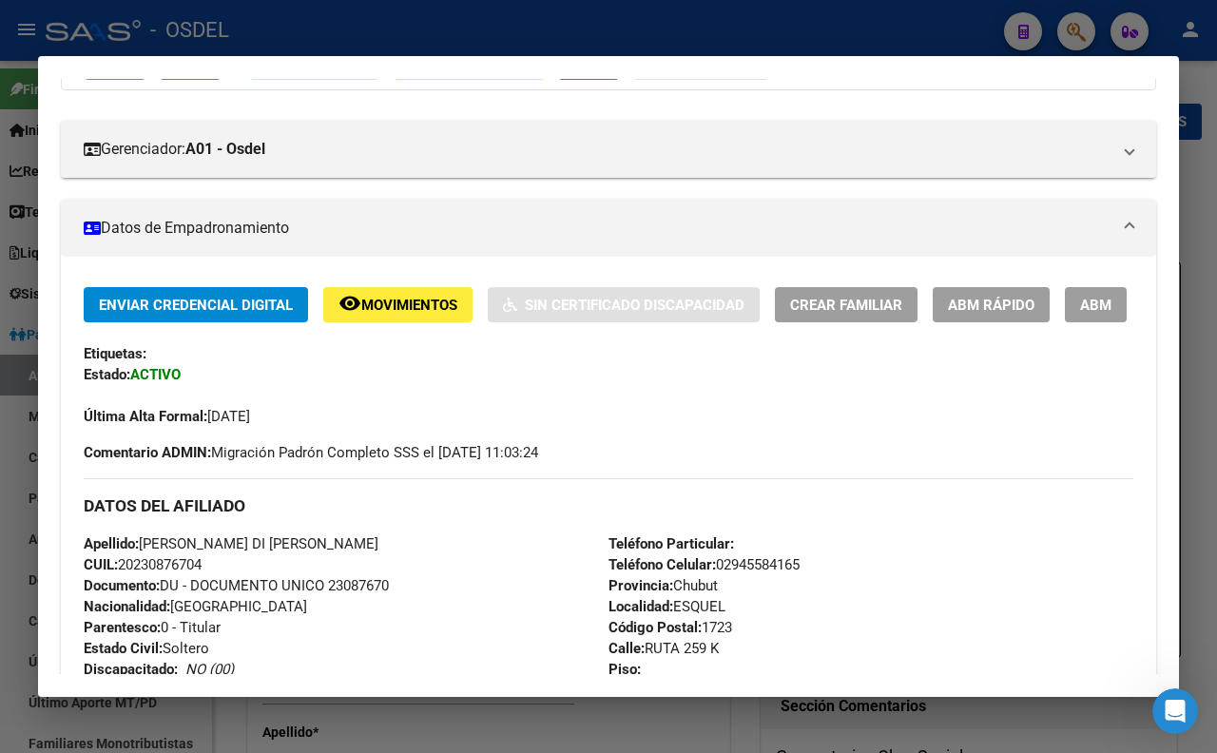
click at [1065, 322] on button "ABM" at bounding box center [1096, 304] width 62 height 35
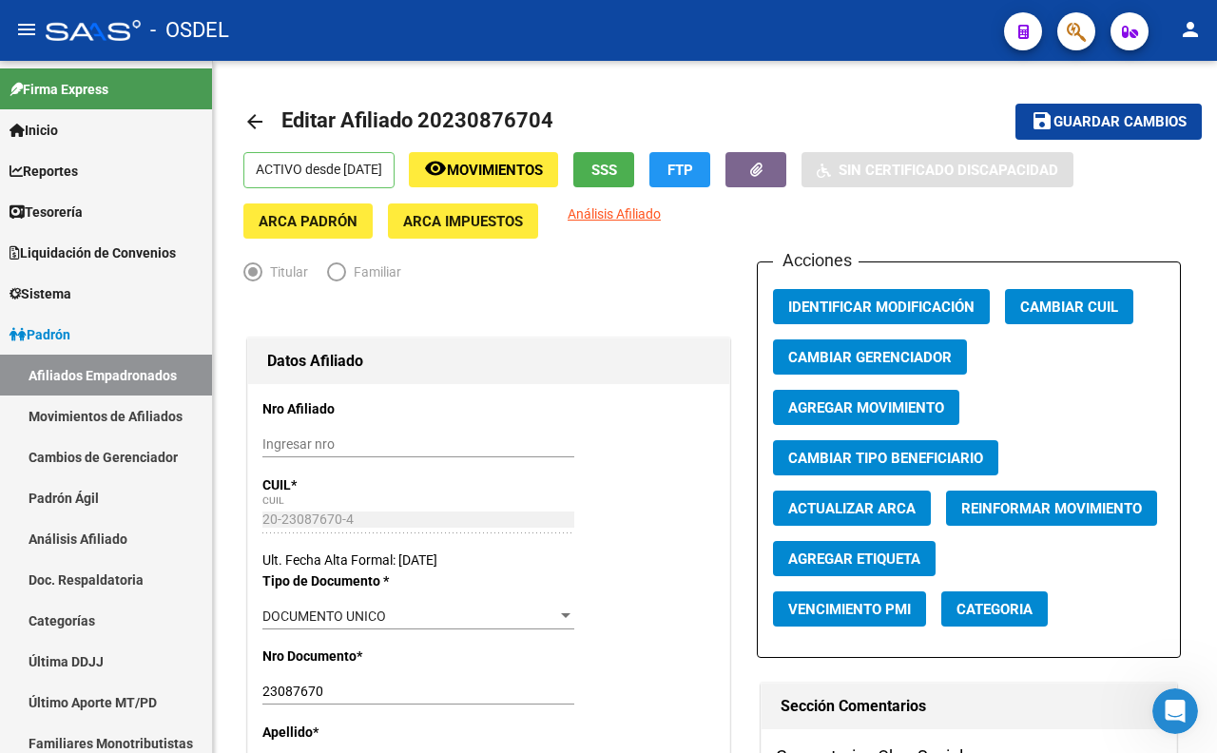
click at [1063, 38] on button "button" at bounding box center [1076, 31] width 38 height 38
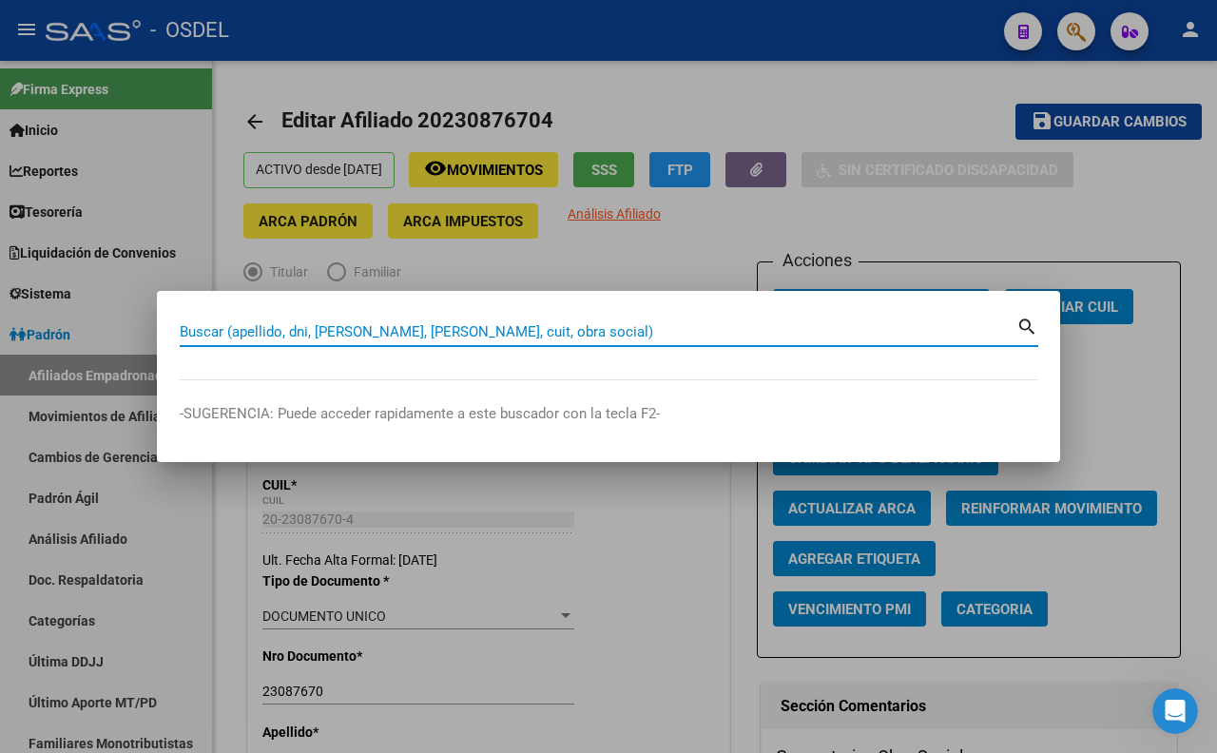
click at [726, 328] on input "Buscar (apellido, dni, [PERSON_NAME], [PERSON_NAME], cuit, obra social)" at bounding box center [598, 331] width 836 height 17
click at [752, 228] on div at bounding box center [608, 376] width 1217 height 753
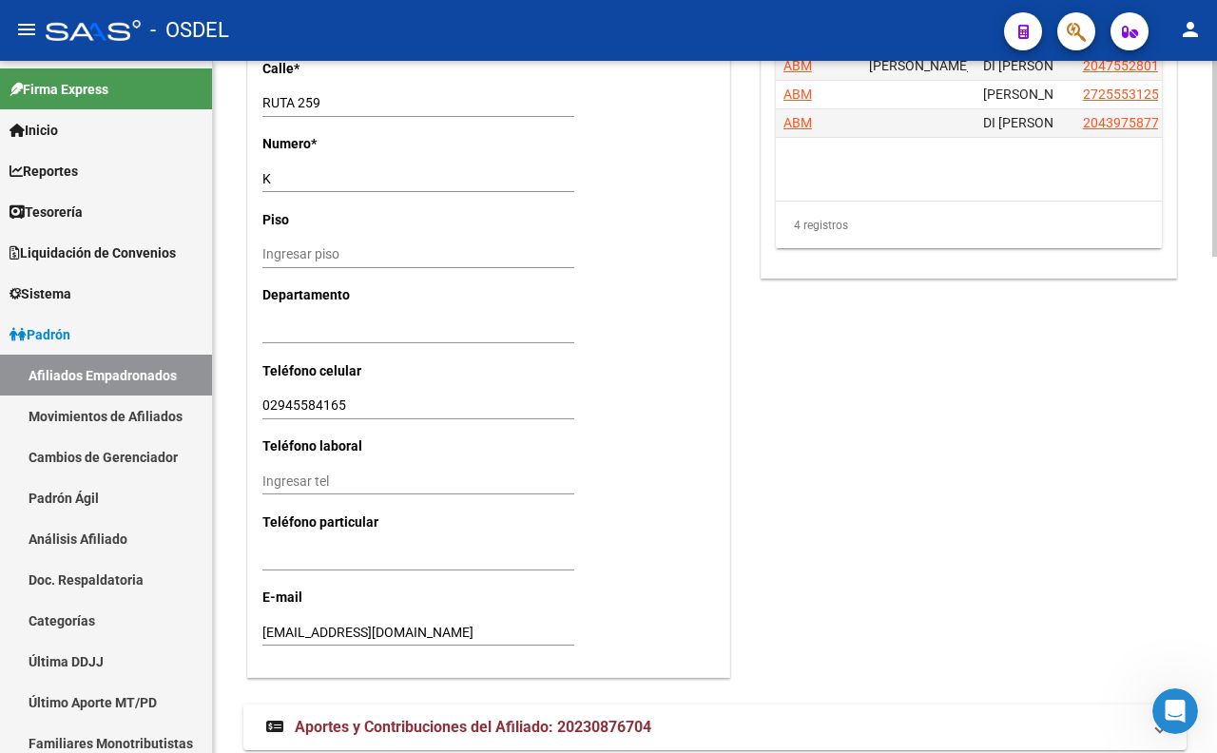
scroll to position [1754, 0]
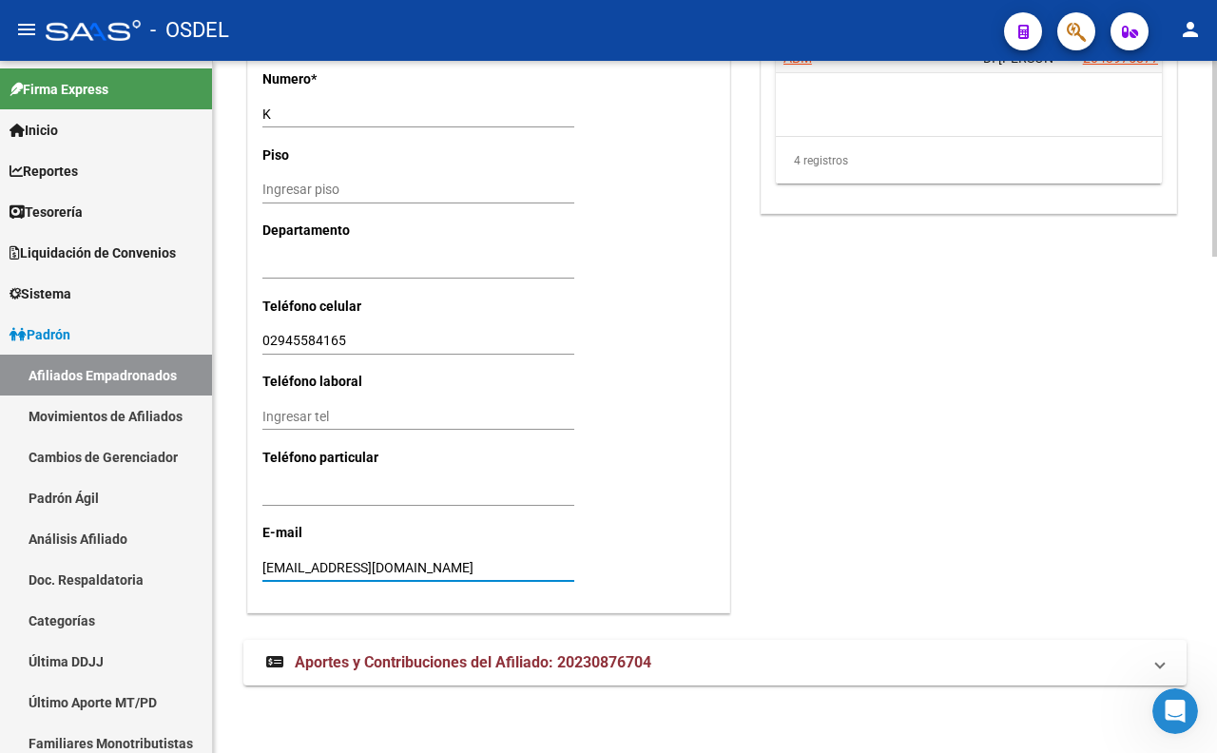
drag, startPoint x: 473, startPoint y: 559, endPoint x: 259, endPoint y: 567, distance: 215.0
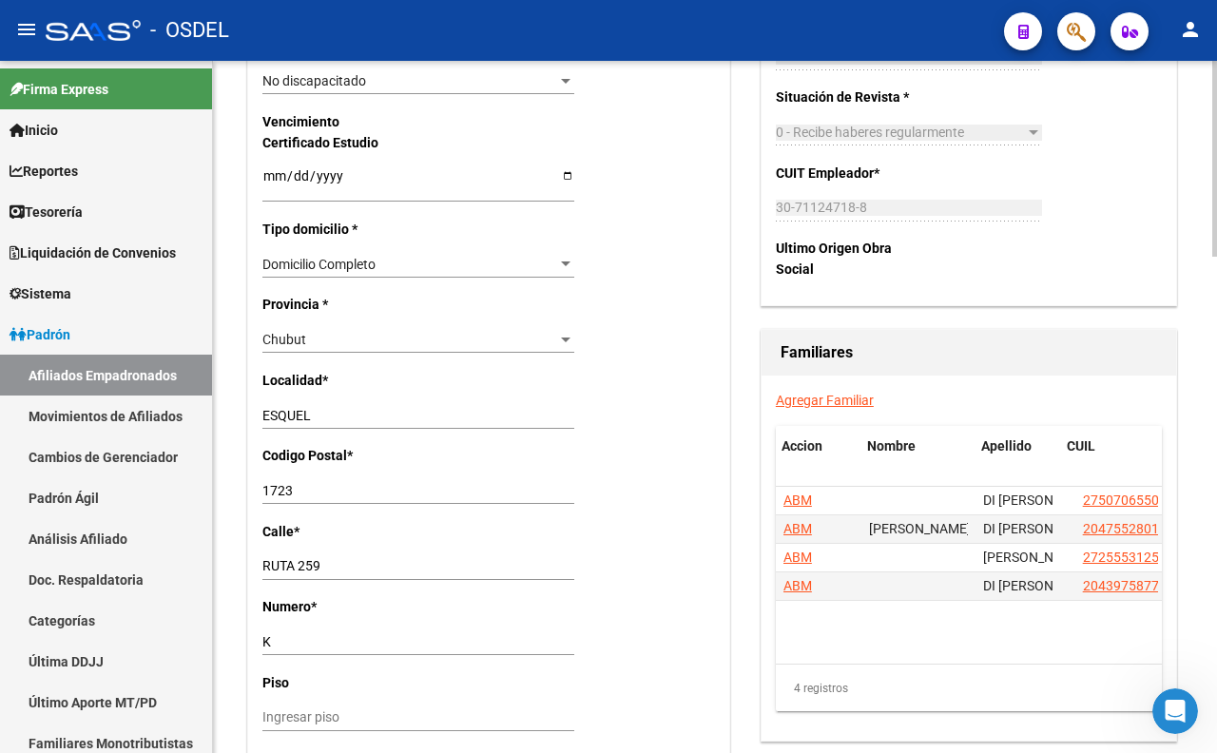
scroll to position [0, 2]
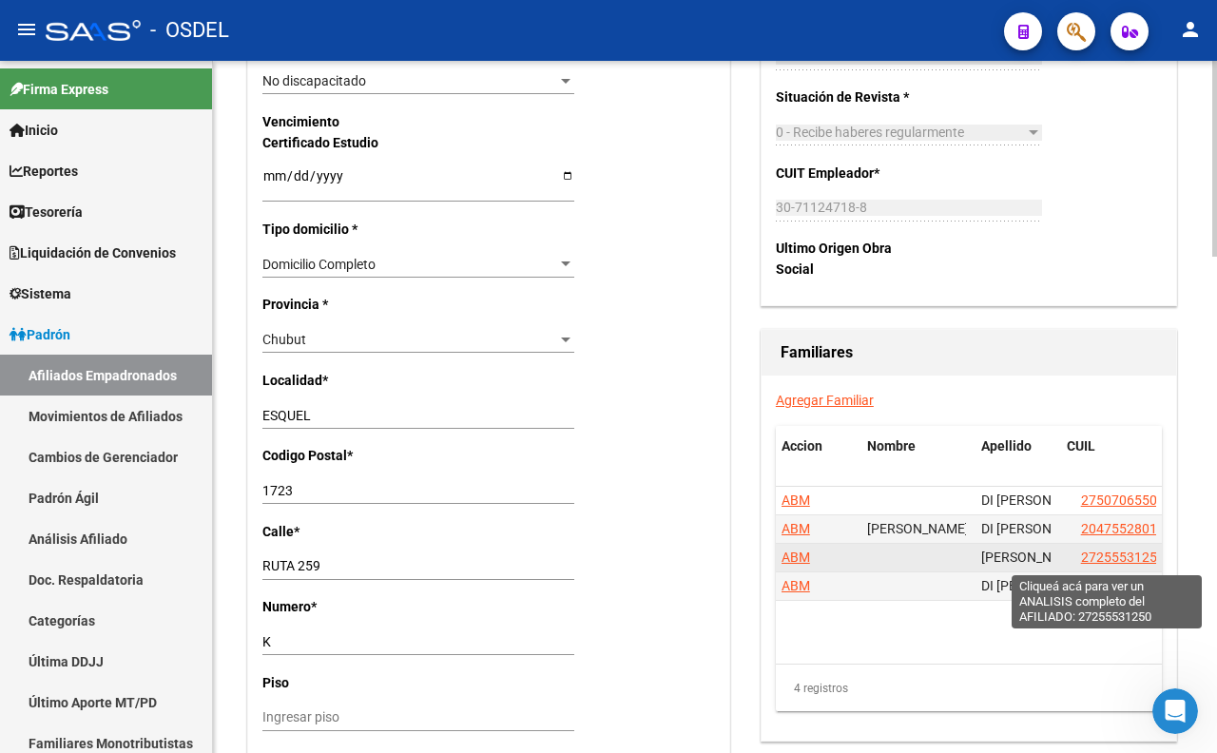
click at [1085, 559] on span "27255531250" at bounding box center [1123, 556] width 84 height 15
type textarea "27255531250"
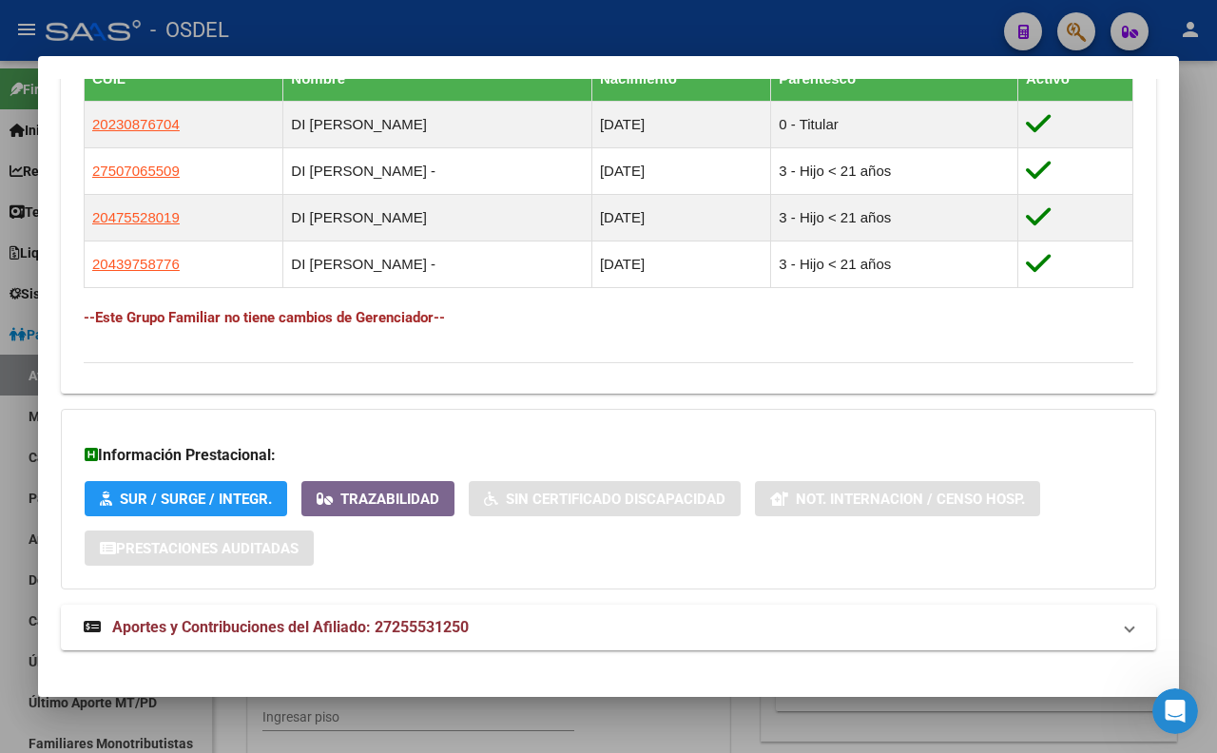
scroll to position [1160, 0]
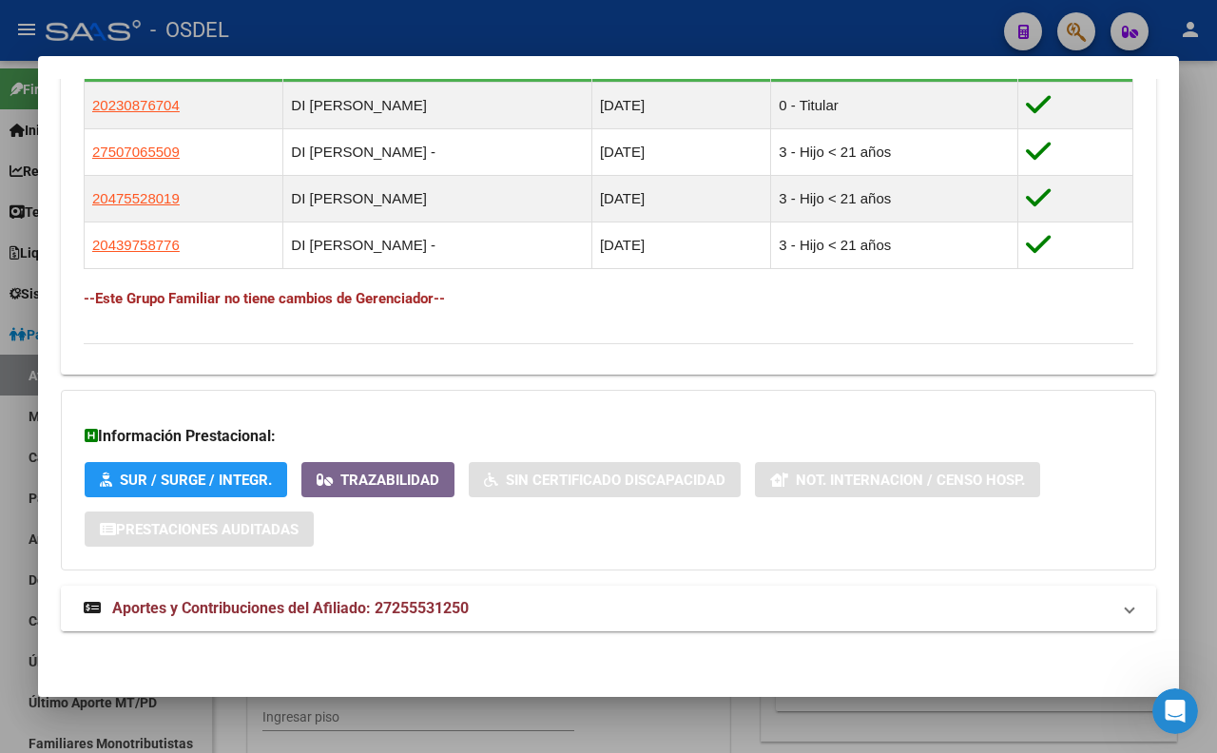
click at [343, 611] on span "Aportes y Contribuciones del Afiliado: 27255531250" at bounding box center [290, 608] width 356 height 18
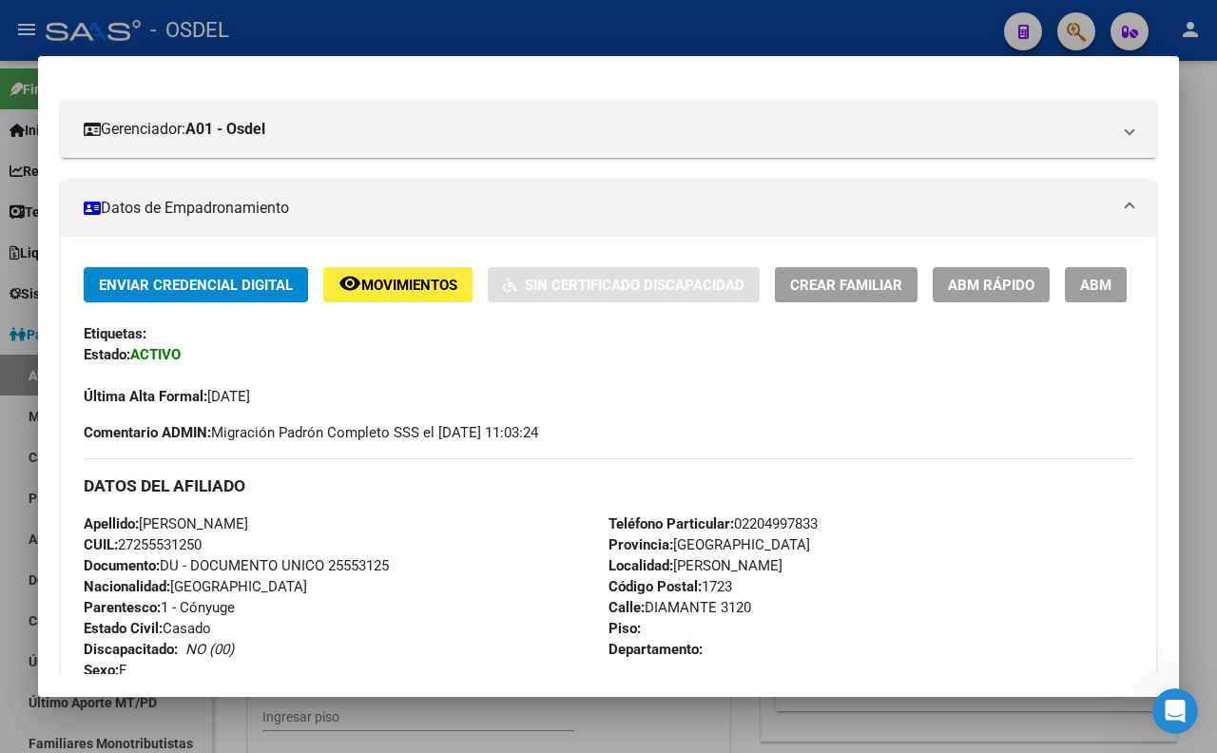
scroll to position [220, 0]
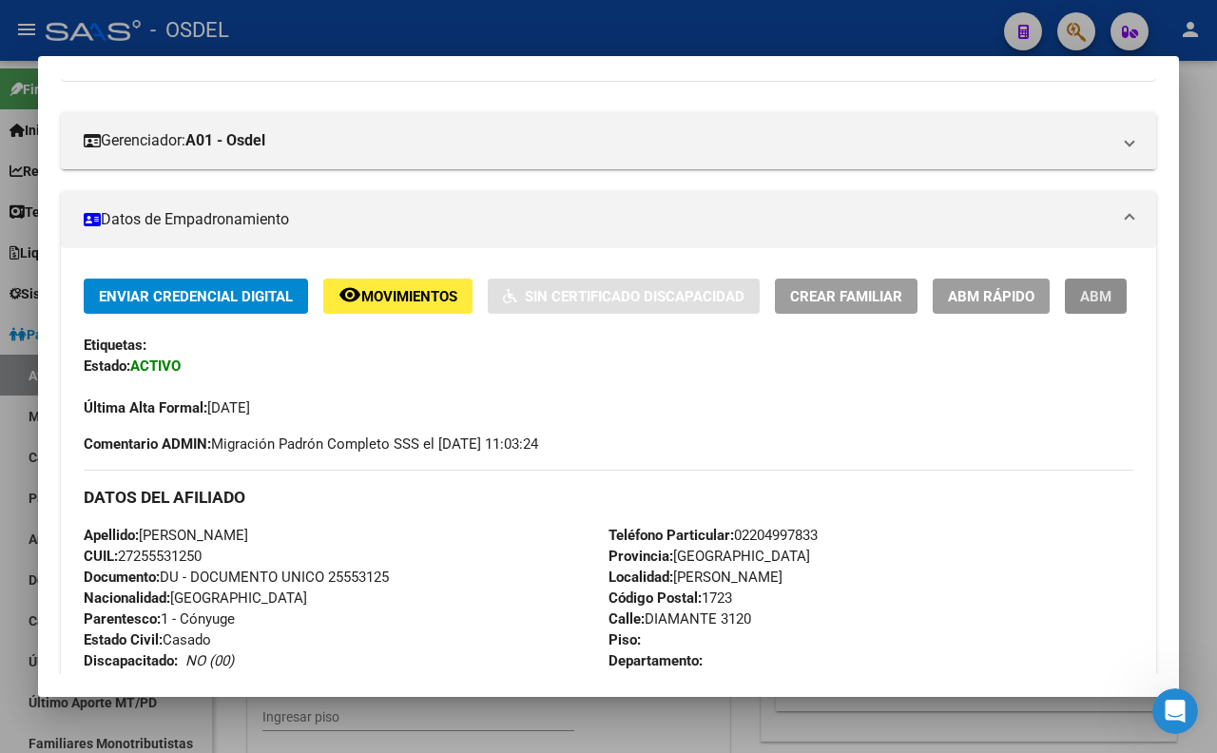
click at [1065, 314] on button "ABM" at bounding box center [1096, 296] width 62 height 35
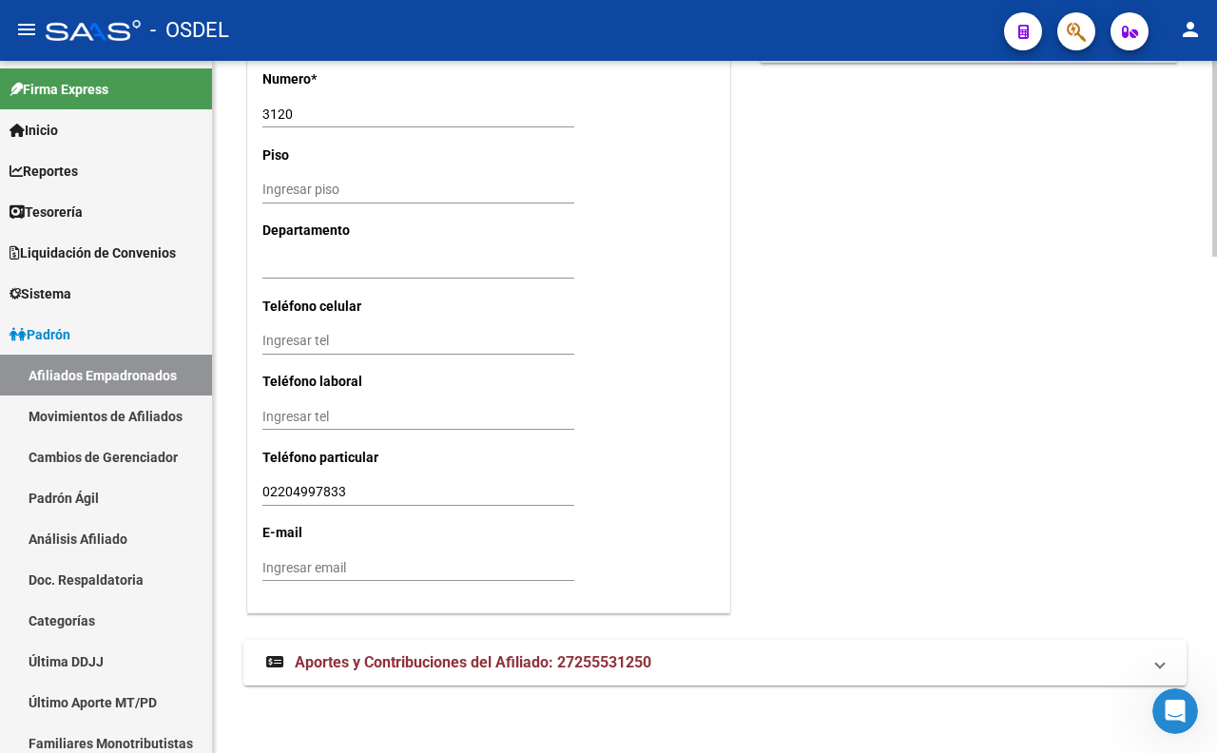
scroll to position [1332, 0]
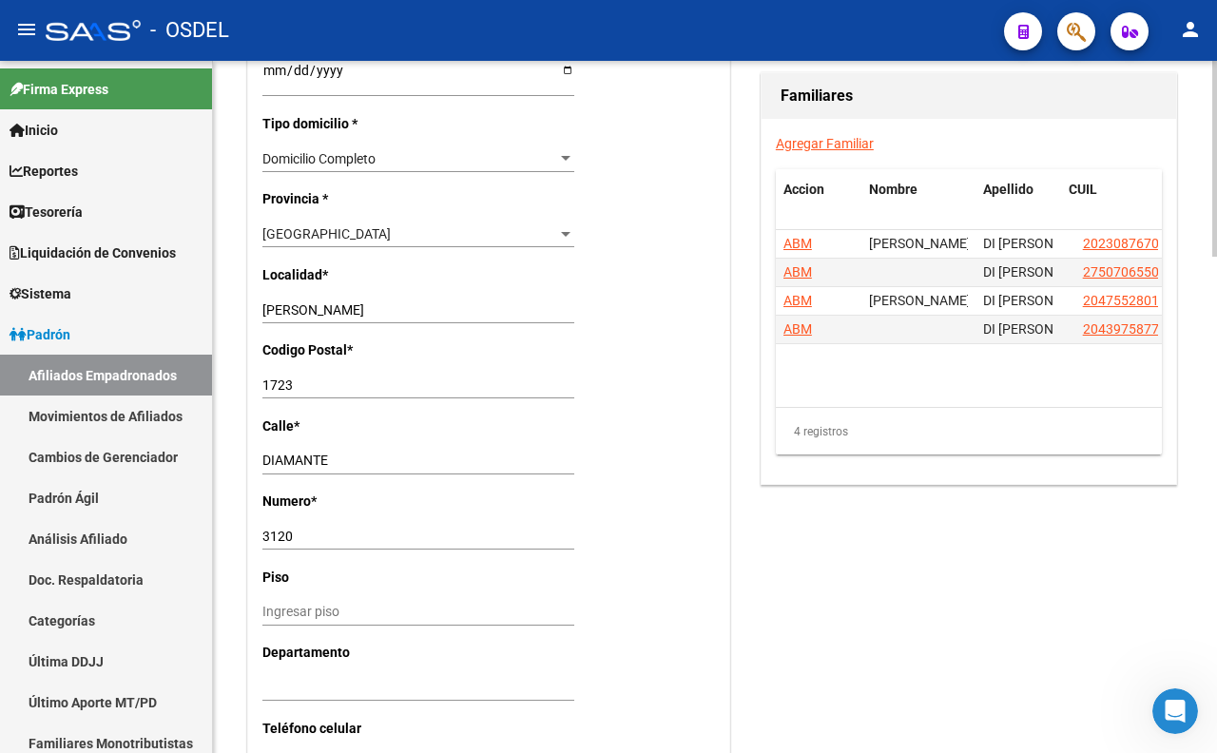
click at [421, 315] on input "MARIANO ACOSTA" at bounding box center [418, 310] width 312 height 16
type input "M"
type input "e"
type input "ESQUEL"
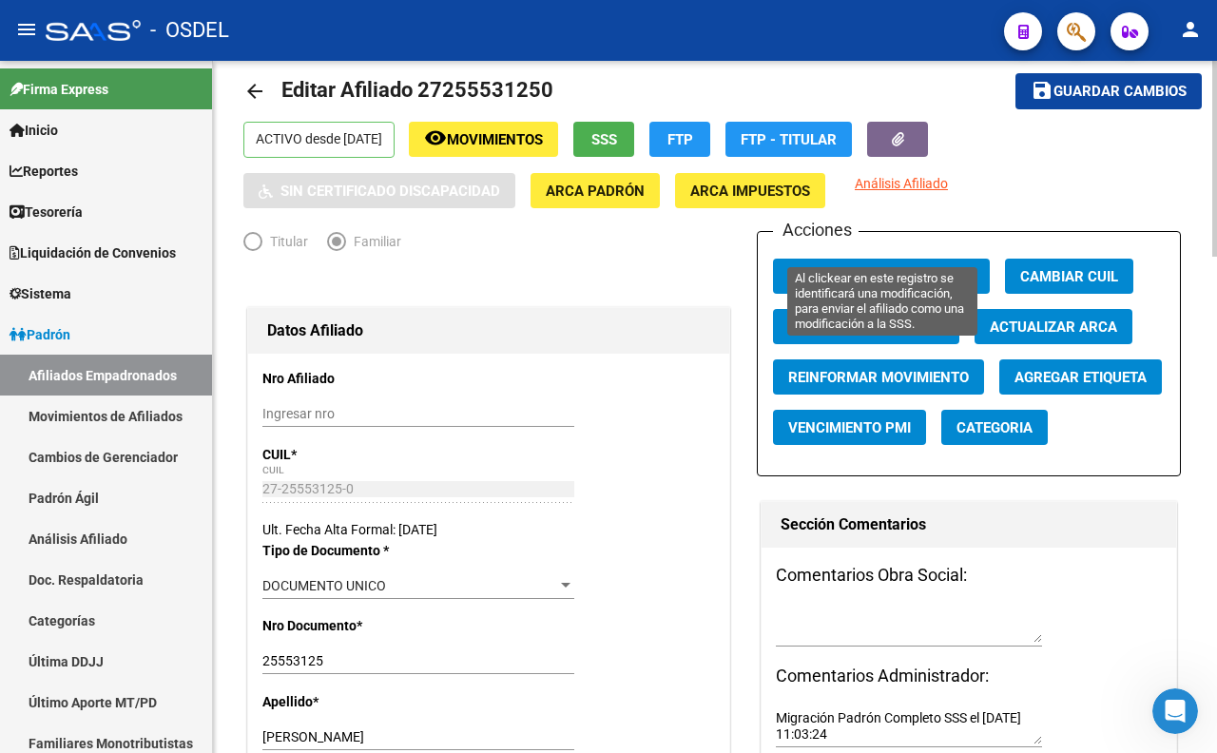
scroll to position [0, 0]
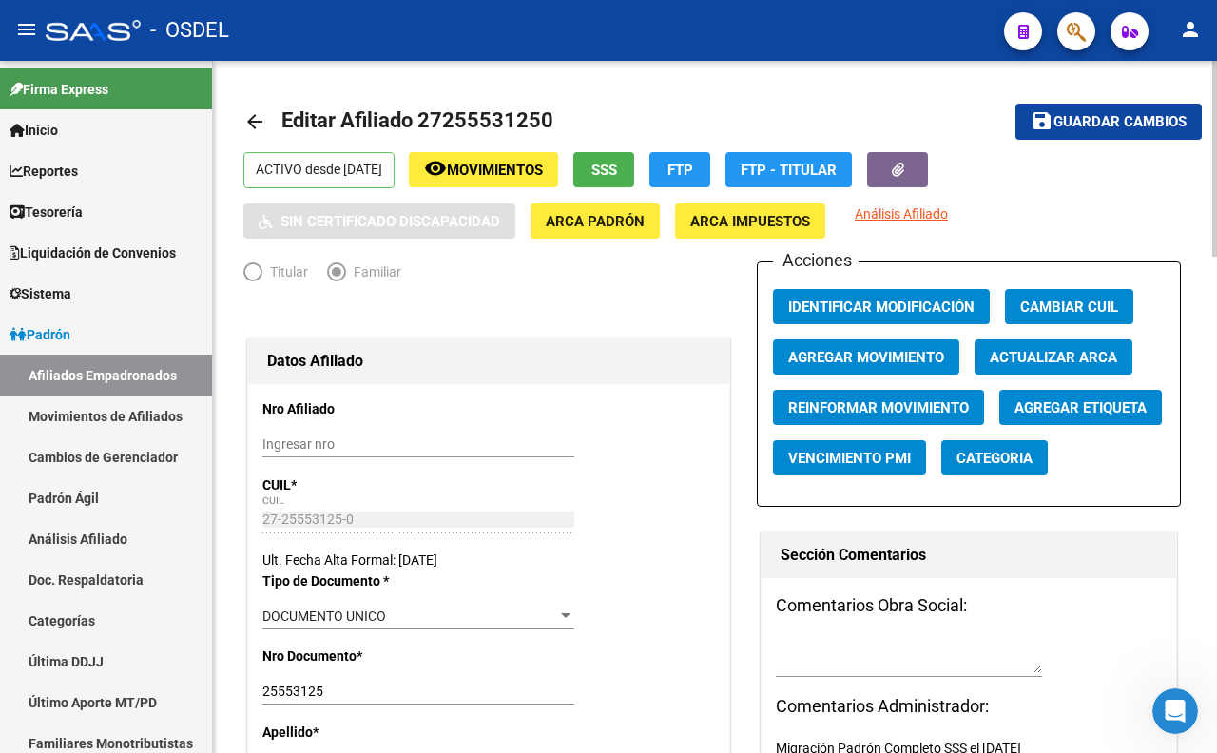
click at [1093, 114] on span "Guardar cambios" at bounding box center [1119, 122] width 133 height 17
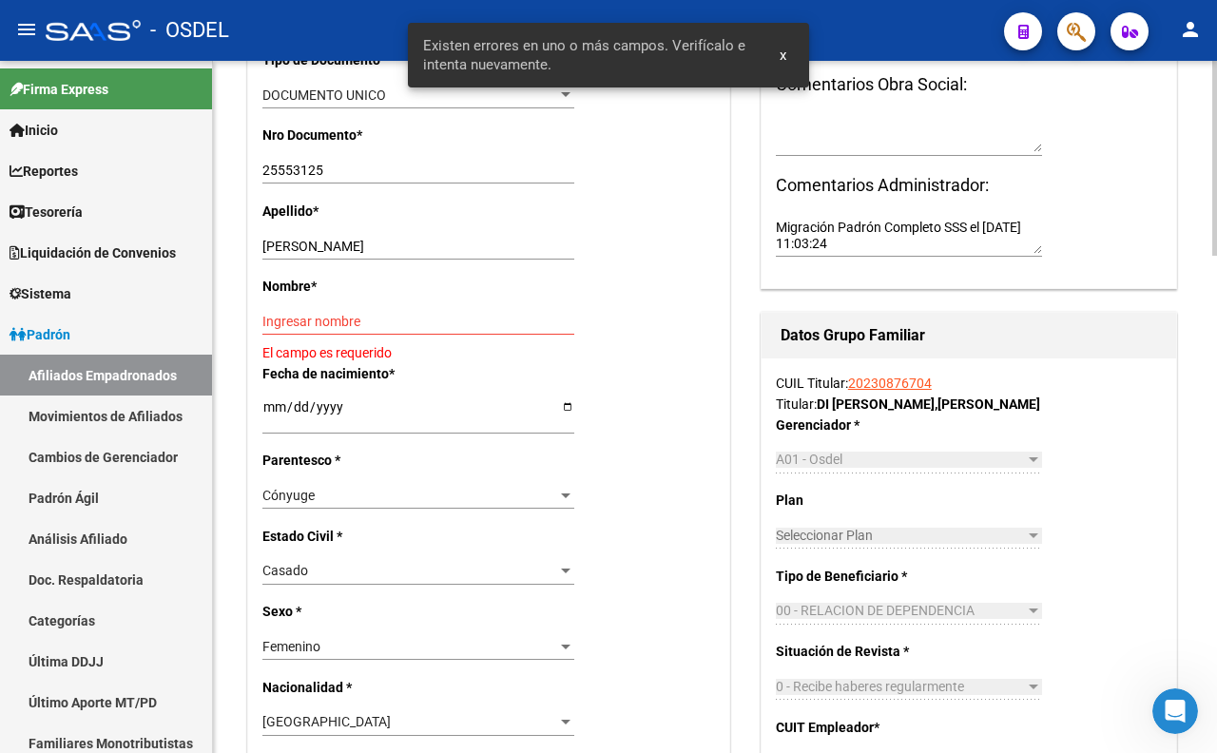
scroll to position [633, 0]
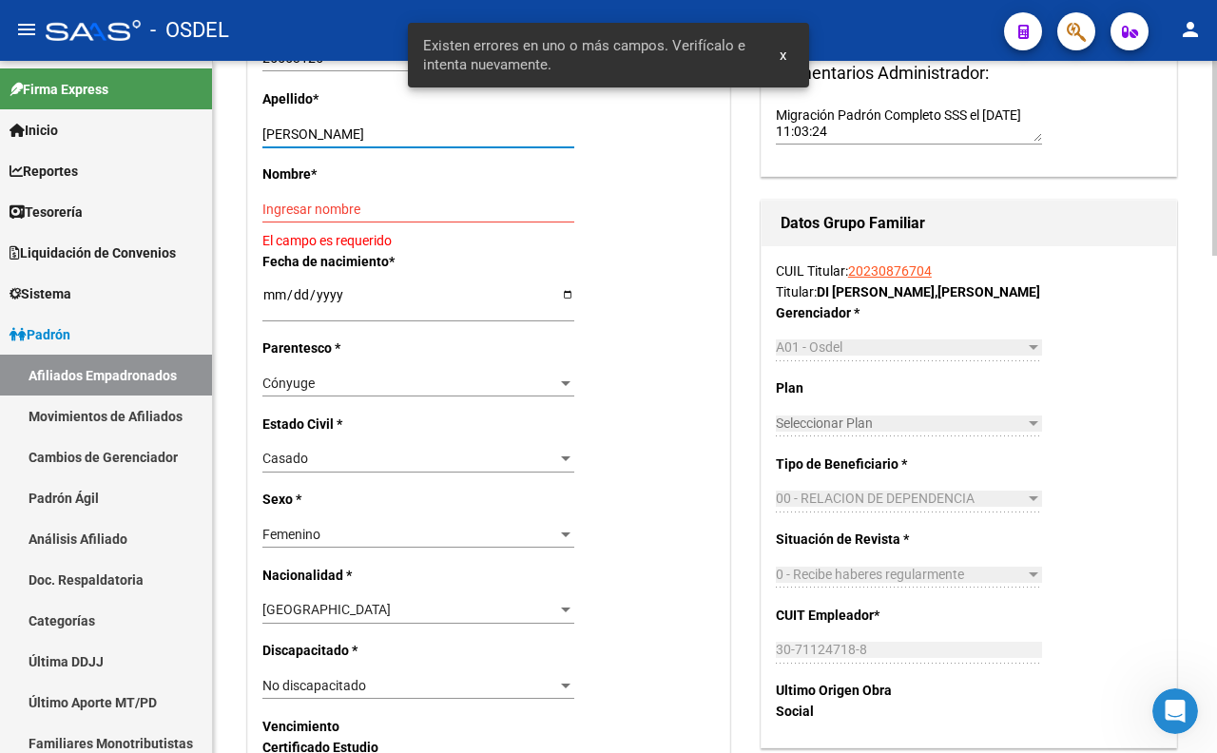
drag, startPoint x: 336, startPoint y: 128, endPoint x: 433, endPoint y: 128, distance: 97.9
click at [433, 128] on input "PESTARINO ELIDA NOEMI" at bounding box center [418, 134] width 312 height 16
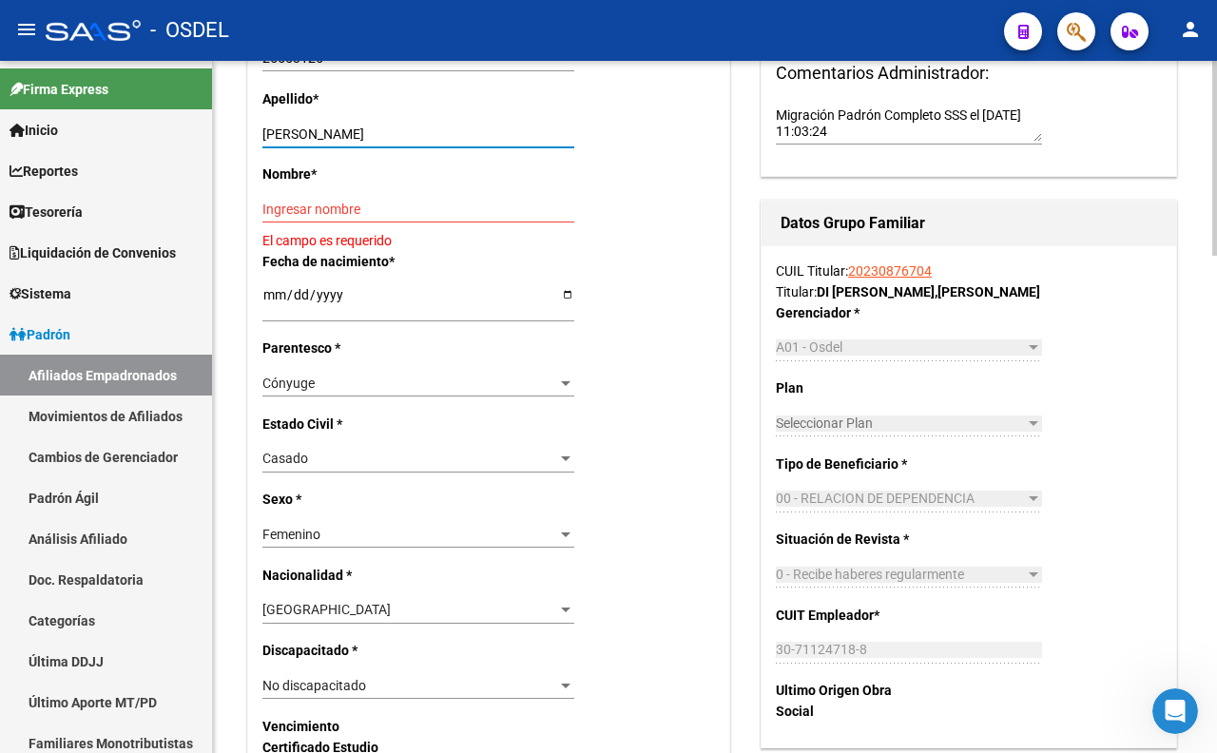
type input "PESTARINO"
click at [397, 207] on input "Ingresar nombre" at bounding box center [418, 210] width 312 height 16
paste input "ELIDA NOEMI"
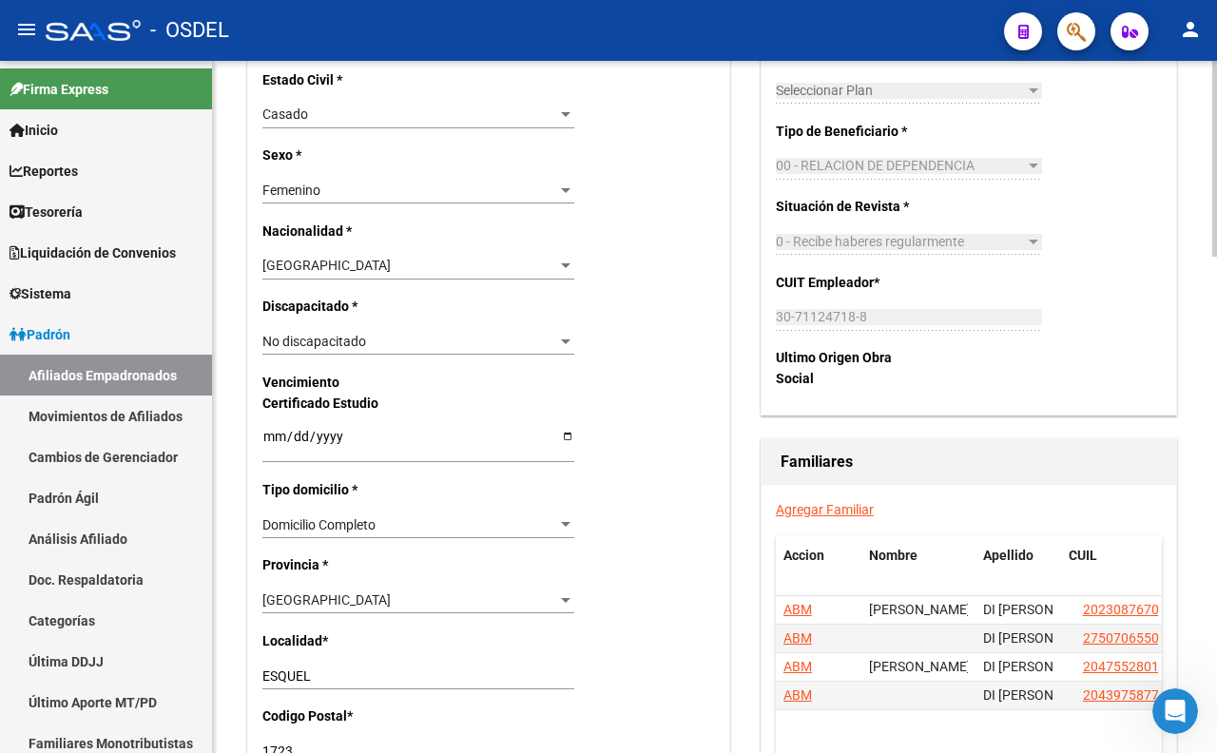
scroll to position [1162, 0]
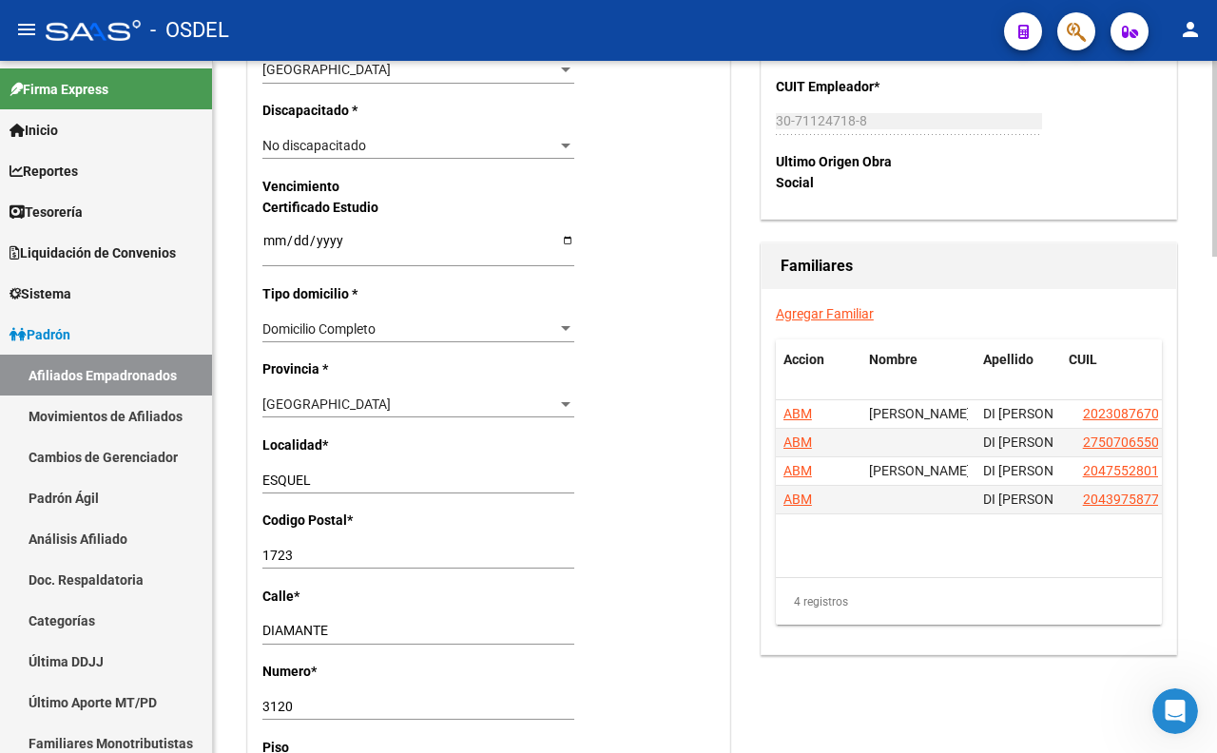
type input "ELIDA NOEMI"
click at [431, 407] on div "Buenos Aires" at bounding box center [409, 404] width 295 height 16
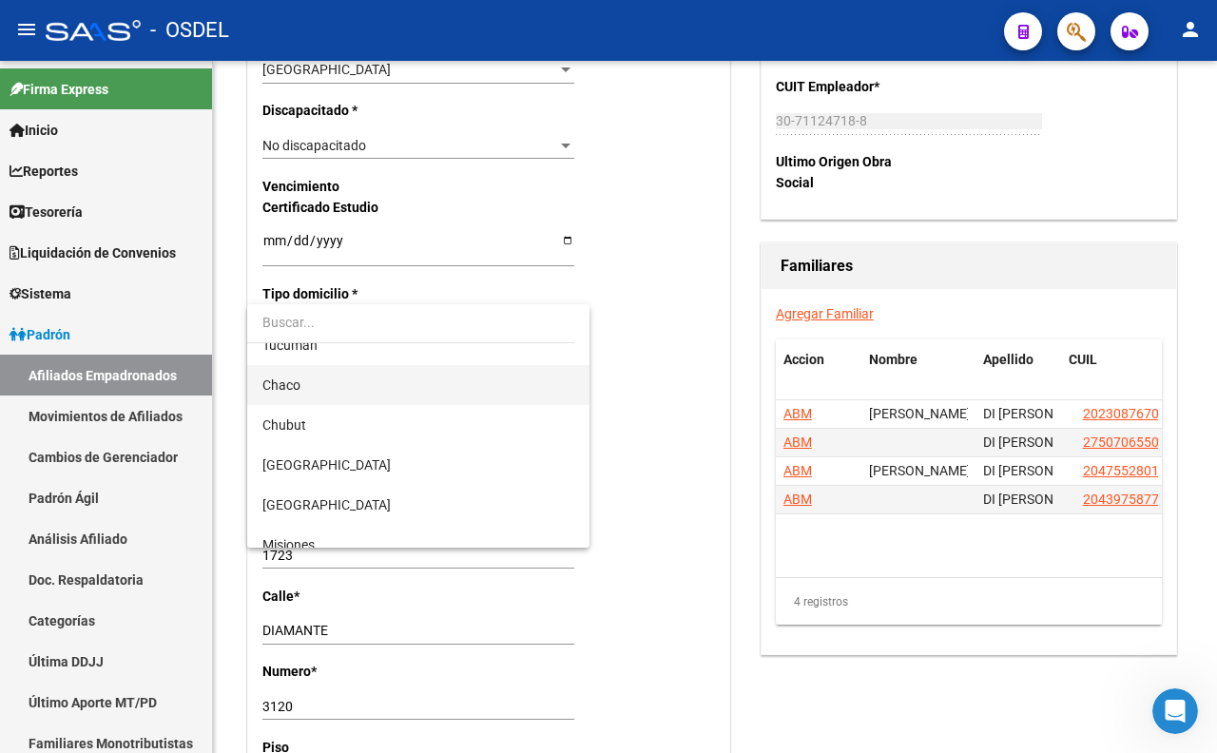
scroll to position [633, 0]
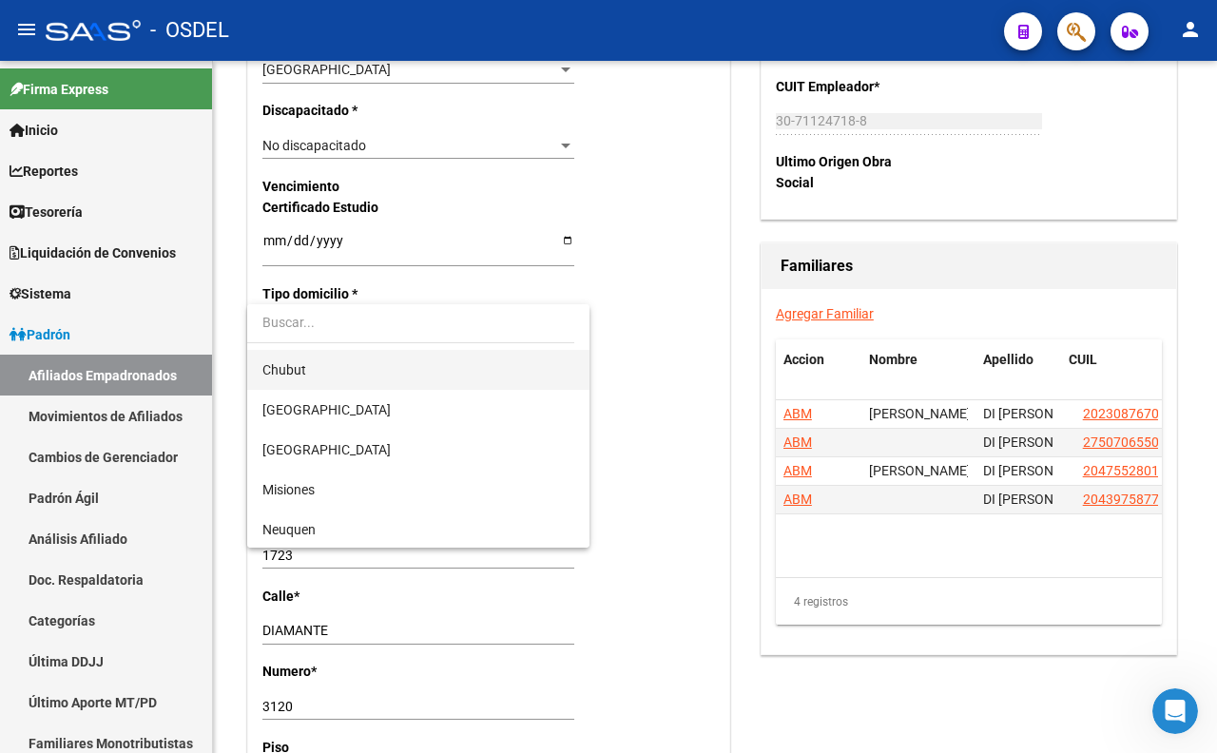
click at [318, 380] on span "Chubut" at bounding box center [418, 370] width 312 height 40
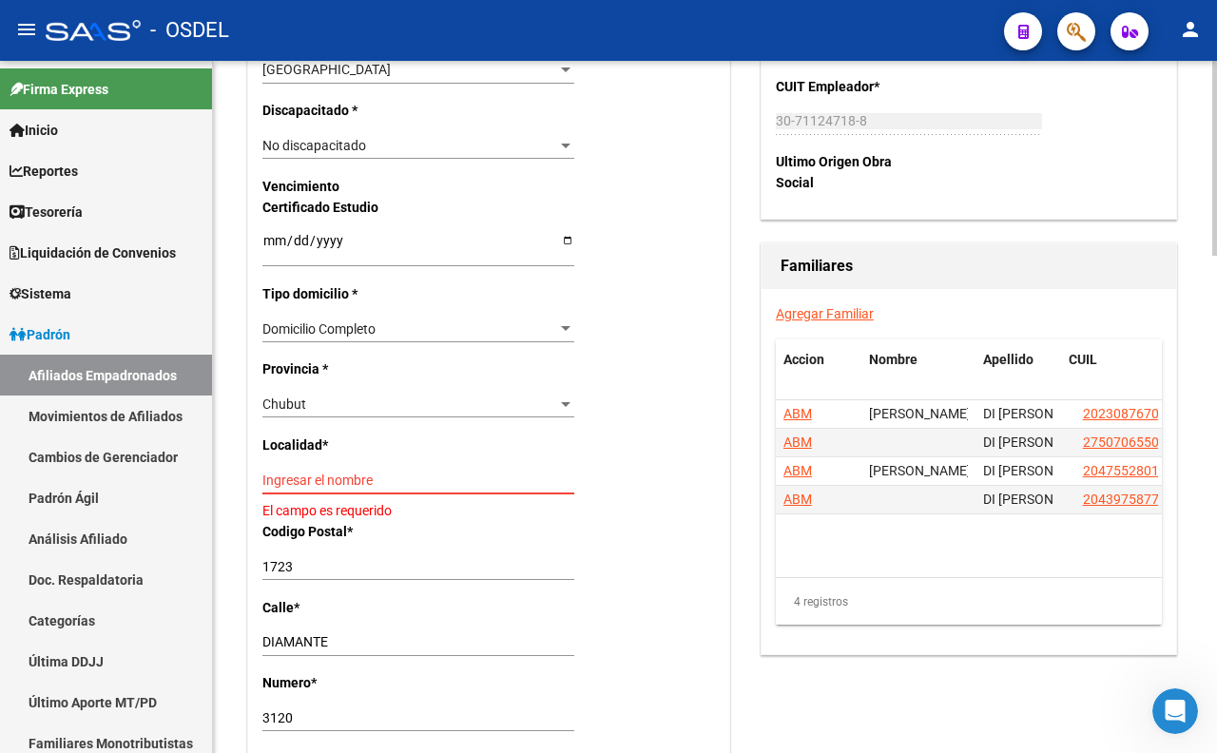
click at [390, 480] on input "Ingresar el nombre" at bounding box center [418, 480] width 312 height 16
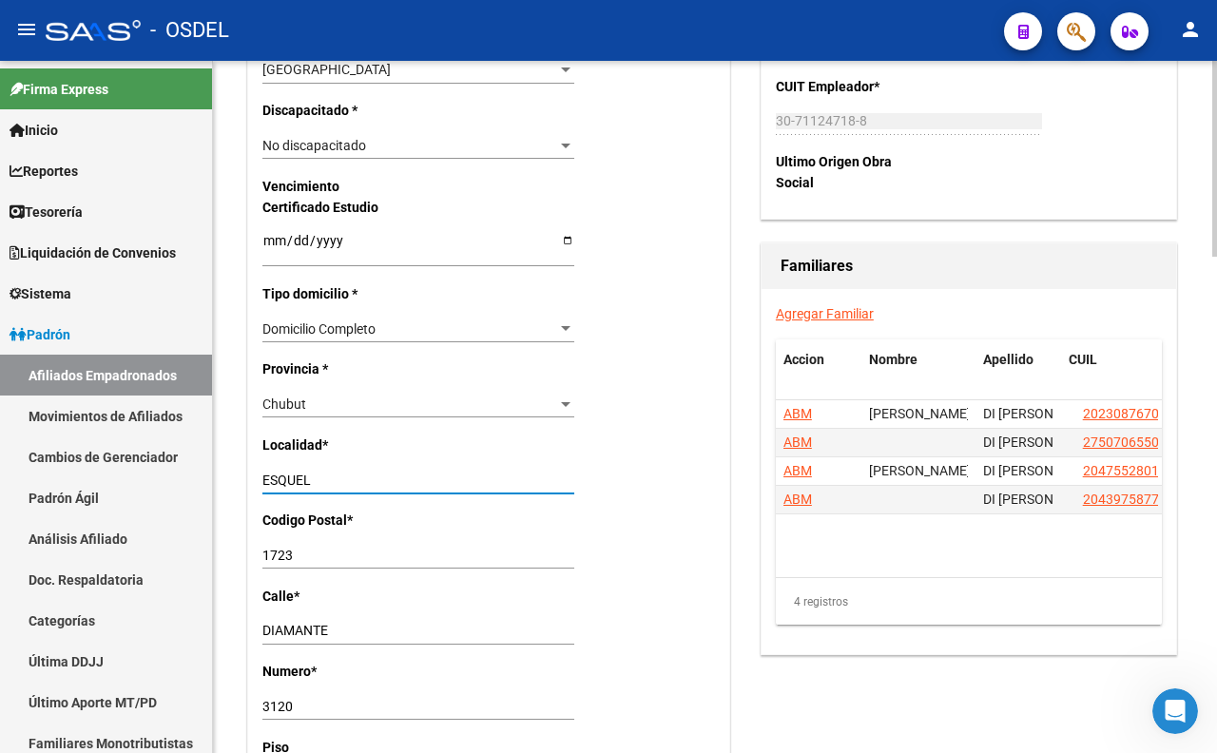
type input "ESQUEL"
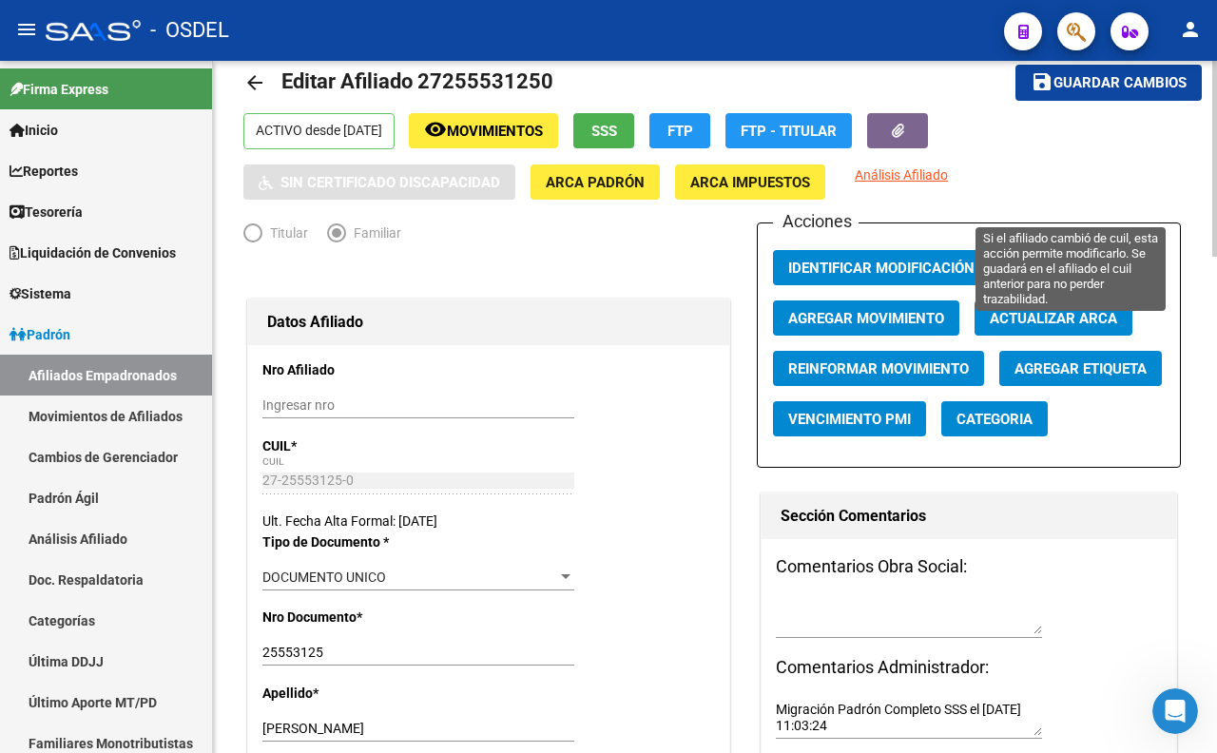
scroll to position [0, 0]
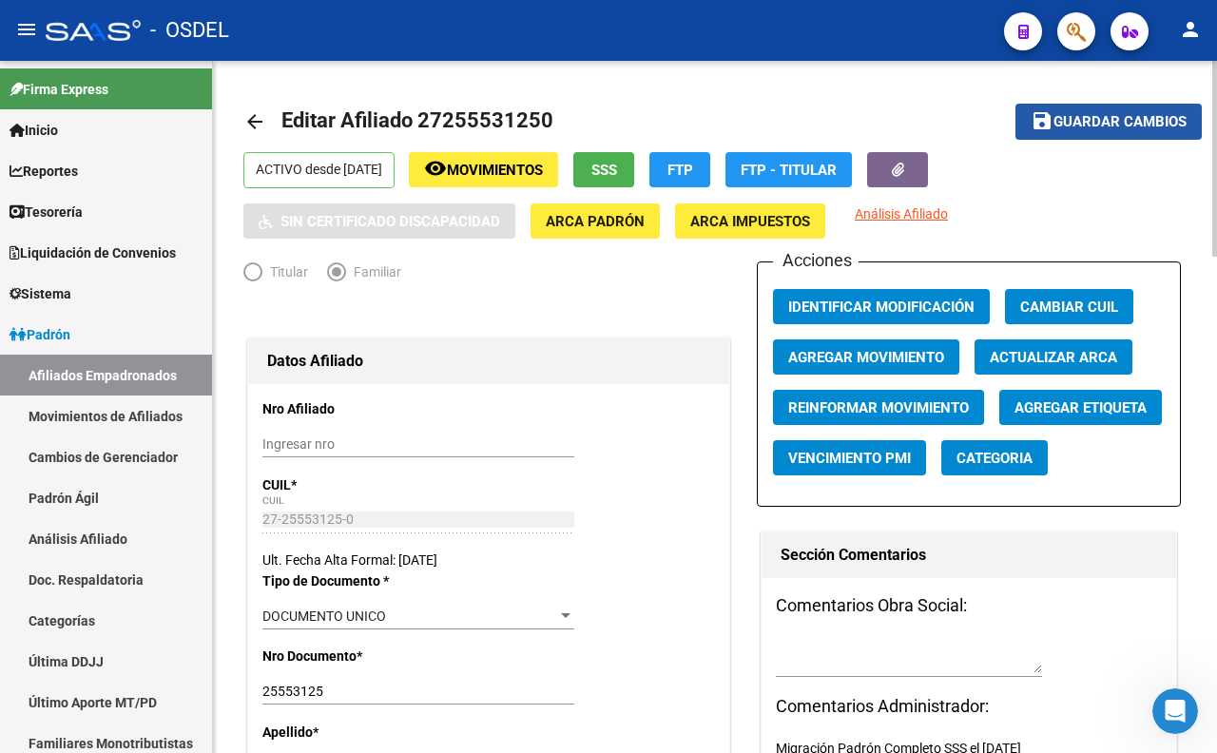
click at [1095, 120] on span "Guardar cambios" at bounding box center [1119, 122] width 133 height 17
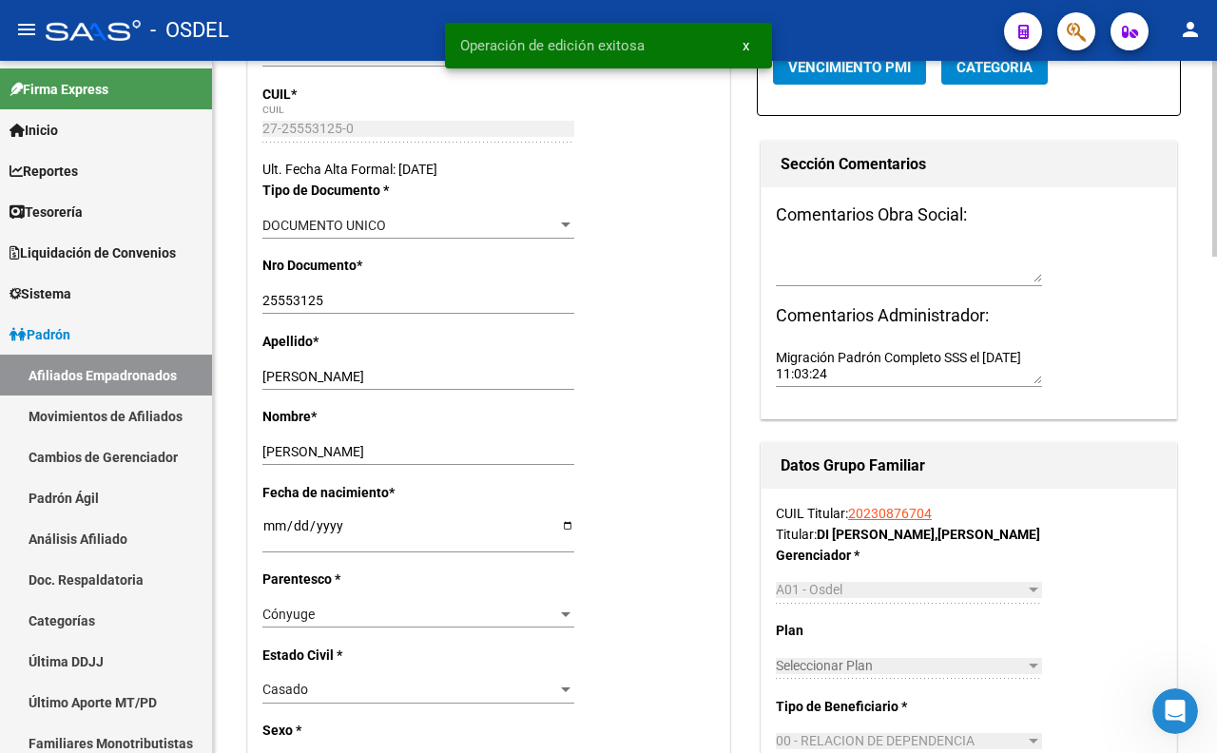
scroll to position [422, 0]
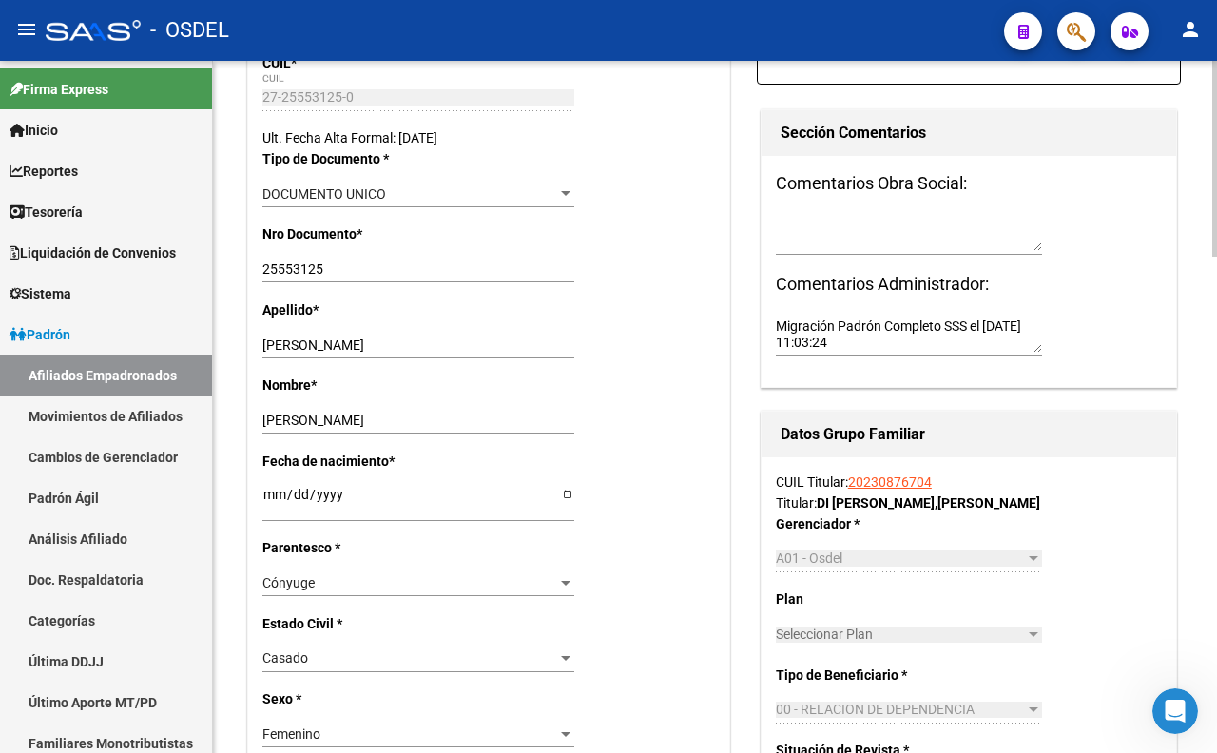
click at [884, 490] on link "20230876704" at bounding box center [890, 481] width 84 height 15
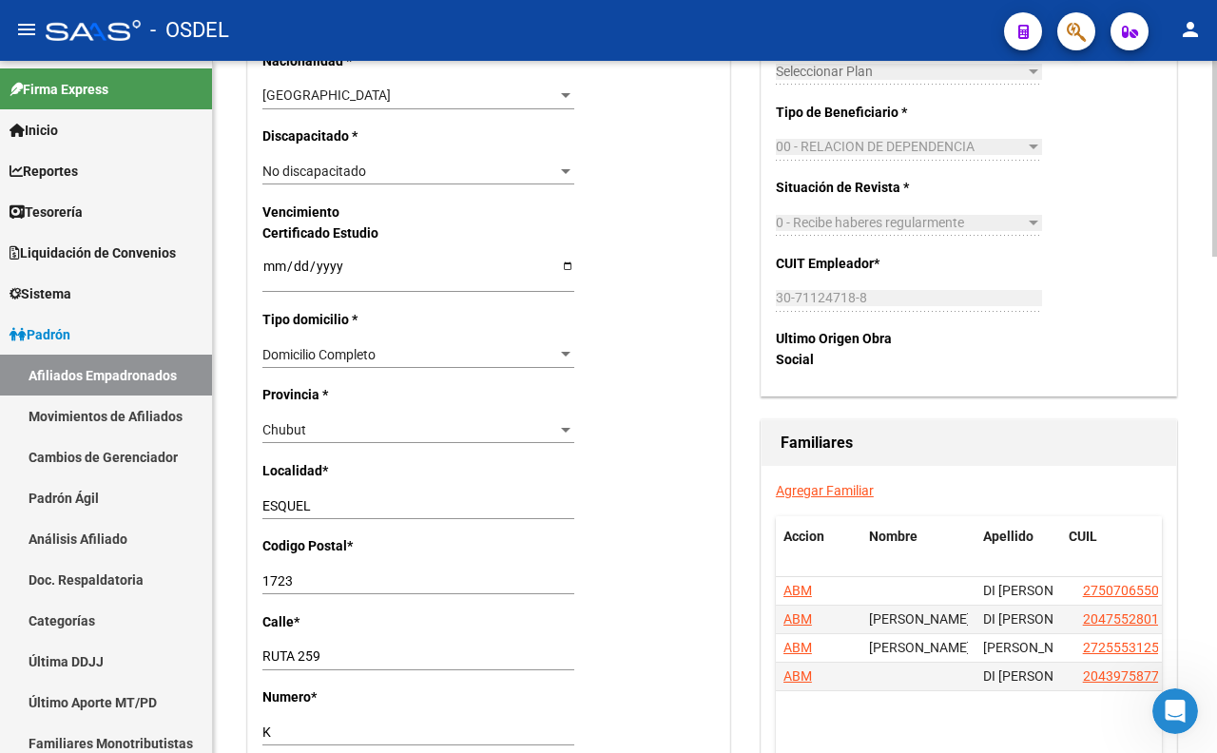
scroll to position [1162, 0]
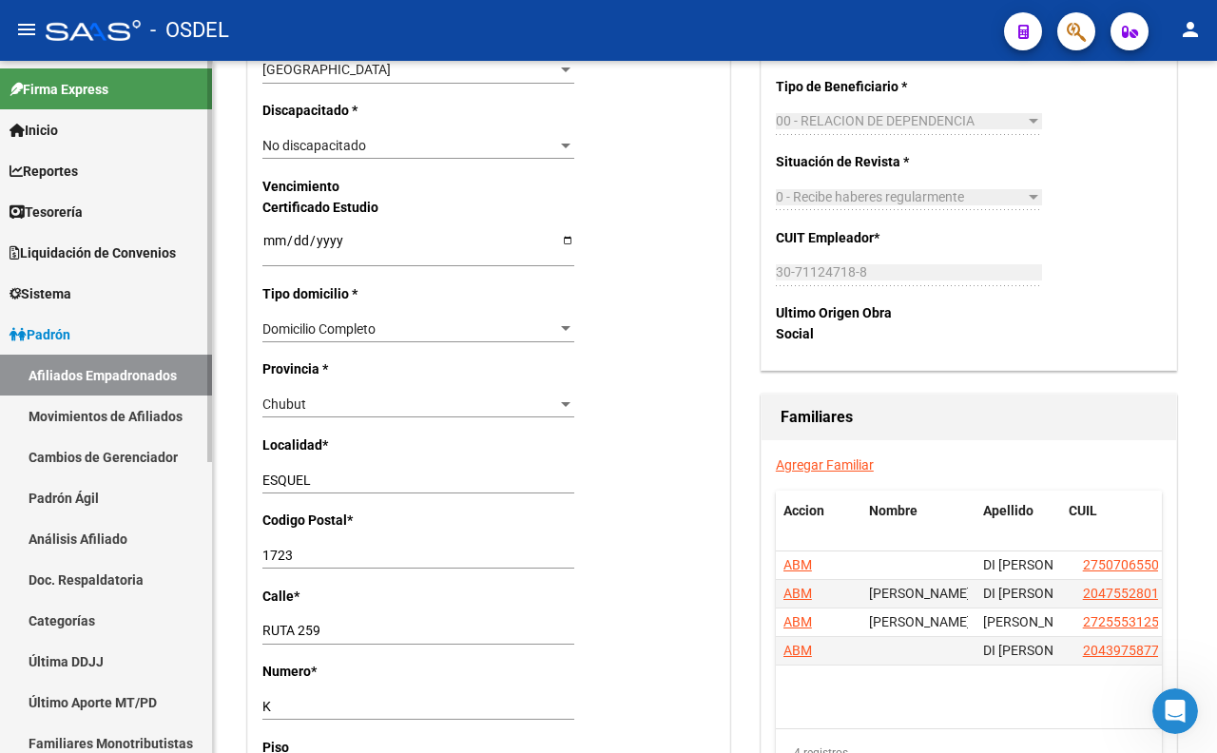
click at [163, 423] on link "Movimientos de Afiliados" at bounding box center [106, 415] width 212 height 41
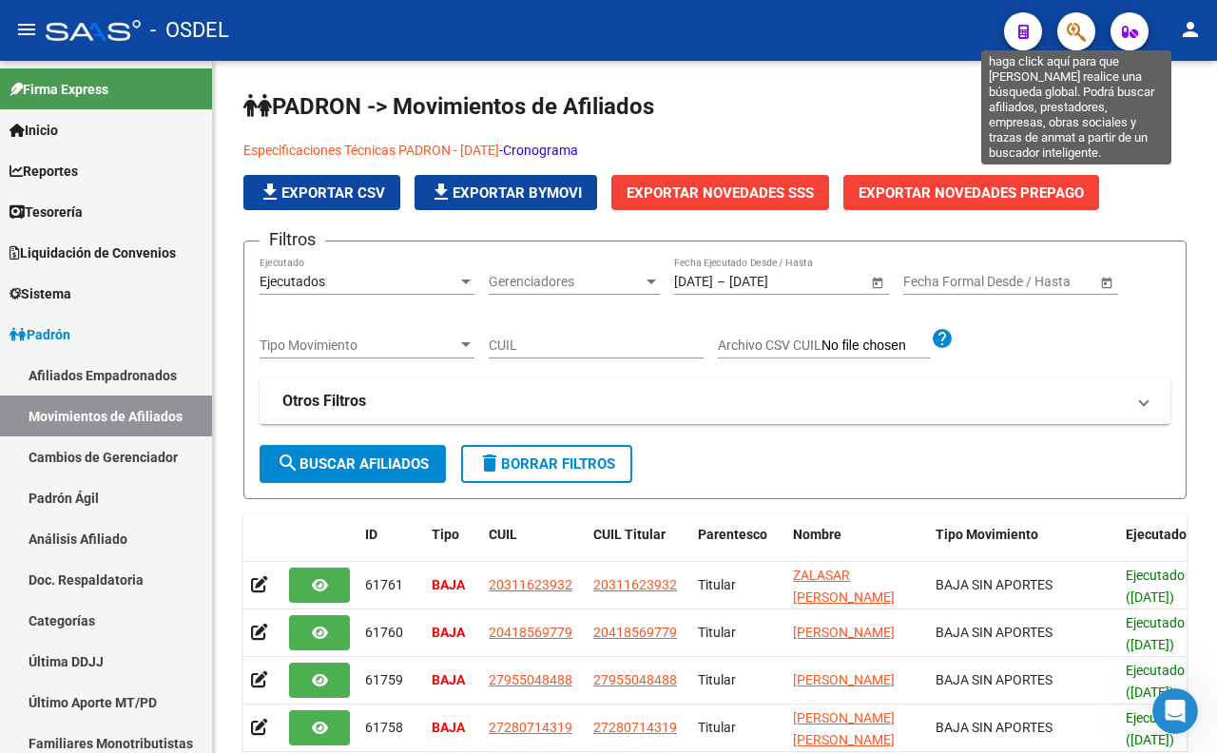
click at [1071, 27] on icon "button" at bounding box center [1075, 32] width 19 height 22
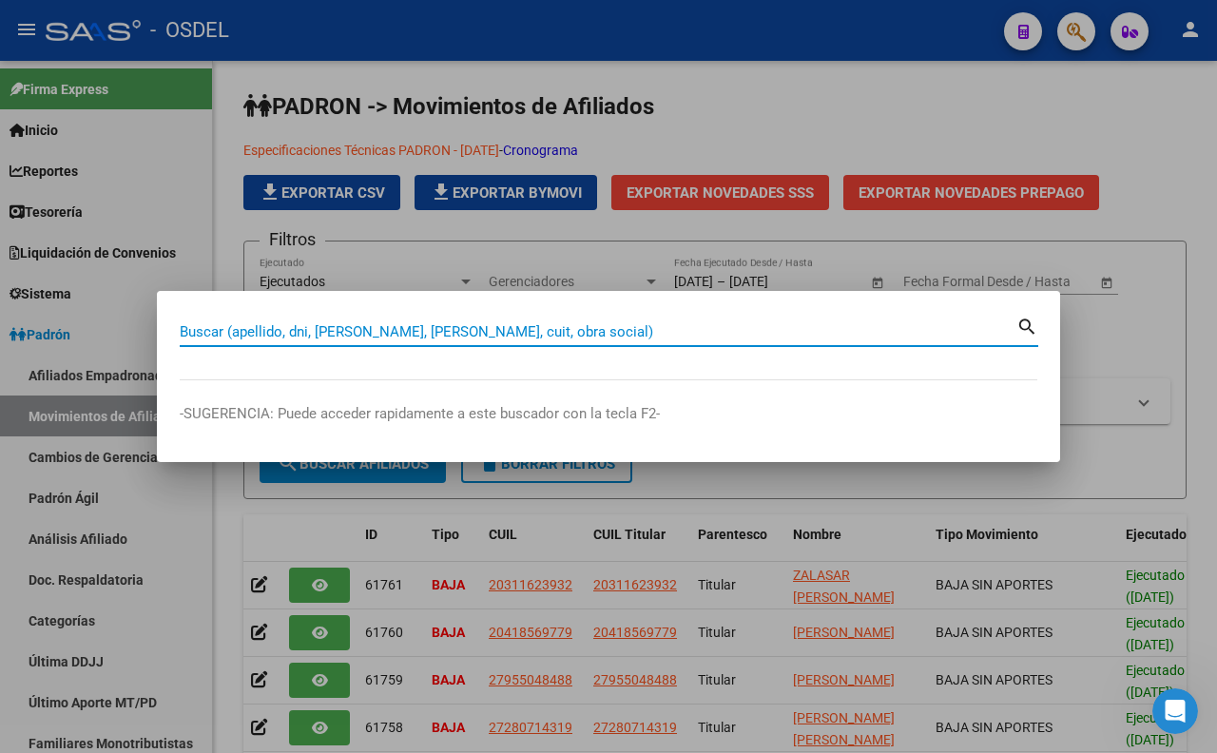
click at [612, 334] on input "Buscar (apellido, dni, [PERSON_NAME], [PERSON_NAME], cuit, obra social)" at bounding box center [598, 331] width 836 height 17
paste input "25088723"
type input "25088723"
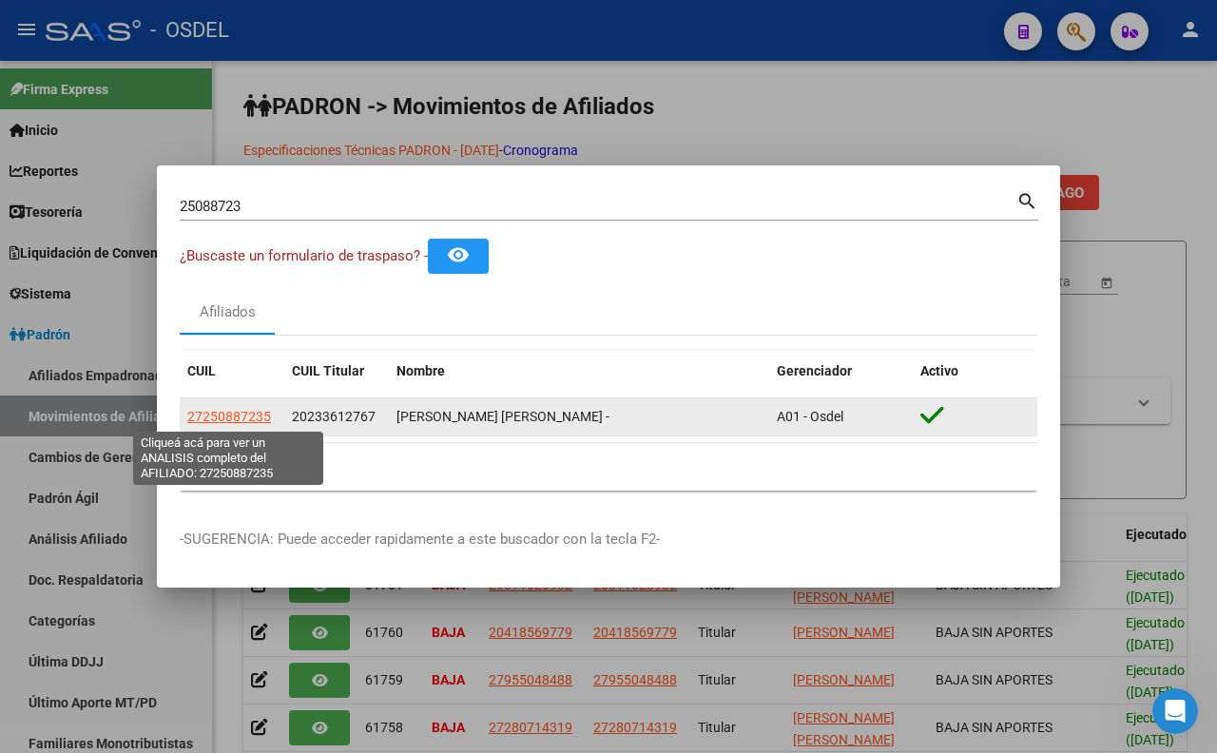
click at [216, 413] on span "27250887235" at bounding box center [229, 416] width 84 height 15
type textarea "27250887235"
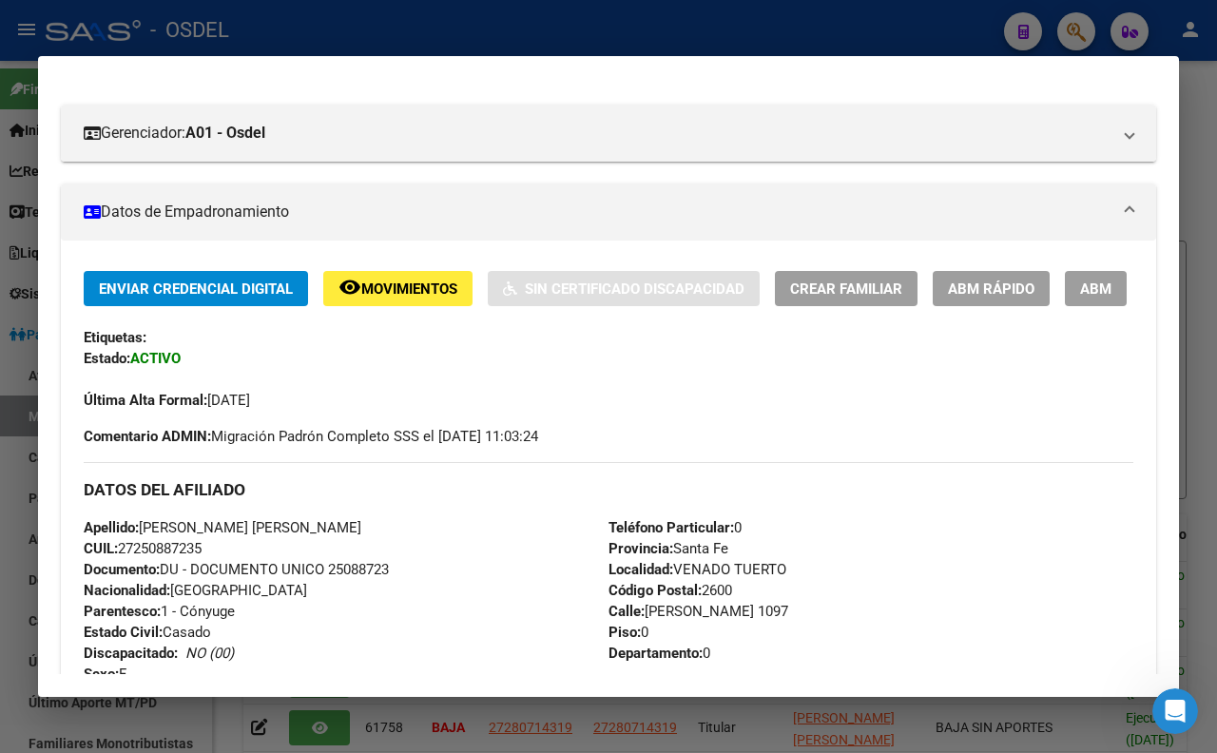
scroll to position [317, 0]
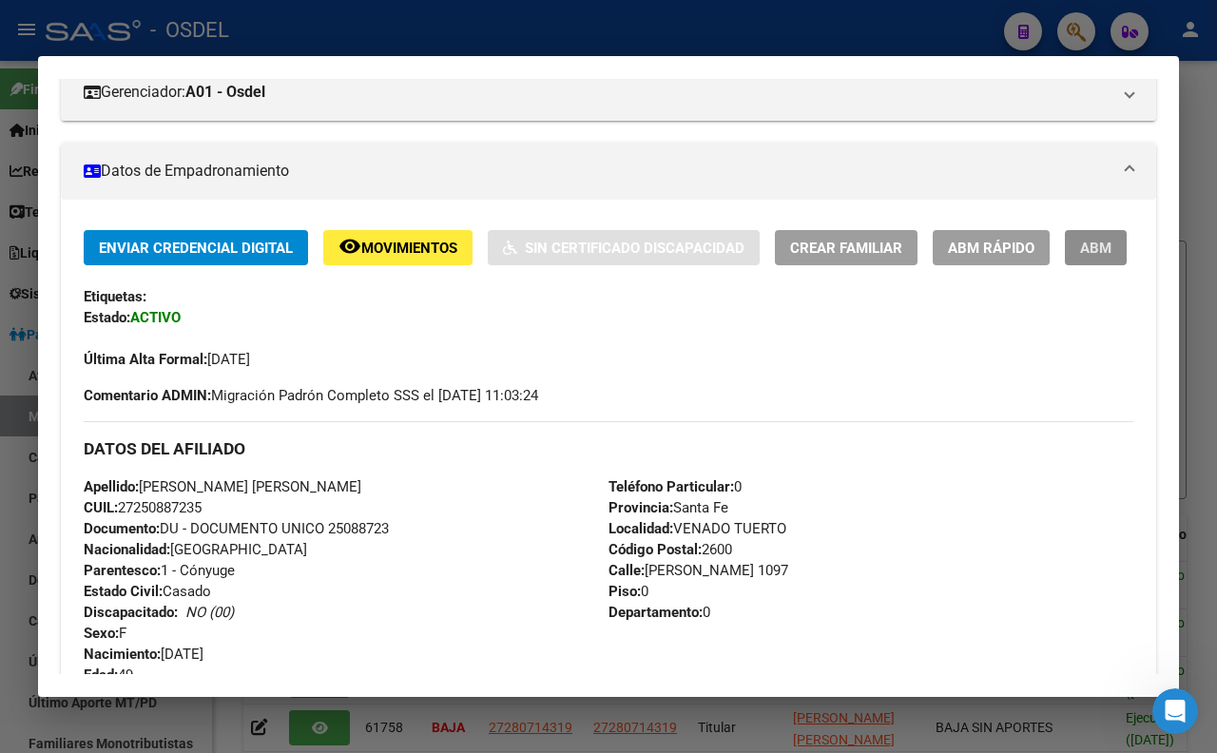
click at [1065, 265] on button "ABM" at bounding box center [1096, 247] width 62 height 35
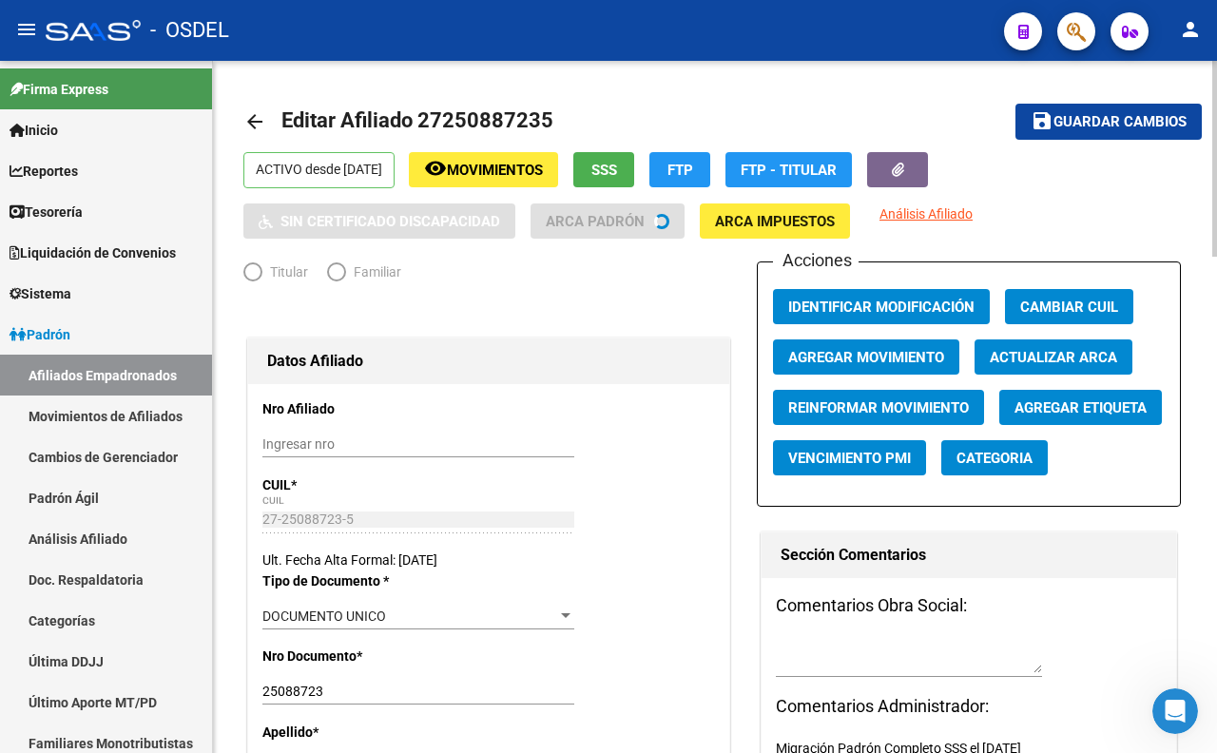
radio input "true"
type input "30-71555210-4"
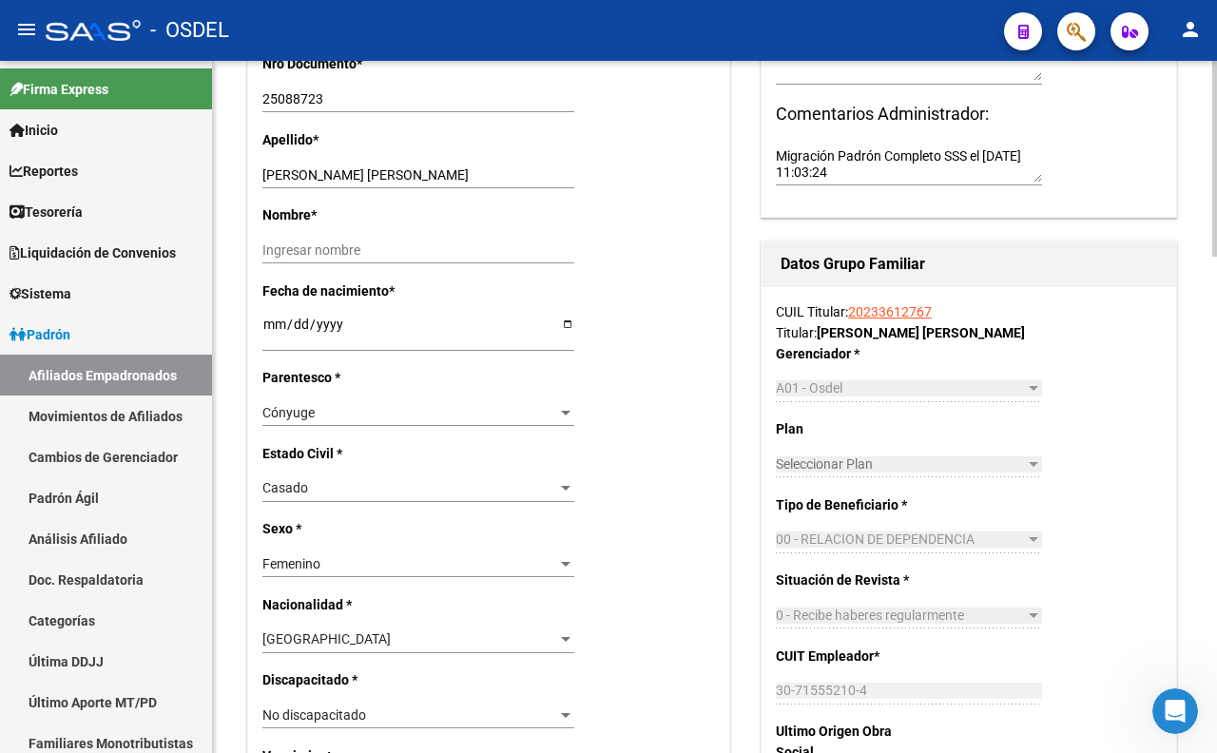
scroll to position [64, 0]
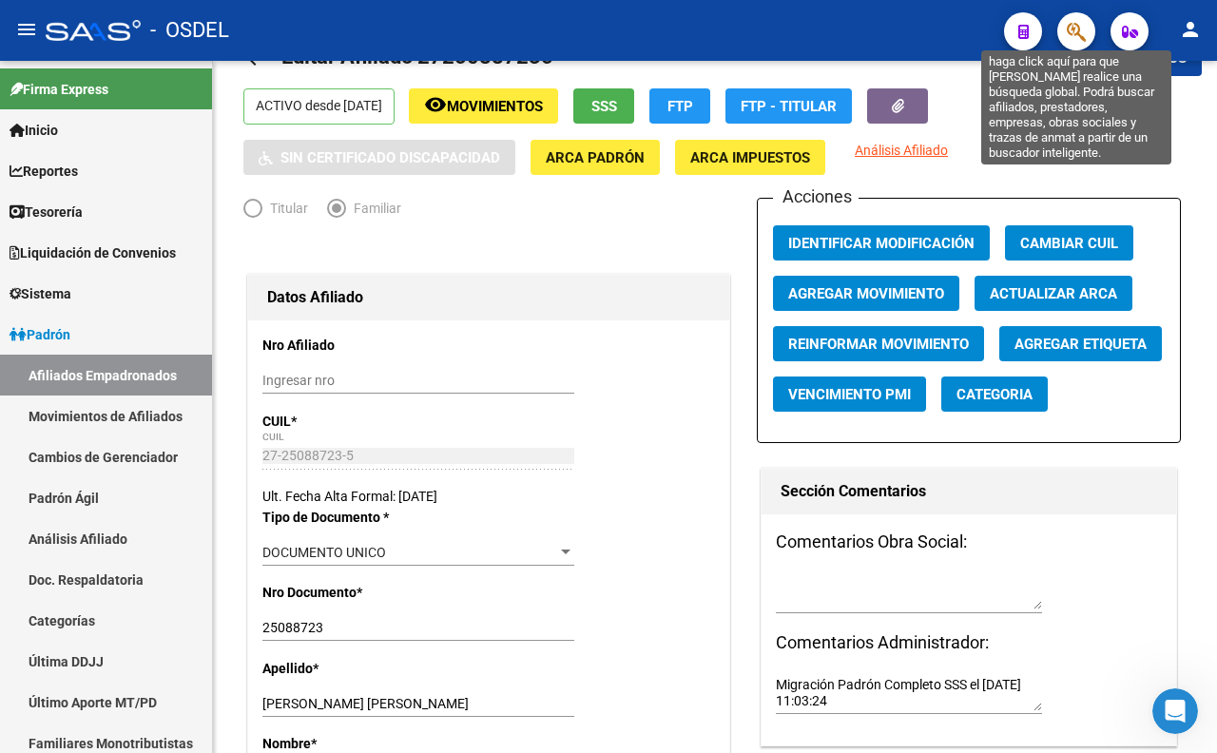
click at [1074, 29] on icon "button" at bounding box center [1075, 32] width 19 height 22
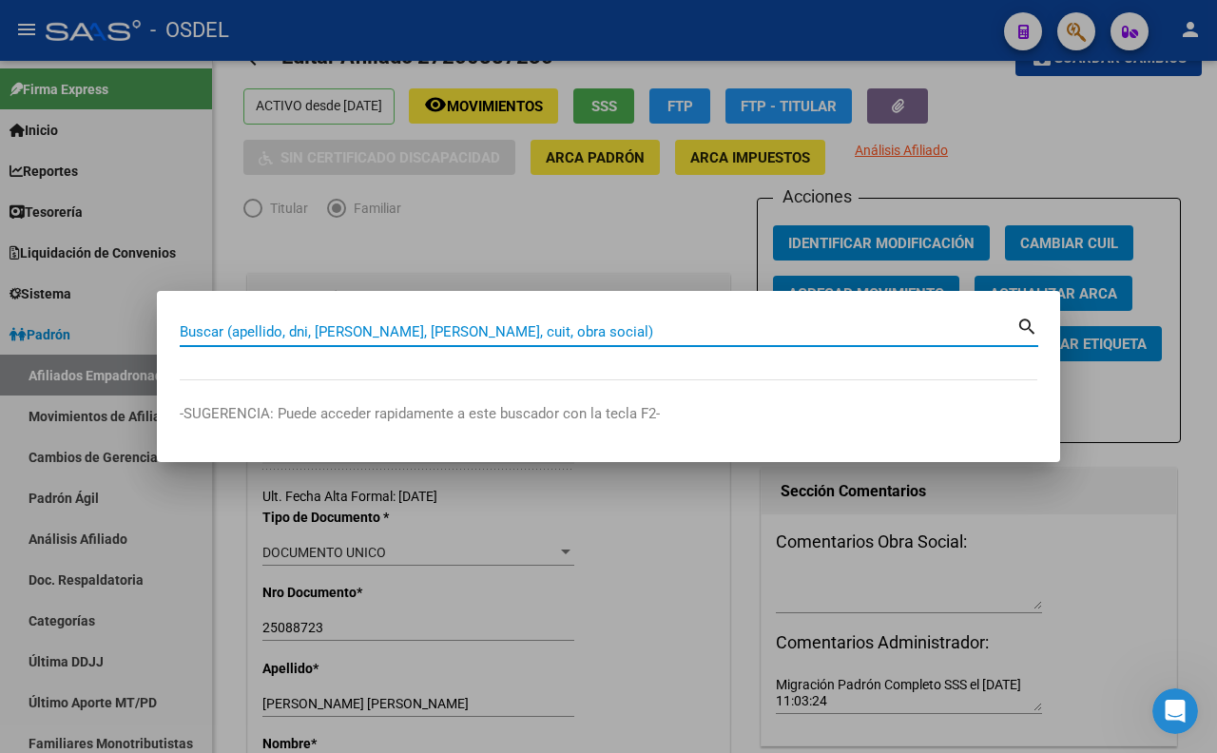
click at [527, 333] on input "Buscar (apellido, dni, [PERSON_NAME], [PERSON_NAME], cuit, obra social)" at bounding box center [598, 331] width 836 height 17
paste input "18193832"
type input "18193832"
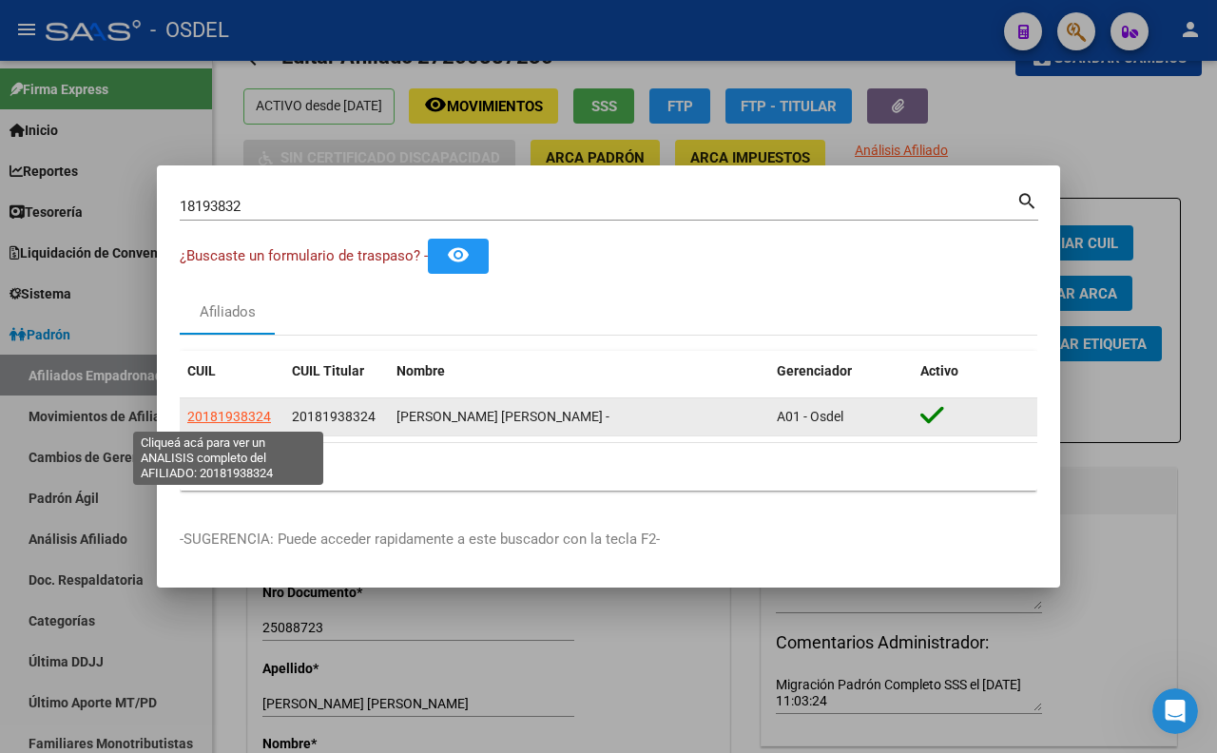
click at [253, 413] on span "20181938324" at bounding box center [229, 416] width 84 height 15
type textarea "20181938324"
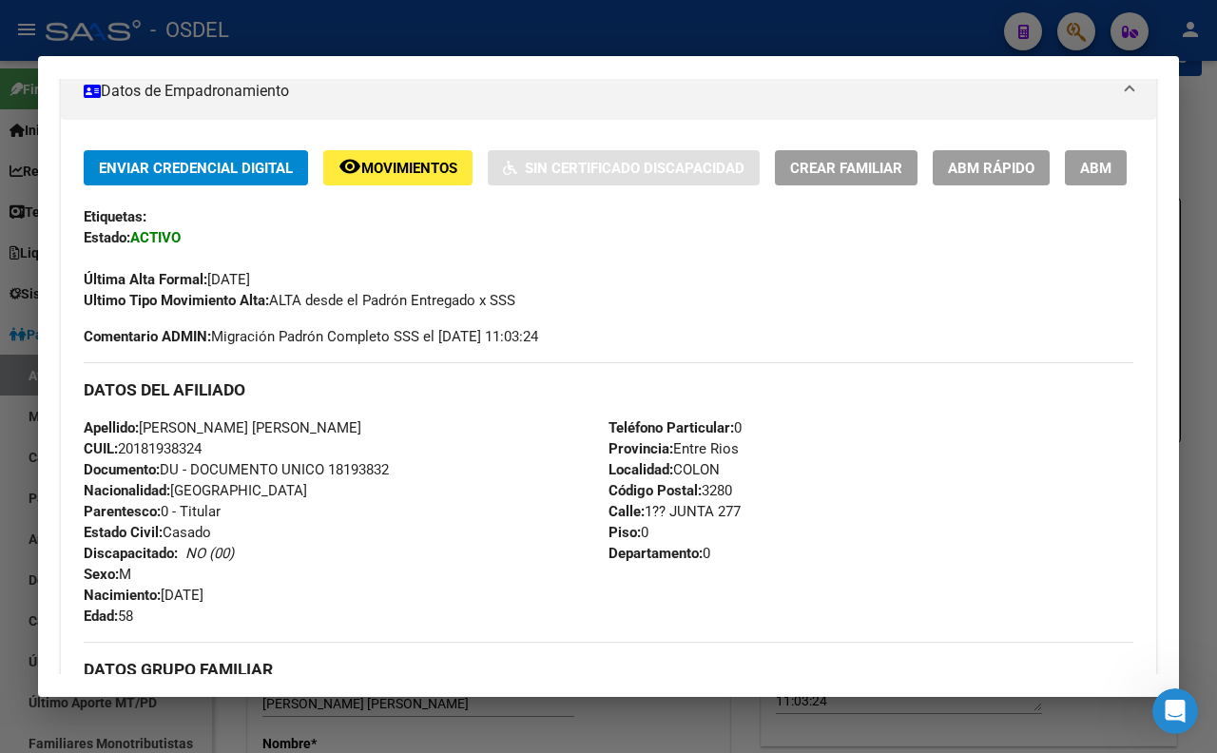
scroll to position [317, 0]
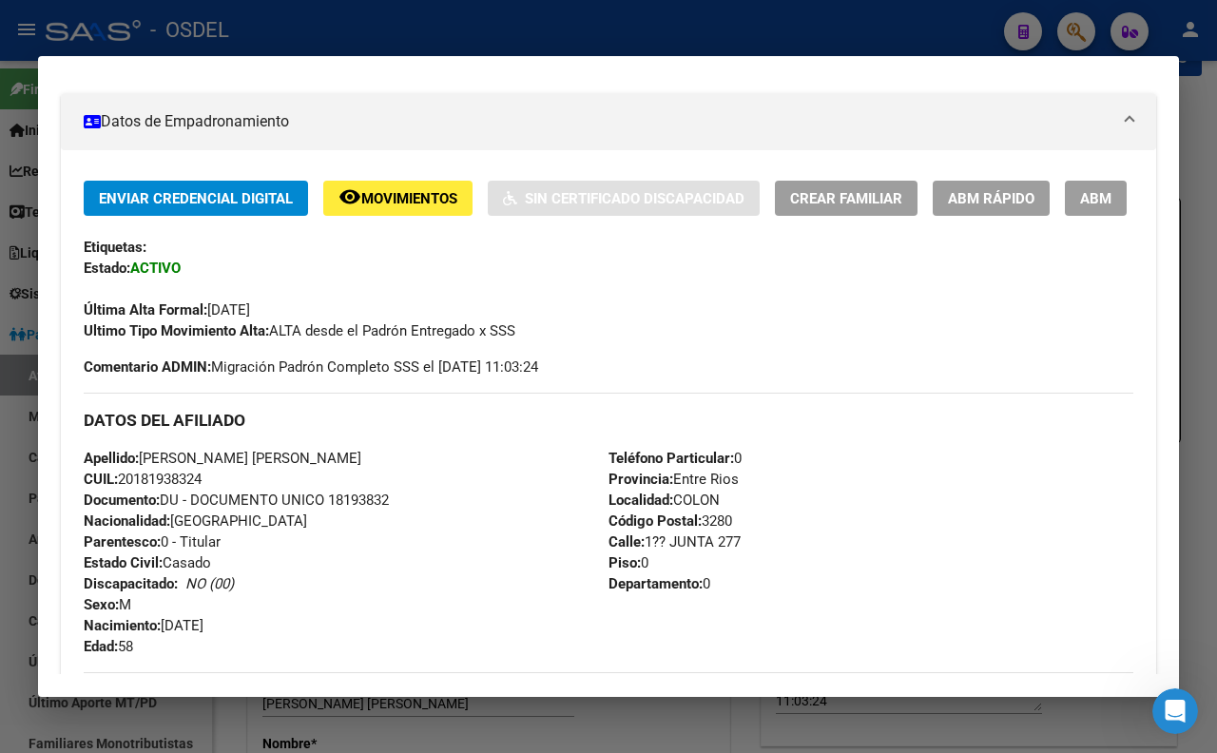
click at [1080, 207] on span "ABM" at bounding box center [1095, 198] width 31 height 17
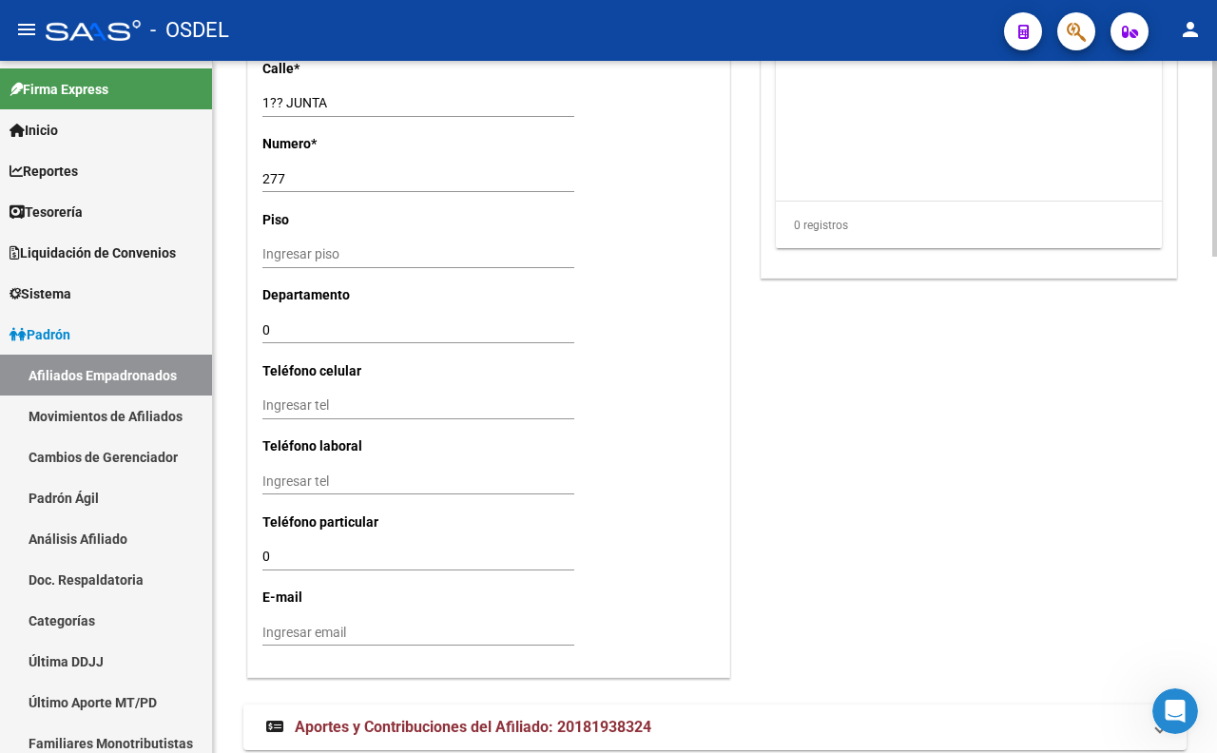
scroll to position [1754, 0]
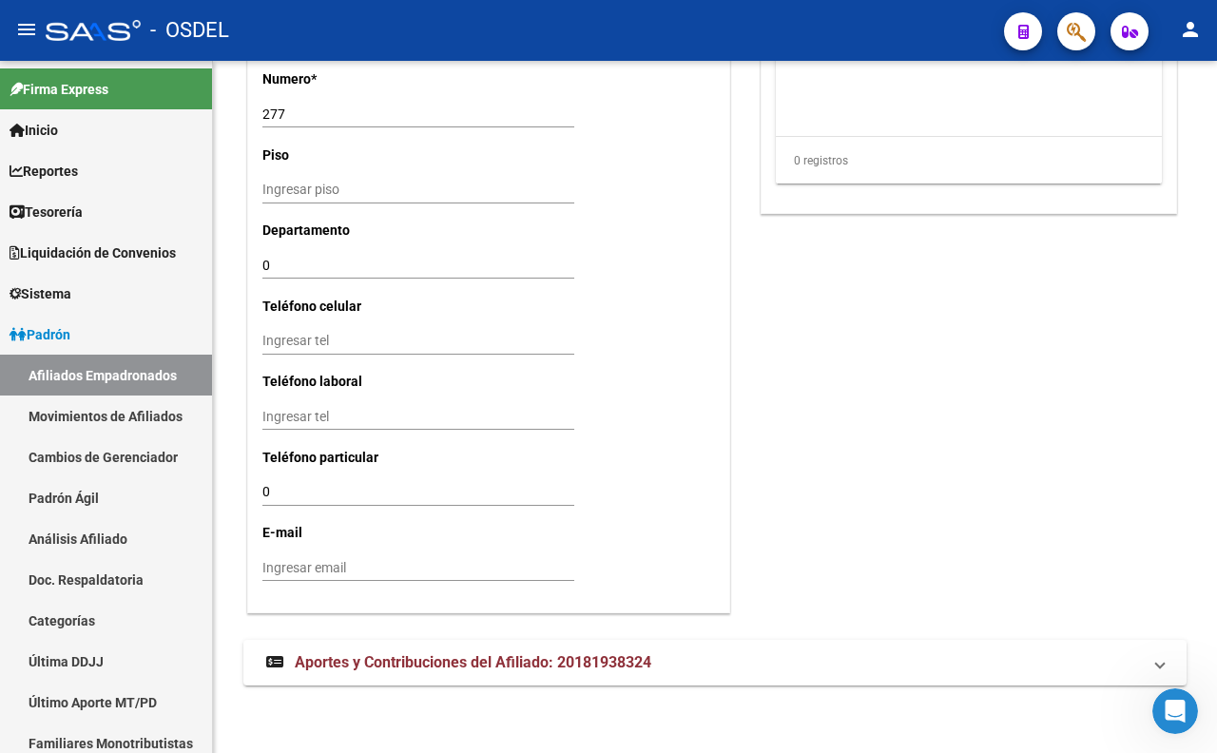
click at [1086, 39] on button "button" at bounding box center [1076, 31] width 38 height 38
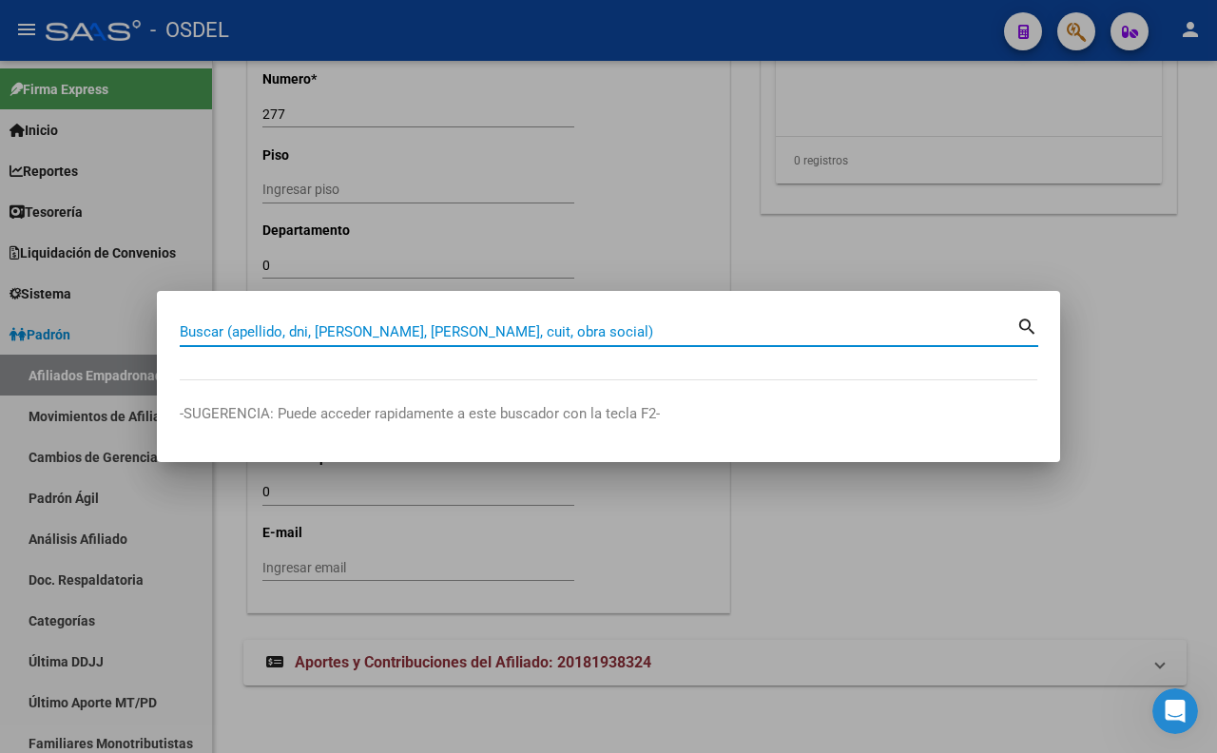
click at [551, 331] on input "Buscar (apellido, dni, [PERSON_NAME], [PERSON_NAME], cuit, obra social)" at bounding box center [598, 331] width 836 height 17
paste input "20322200"
type input "20322200"
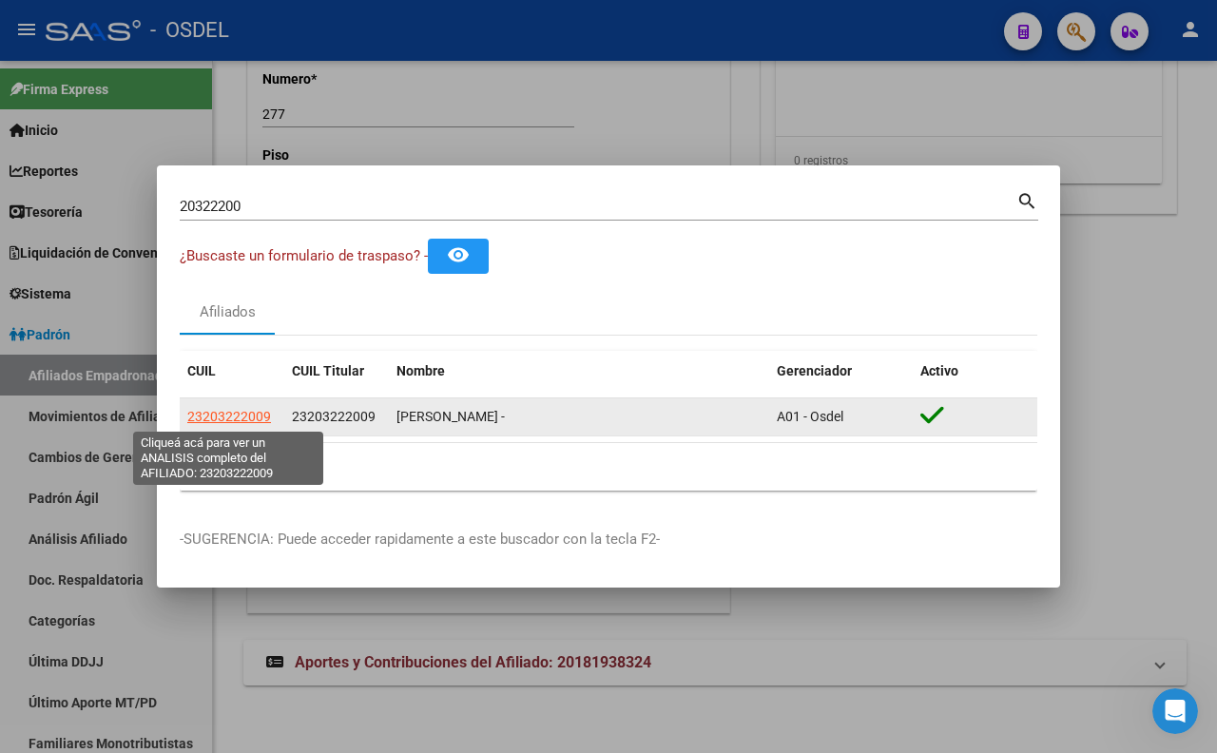
click at [245, 414] on span "23203222009" at bounding box center [229, 416] width 84 height 15
type textarea "23203222009"
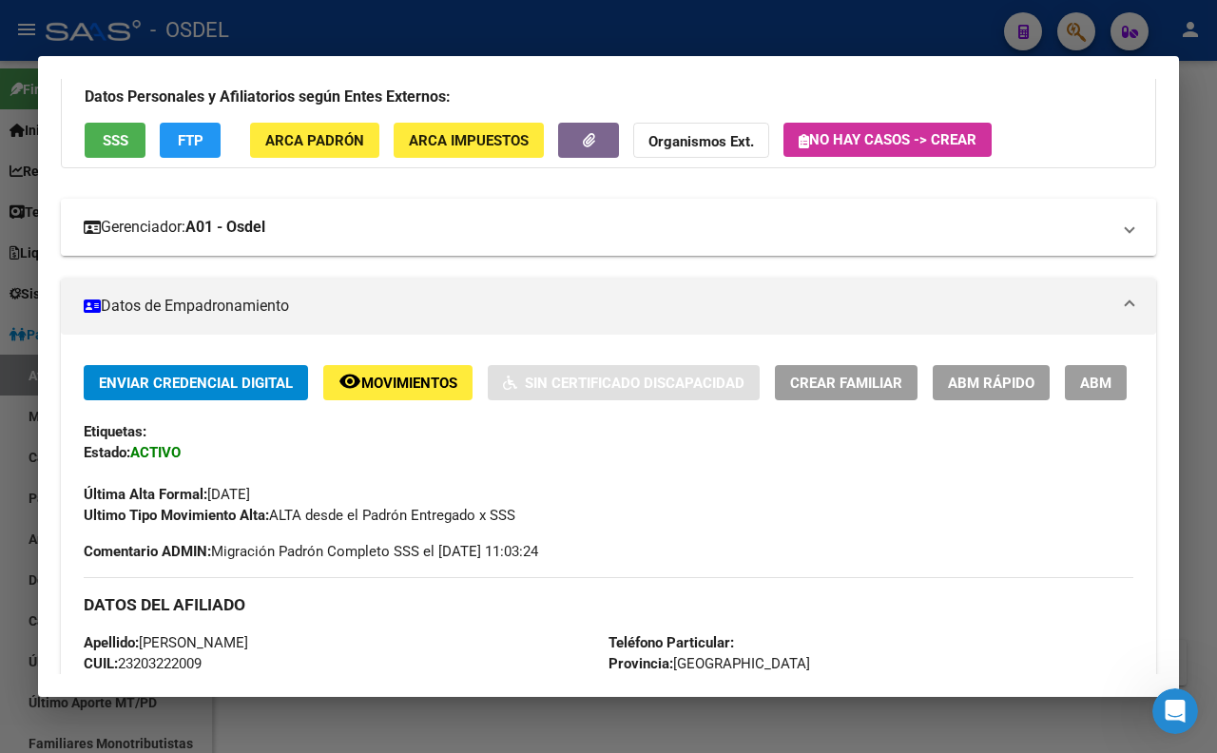
scroll to position [317, 0]
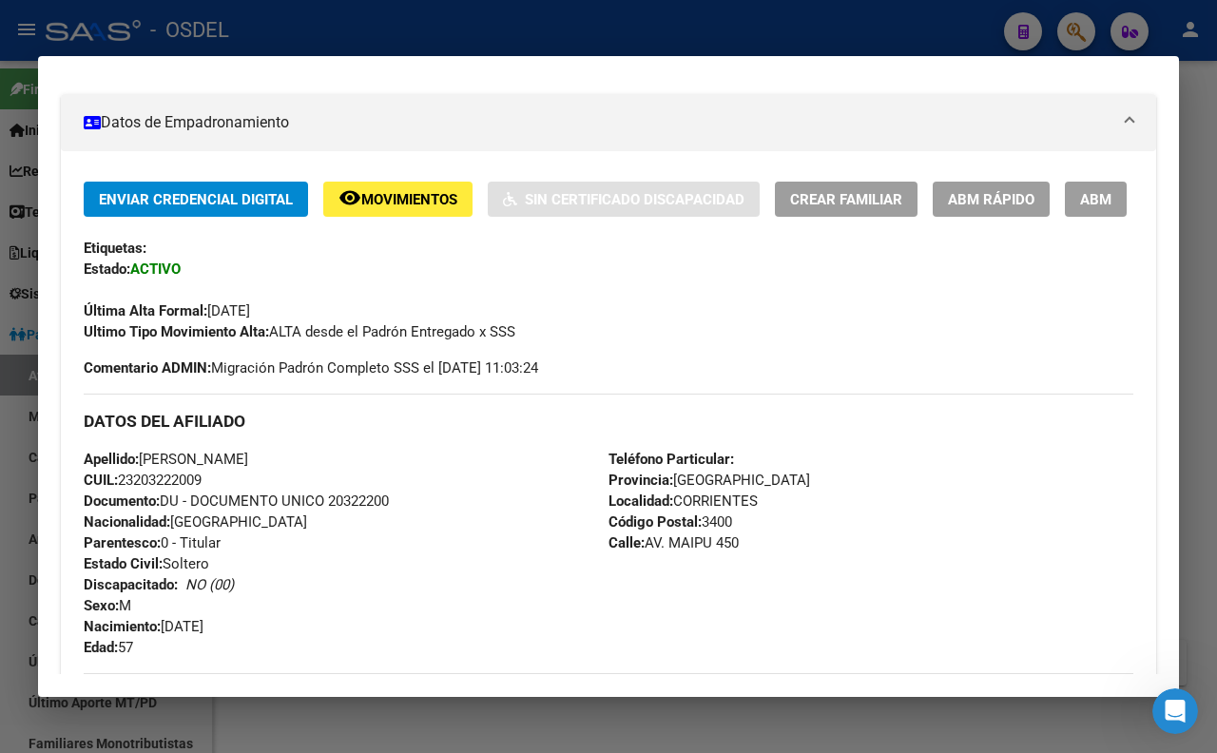
click at [1065, 217] on button "ABM" at bounding box center [1096, 199] width 62 height 35
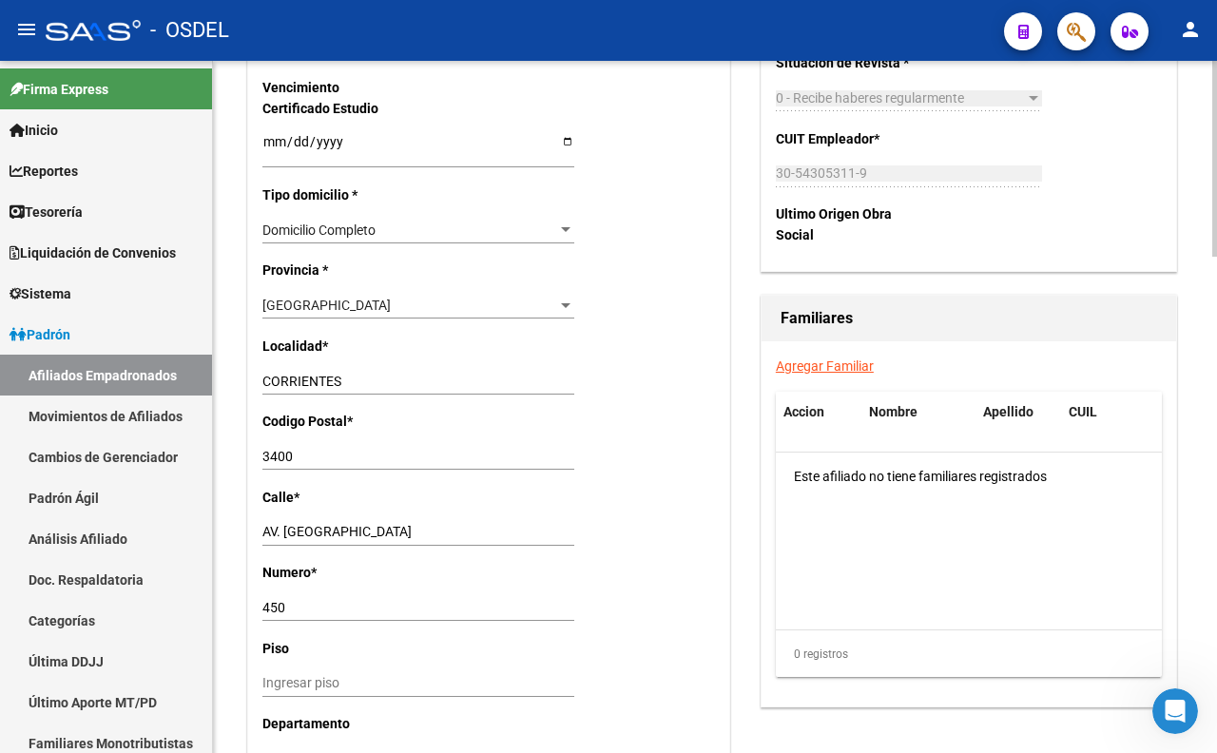
scroll to position [1226, 0]
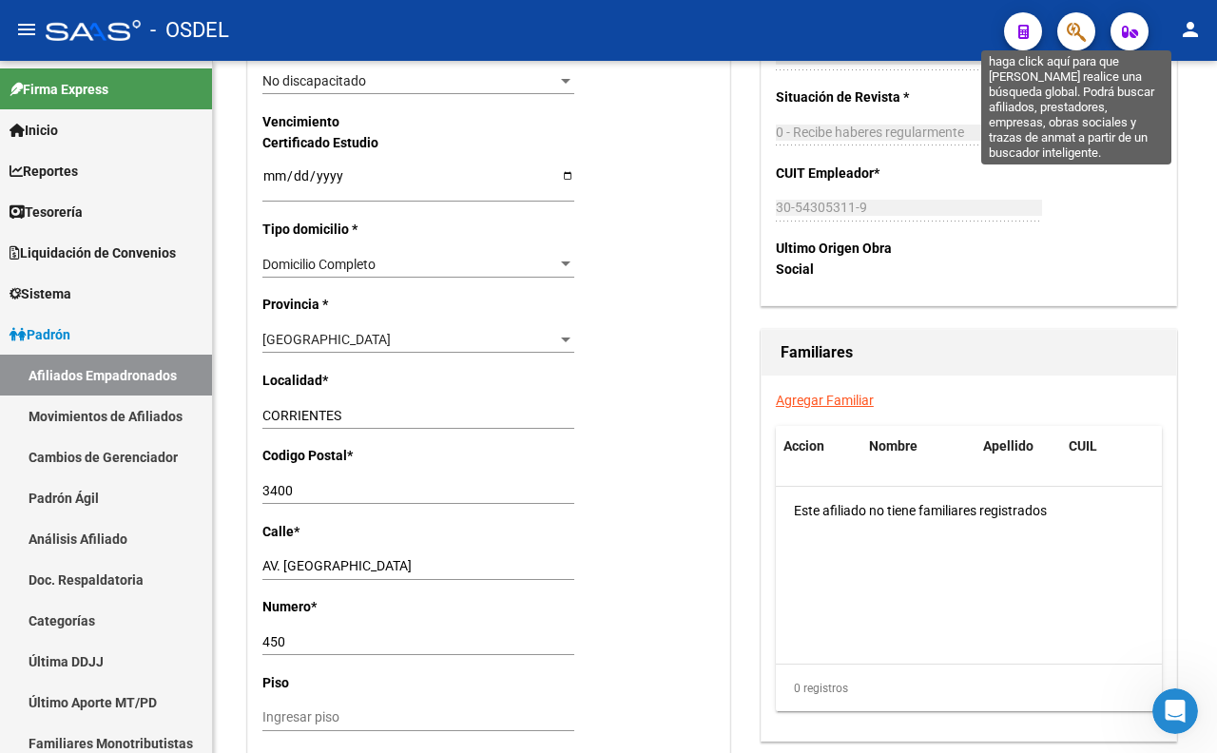
click at [1066, 25] on icon "button" at bounding box center [1075, 32] width 19 height 22
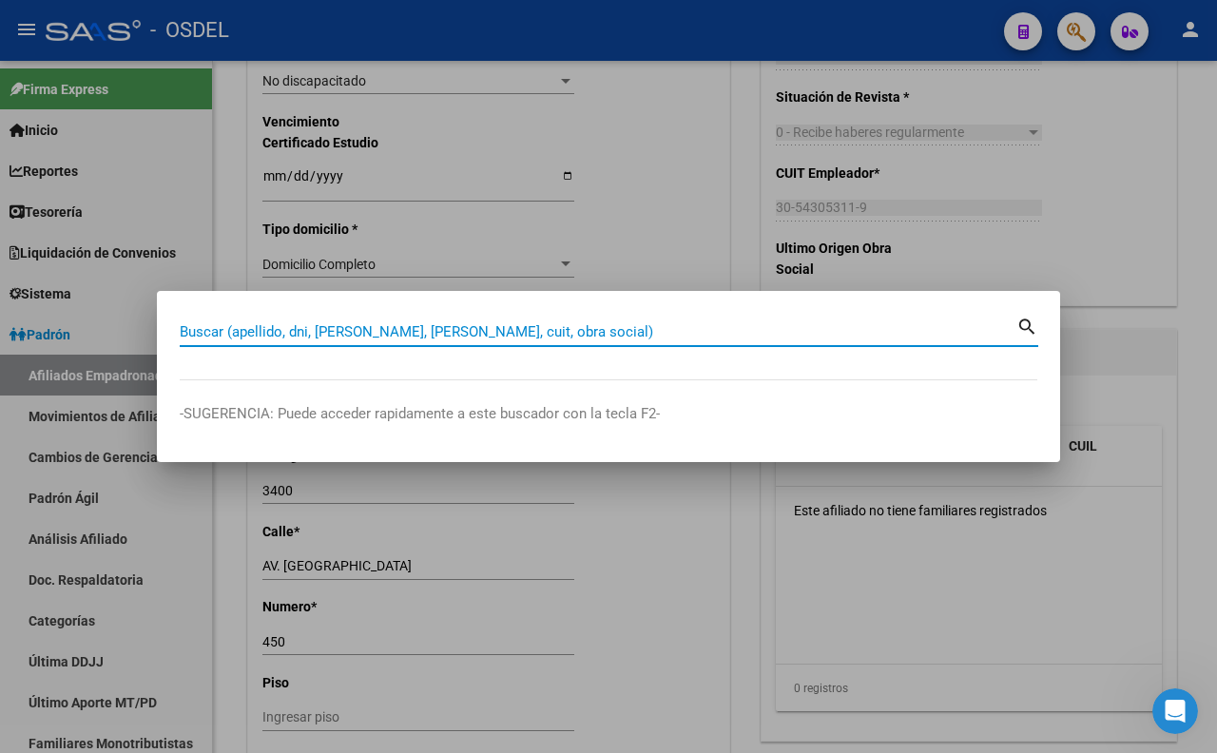
click at [585, 335] on input "Buscar (apellido, dni, [PERSON_NAME], [PERSON_NAME], cuit, obra social)" at bounding box center [598, 331] width 836 height 17
paste input "16031366"
type input "16031366"
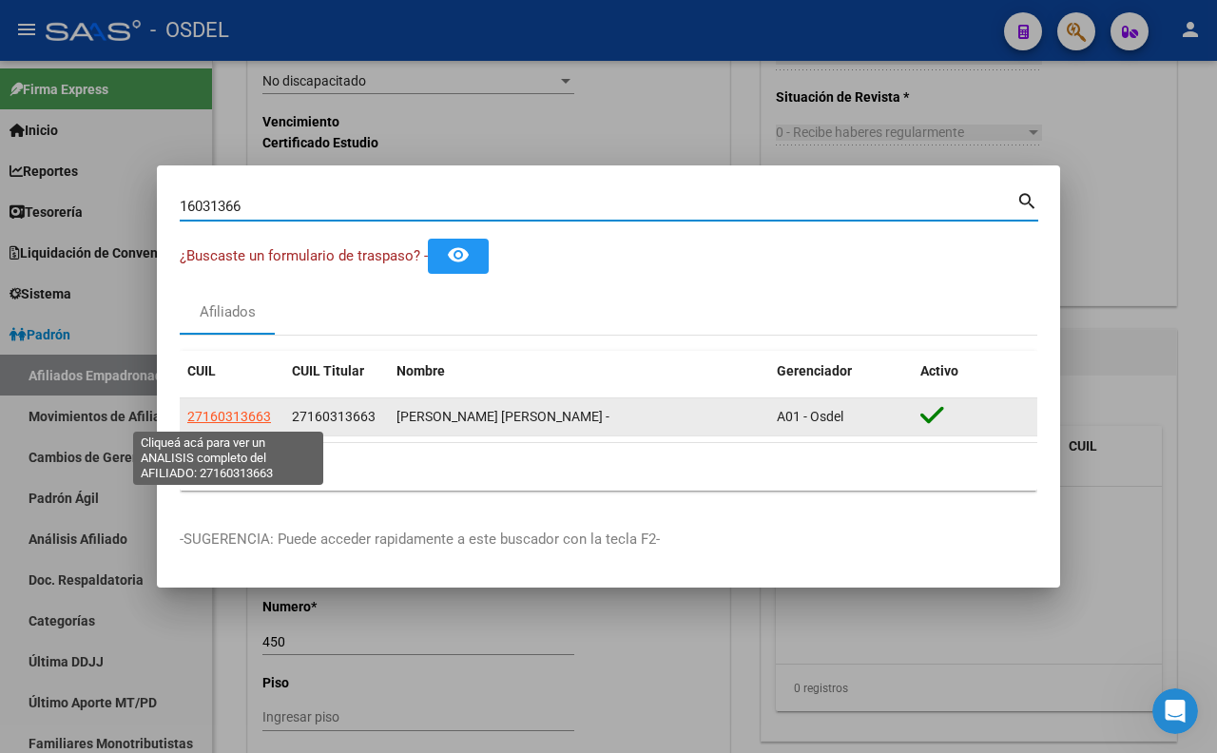
click at [226, 423] on span "27160313663" at bounding box center [229, 416] width 84 height 15
type textarea "27160313663"
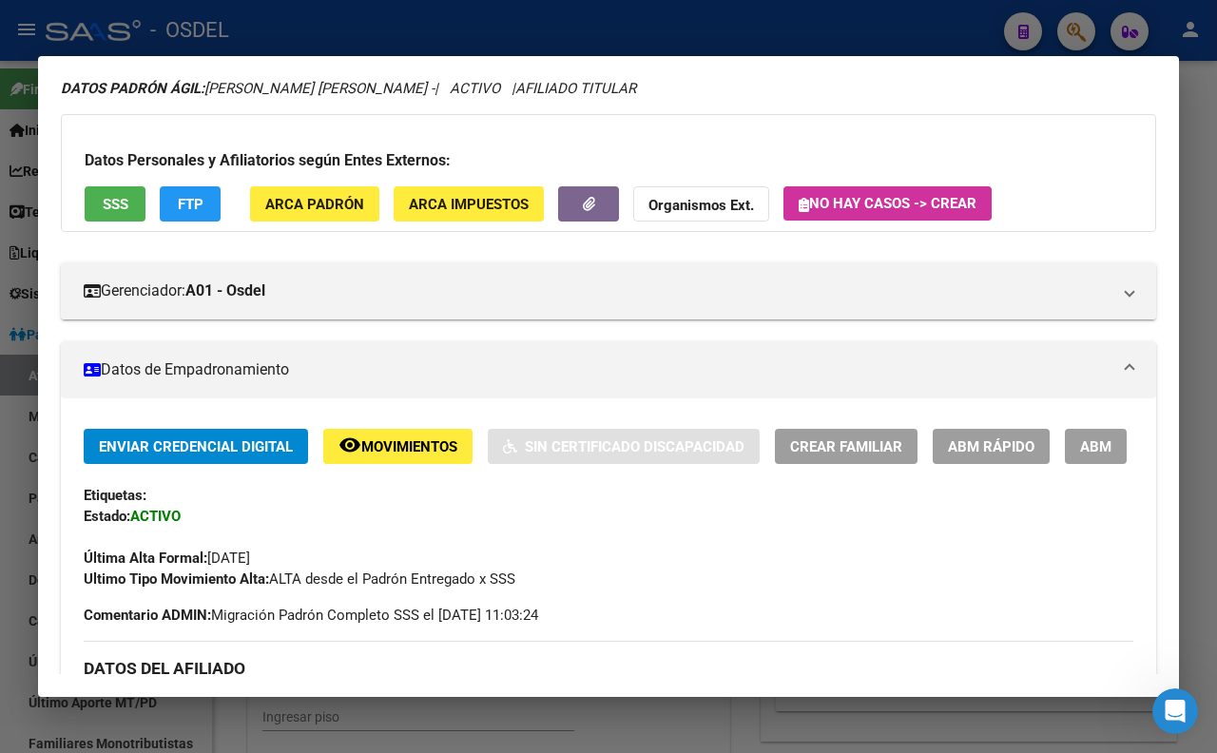
scroll to position [422, 0]
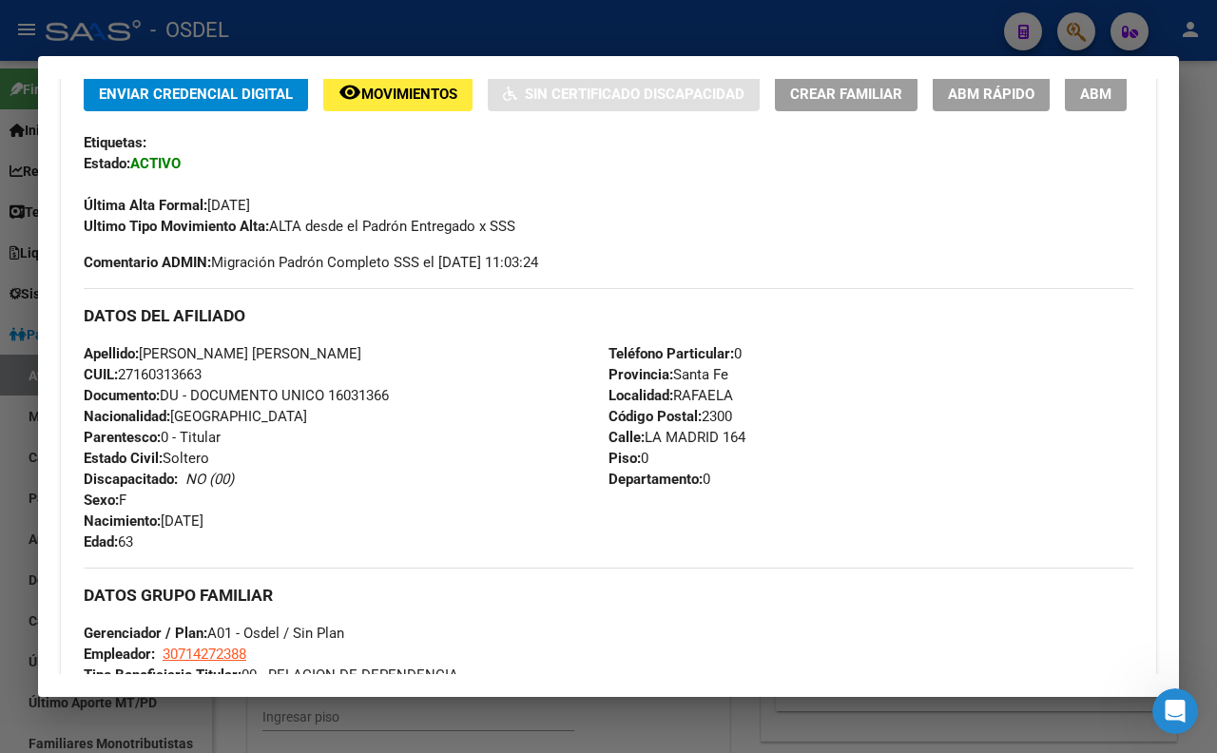
click at [1065, 111] on button "ABM" at bounding box center [1096, 93] width 62 height 35
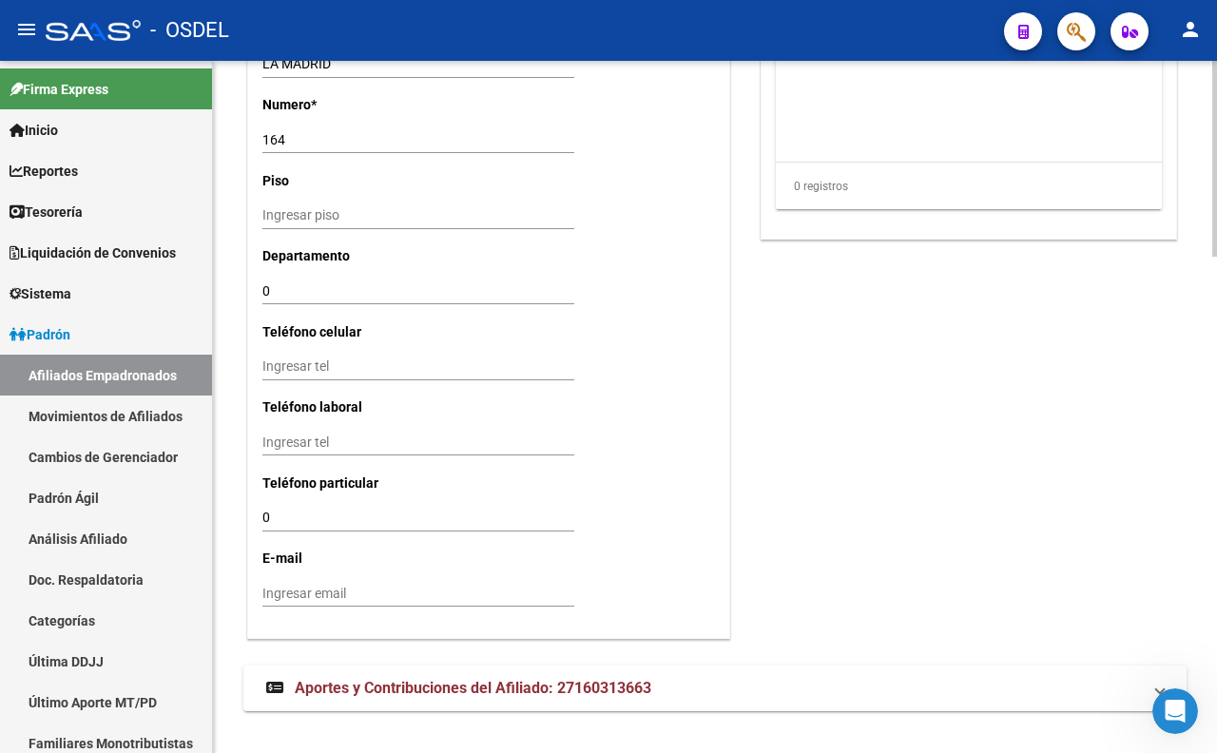
scroll to position [1754, 0]
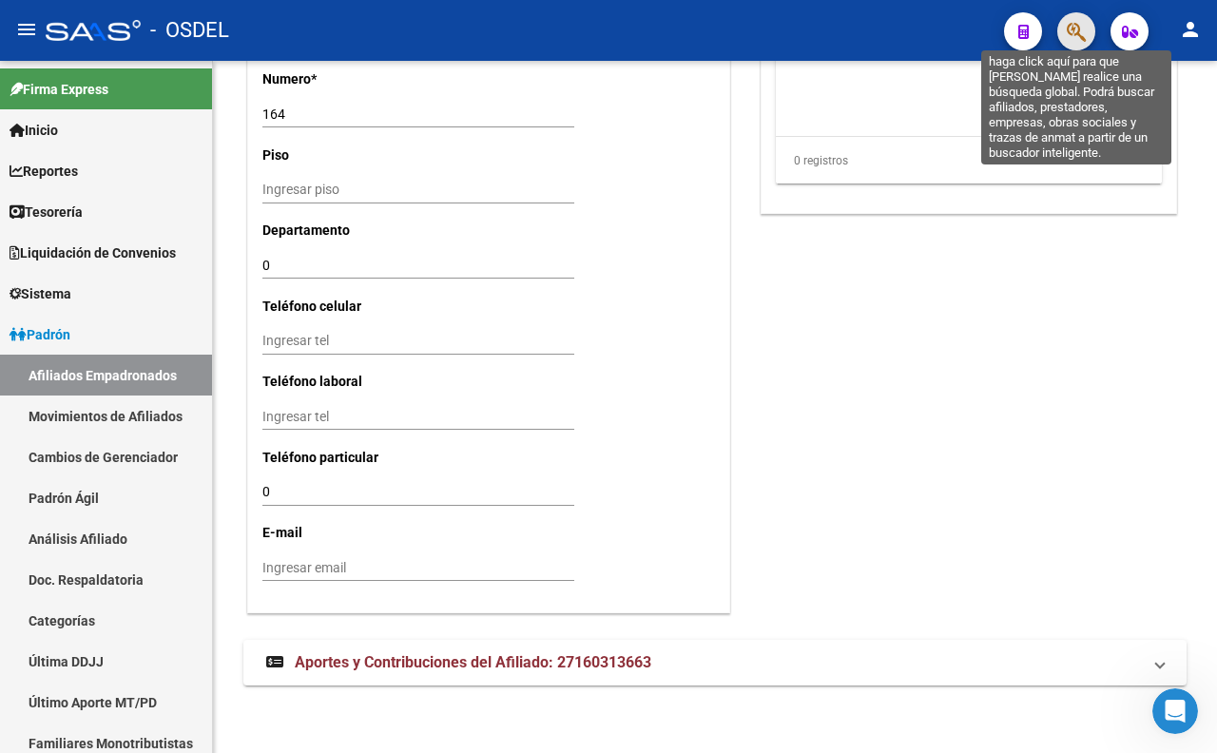
click at [1072, 30] on icon "button" at bounding box center [1075, 32] width 19 height 22
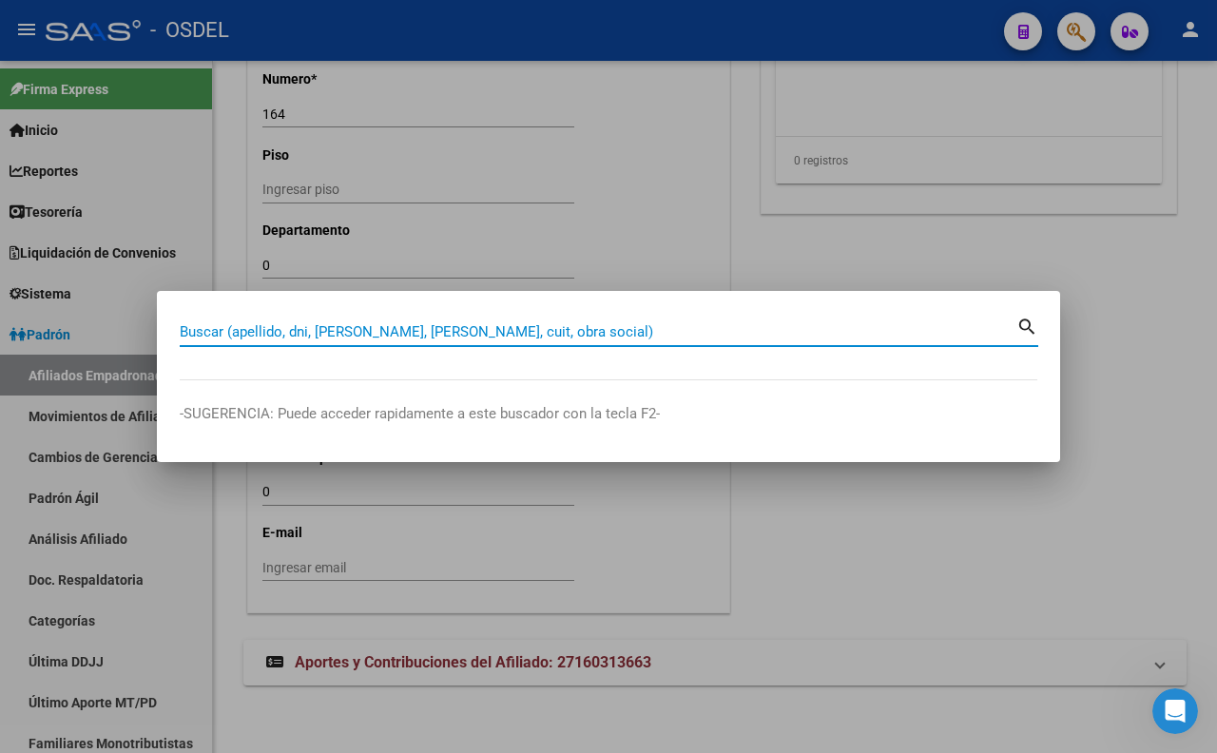
click at [775, 333] on input "Buscar (apellido, dni, [PERSON_NAME], [PERSON_NAME], cuit, obra social)" at bounding box center [598, 331] width 836 height 17
paste input "22465722"
type input "22465722"
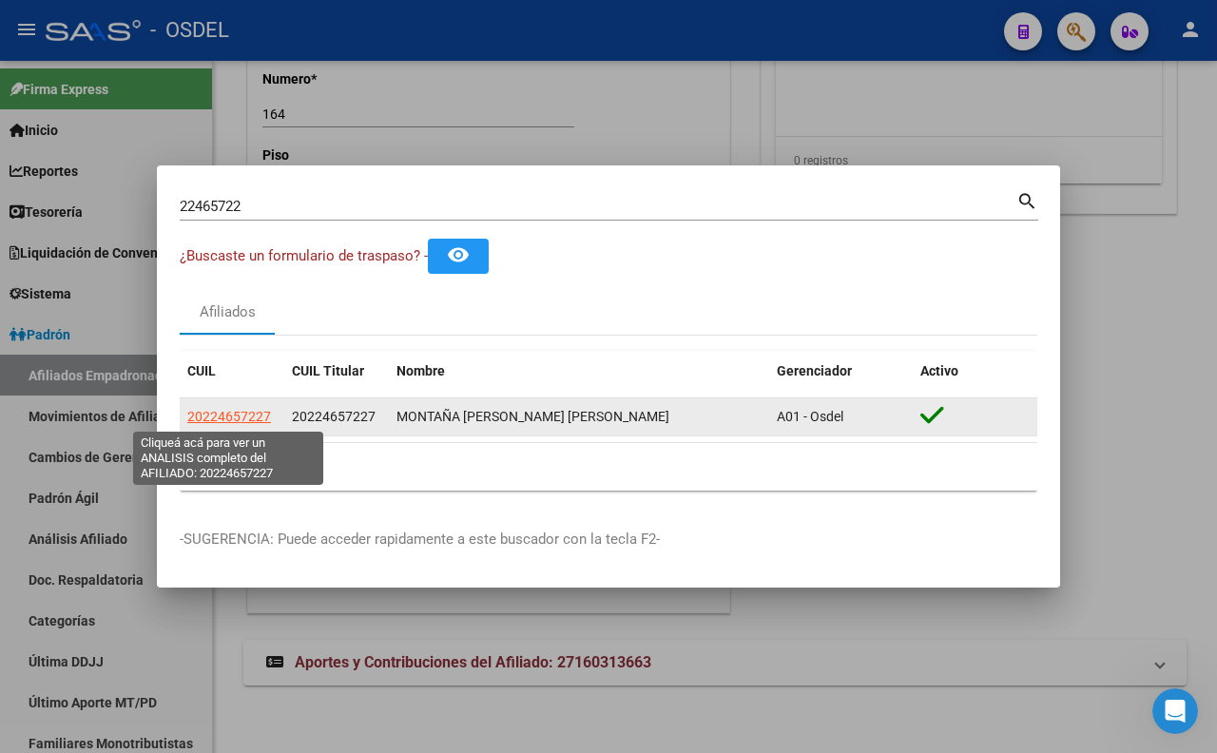
click at [255, 421] on span "20224657227" at bounding box center [229, 416] width 84 height 15
type textarea "20224657227"
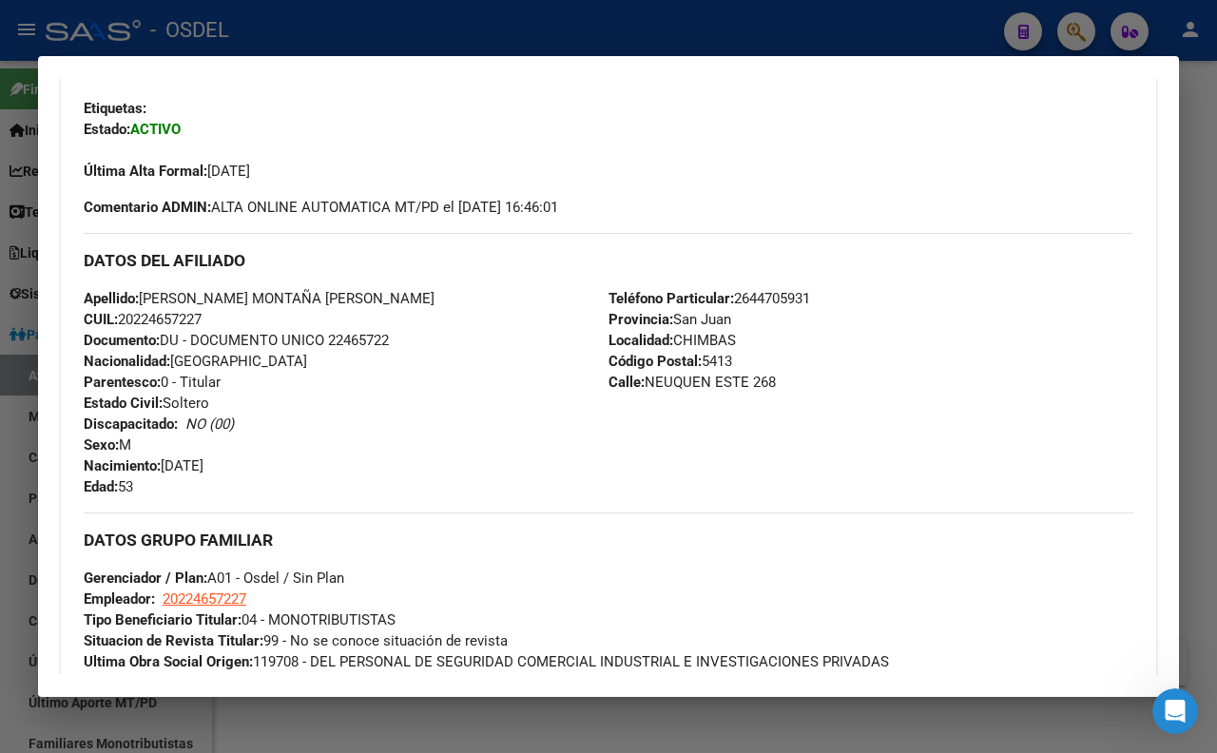
scroll to position [390, 0]
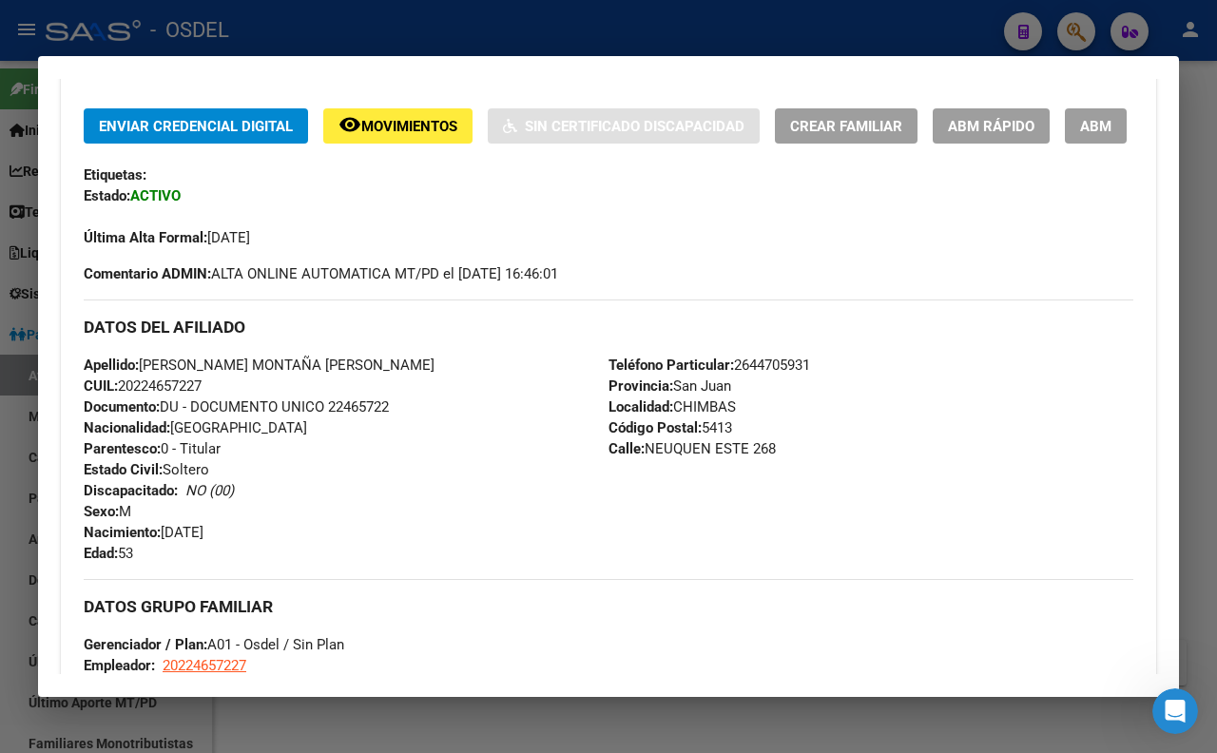
click at [1065, 144] on button "ABM" at bounding box center [1096, 125] width 62 height 35
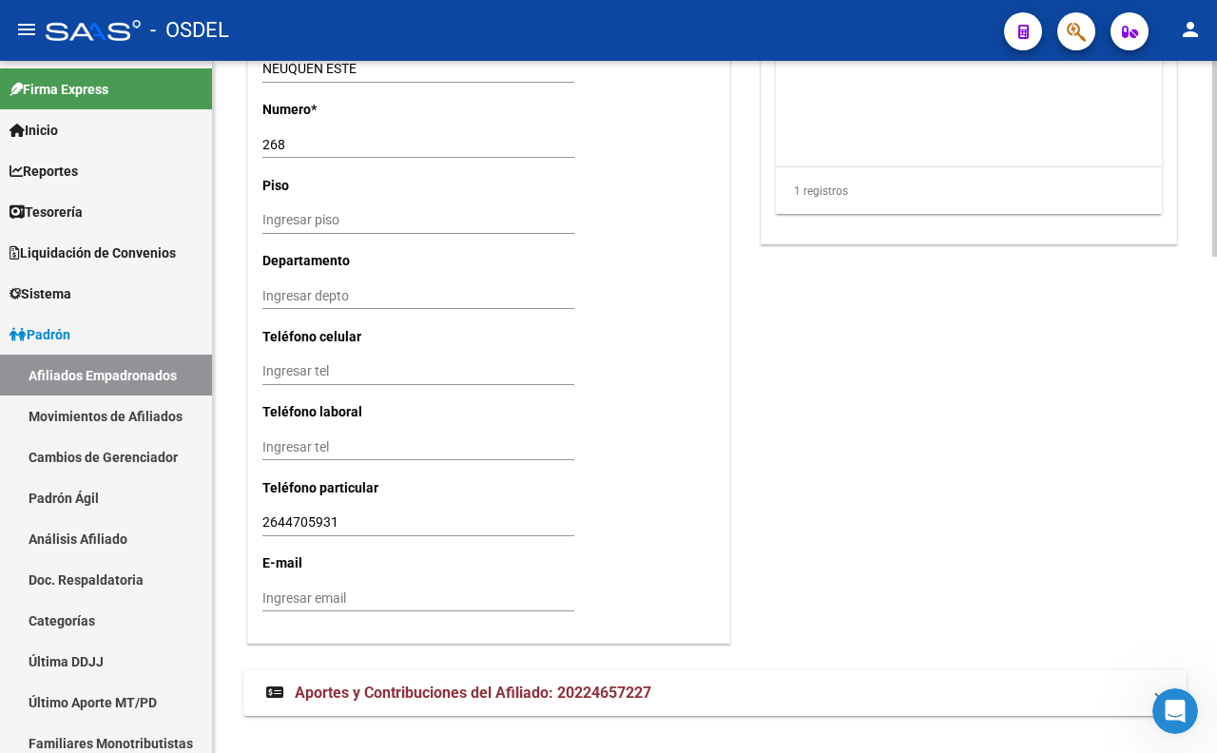
scroll to position [1754, 0]
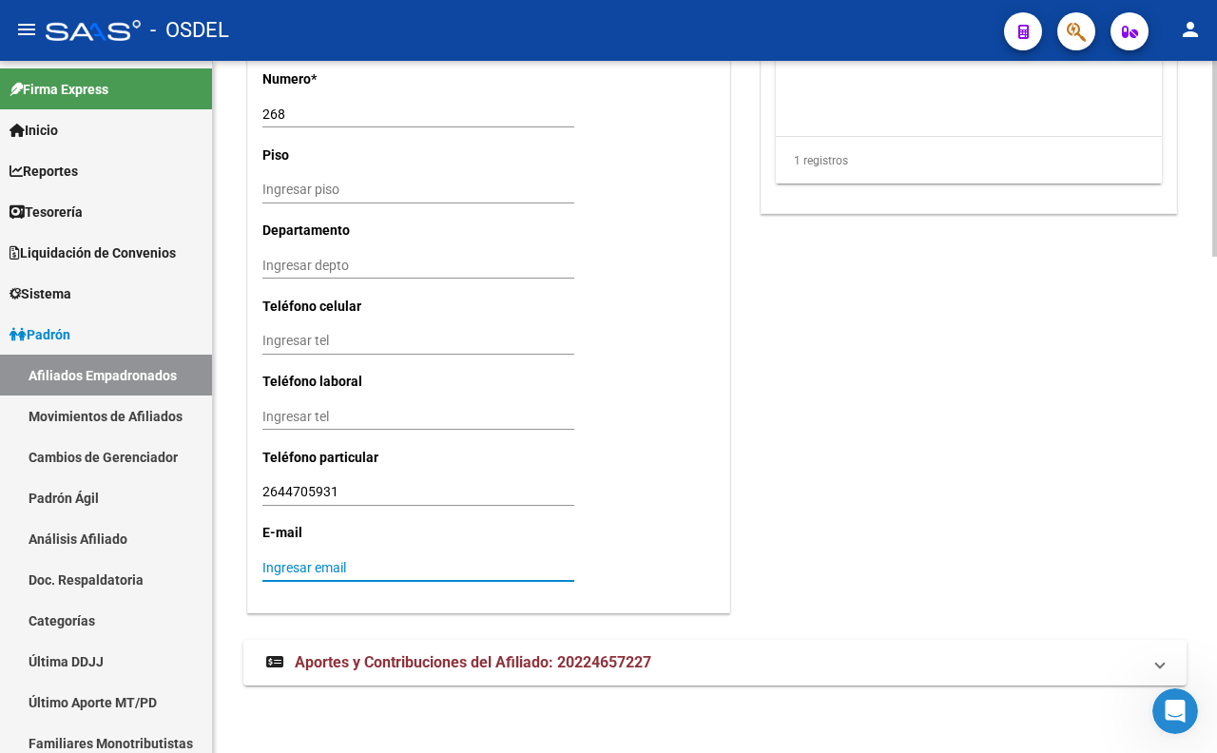
click at [385, 563] on input "Ingresar email" at bounding box center [418, 568] width 312 height 16
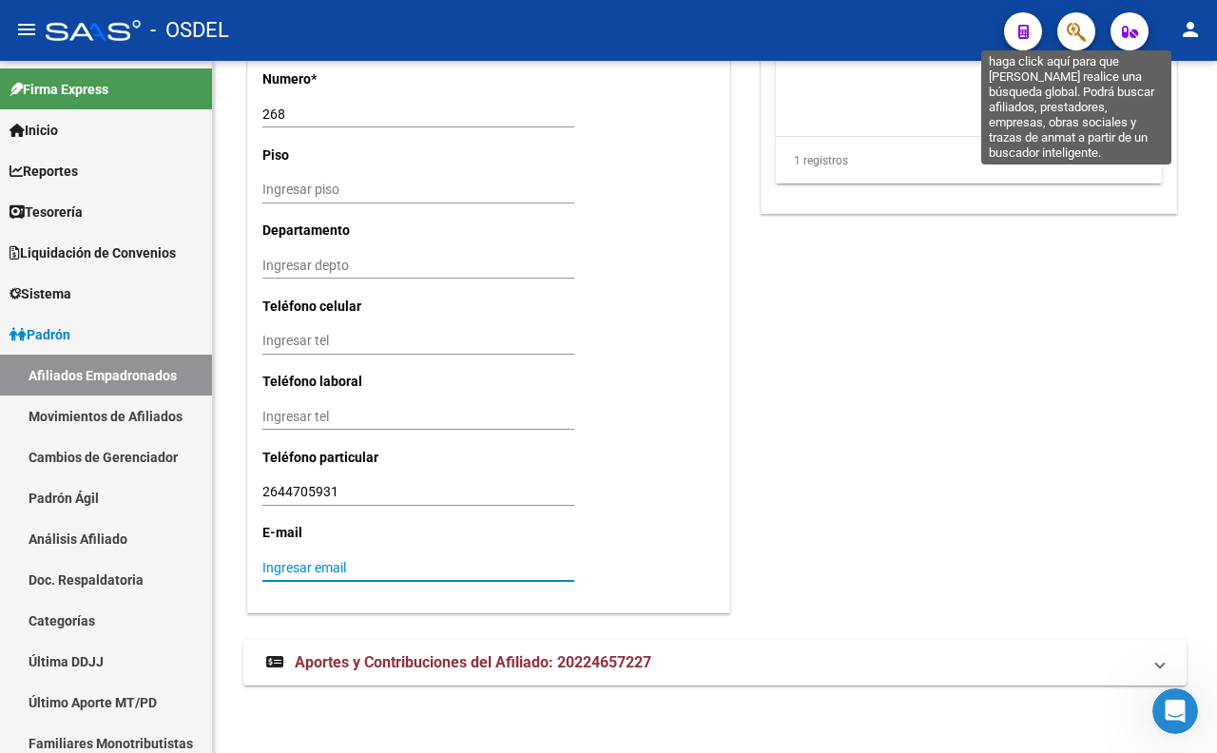
click at [1077, 29] on icon "button" at bounding box center [1075, 32] width 19 height 22
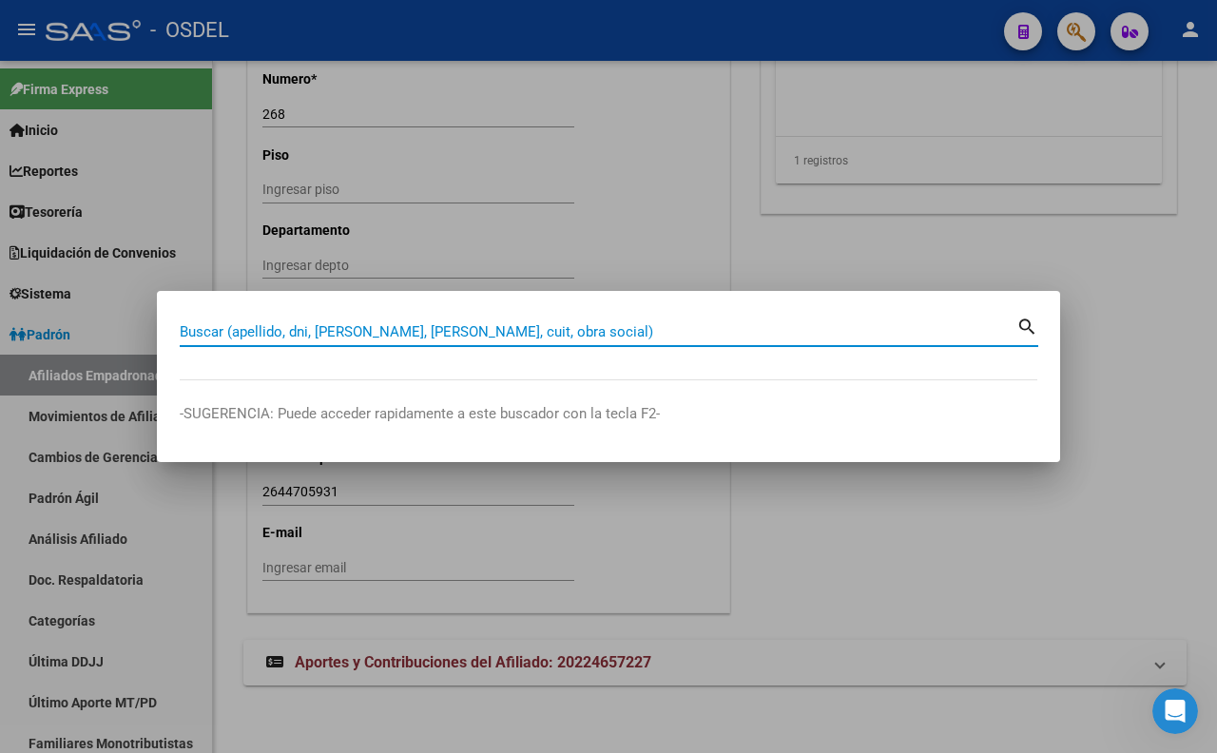
click at [723, 323] on input "Buscar (apellido, dni, [PERSON_NAME], [PERSON_NAME], cuit, obra social)" at bounding box center [598, 331] width 836 height 17
paste input "14981307"
type input "14981307"
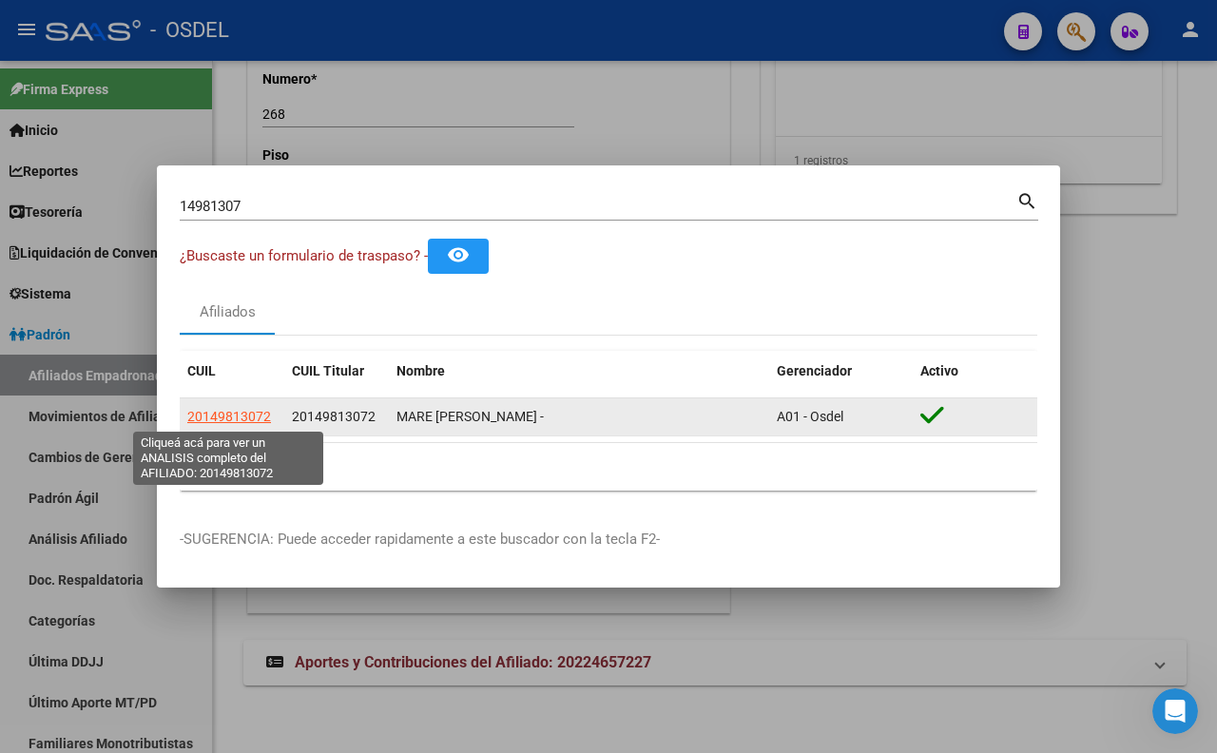
click at [224, 422] on span "20149813072" at bounding box center [229, 416] width 84 height 15
type textarea "20149813072"
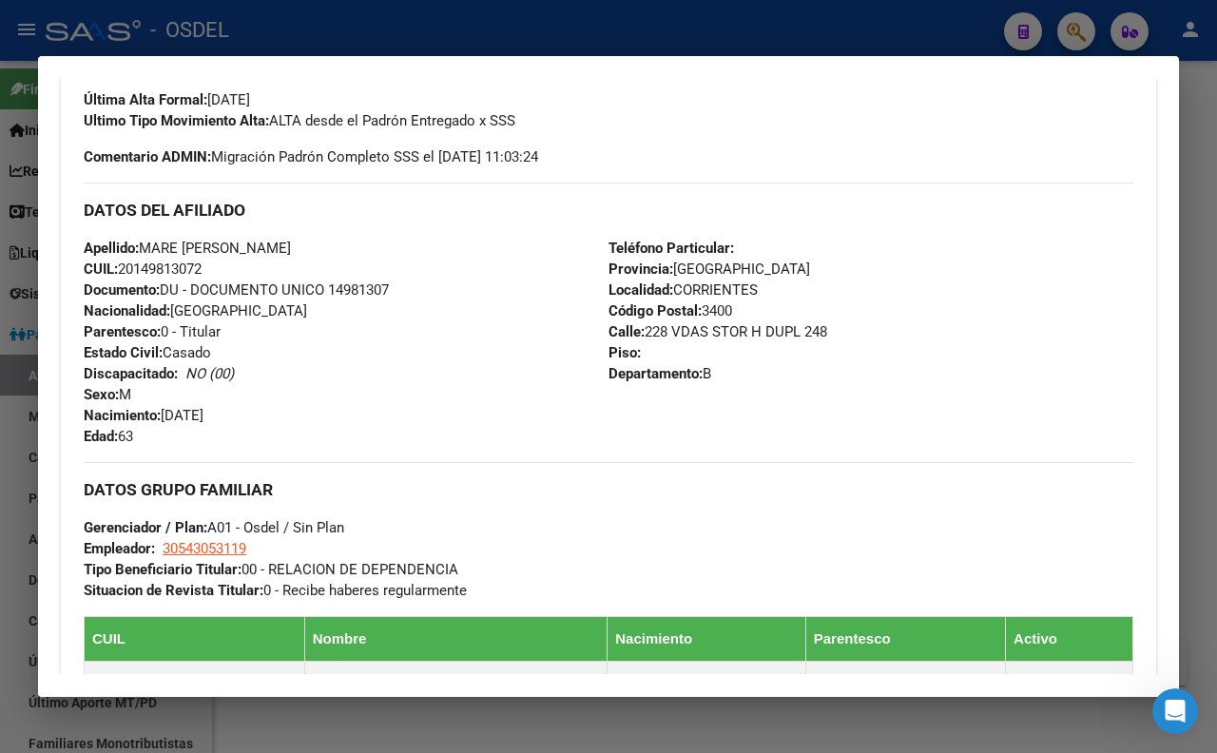
scroll to position [400, 0]
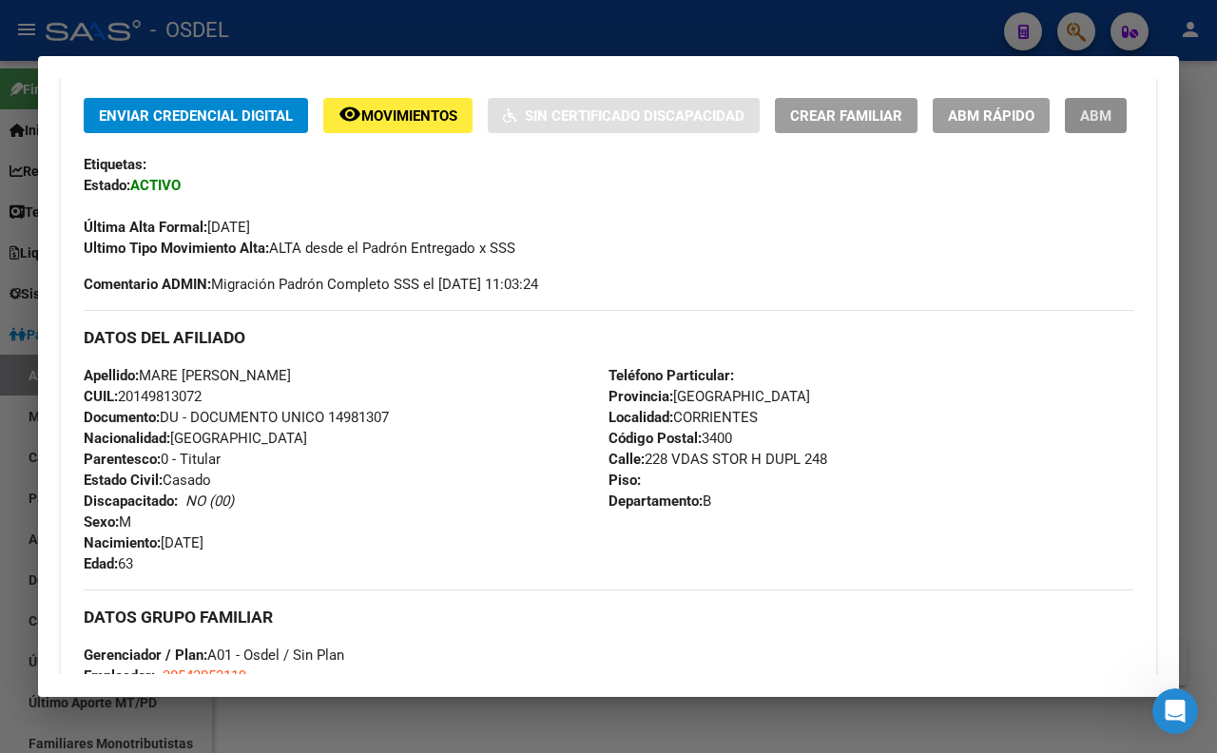
click at [1080, 125] on span "ABM" at bounding box center [1095, 115] width 31 height 17
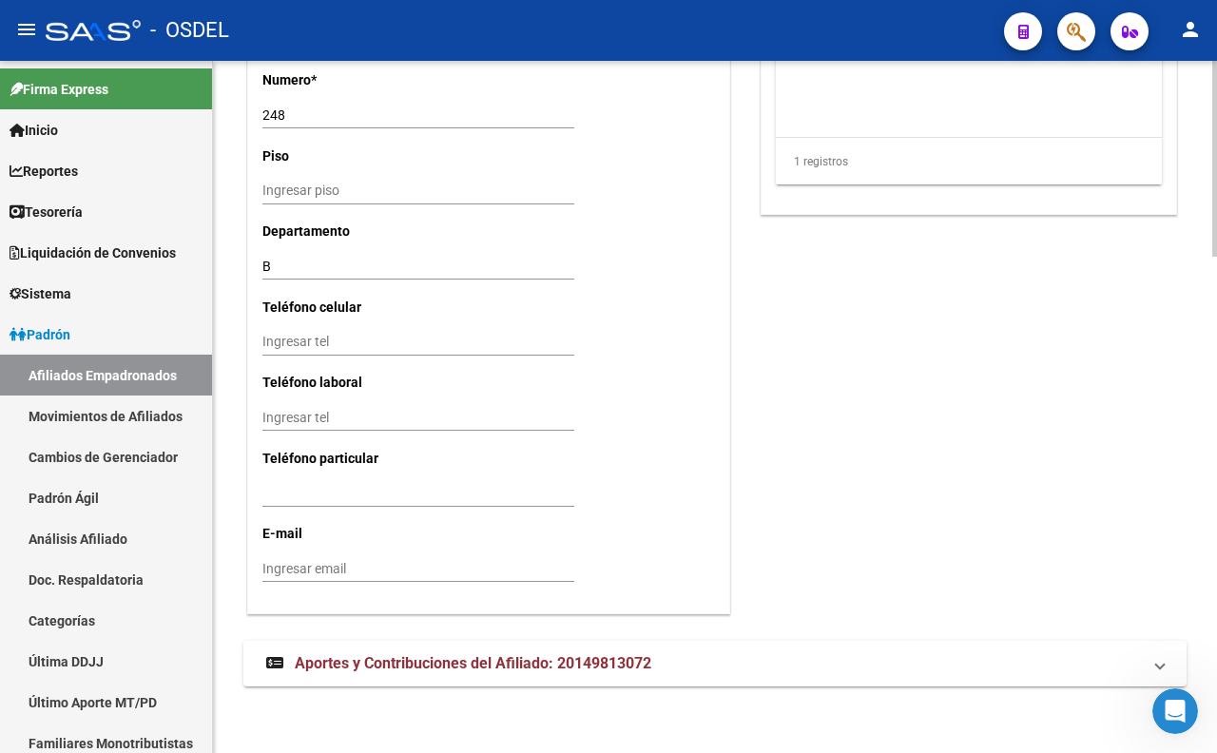
scroll to position [1754, 0]
click at [376, 568] on input "Ingresar email" at bounding box center [418, 568] width 312 height 16
drag, startPoint x: 442, startPoint y: 563, endPoint x: 262, endPoint y: 575, distance: 180.1
click at [262, 575] on div "lantieridemare@gmail.com Ingresar email" at bounding box center [418, 567] width 312 height 27
type input "lantieridemare@gmail.com"
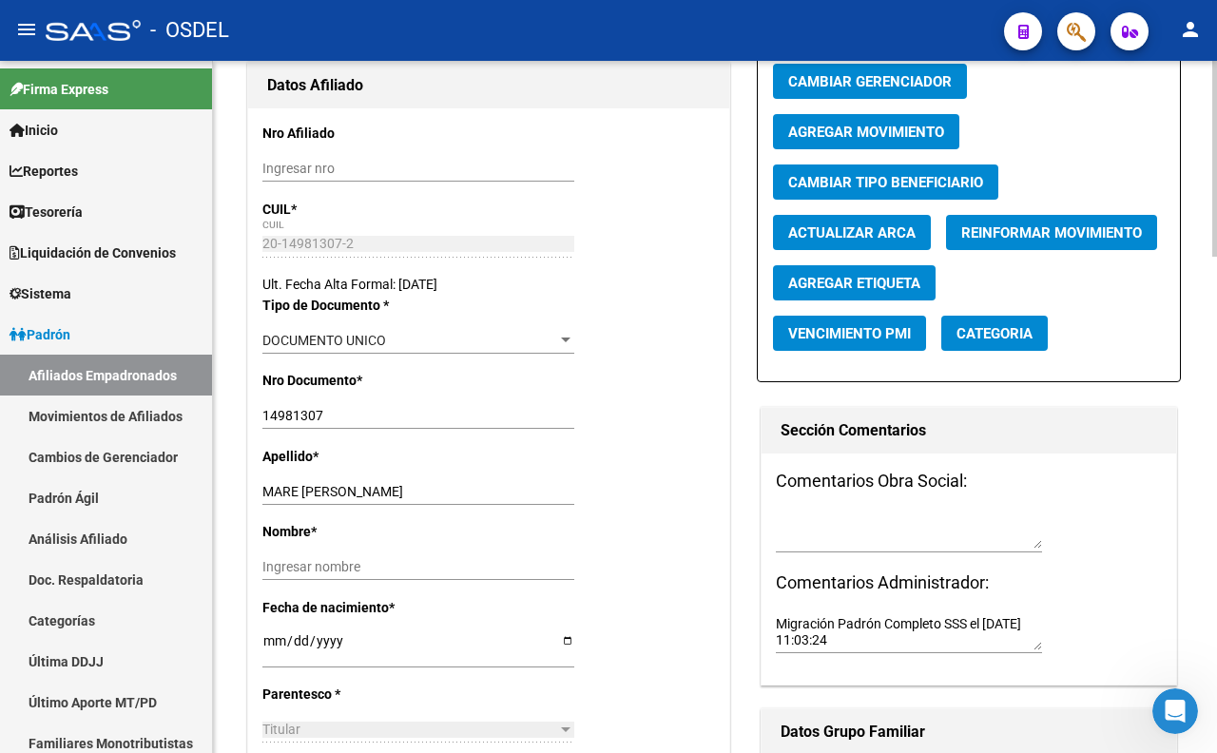
scroll to position [0, 0]
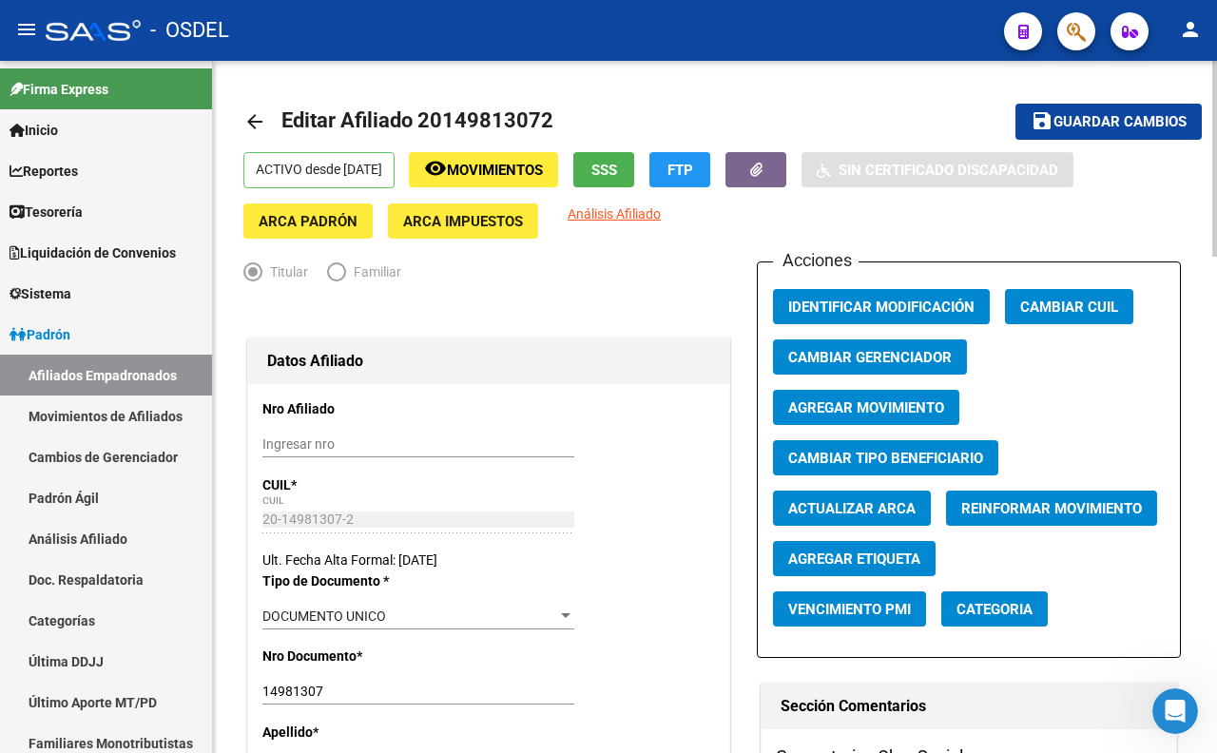
click at [617, 167] on span "SSS" at bounding box center [604, 170] width 26 height 17
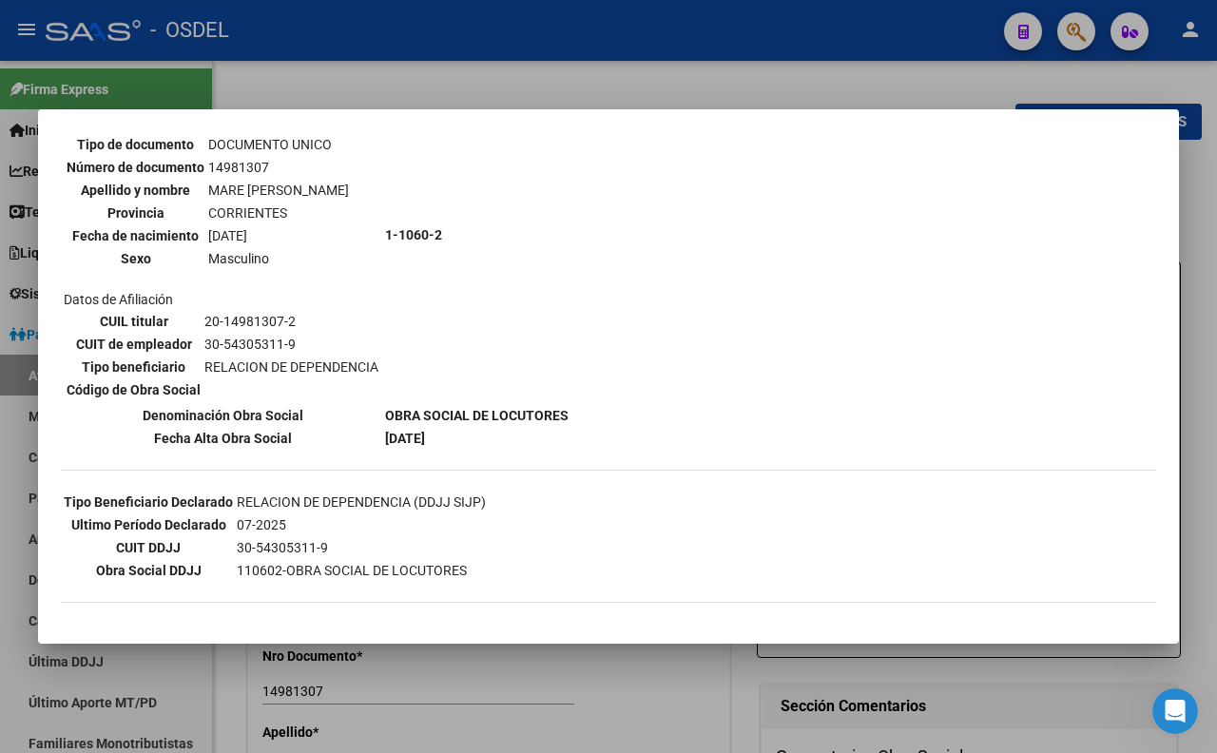
scroll to position [129, 0]
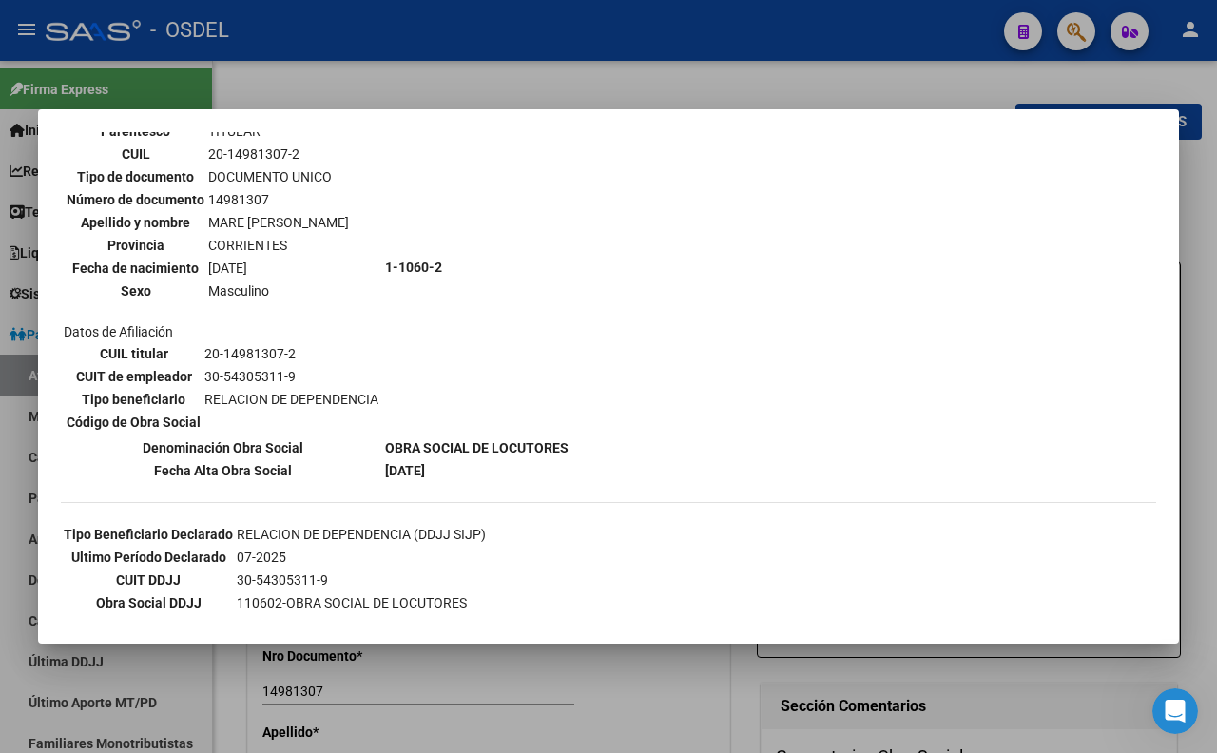
click at [580, 76] on div at bounding box center [608, 376] width 1217 height 753
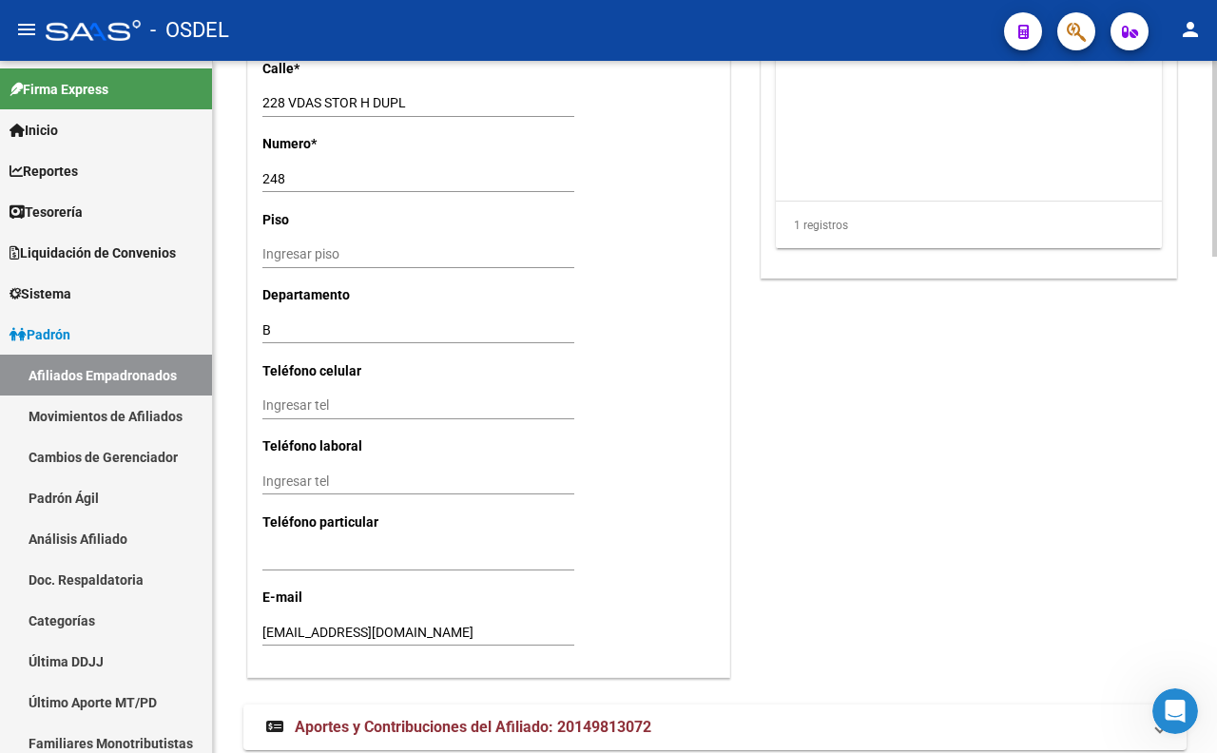
scroll to position [1754, 0]
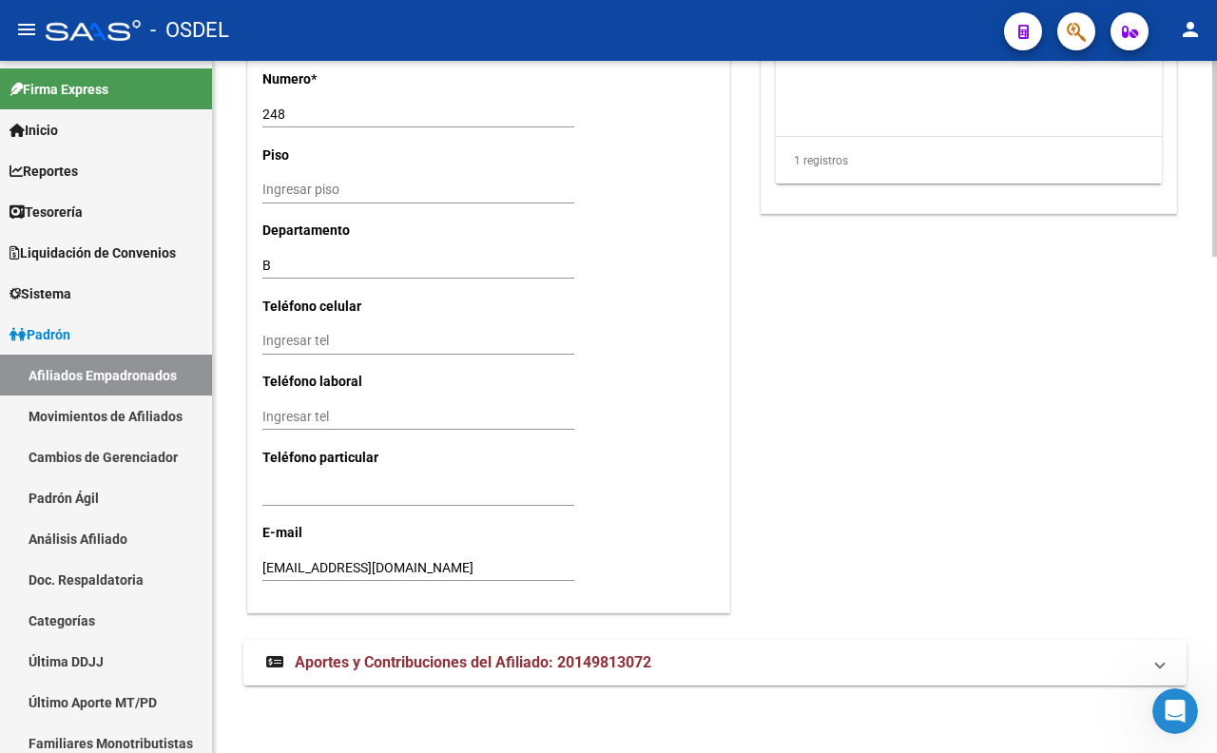
click at [434, 663] on span "Aportes y Contribuciones del Afiliado: 20149813072" at bounding box center [473, 662] width 356 height 18
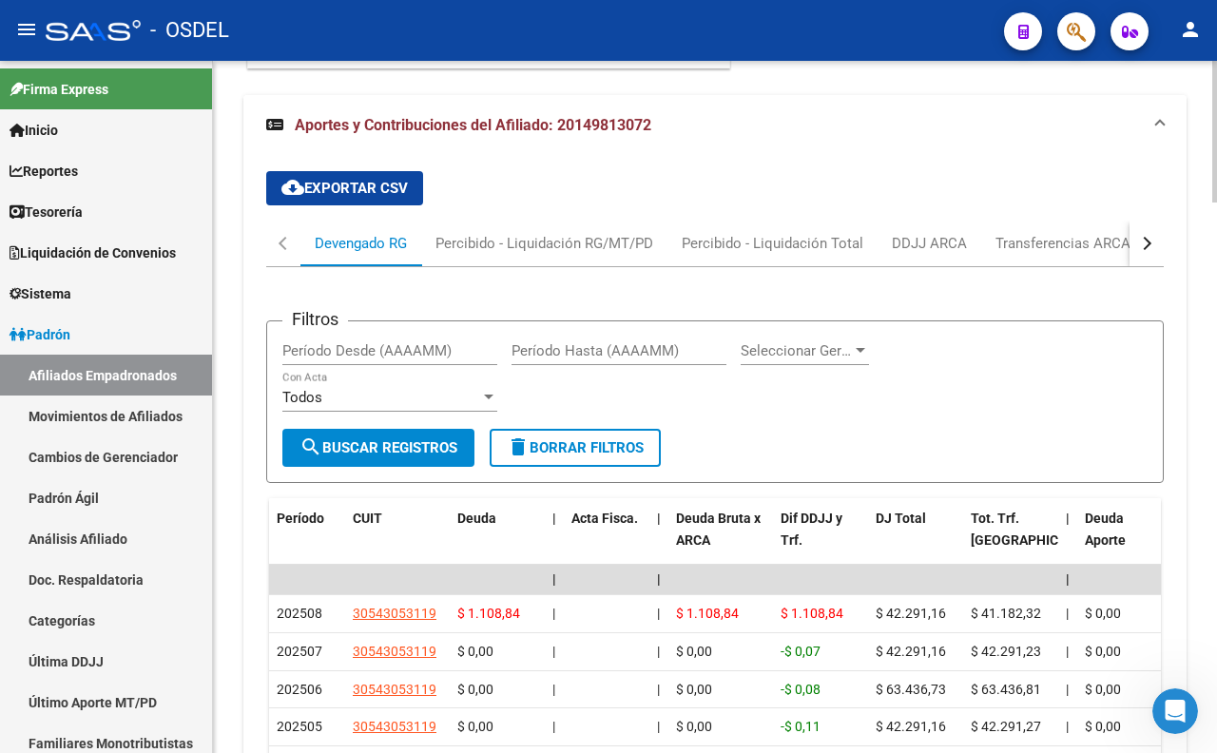
scroll to position [2441, 0]
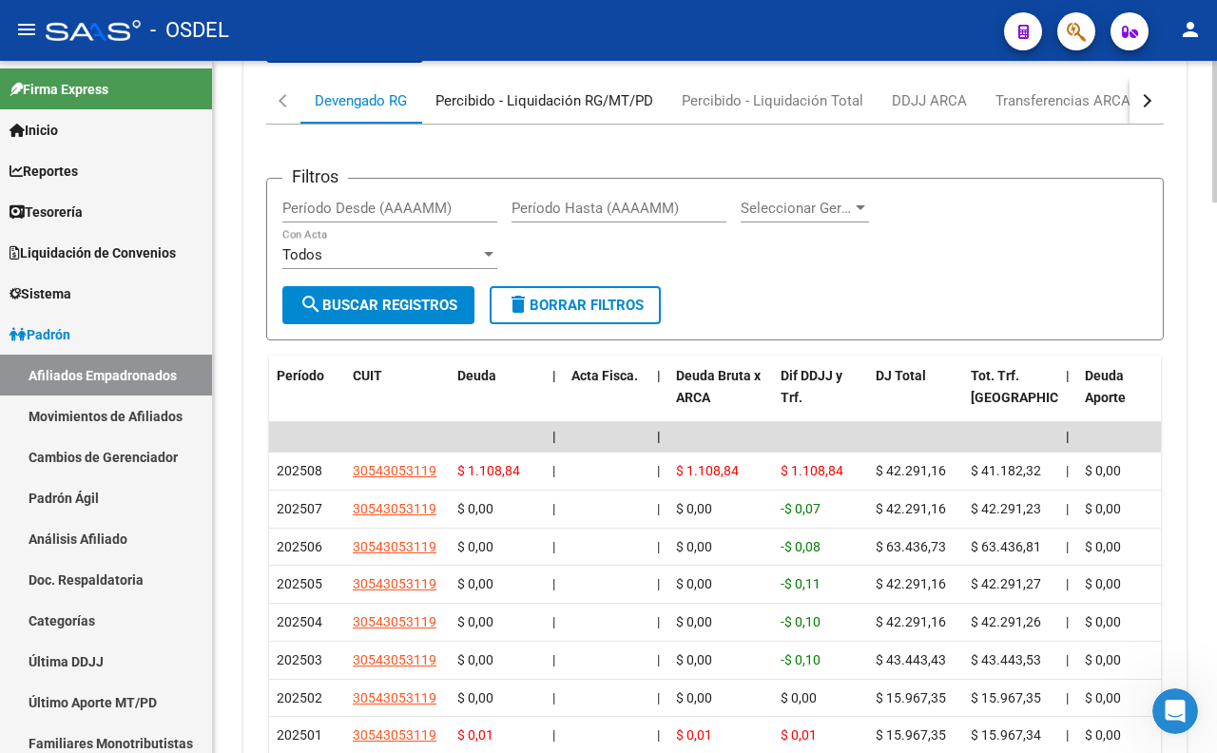
click at [485, 106] on div "Percibido - Liquidación RG/MT/PD" at bounding box center [544, 100] width 218 height 21
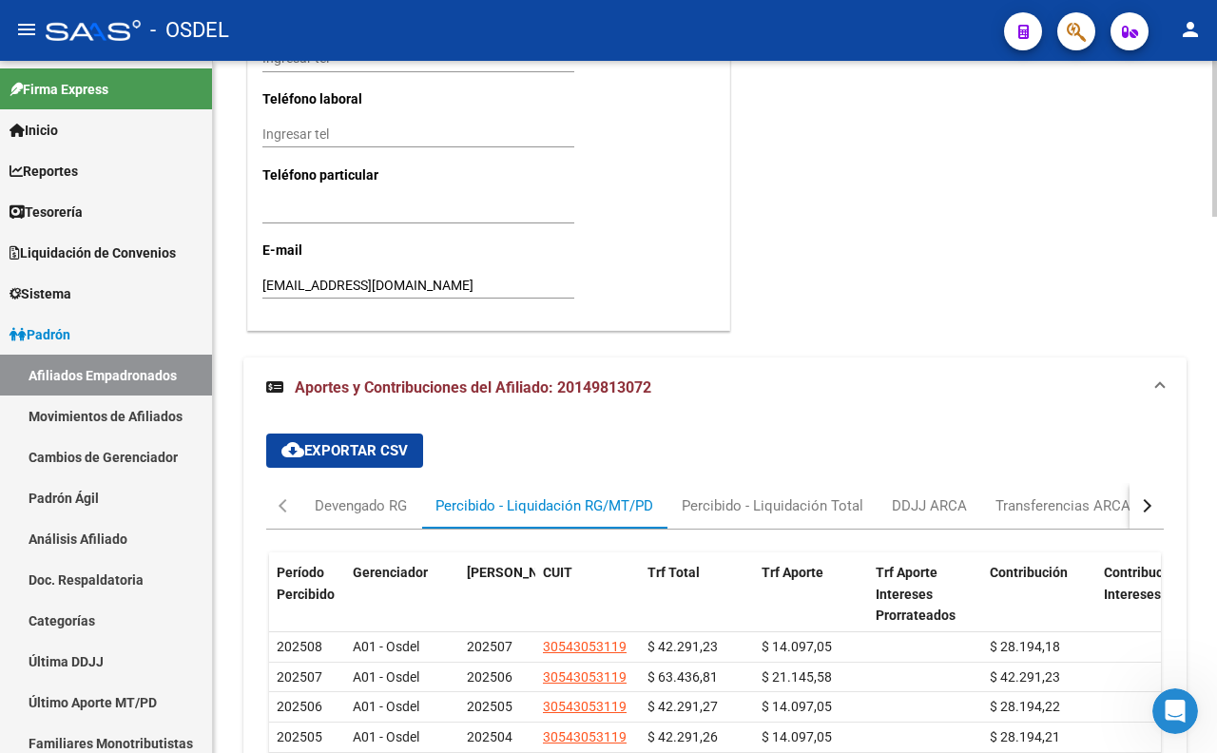
scroll to position [2125, 0]
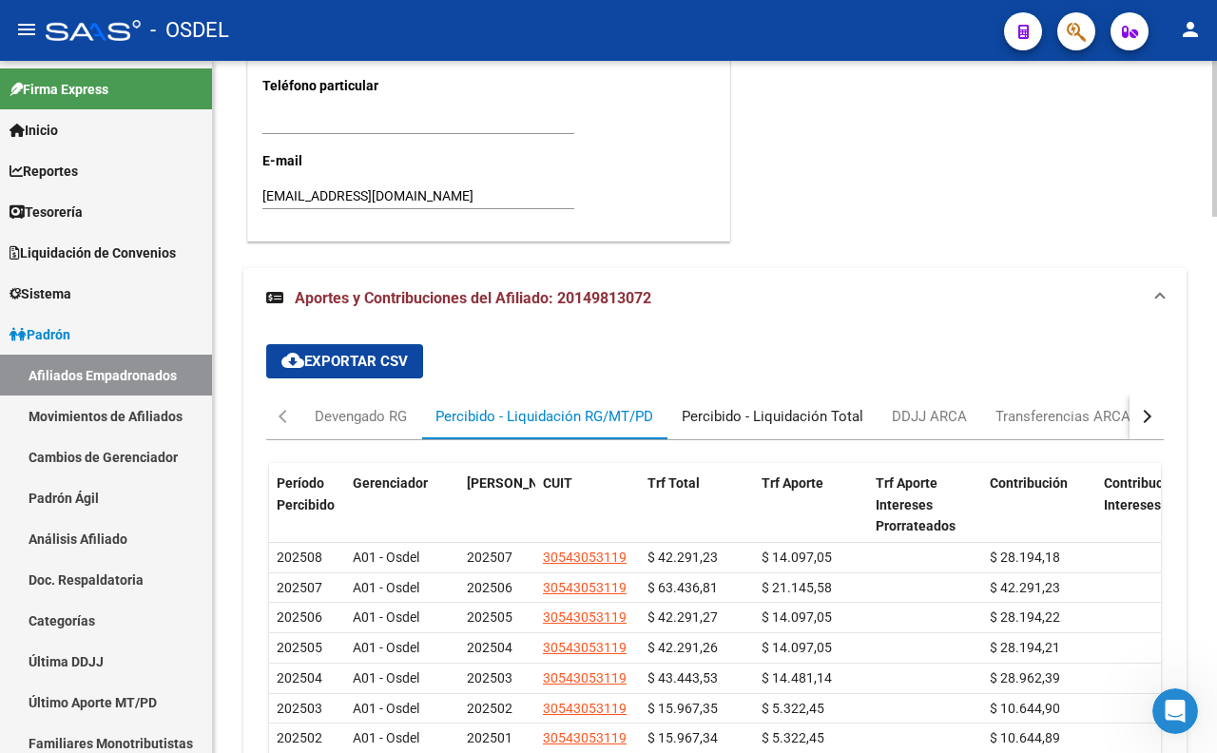
click at [800, 426] on div "Percibido - Liquidación Total" at bounding box center [772, 417] width 210 height 46
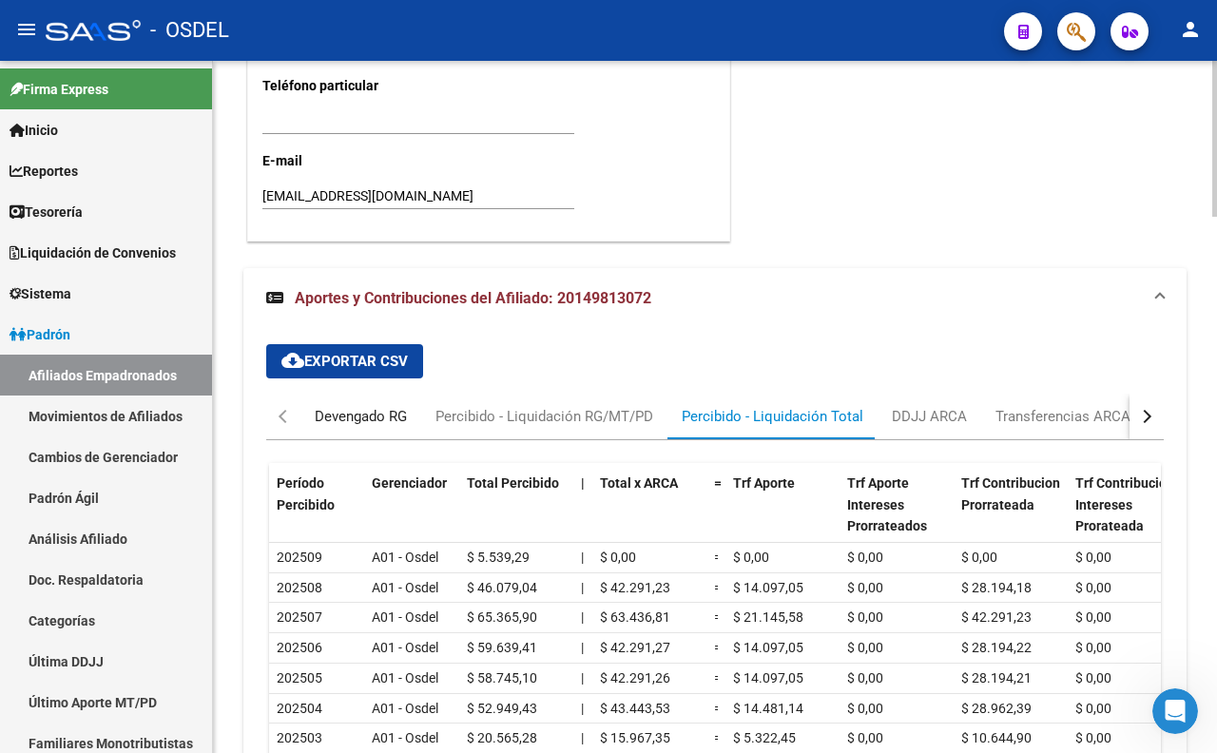
click at [350, 420] on div "Devengado RG" at bounding box center [361, 416] width 92 height 21
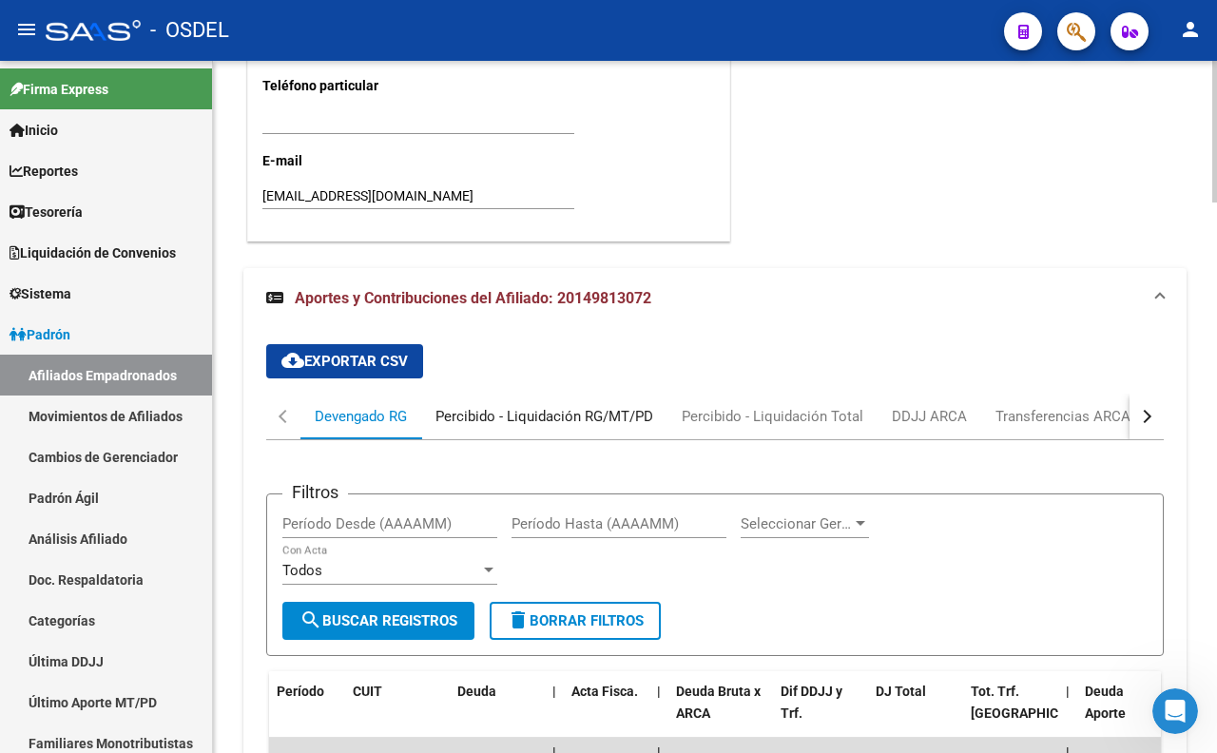
click at [572, 422] on div "Percibido - Liquidación RG/MT/PD" at bounding box center [544, 416] width 218 height 21
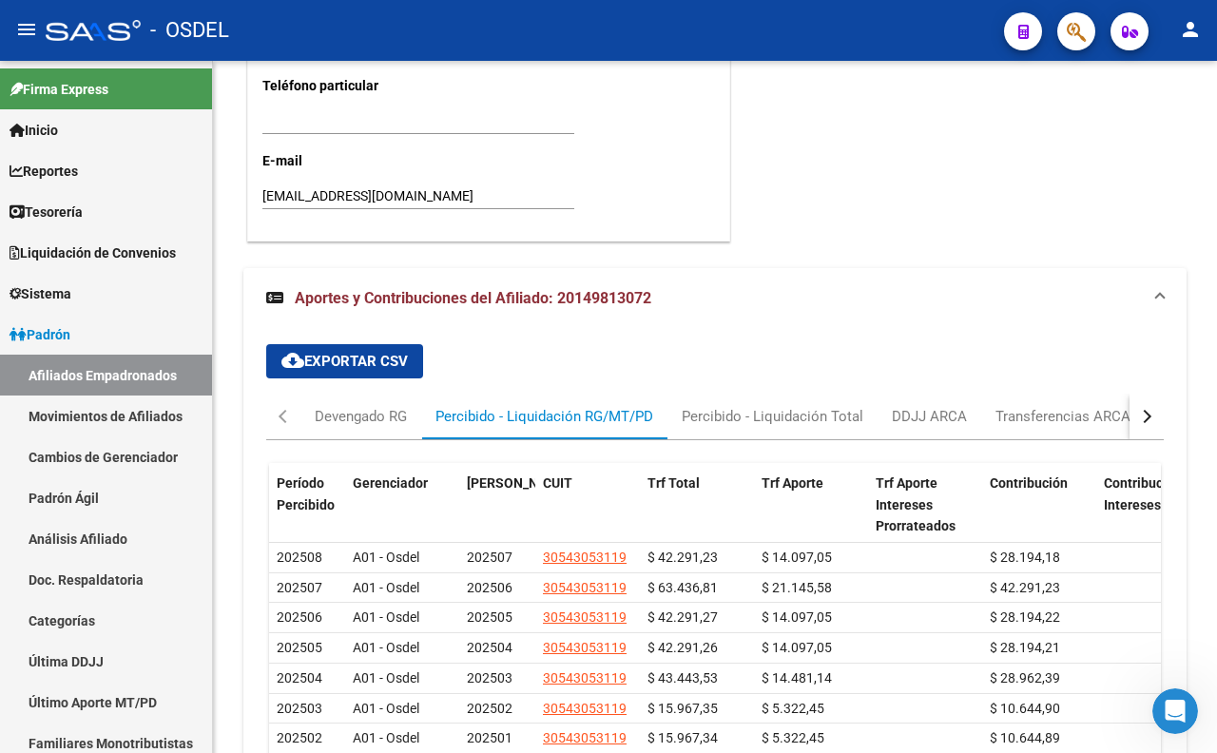
click at [1063, 29] on button "button" at bounding box center [1076, 31] width 38 height 38
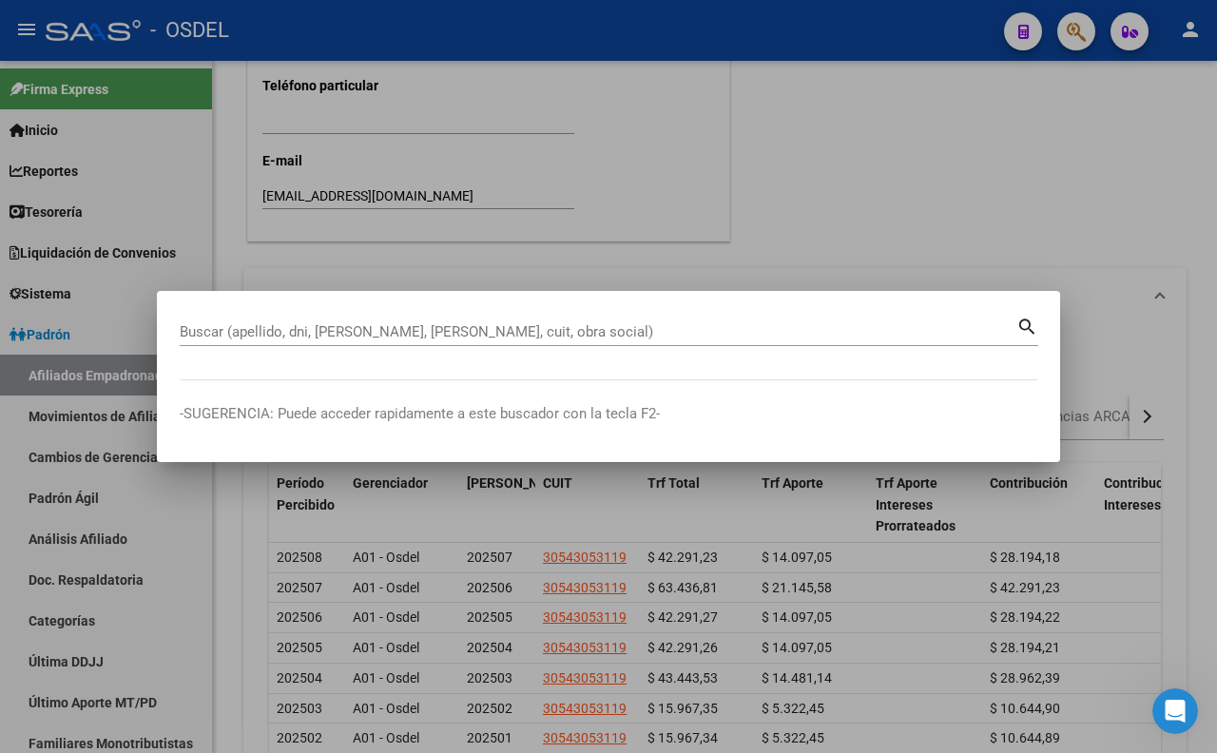
click at [556, 319] on div "Buscar (apellido, dni, [PERSON_NAME], [PERSON_NAME], cuit, obra social)" at bounding box center [598, 331] width 836 height 29
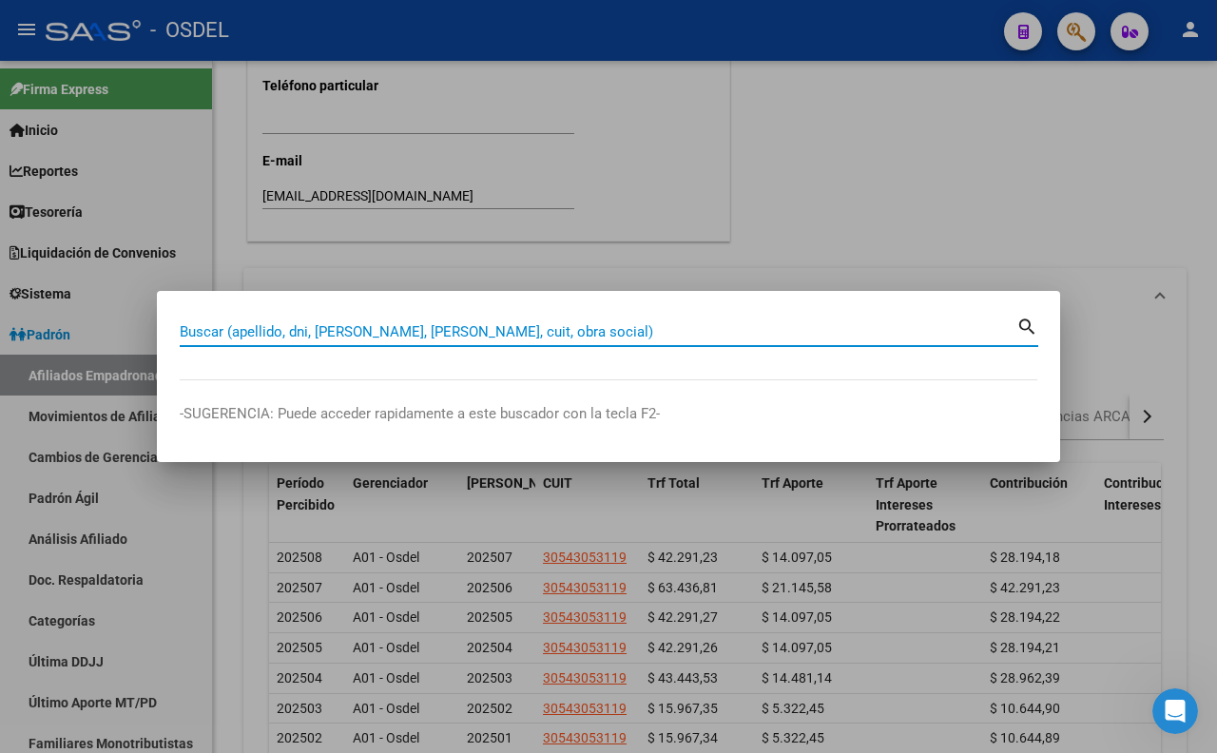
click at [558, 326] on input "Buscar (apellido, dni, [PERSON_NAME], [PERSON_NAME], cuit, obra social)" at bounding box center [598, 331] width 836 height 17
paste input "20210047"
type input "20210047"
click at [887, 193] on div at bounding box center [608, 376] width 1217 height 753
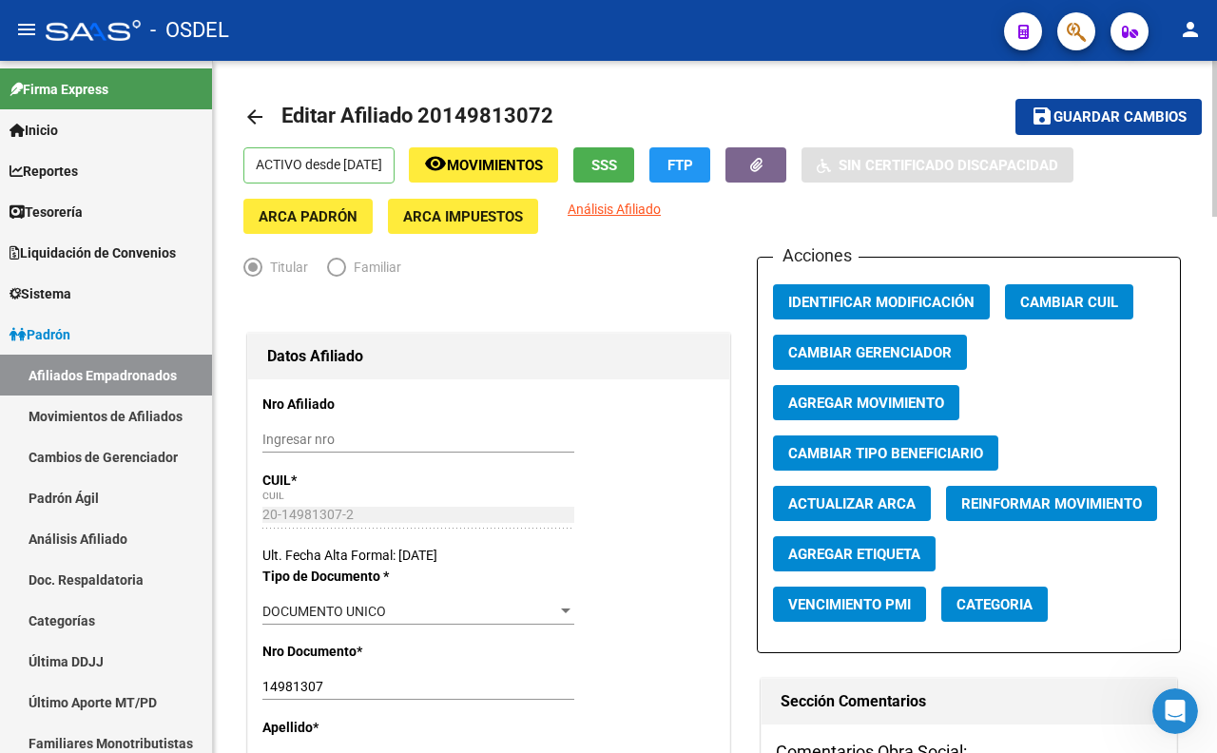
scroll to position [0, 0]
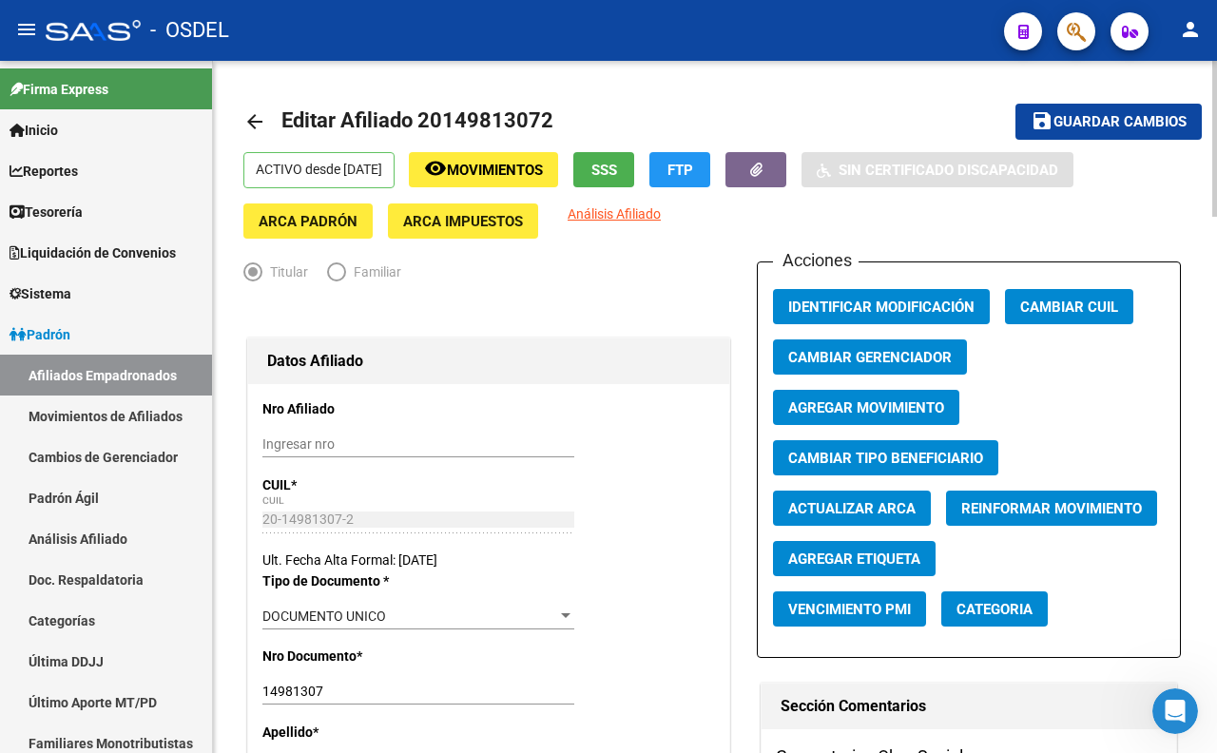
click at [1067, 119] on span "Guardar cambios" at bounding box center [1119, 122] width 133 height 17
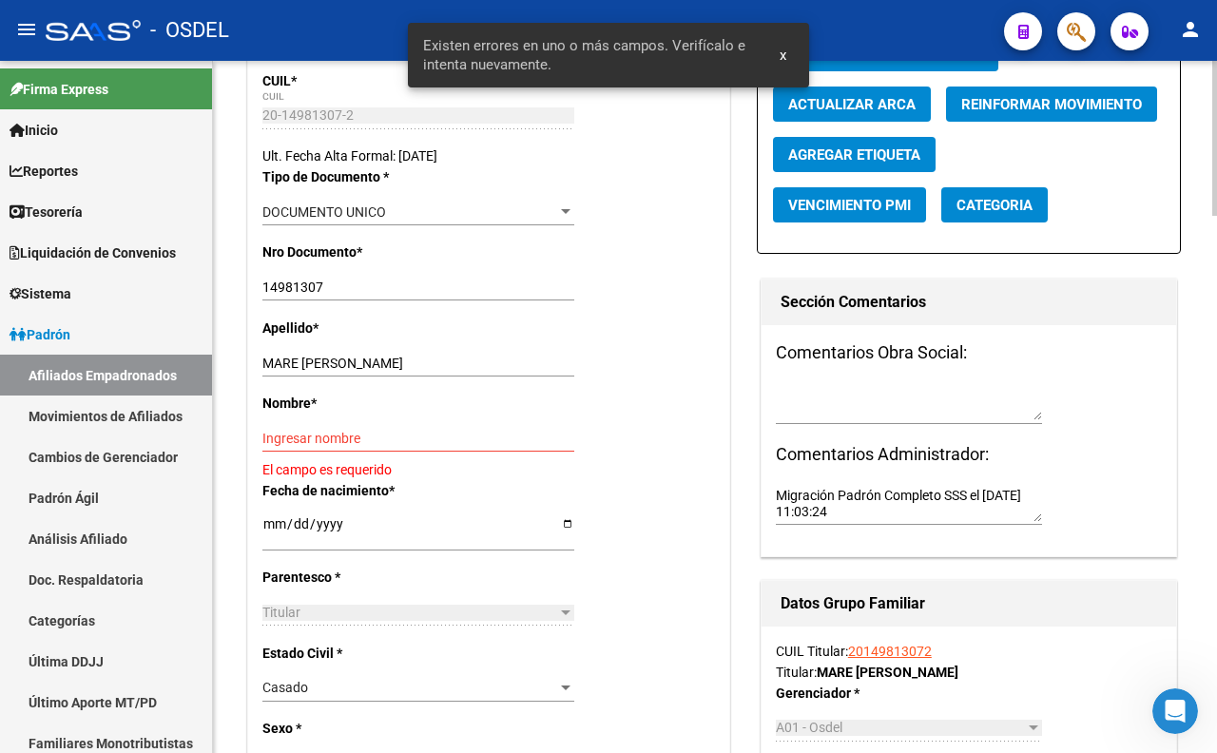
scroll to position [422, 0]
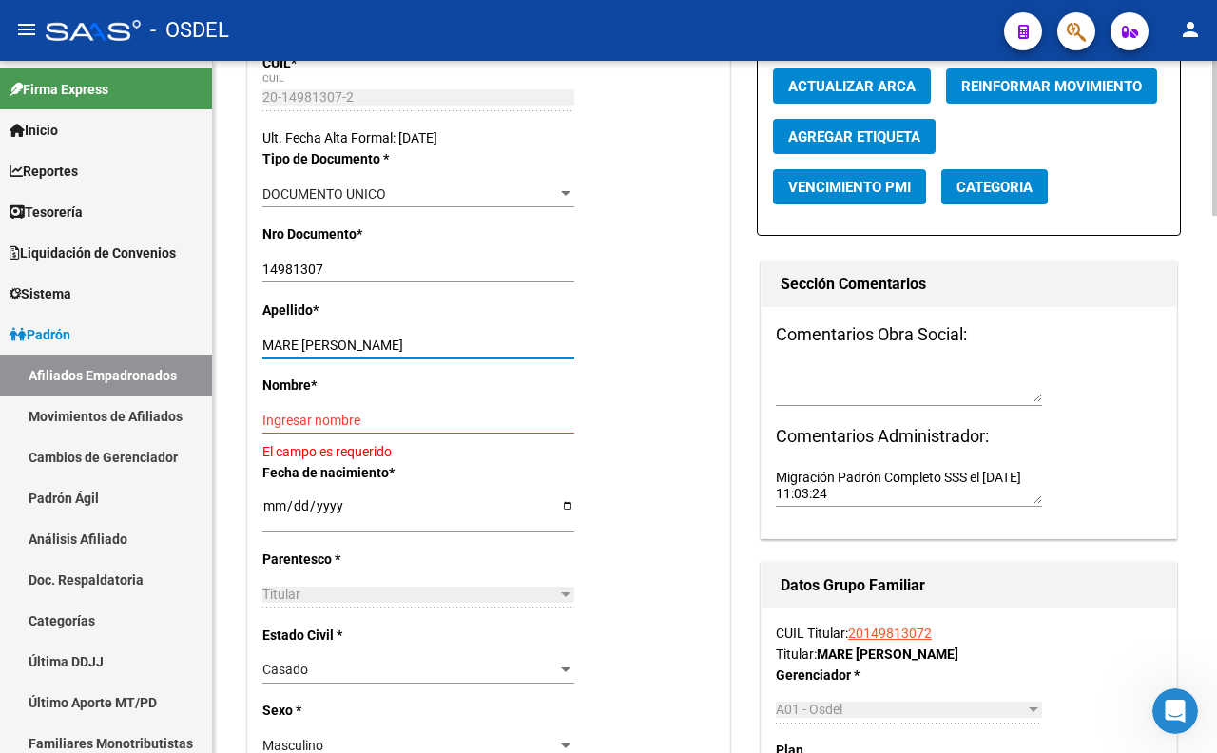
drag, startPoint x: 302, startPoint y: 344, endPoint x: 402, endPoint y: 344, distance: 99.8
click at [402, 344] on input "MARE CARLOS DANIEL" at bounding box center [418, 345] width 312 height 16
type input "MARE"
click at [411, 420] on input "Ingresar nombre" at bounding box center [418, 421] width 312 height 16
paste input "CARLOS DANIEL"
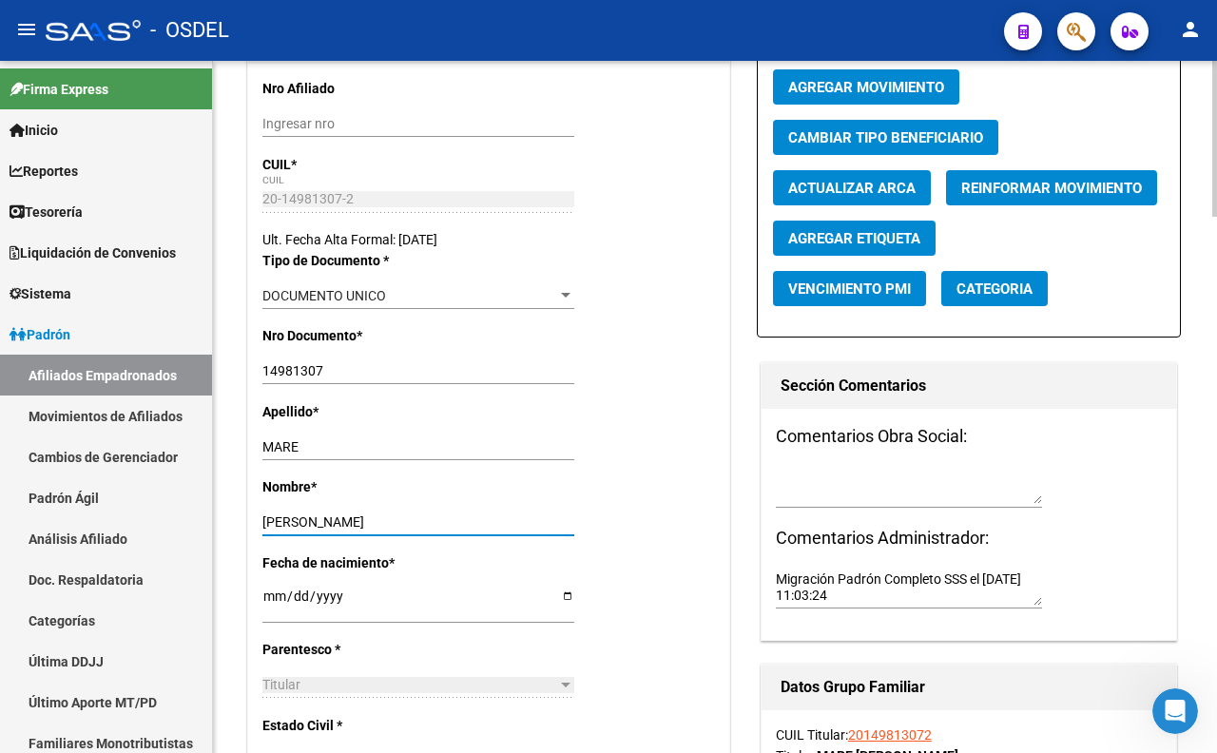
scroll to position [0, 0]
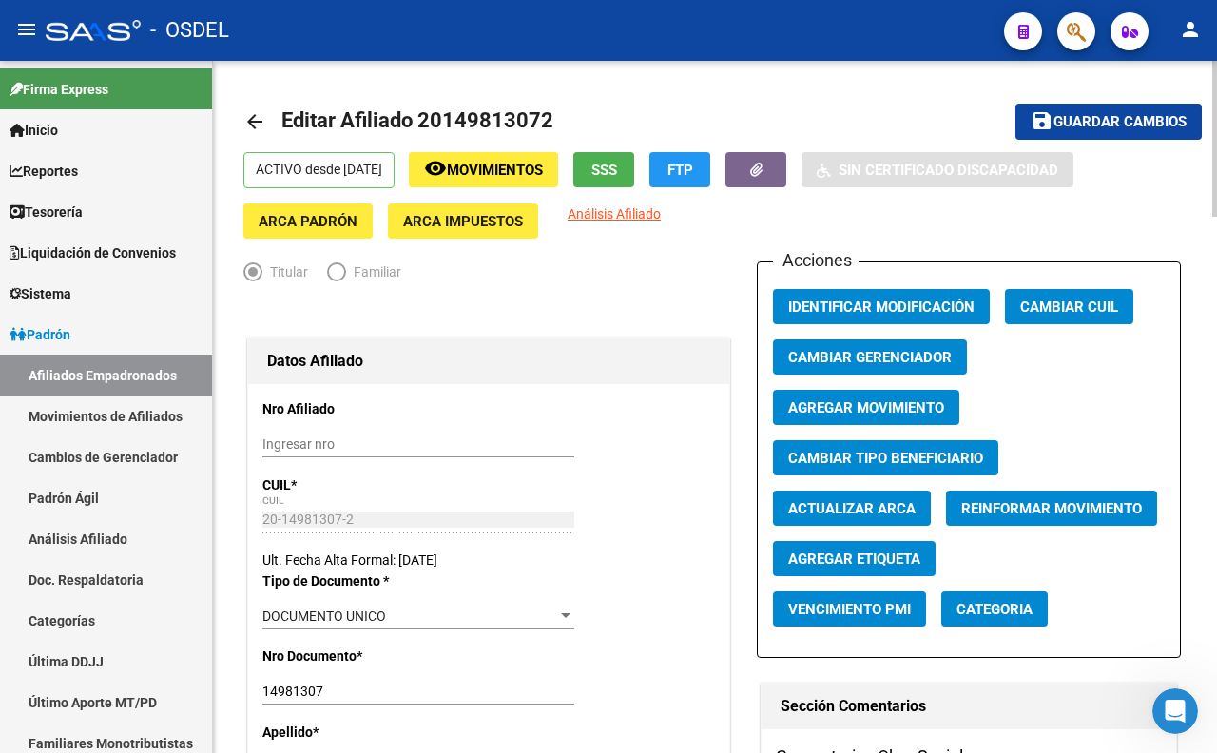
type input "CARLOS DANIEL"
click at [1124, 119] on span "Guardar cambios" at bounding box center [1119, 122] width 133 height 17
click at [1075, 125] on span "Guardar cambios" at bounding box center [1119, 122] width 133 height 17
click at [1061, 33] on button "button" at bounding box center [1076, 31] width 38 height 38
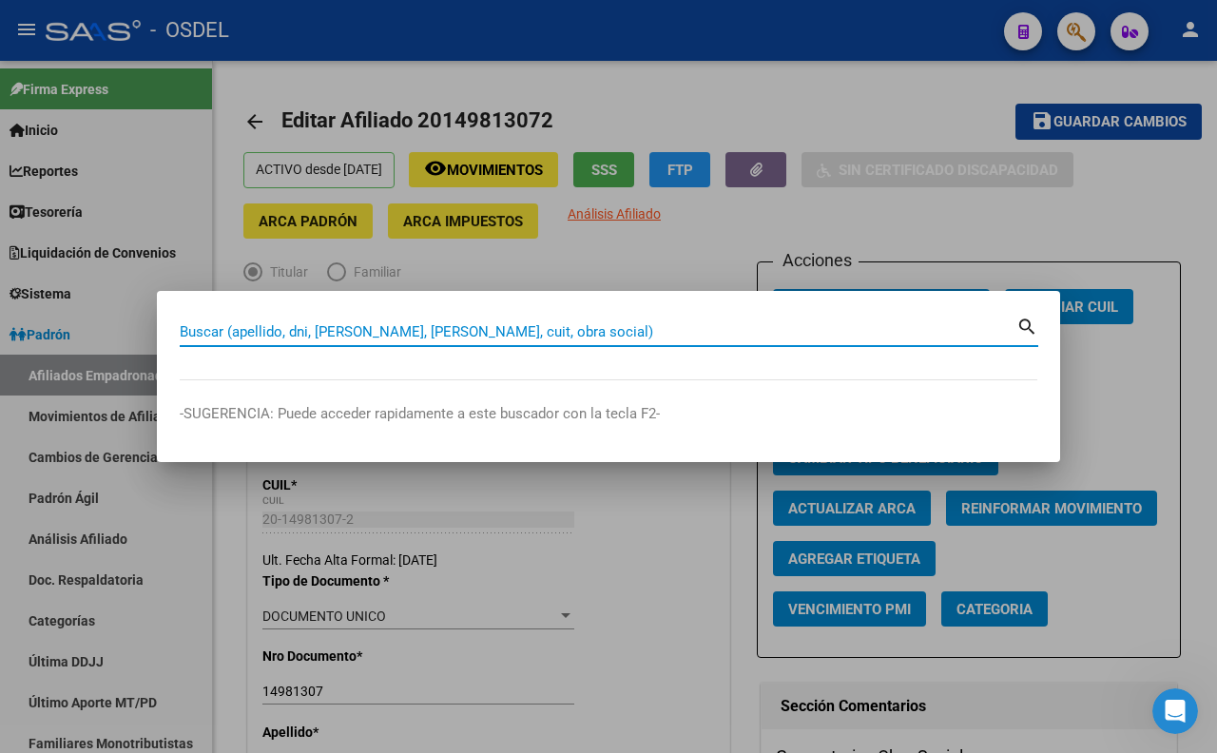
click at [510, 326] on input "Buscar (apellido, dni, [PERSON_NAME], [PERSON_NAME], cuit, obra social)" at bounding box center [598, 331] width 836 height 17
paste input "23361276"
type input "23361276"
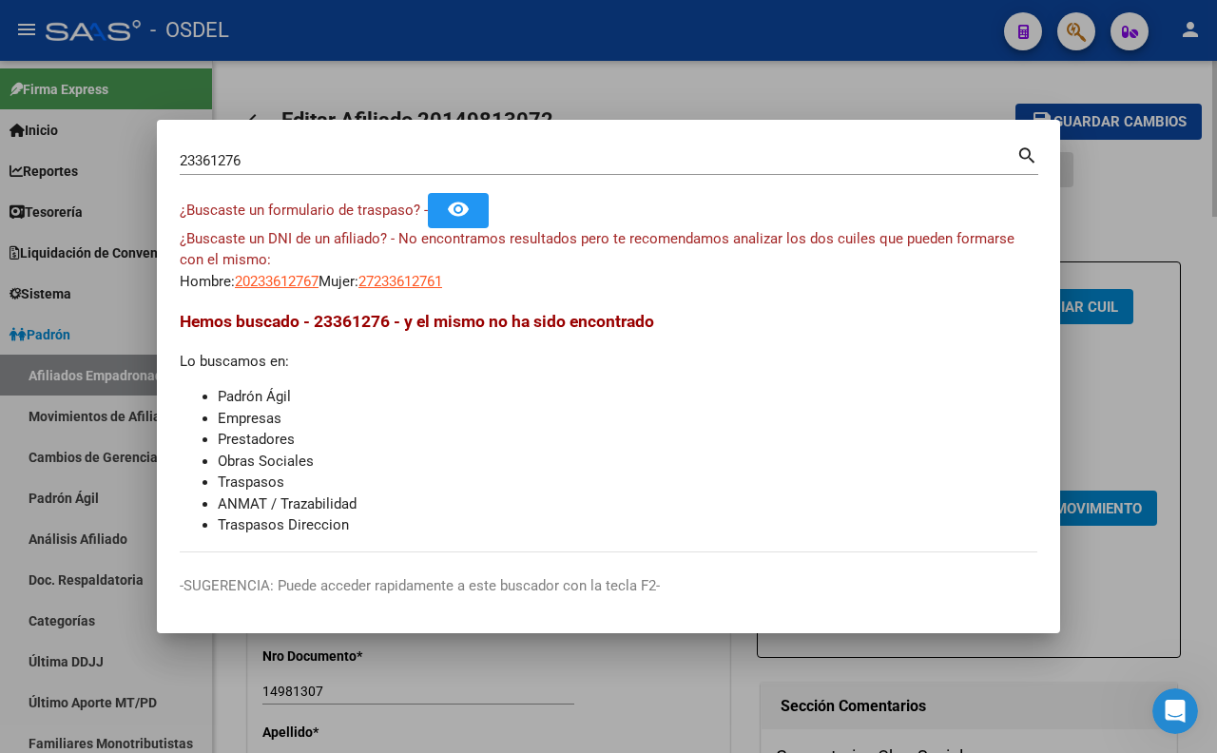
click at [698, 77] on div at bounding box center [608, 376] width 1217 height 753
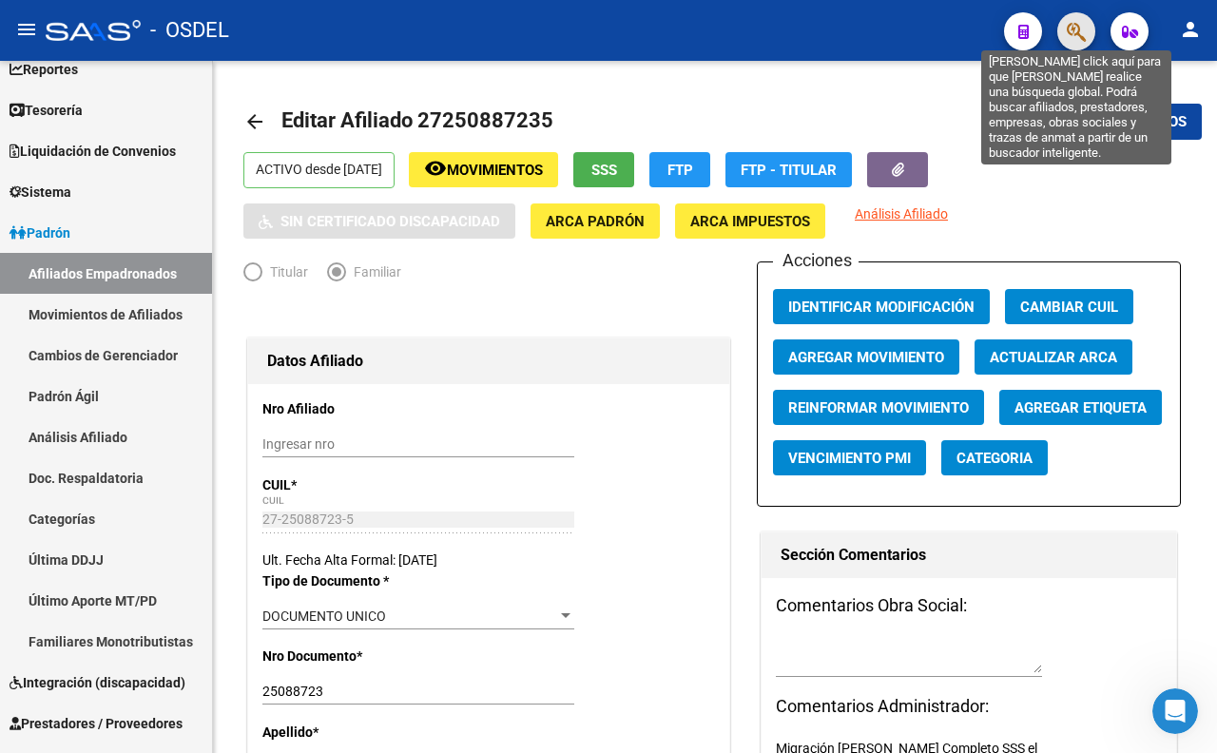
click at [1078, 25] on icon "button" at bounding box center [1075, 32] width 19 height 22
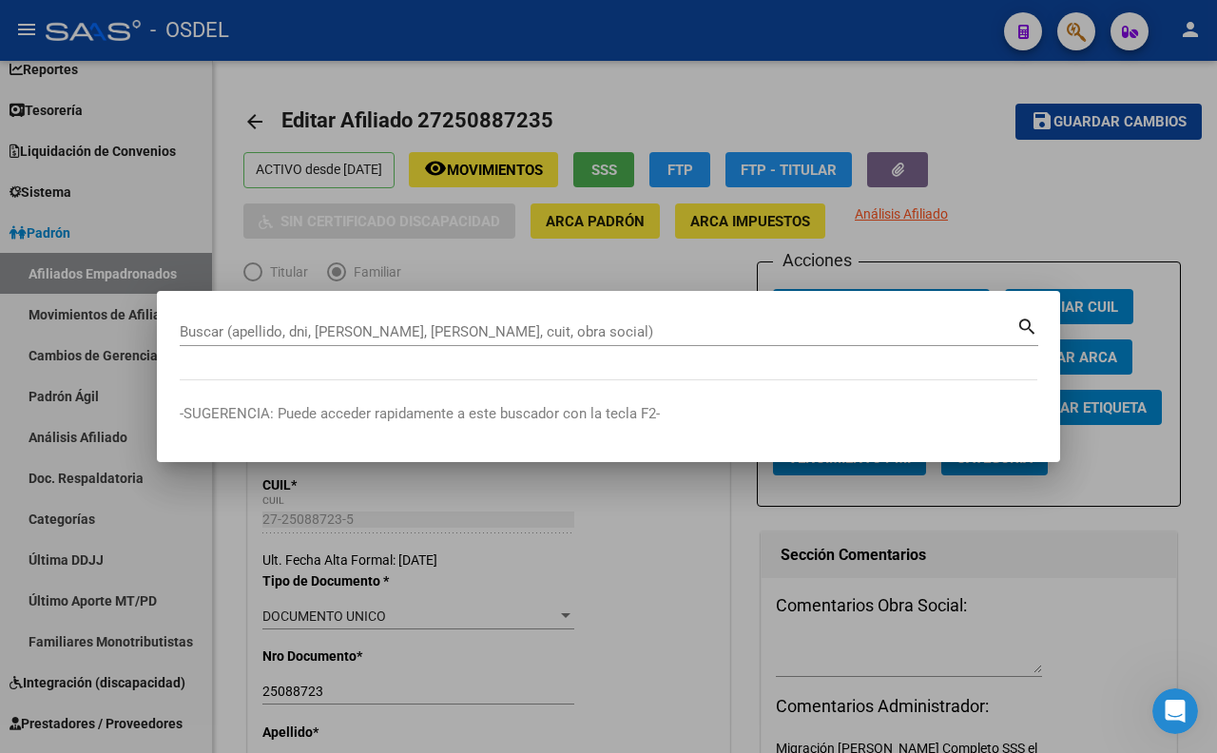
click at [1106, 441] on div at bounding box center [608, 376] width 1217 height 753
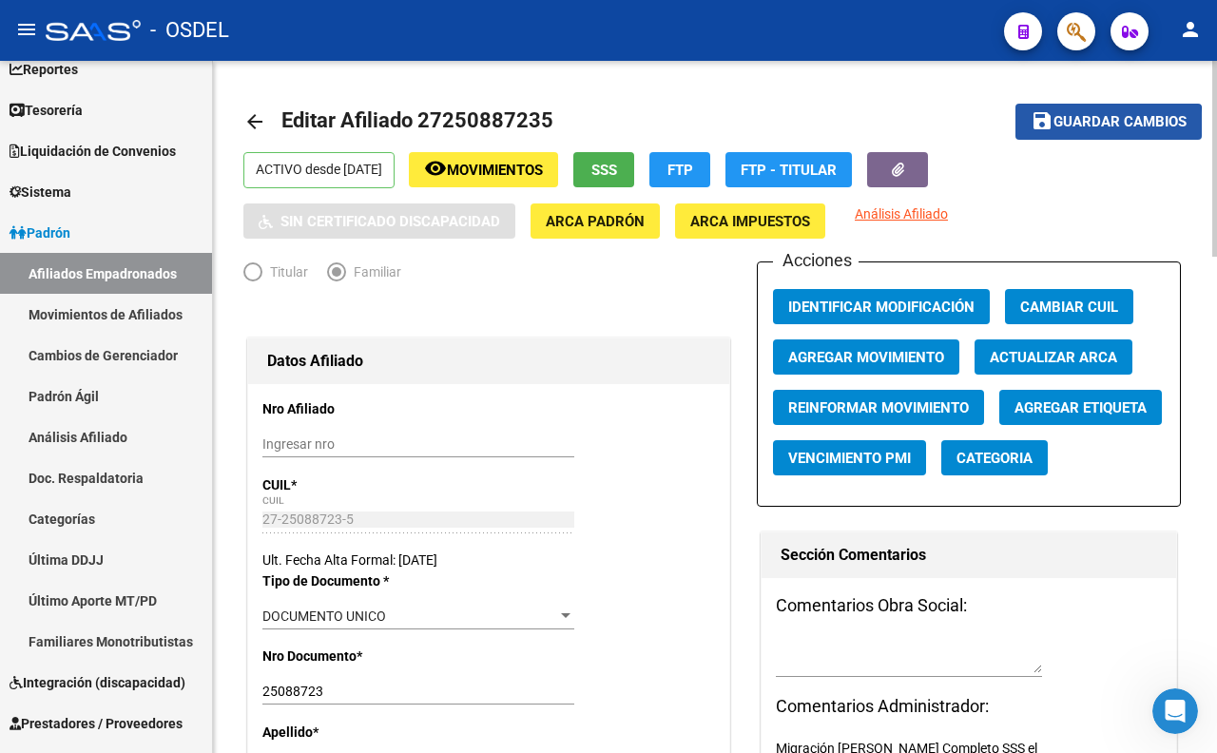
click at [1096, 126] on span "Guardar cambios" at bounding box center [1119, 122] width 133 height 17
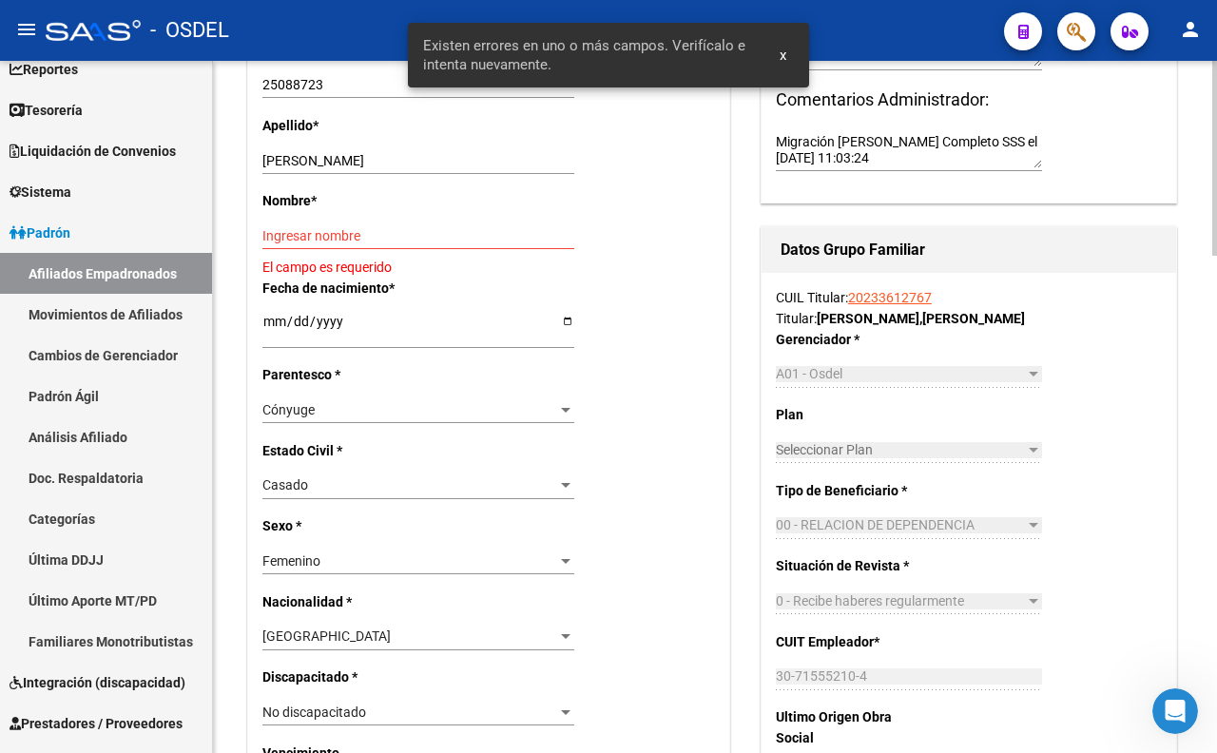
scroll to position [633, 0]
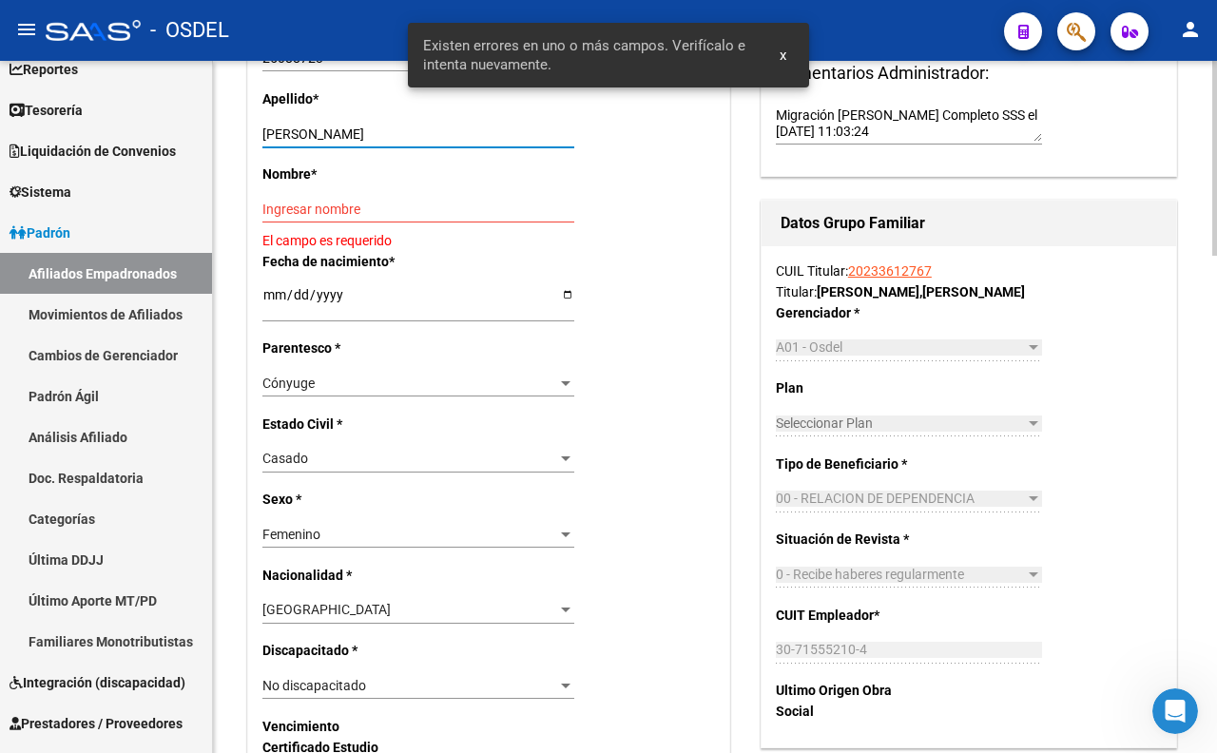
drag, startPoint x: 333, startPoint y: 134, endPoint x: 449, endPoint y: 133, distance: 116.0
click at [449, 133] on input "BENDAHAN,CECILIA INES" at bounding box center [418, 134] width 312 height 16
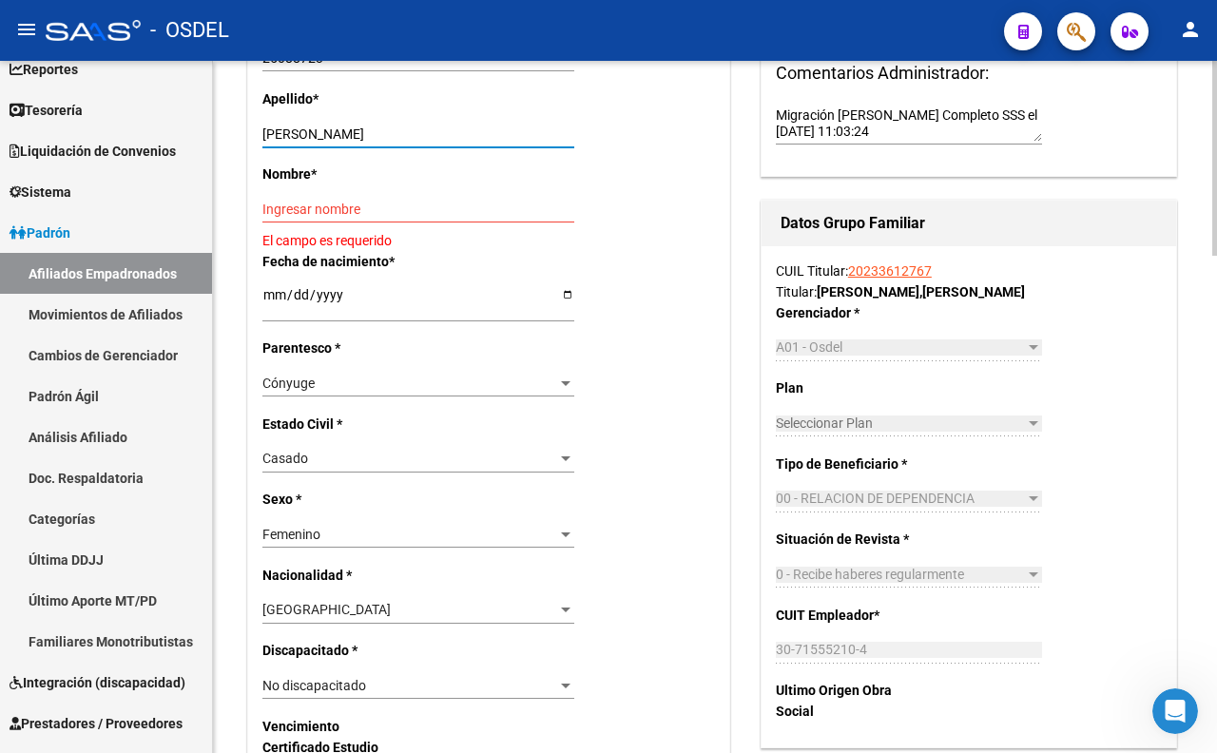
type input "BENDAHAN"
click at [346, 206] on input "Ingresar nombre" at bounding box center [418, 210] width 312 height 16
paste input ",CECILIA INES"
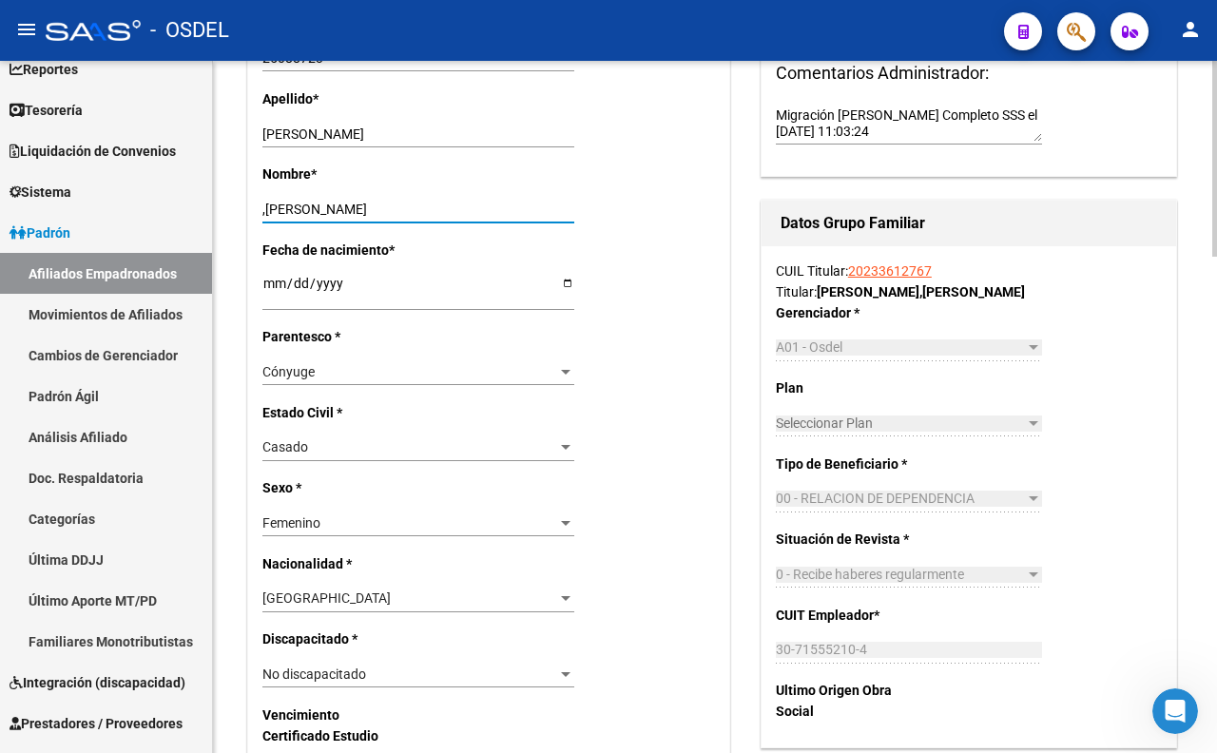
click at [268, 211] on input ",CECILIA INES" at bounding box center [418, 210] width 312 height 16
type input "CECILIA INES"
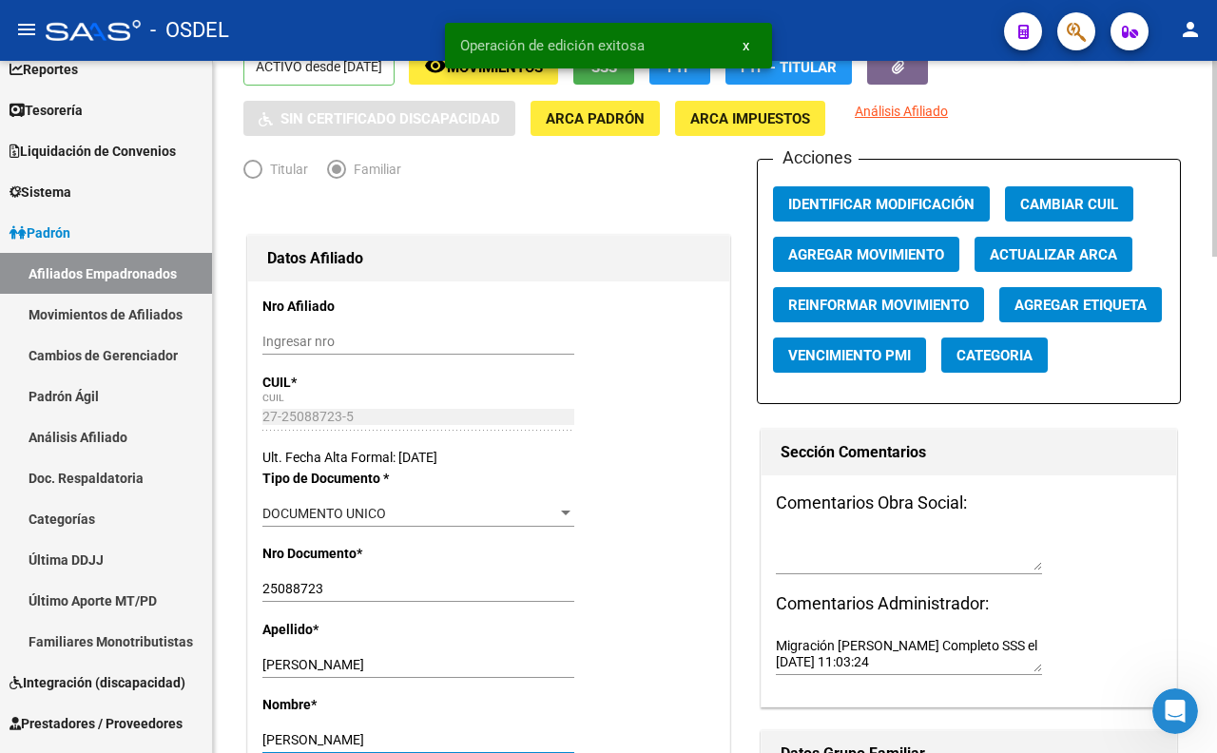
scroll to position [0, 0]
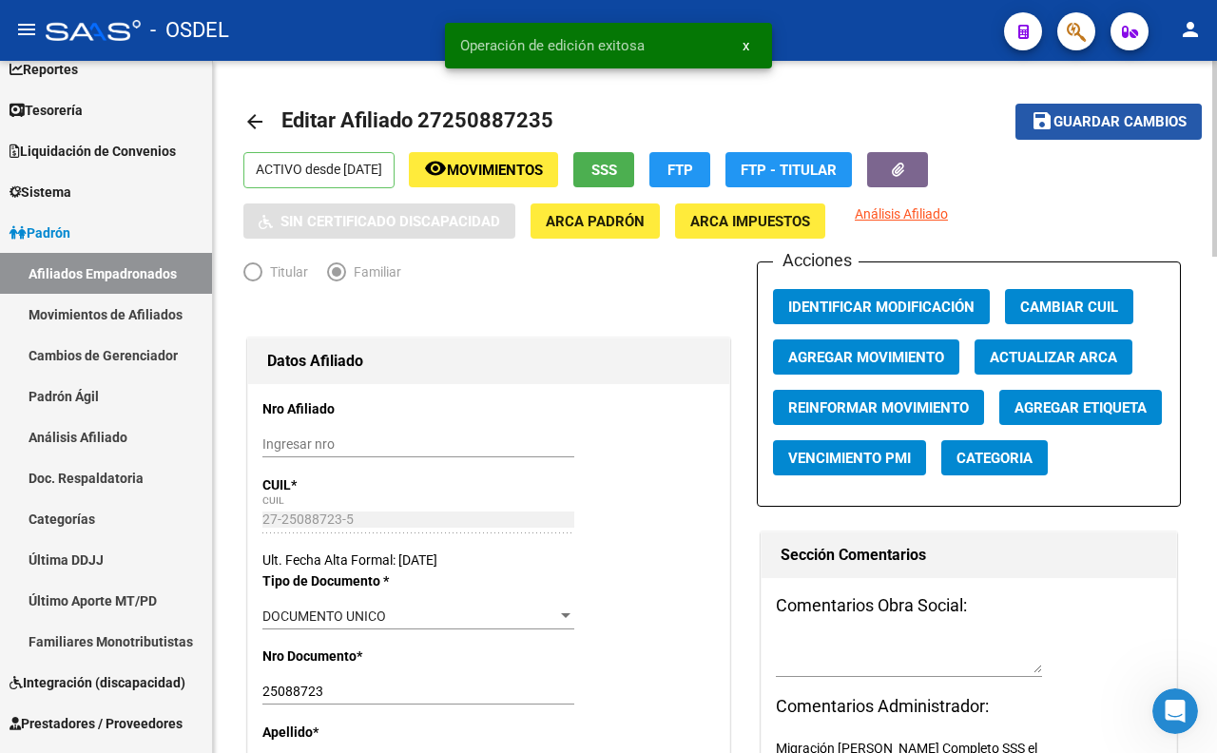
click at [1085, 129] on span "Guardar cambios" at bounding box center [1119, 122] width 133 height 17
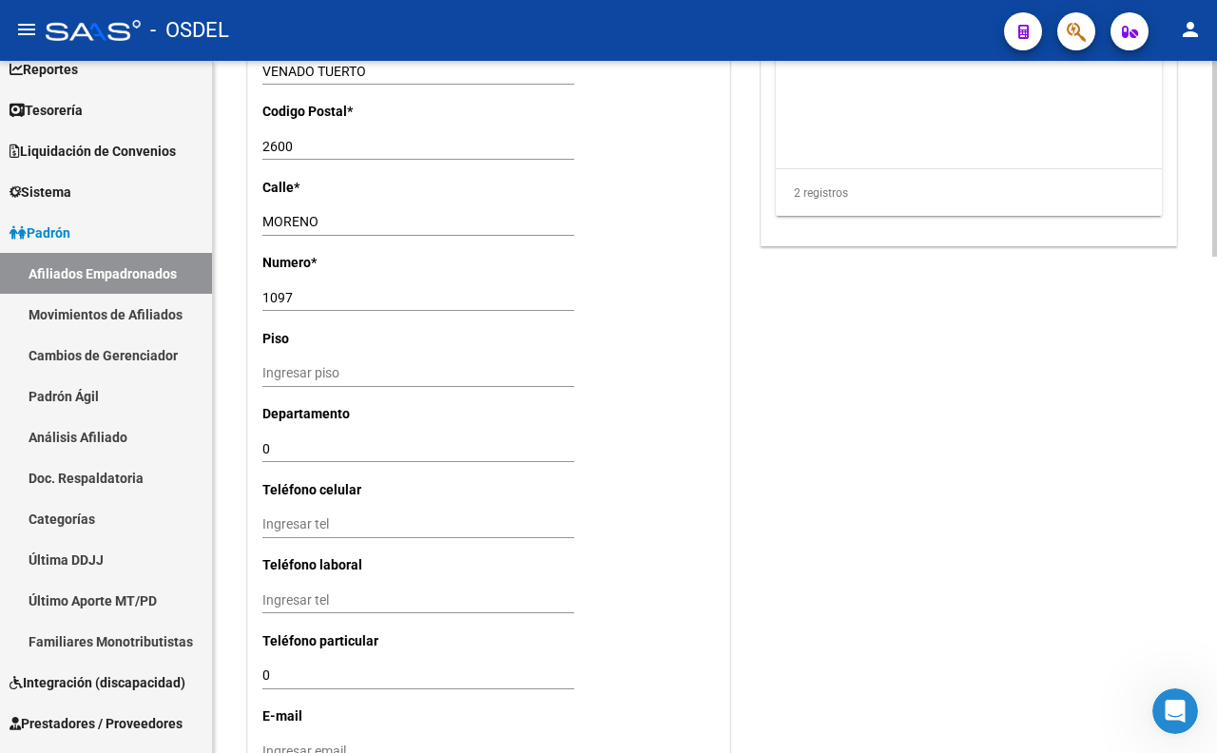
scroll to position [1226, 0]
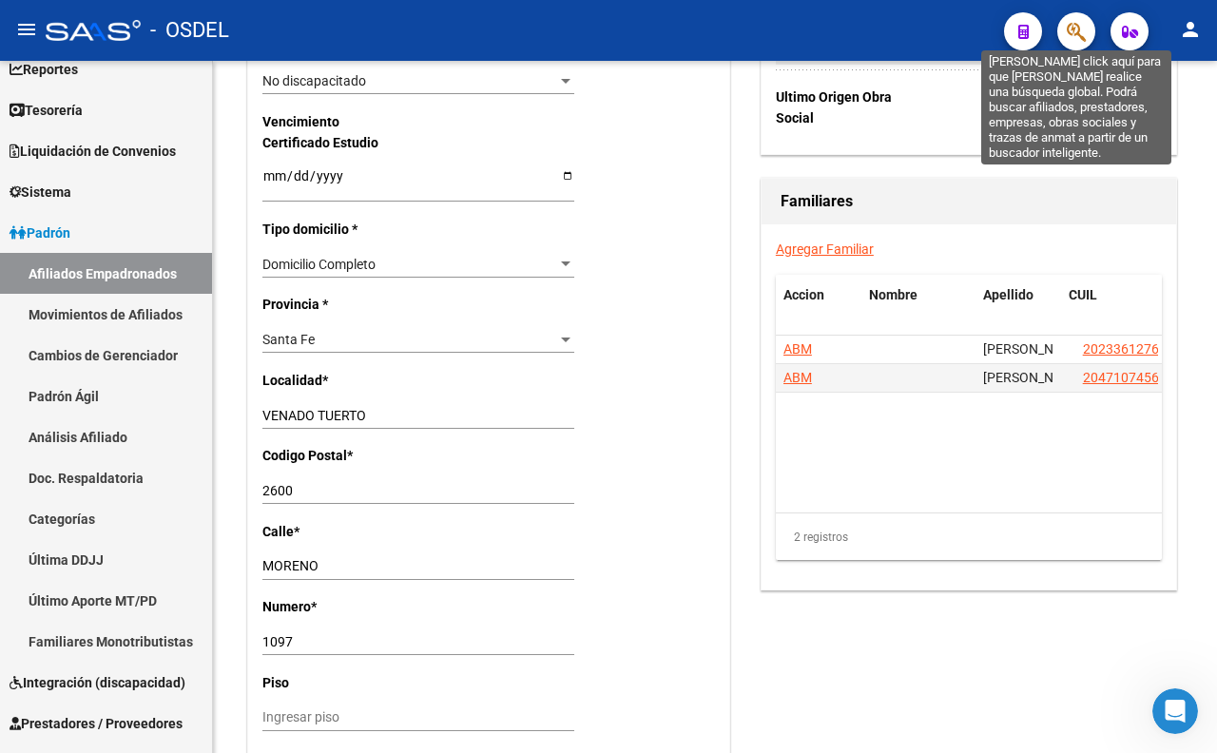
click at [1078, 41] on icon "button" at bounding box center [1075, 32] width 19 height 22
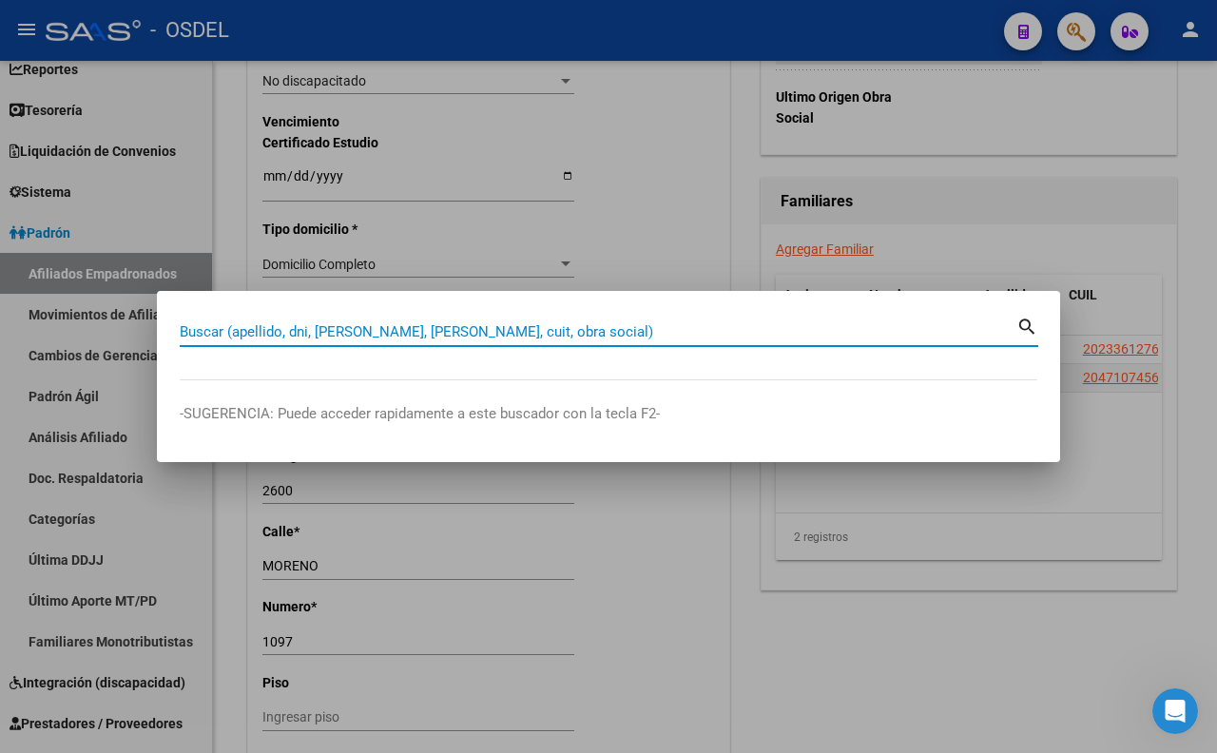
click at [509, 323] on input "Buscar (apellido, dni, [PERSON_NAME], [PERSON_NAME], cuit, obra social)" at bounding box center [598, 331] width 836 height 17
paste input "31118388"
type input "31118388"
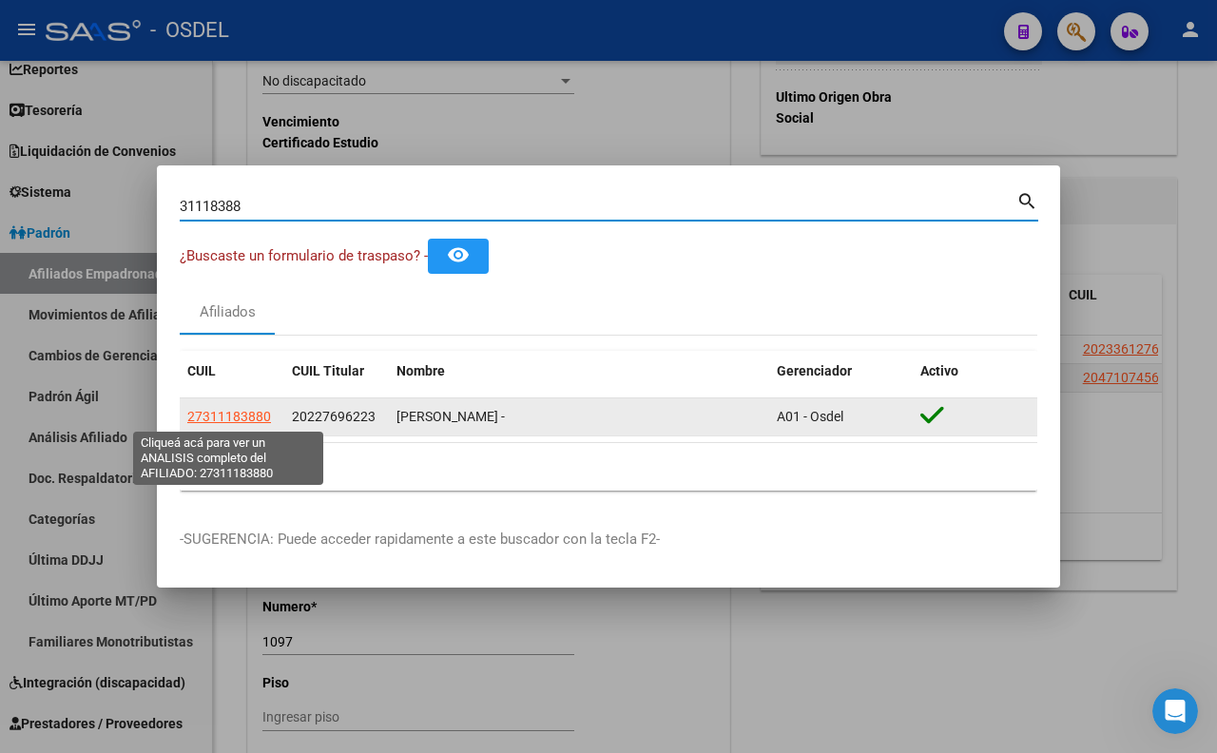
click at [250, 414] on span "27311183880" at bounding box center [229, 416] width 84 height 15
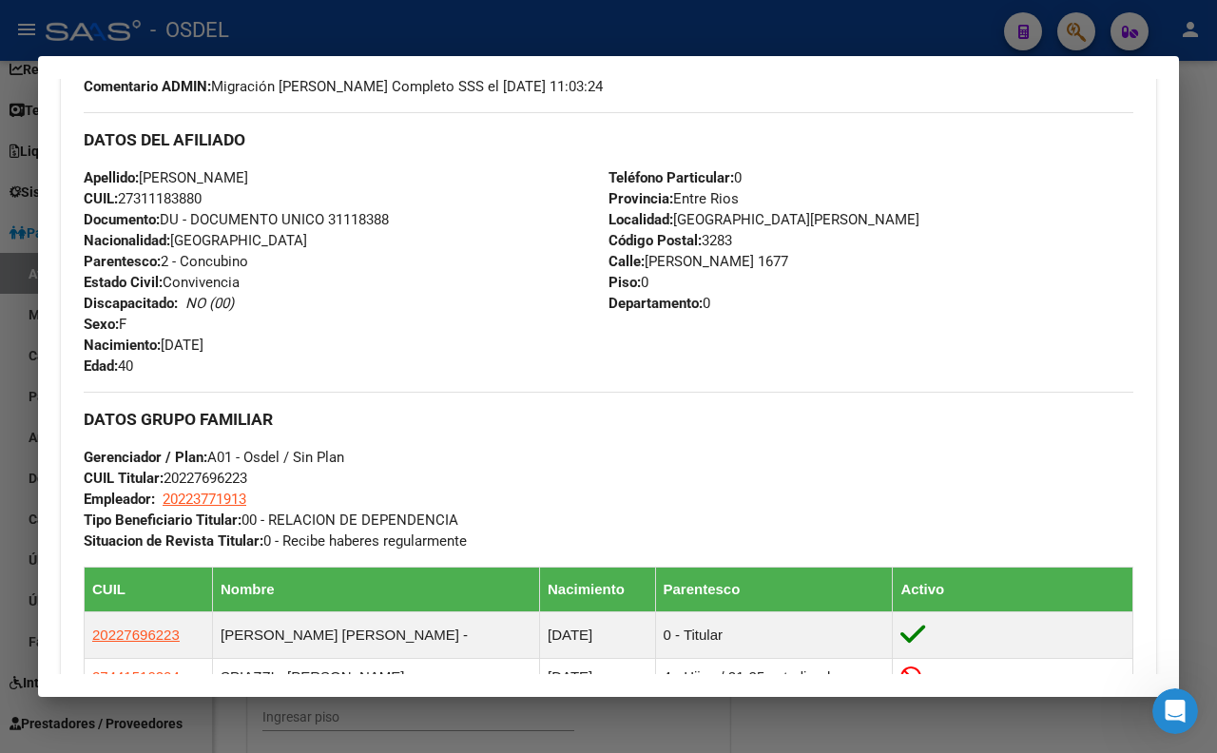
scroll to position [844, 0]
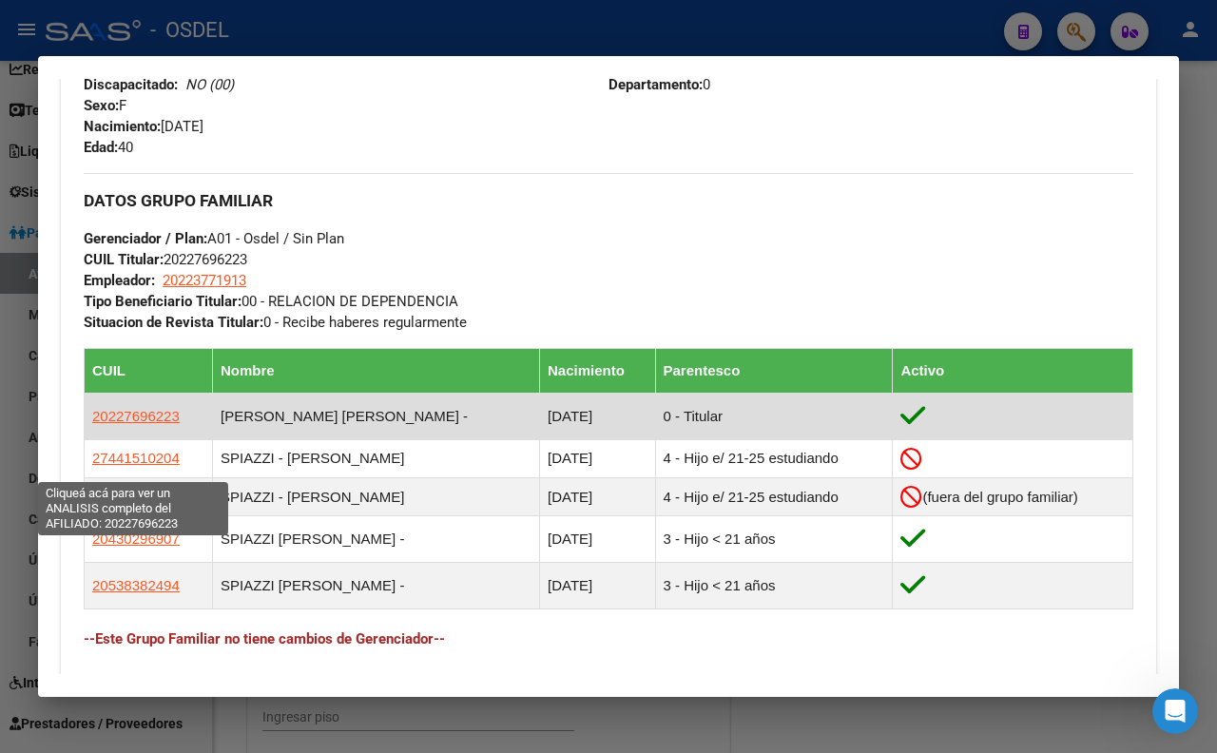
click at [133, 424] on span "20227696223" at bounding box center [135, 416] width 87 height 16
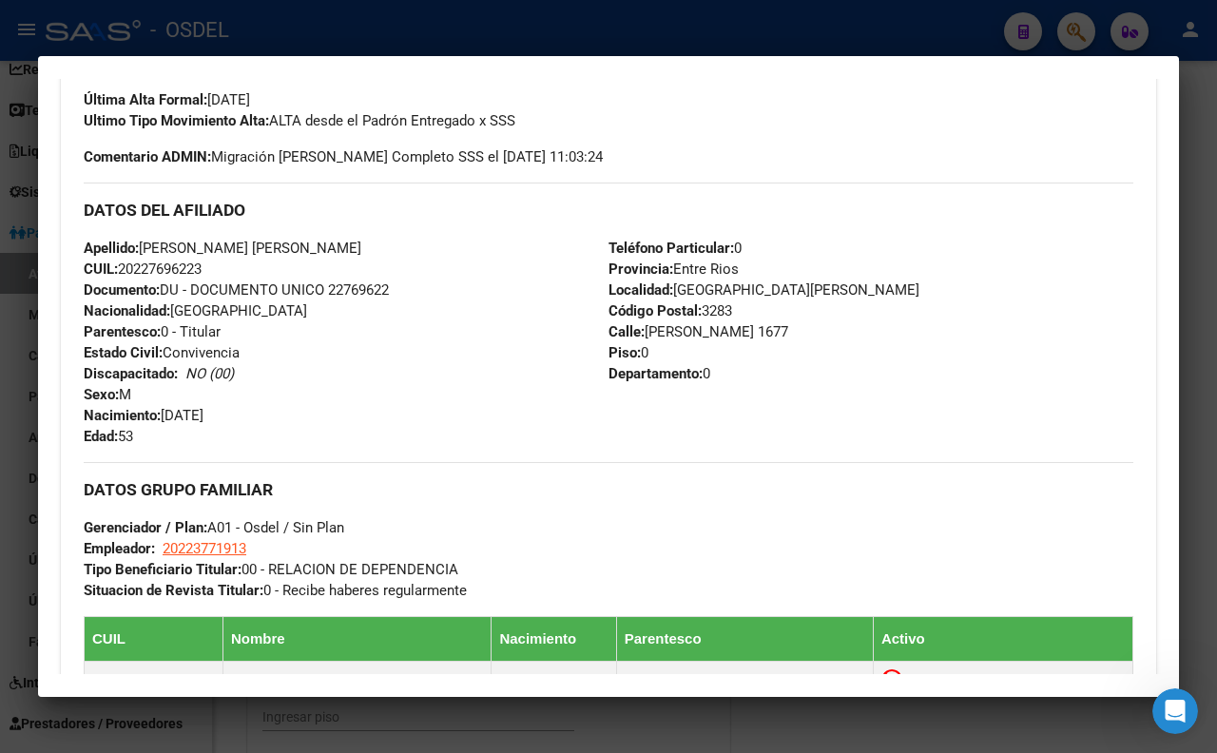
scroll to position [951, 0]
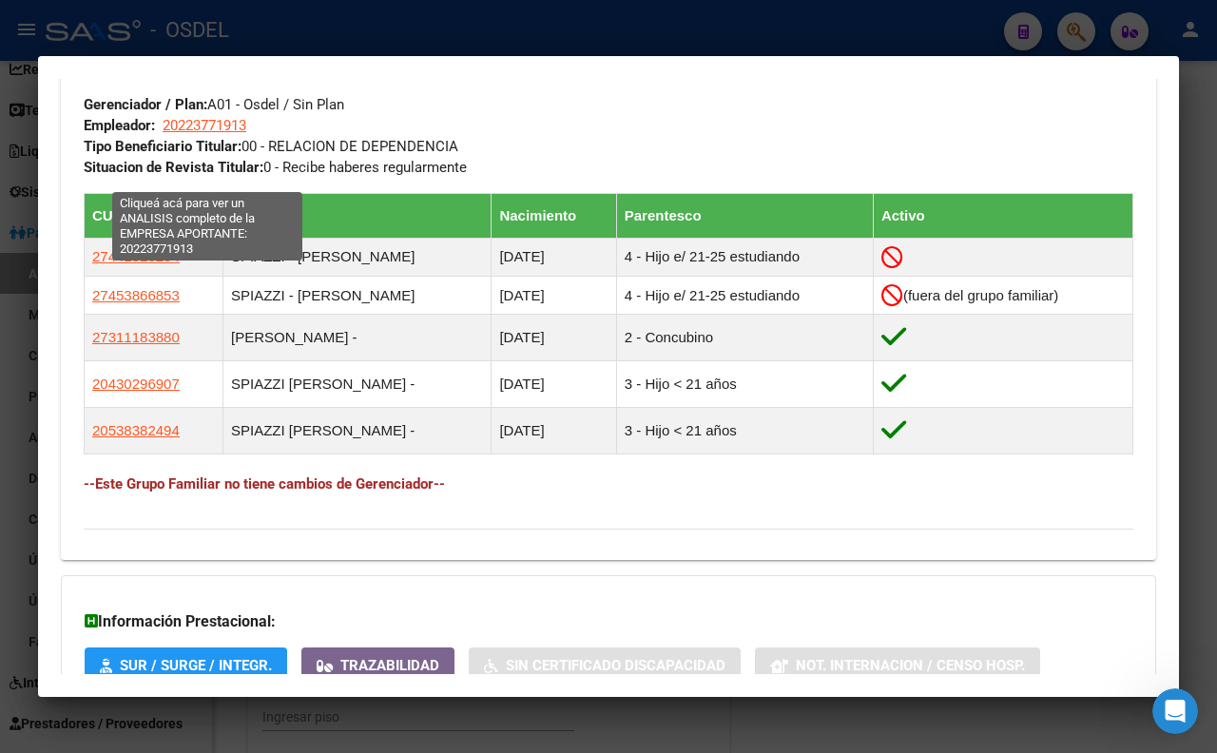
click at [201, 134] on span "20223771913" at bounding box center [205, 125] width 84 height 17
type textarea "20223771913"
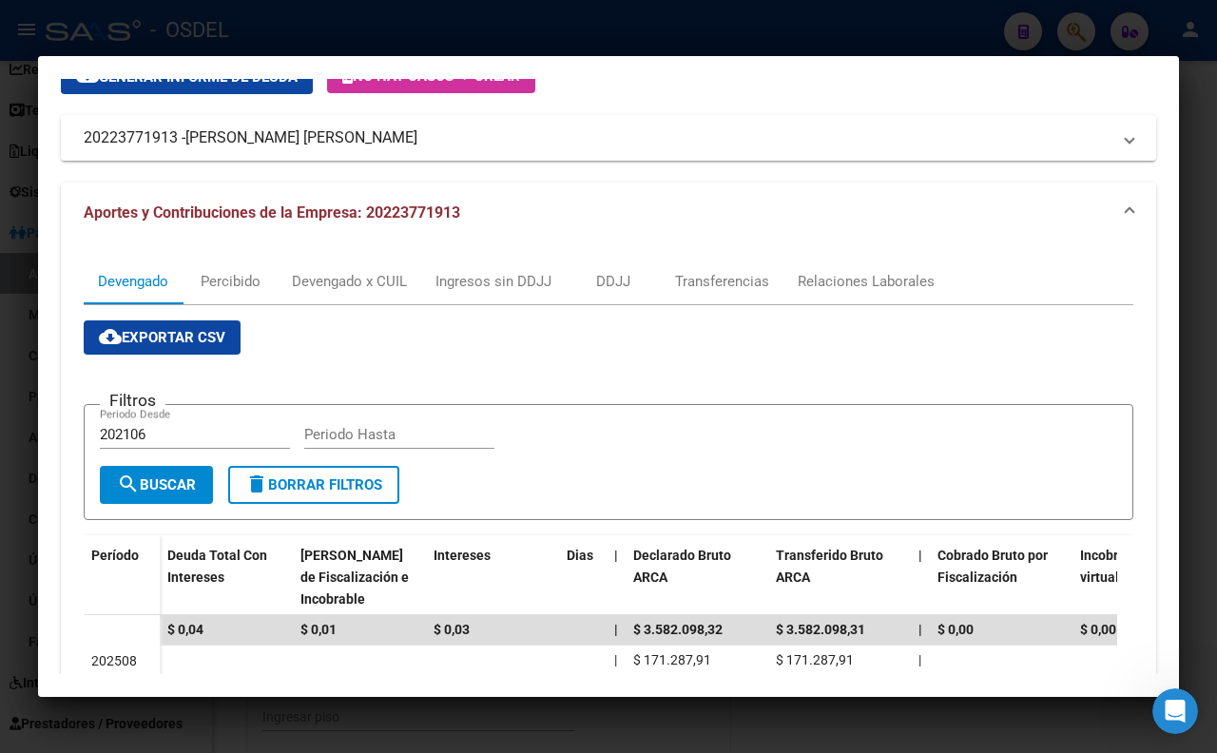
scroll to position [105, 0]
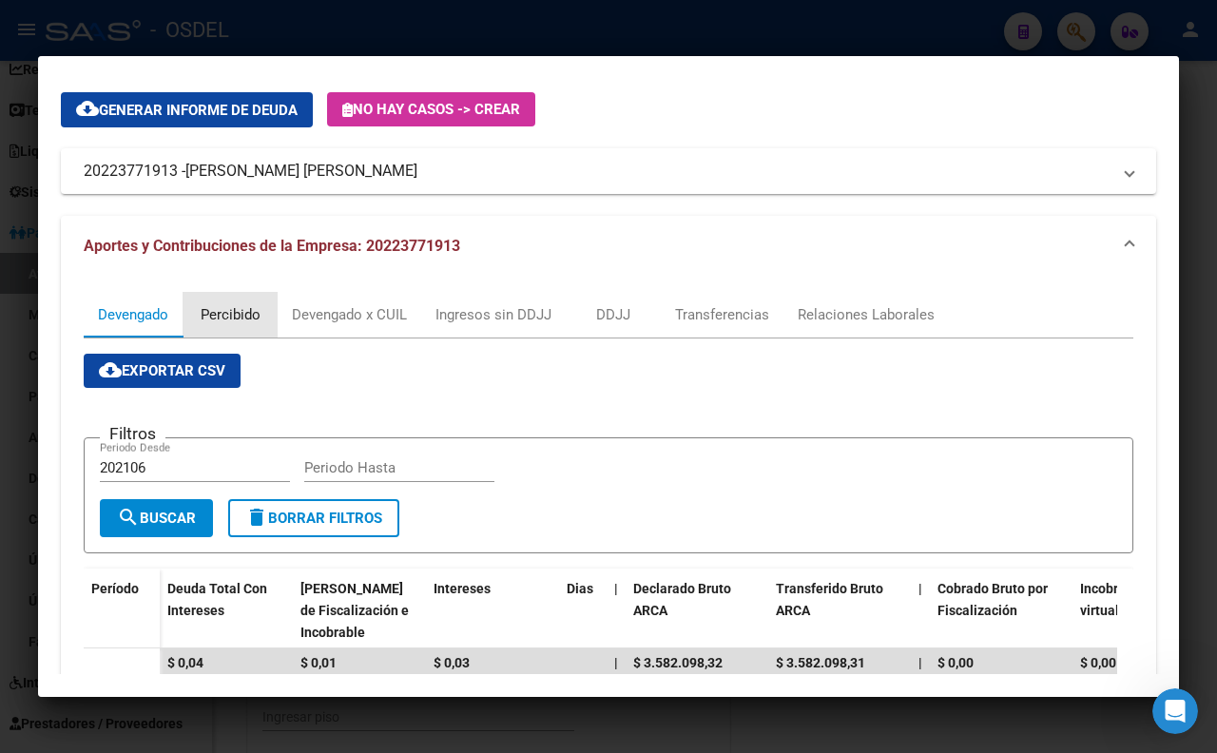
click at [243, 314] on div "Percibido" at bounding box center [231, 314] width 60 height 21
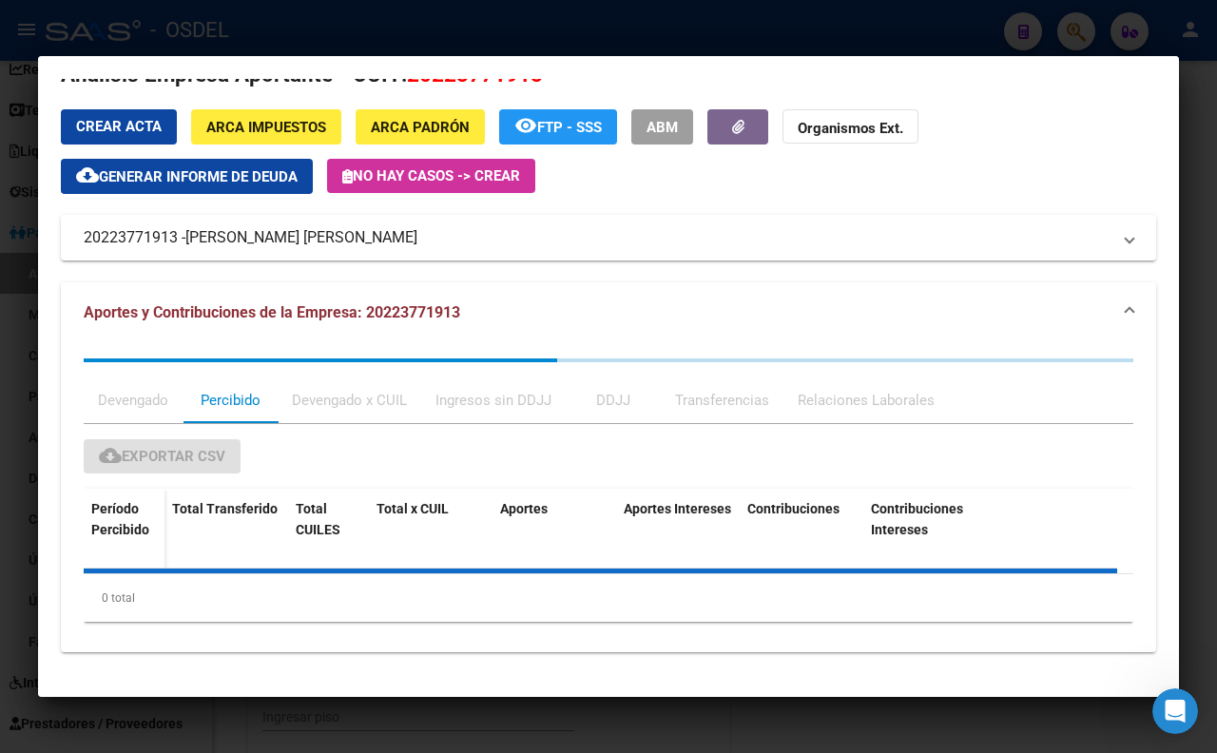
scroll to position [0, 0]
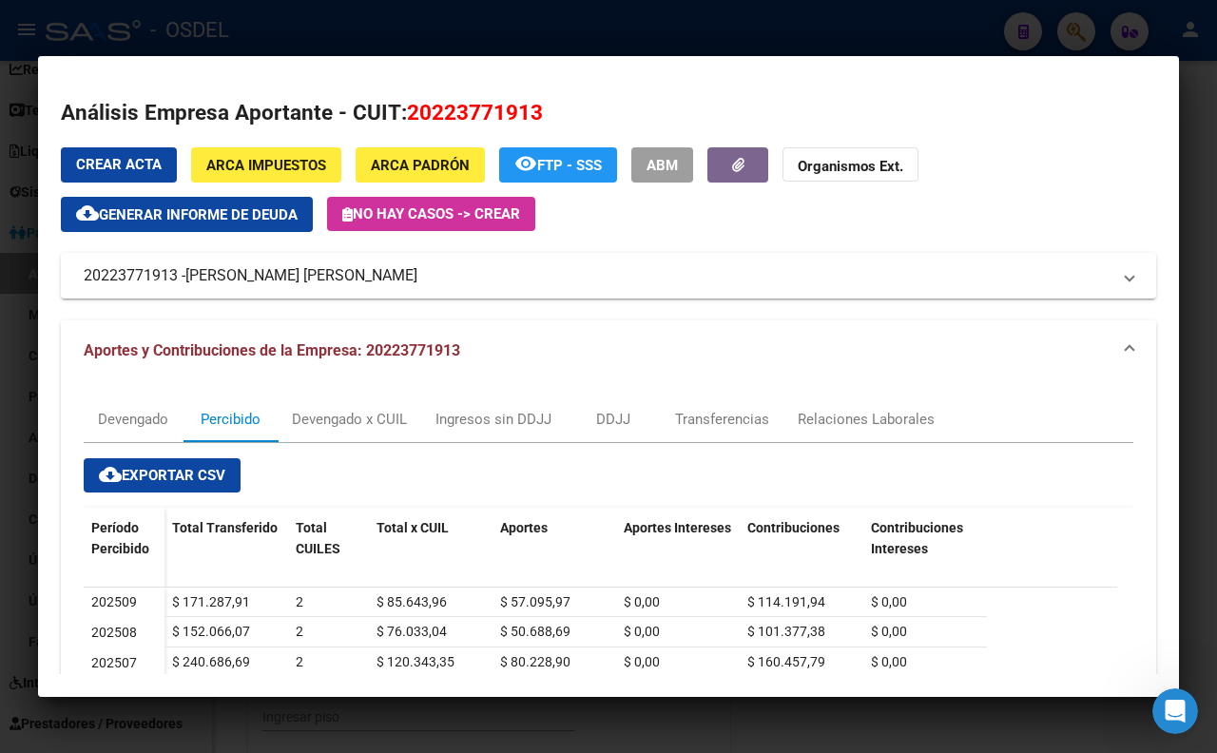
click at [644, 30] on div at bounding box center [608, 376] width 1217 height 753
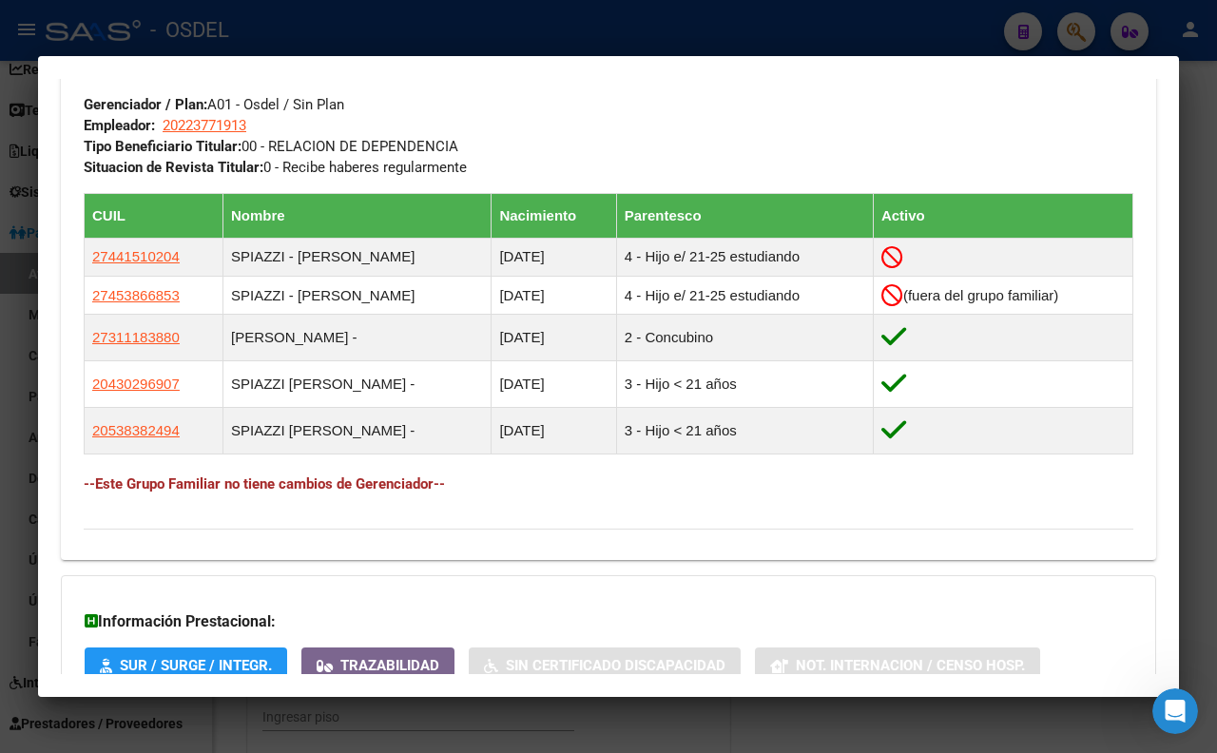
click at [755, 30] on div at bounding box center [608, 376] width 1217 height 753
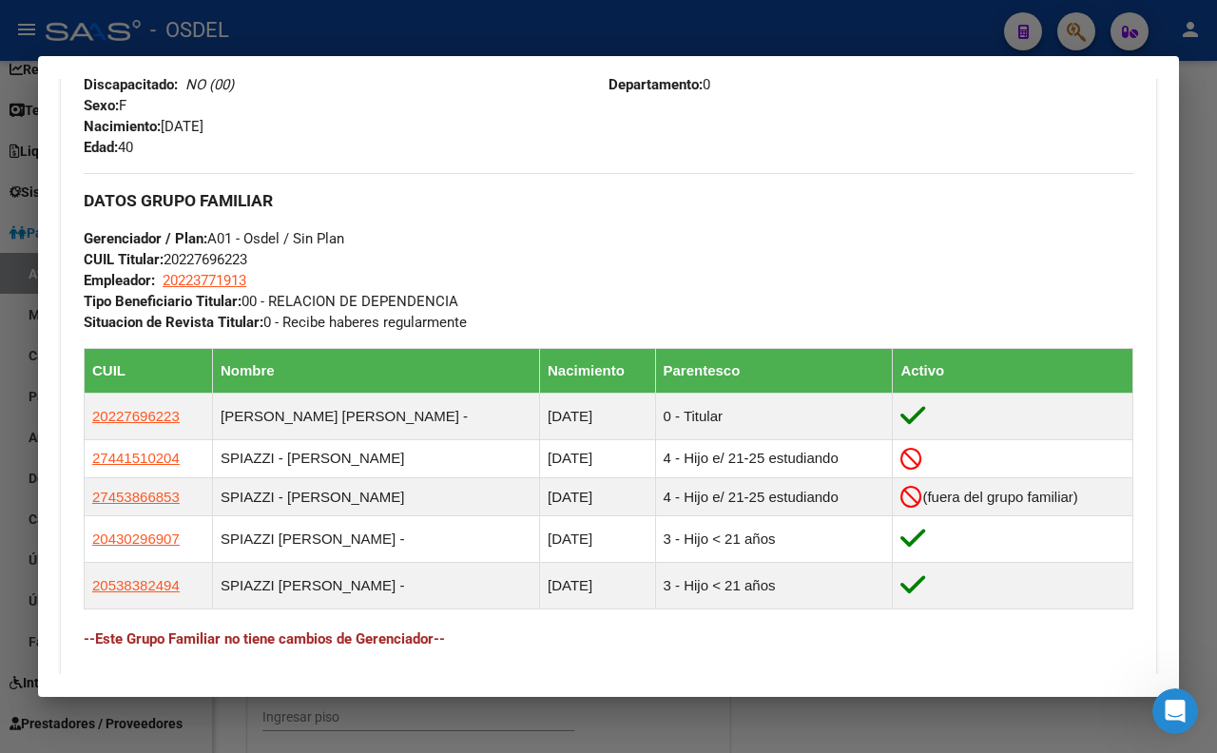
click at [774, 25] on div at bounding box center [608, 376] width 1217 height 753
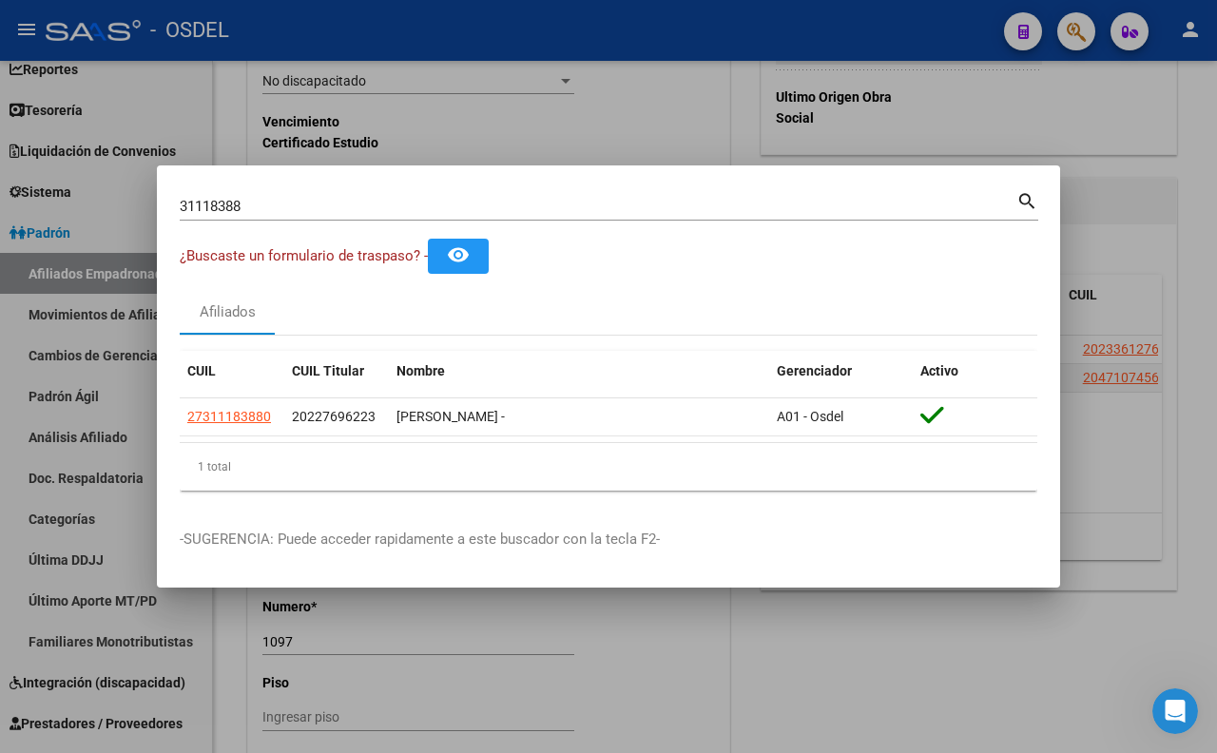
click at [796, 198] on input "31118388" at bounding box center [598, 206] width 836 height 17
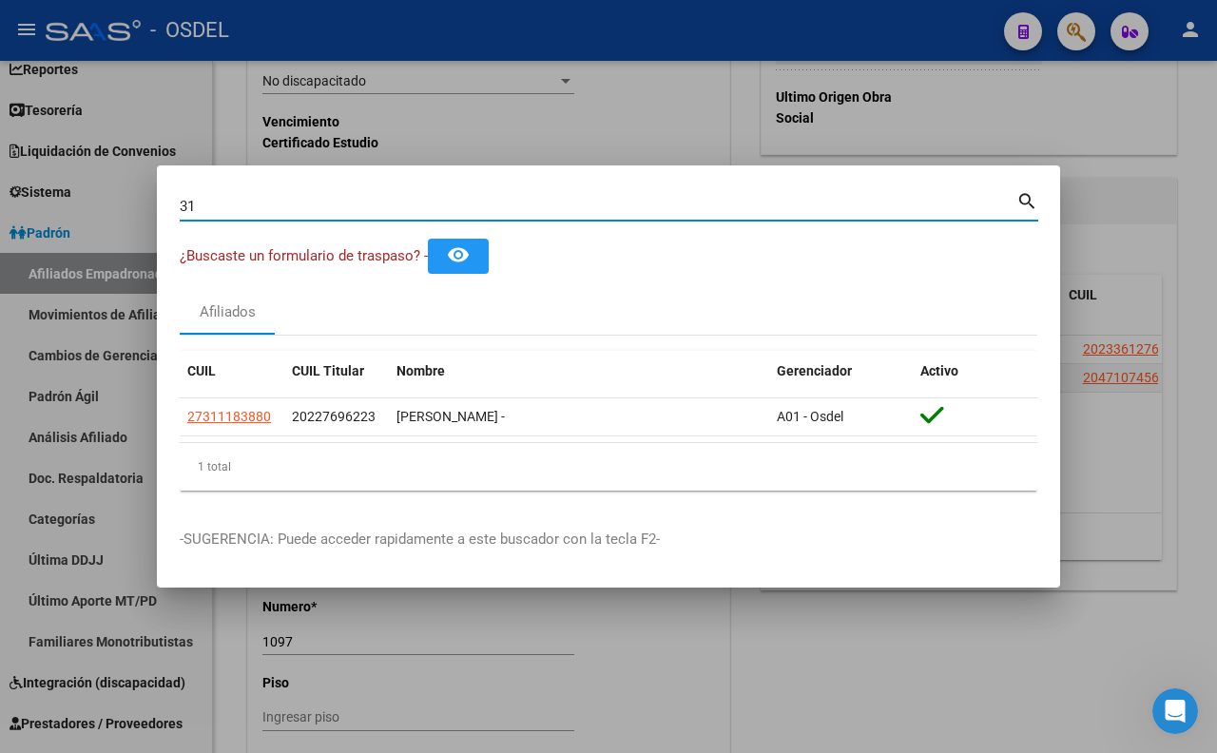
type input "3"
drag, startPoint x: 770, startPoint y: 238, endPoint x: 760, endPoint y: 209, distance: 30.1
click at [760, 209] on input "Buscar (apellido, dni, [PERSON_NAME], [PERSON_NAME], cuit, obra social)" at bounding box center [598, 206] width 836 height 17
paste input "47107456"
type input "47107456"
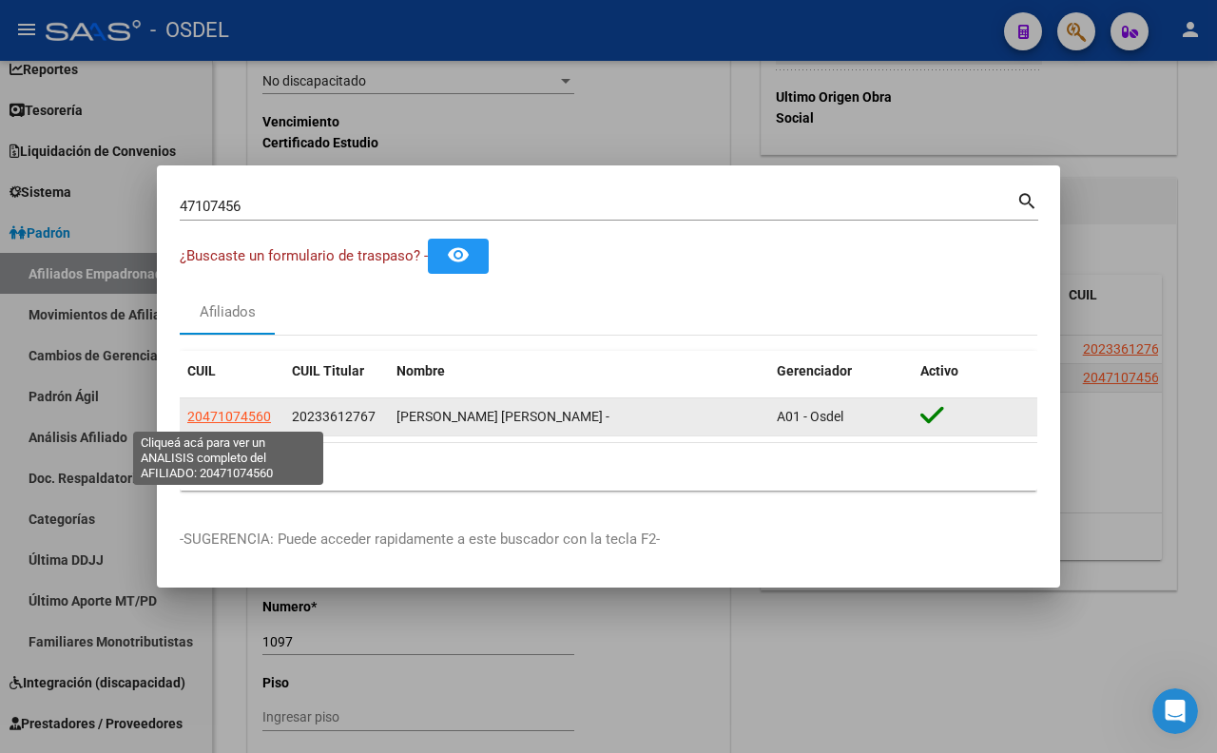
click at [253, 421] on span "20471074560" at bounding box center [229, 416] width 84 height 15
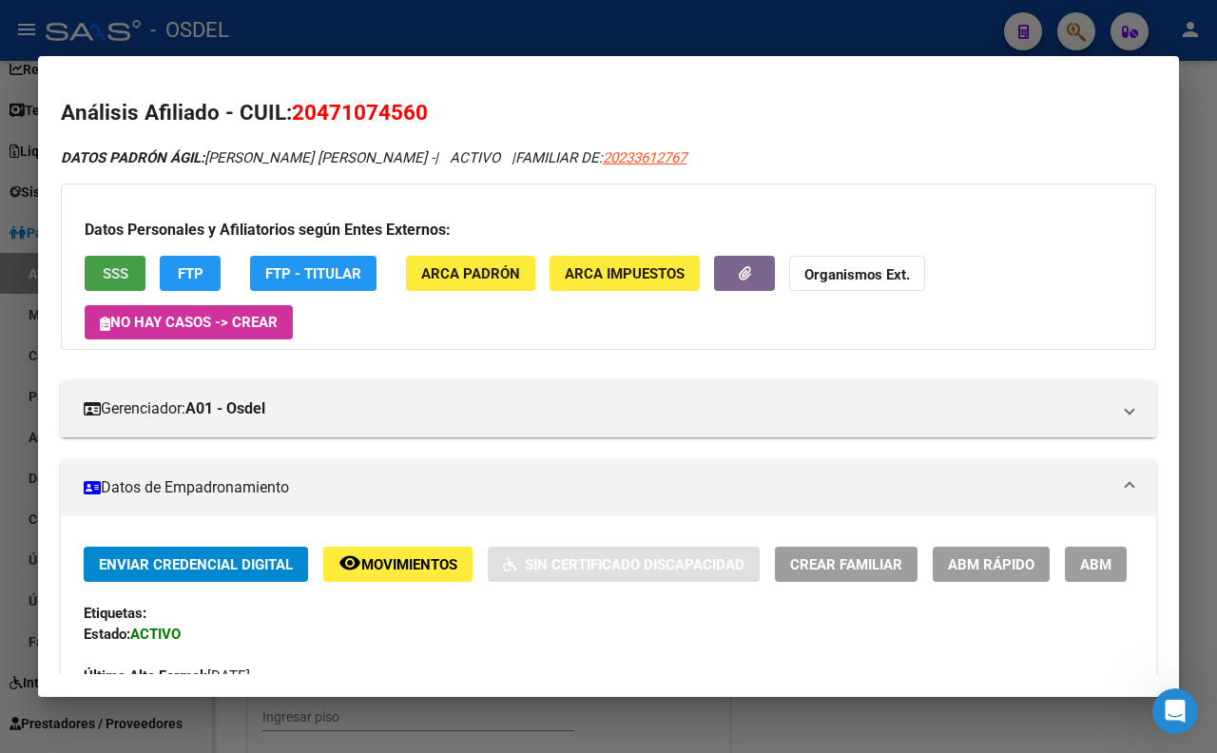
click at [117, 266] on span "SSS" at bounding box center [116, 273] width 26 height 17
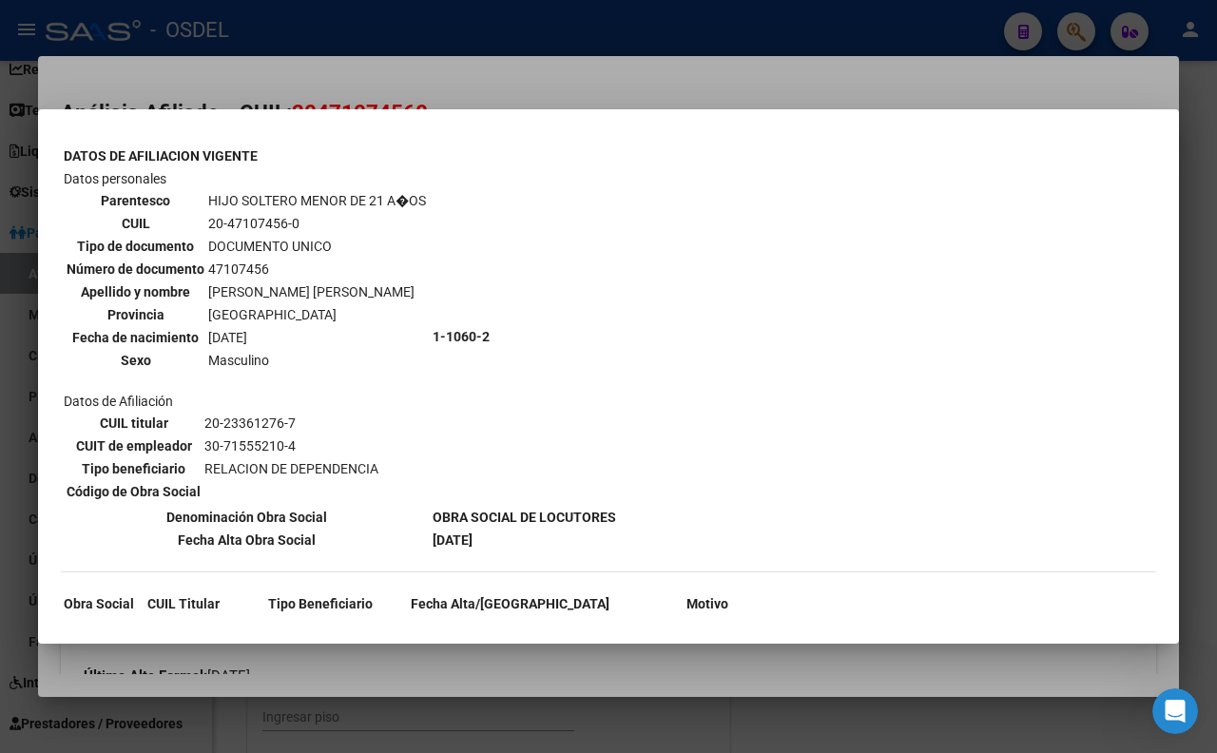
scroll to position [1110, 0]
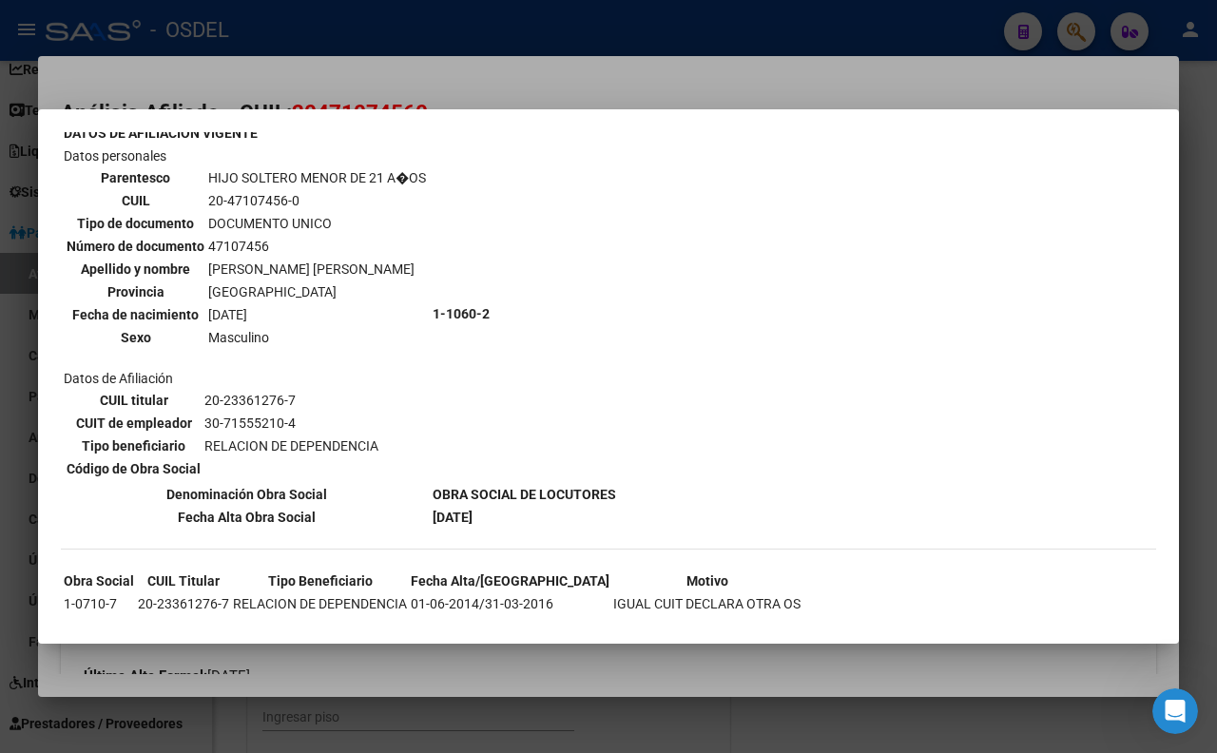
click at [567, 89] on div at bounding box center [608, 376] width 1217 height 753
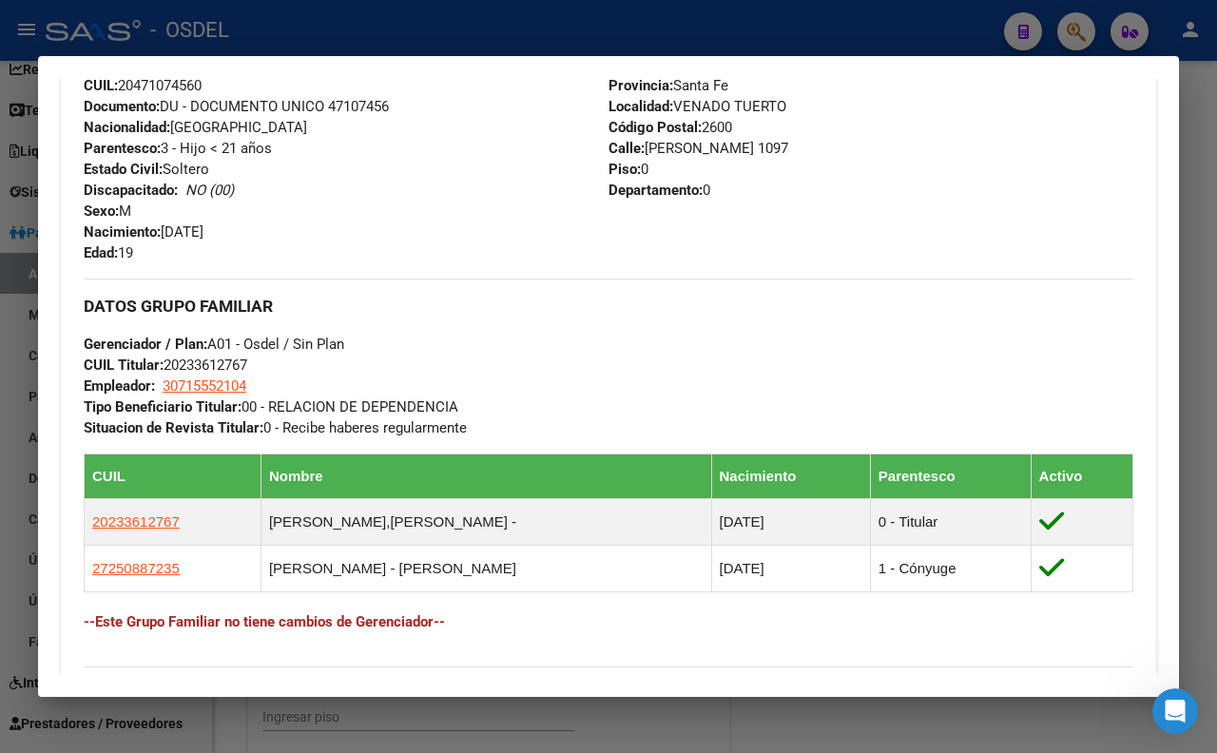
scroll to position [844, 0]
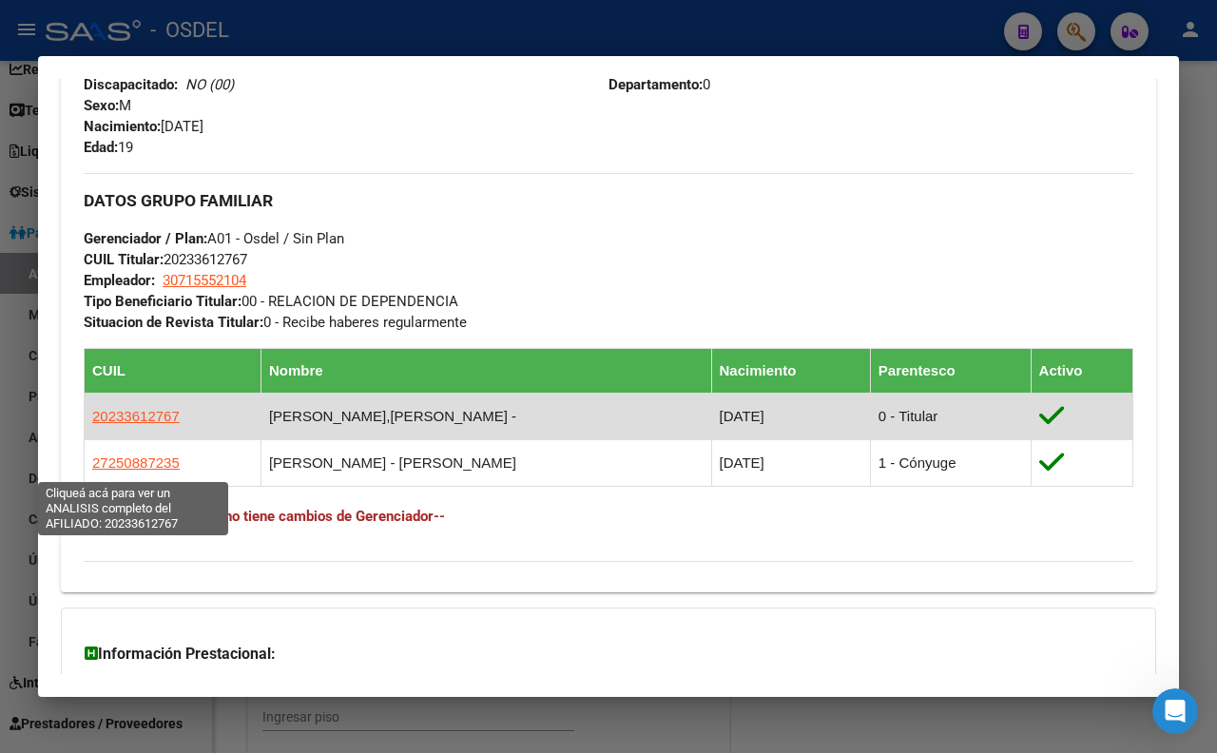
click at [156, 424] on span "20233612767" at bounding box center [135, 416] width 87 height 16
type textarea "20233612767"
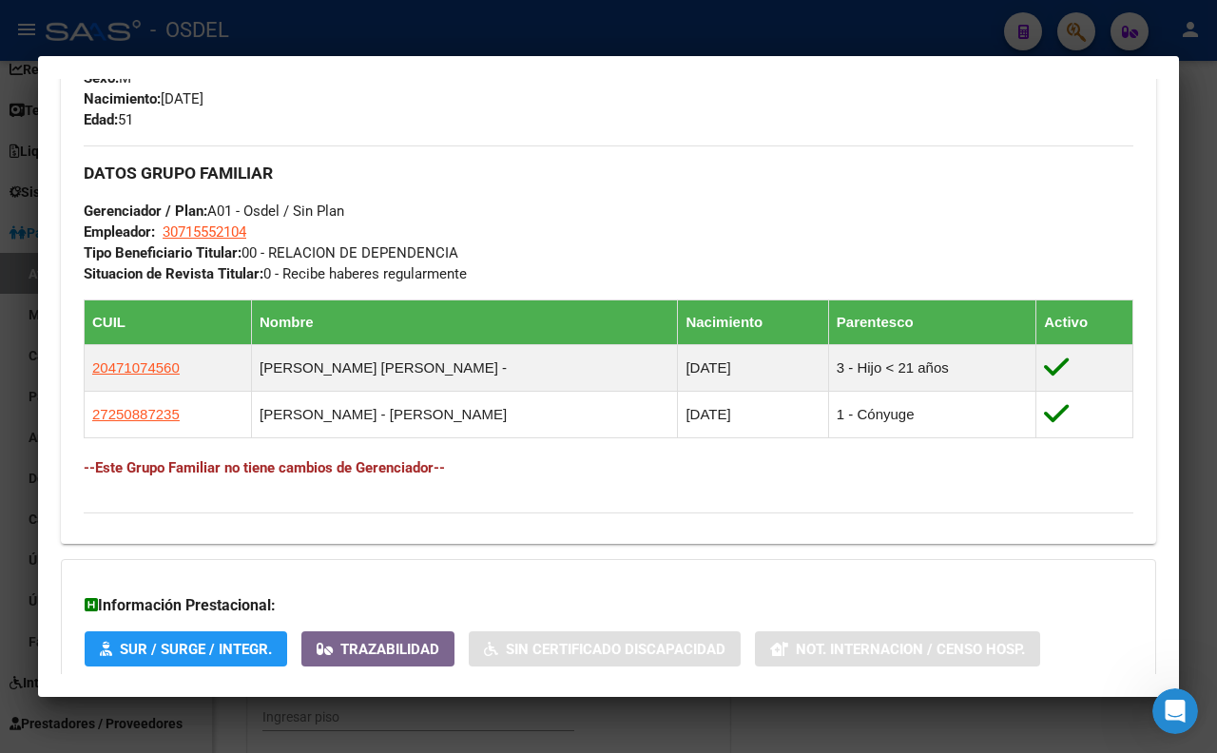
click at [896, 17] on div at bounding box center [608, 376] width 1217 height 753
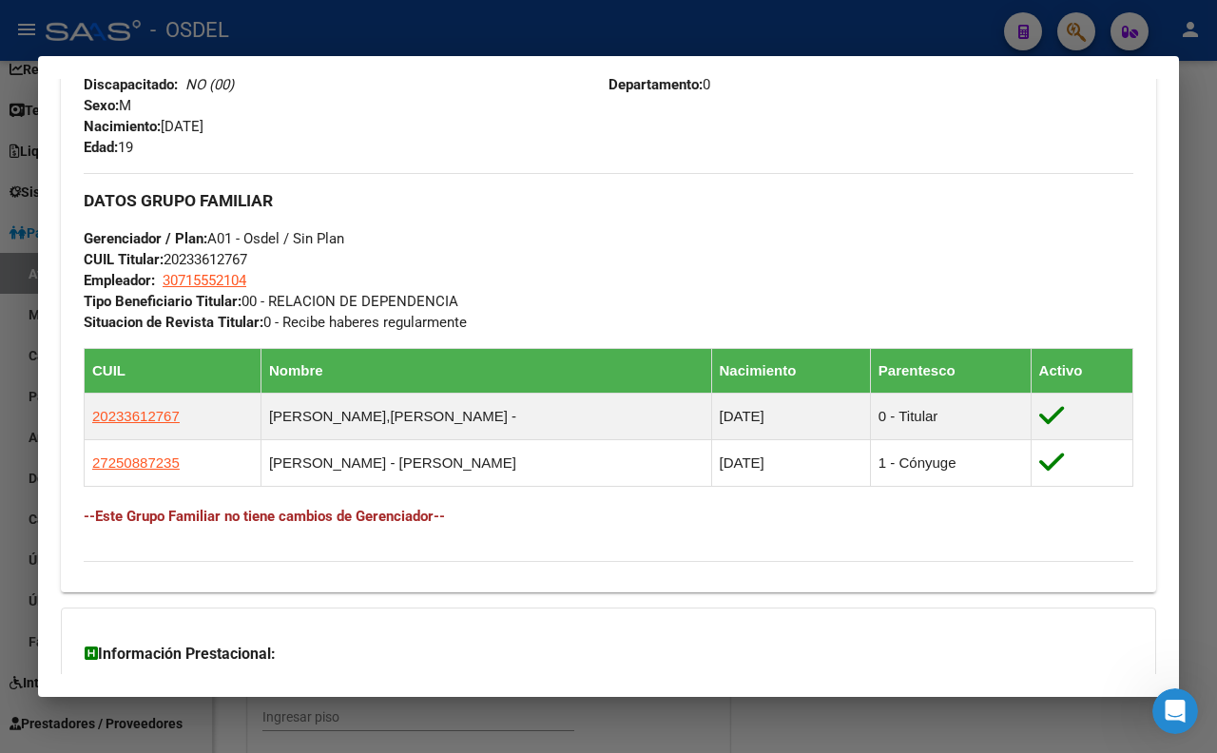
click at [896, 17] on div at bounding box center [608, 376] width 1217 height 753
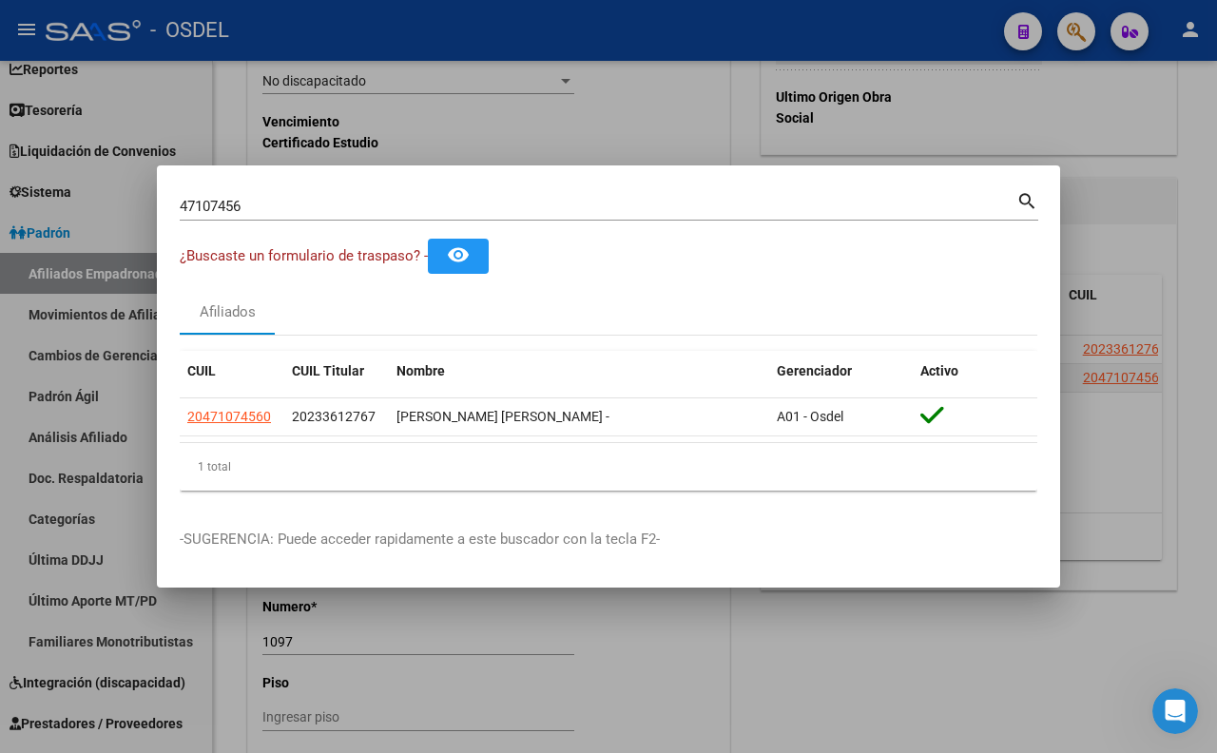
click at [869, 206] on input "47107456" at bounding box center [598, 206] width 836 height 17
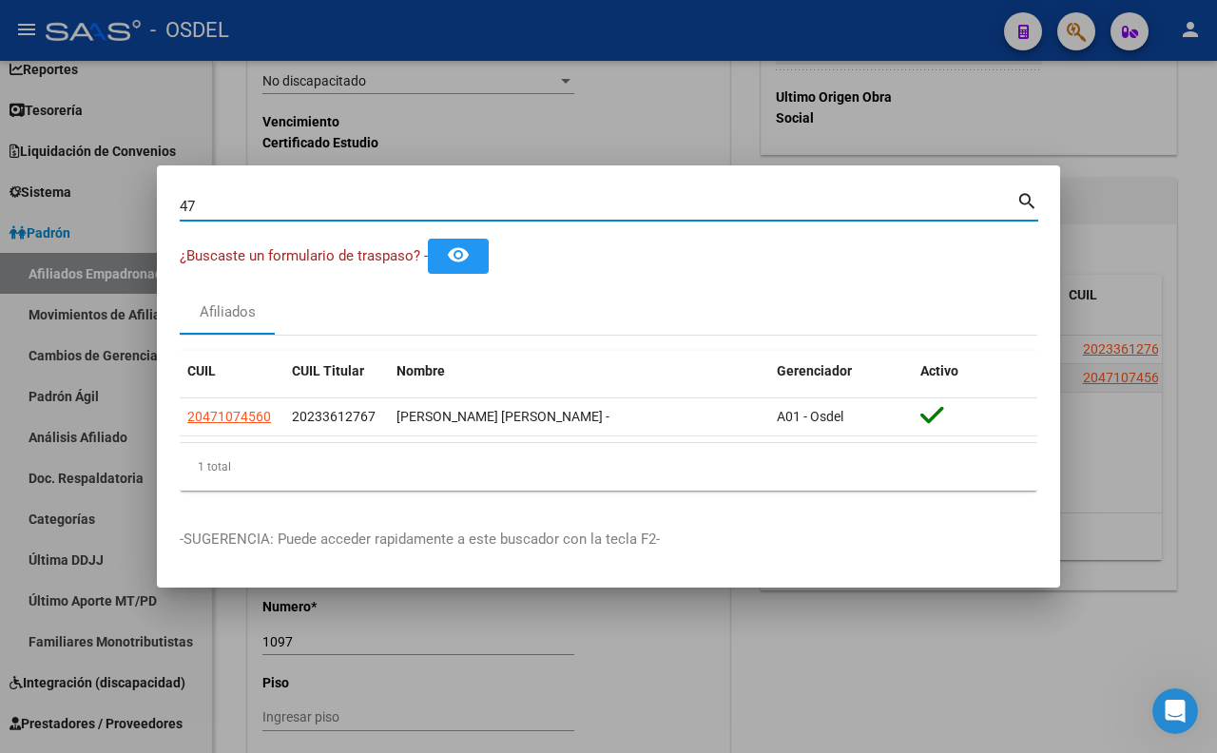
type input "4"
paste input "23976088"
type input "23976088"
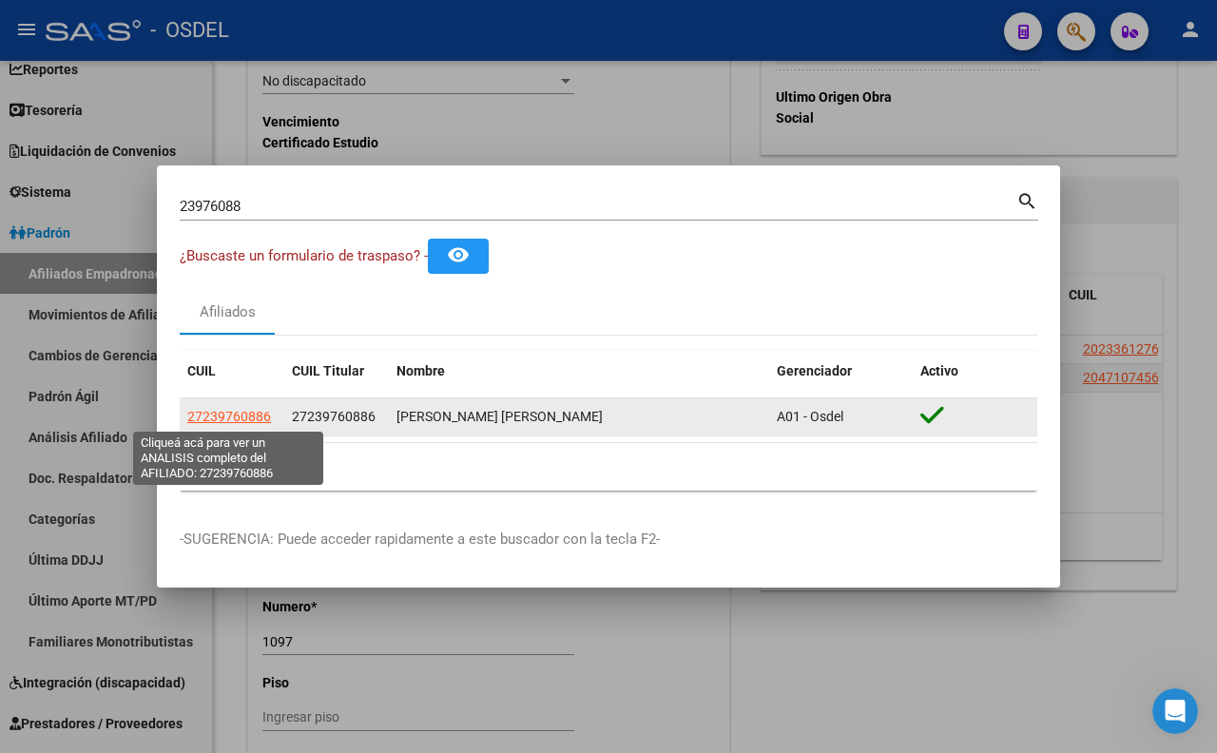
click at [225, 420] on span "27239760886" at bounding box center [229, 416] width 84 height 15
type textarea "27239760886"
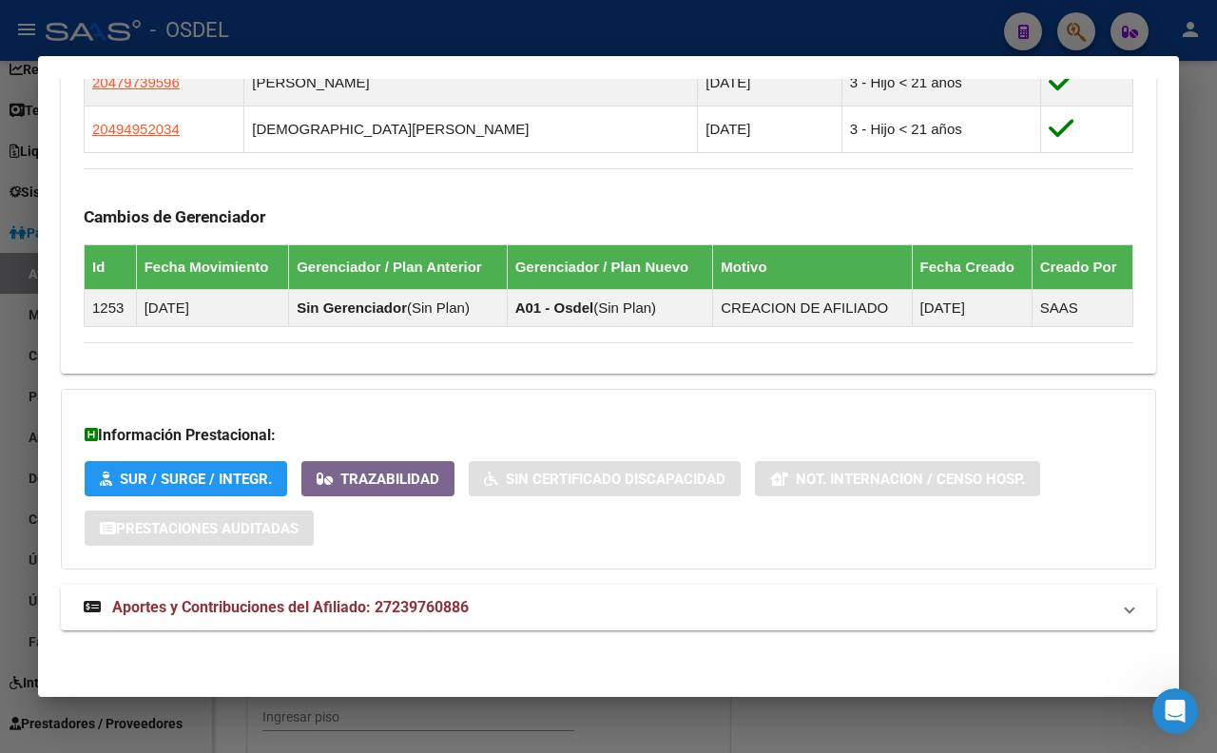
scroll to position [1144, 0]
click at [478, 602] on mat-panel-title "Aportes y Contribuciones del Afiliado: 27239760886" at bounding box center [597, 607] width 1027 height 23
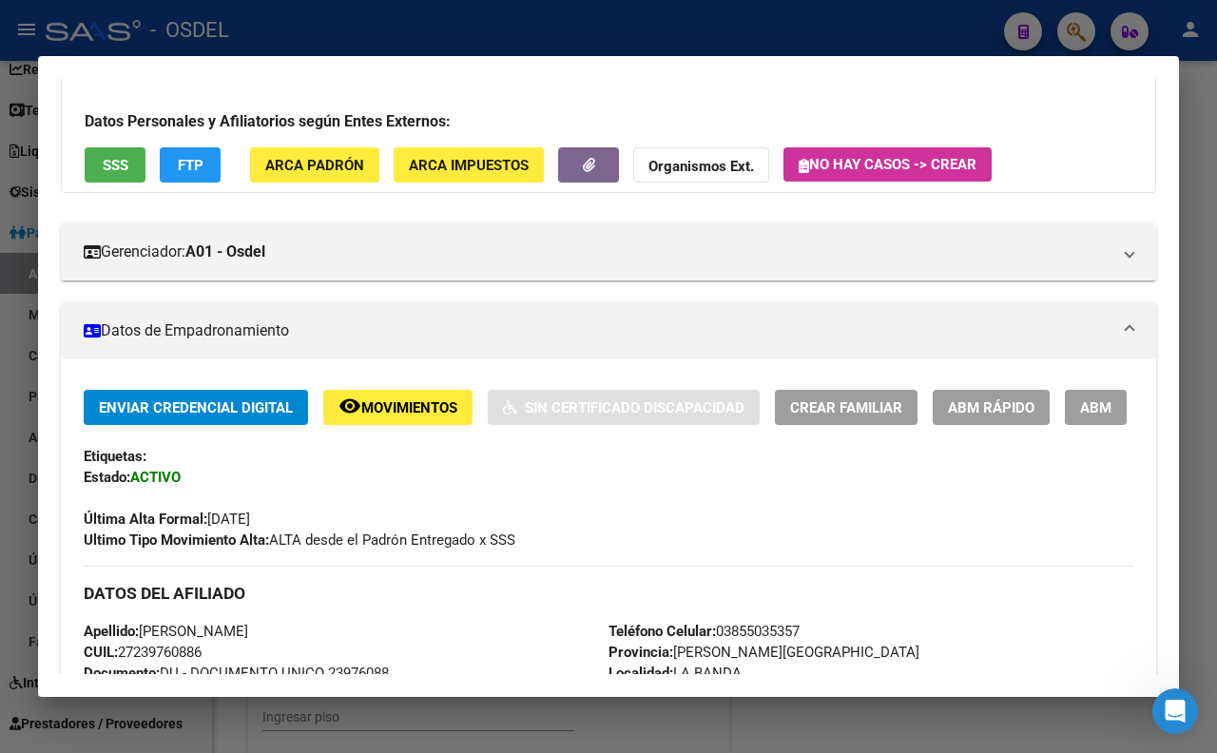
scroll to position [95, 0]
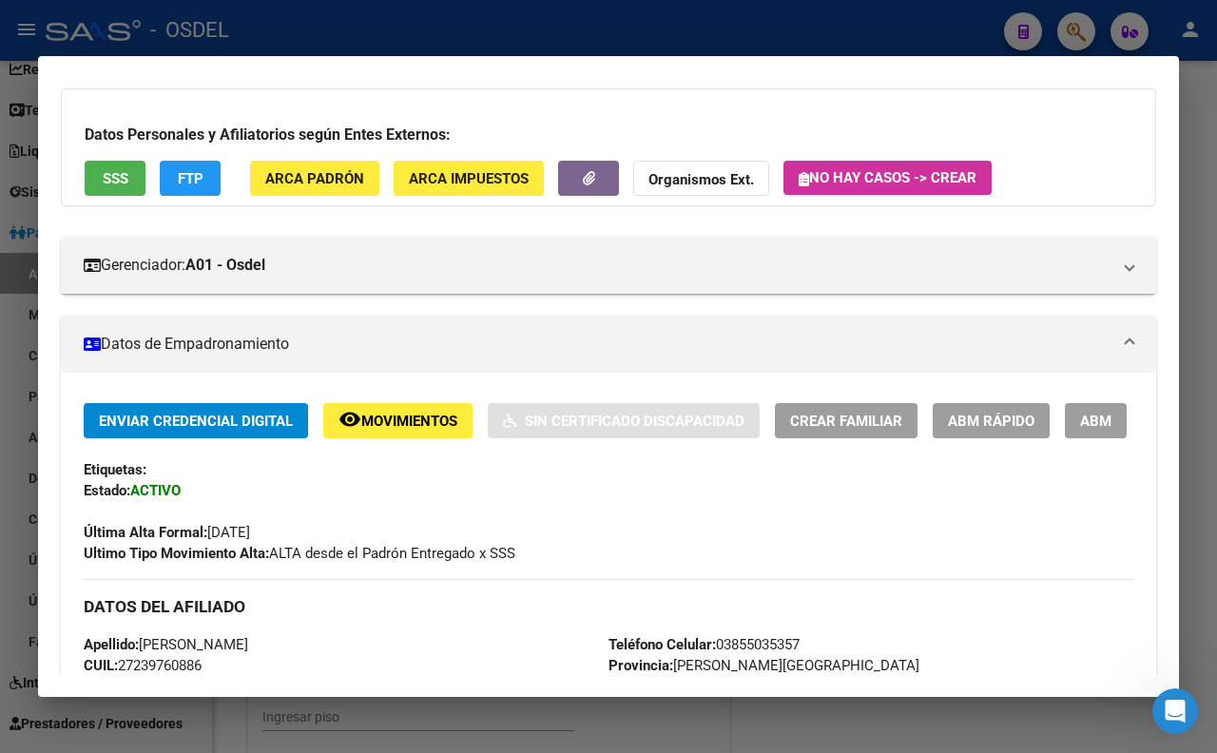
click at [1080, 430] on span "ABM" at bounding box center [1095, 421] width 31 height 17
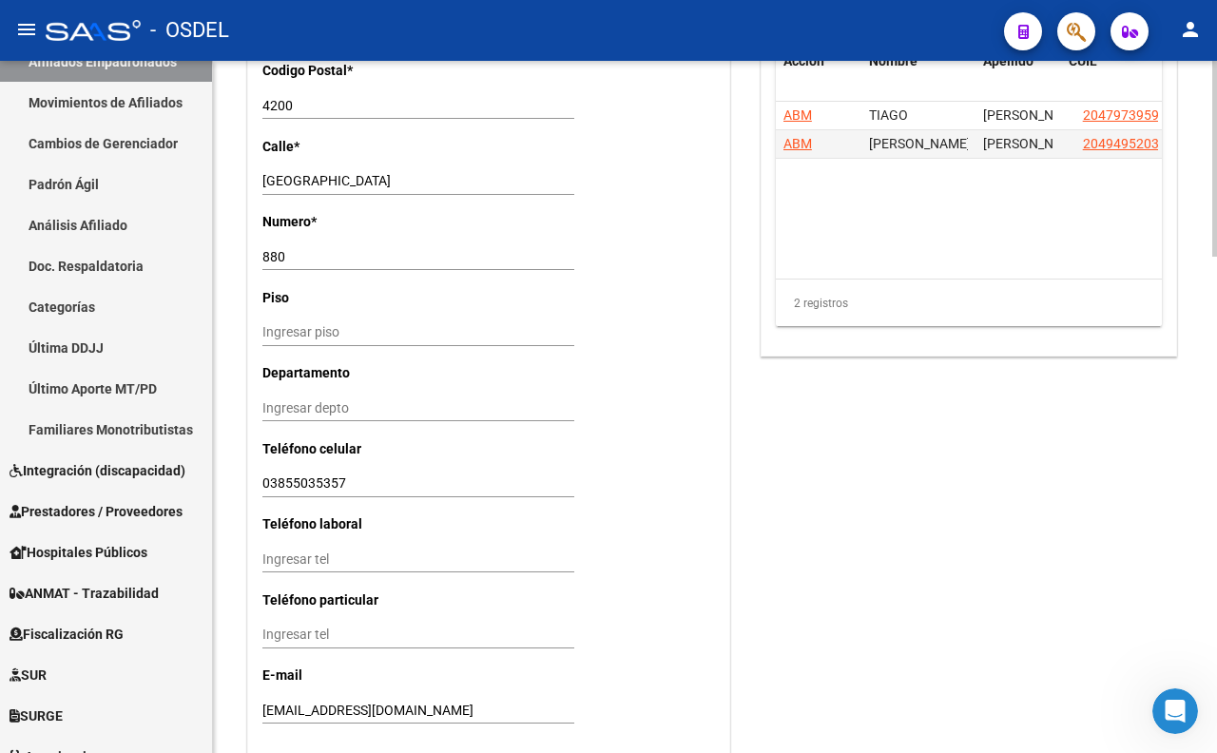
scroll to position [1689, 0]
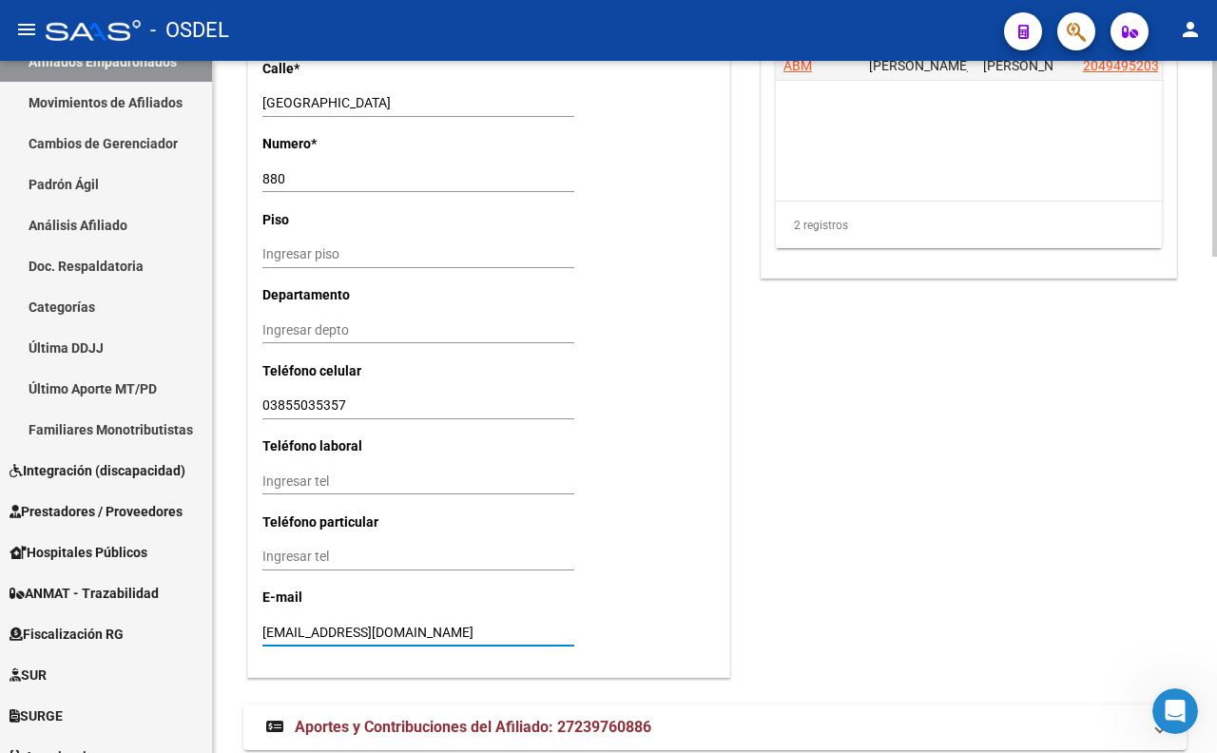
drag, startPoint x: 496, startPoint y: 635, endPoint x: 258, endPoint y: 651, distance: 239.1
